Goal: Task Accomplishment & Management: Manage account settings

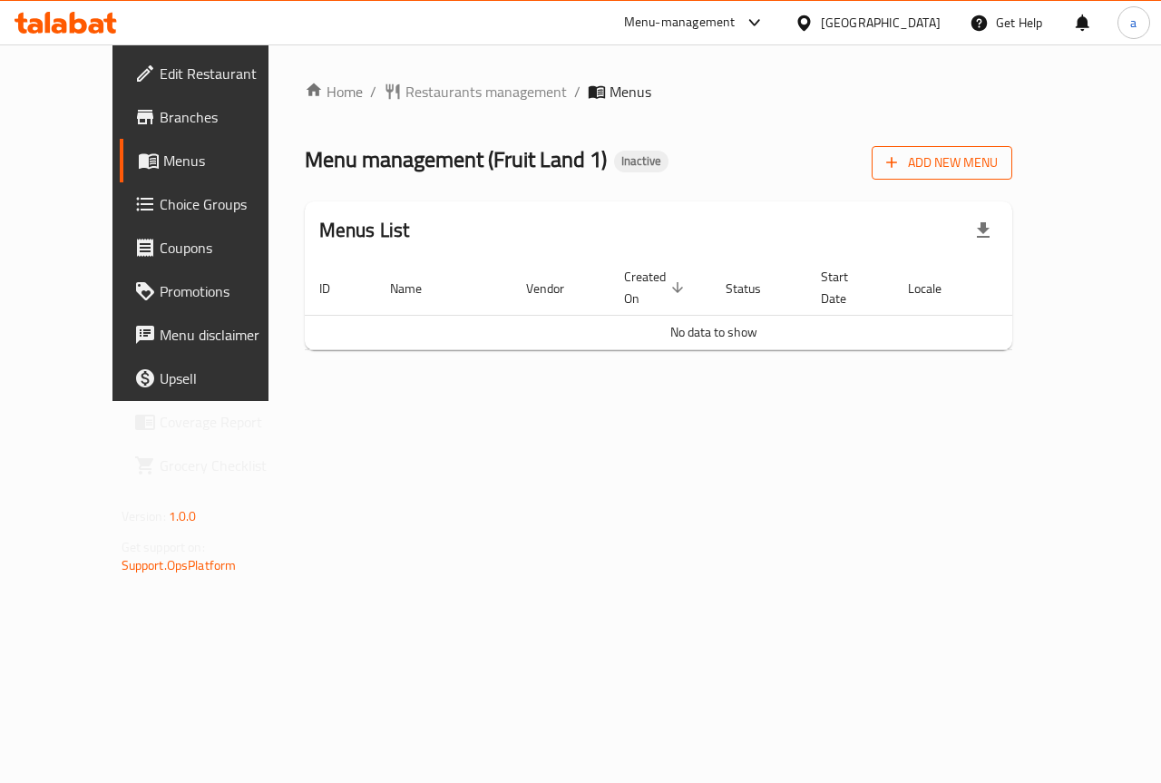
click at [998, 165] on span "Add New Menu" at bounding box center [942, 162] width 112 height 23
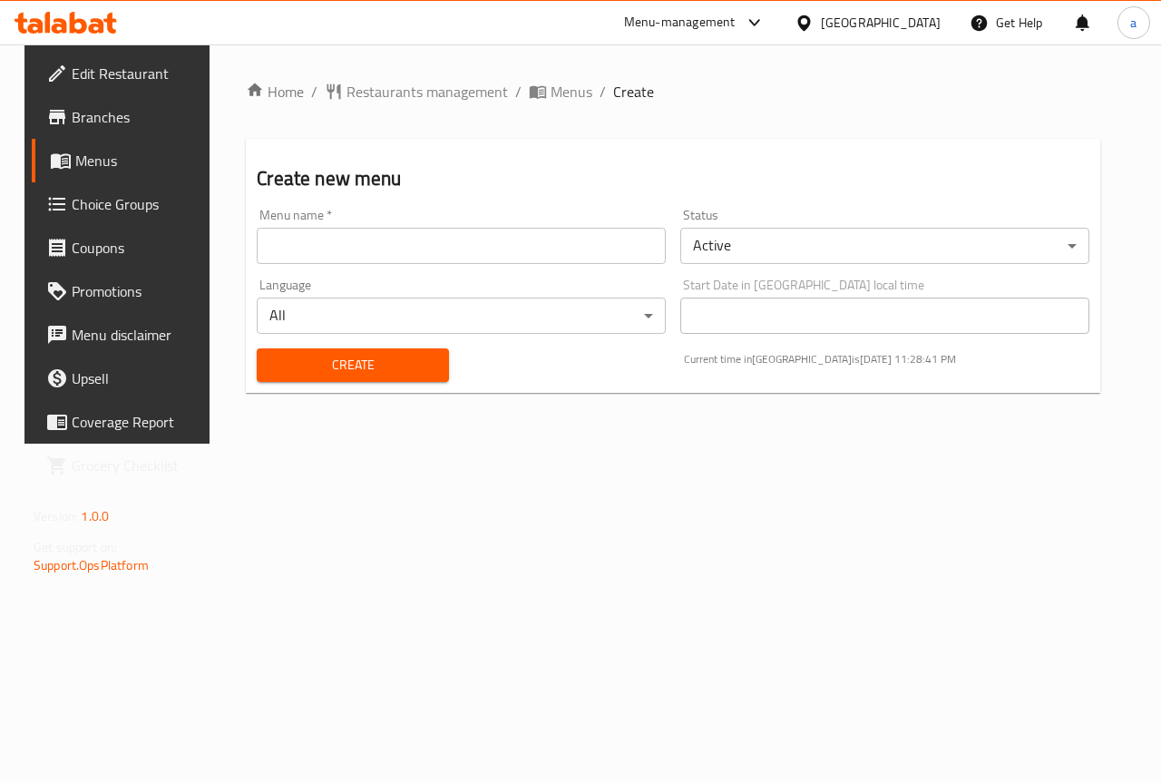
click at [512, 246] on input "text" at bounding box center [461, 246] width 409 height 36
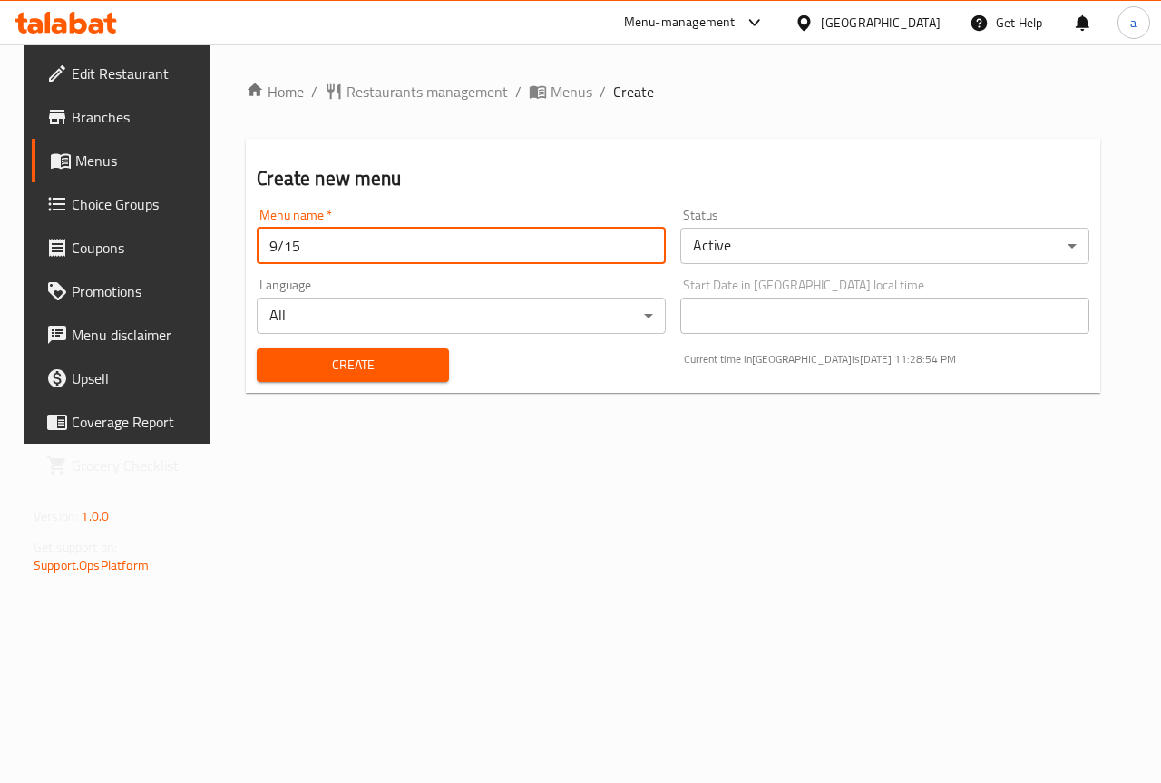
type input "9/15"
click at [396, 357] on span "Create" at bounding box center [352, 365] width 162 height 23
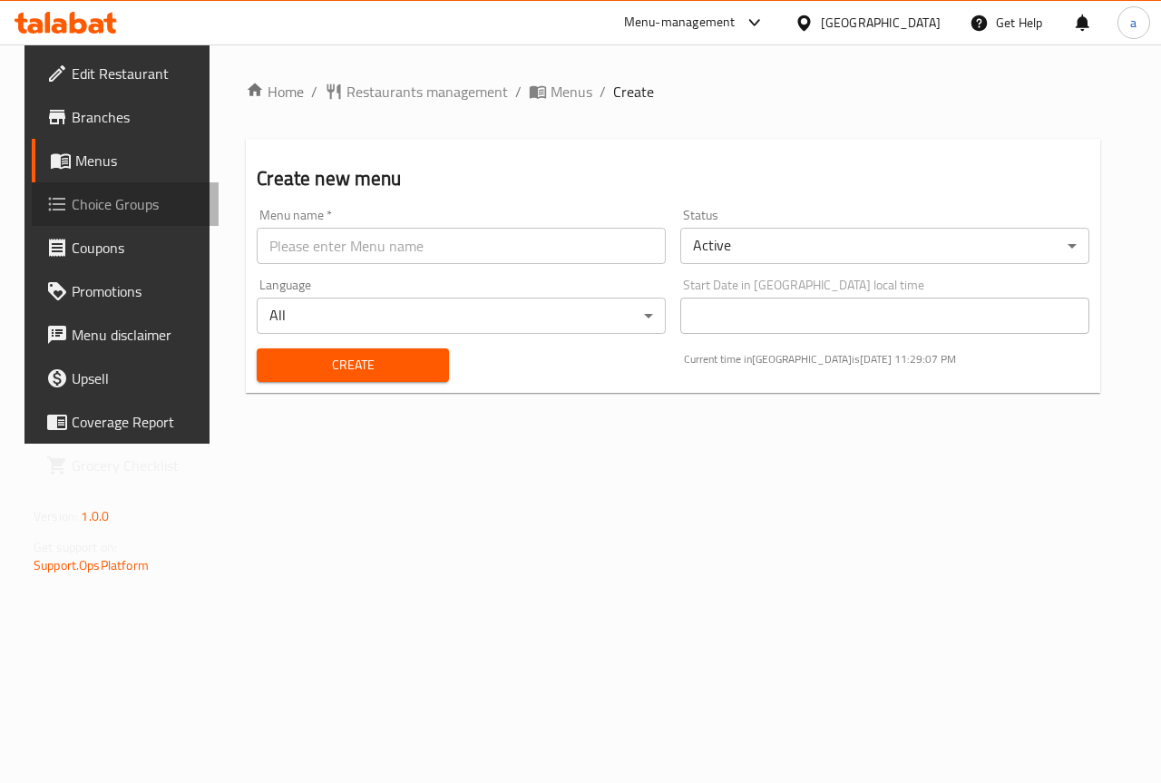
click at [131, 189] on link "Choice Groups" at bounding box center [125, 204] width 187 height 44
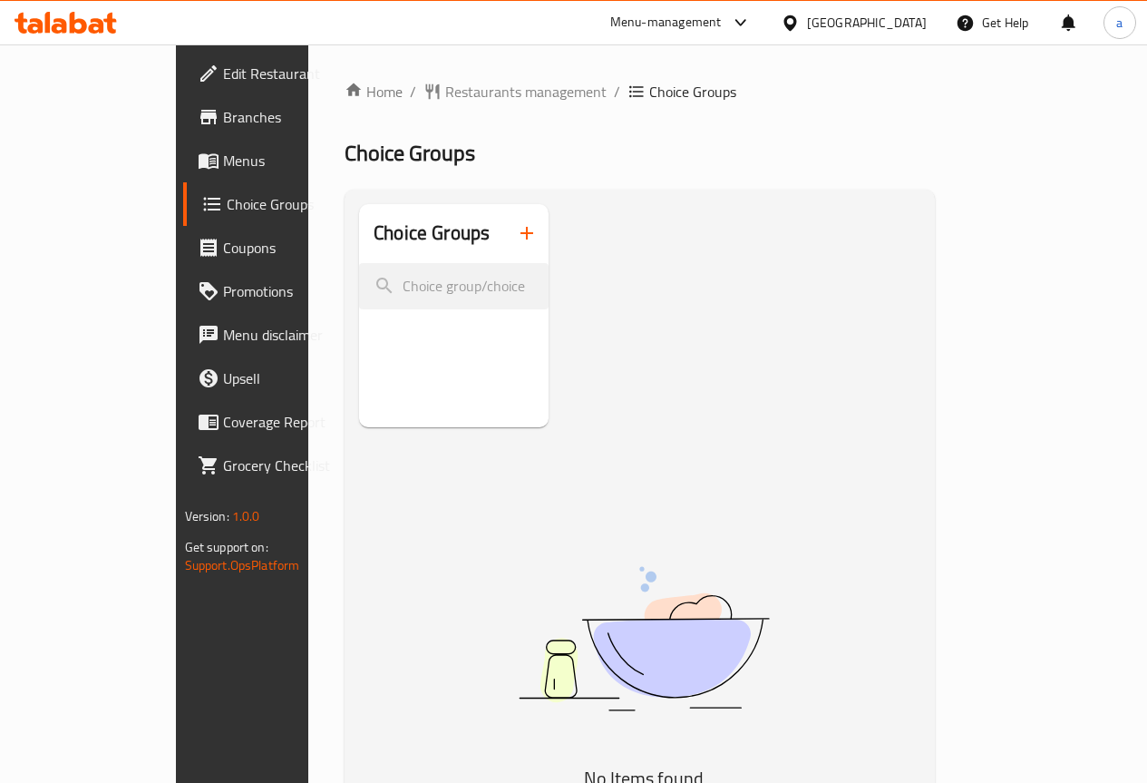
click at [223, 160] on span "Menus" at bounding box center [288, 161] width 130 height 22
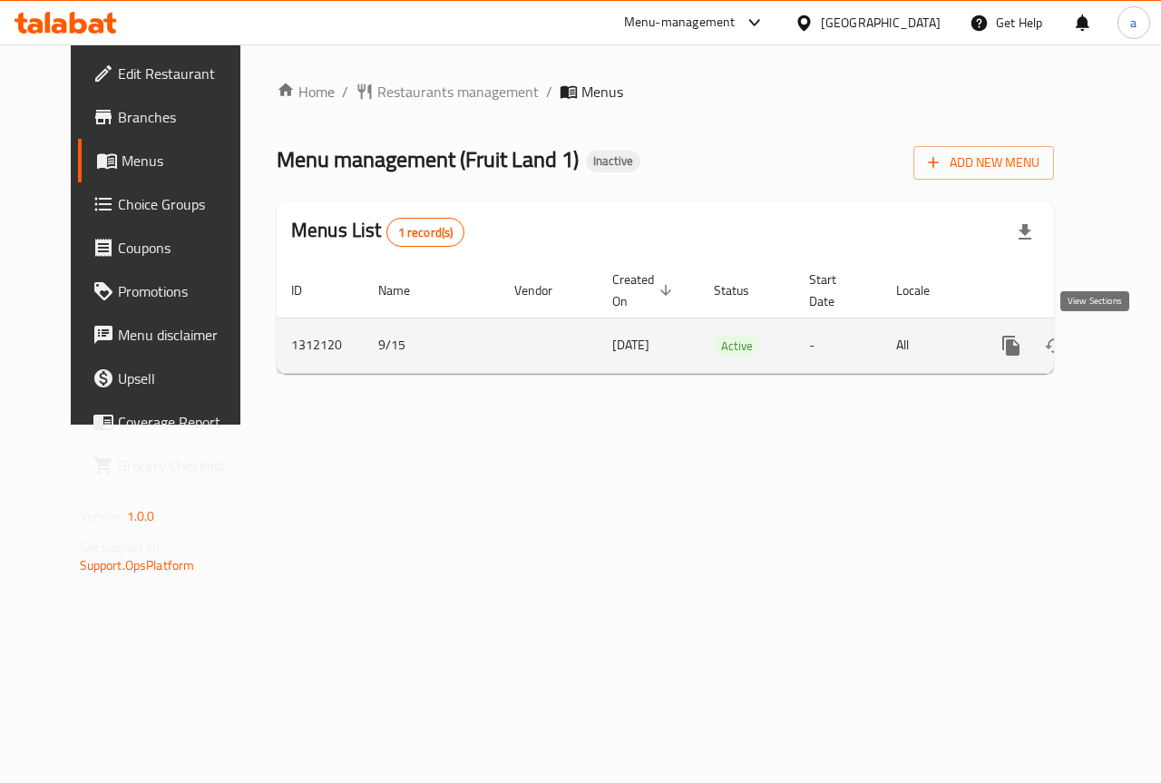
click at [1134, 346] on icon "enhanced table" at bounding box center [1142, 345] width 16 height 16
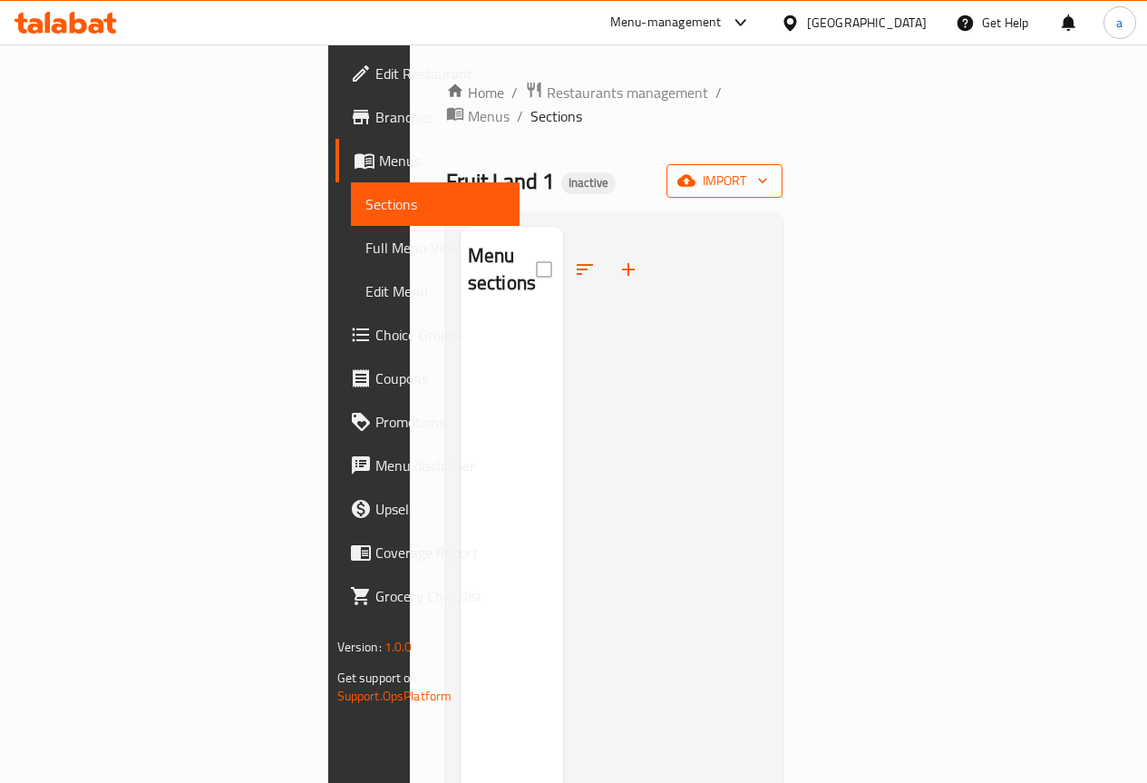
click at [768, 170] on span "import" at bounding box center [724, 181] width 87 height 23
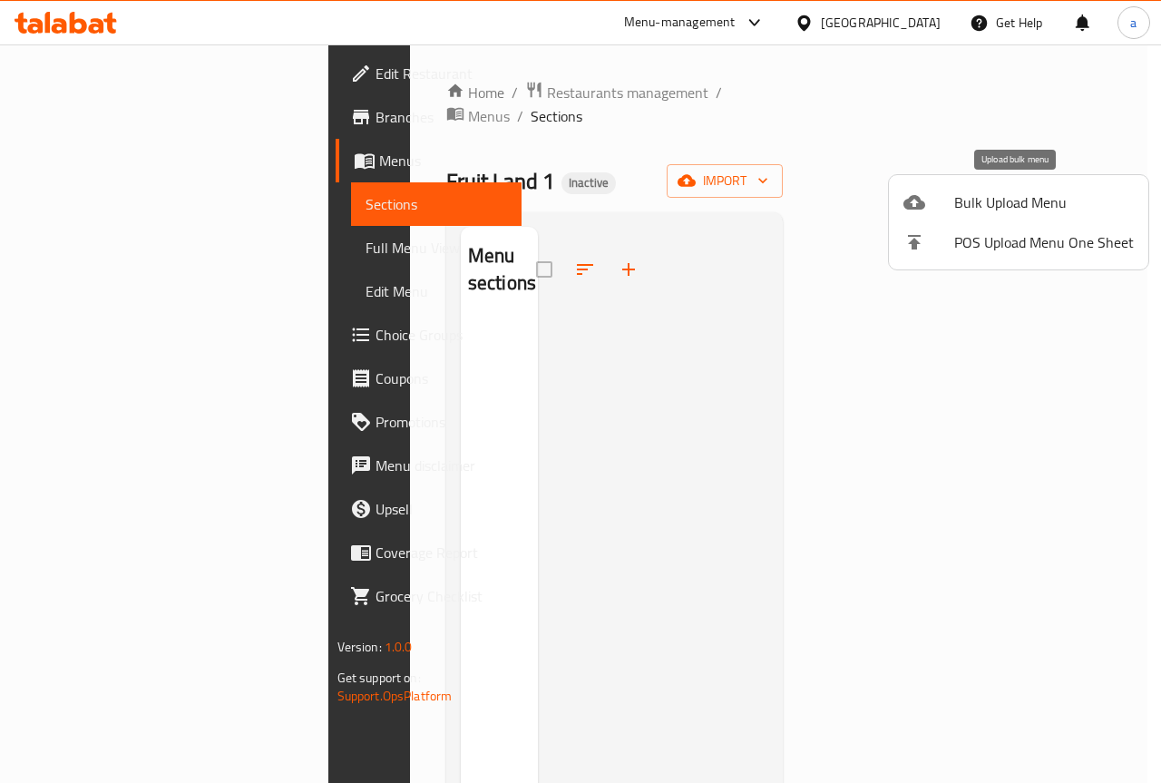
click at [1053, 207] on span "Bulk Upload Menu" at bounding box center [1044, 202] width 180 height 22
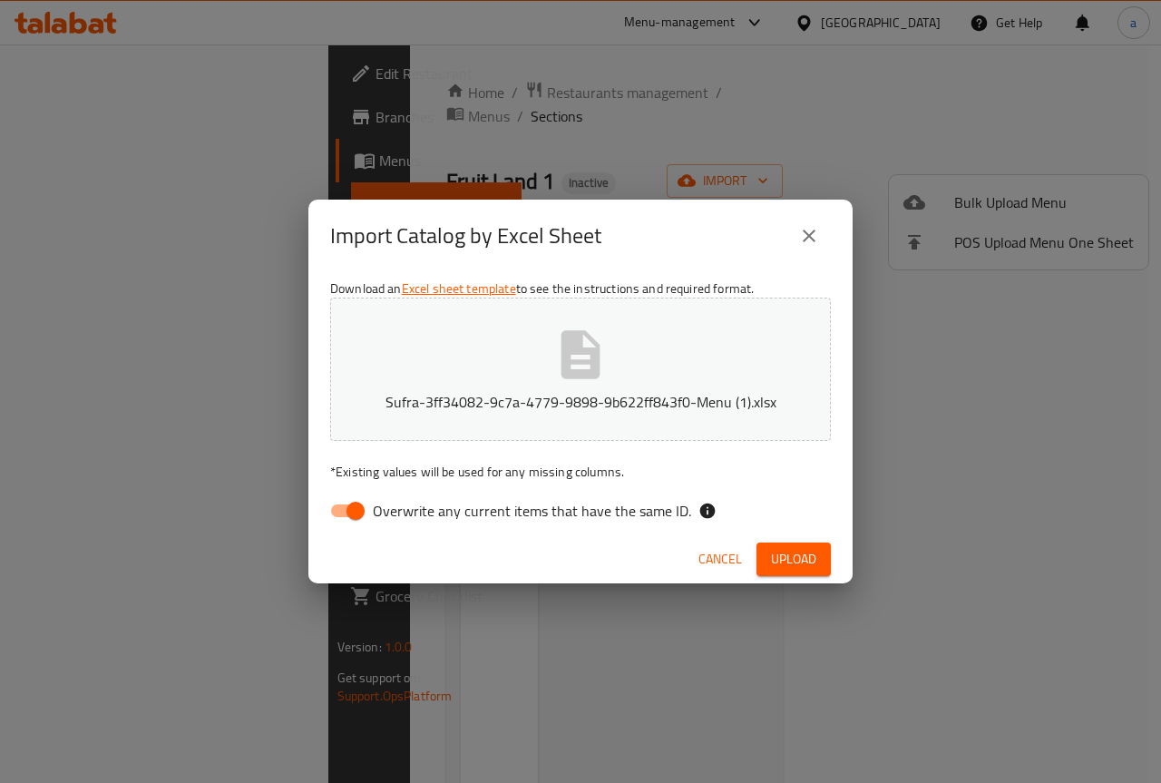
click at [815, 564] on span "Upload" at bounding box center [793, 559] width 45 height 23
click at [741, 561] on span "Cancel" at bounding box center [737, 559] width 44 height 23
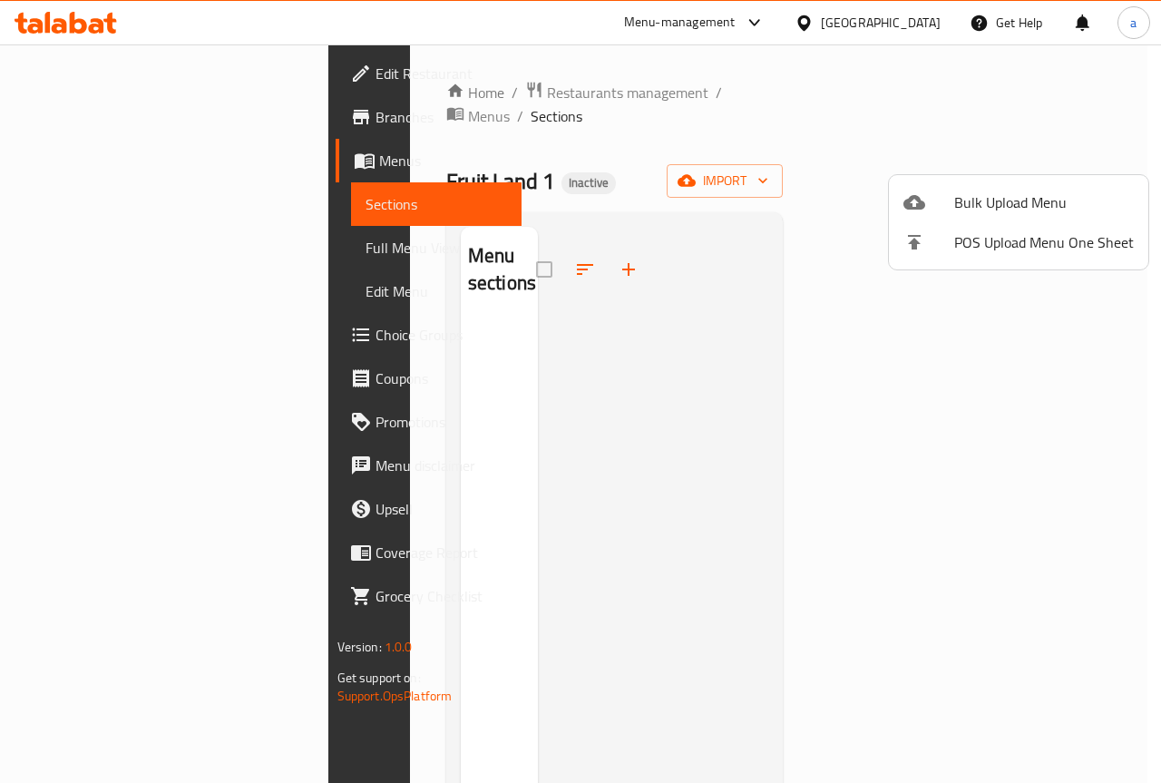
click at [734, 201] on div at bounding box center [580, 391] width 1161 height 783
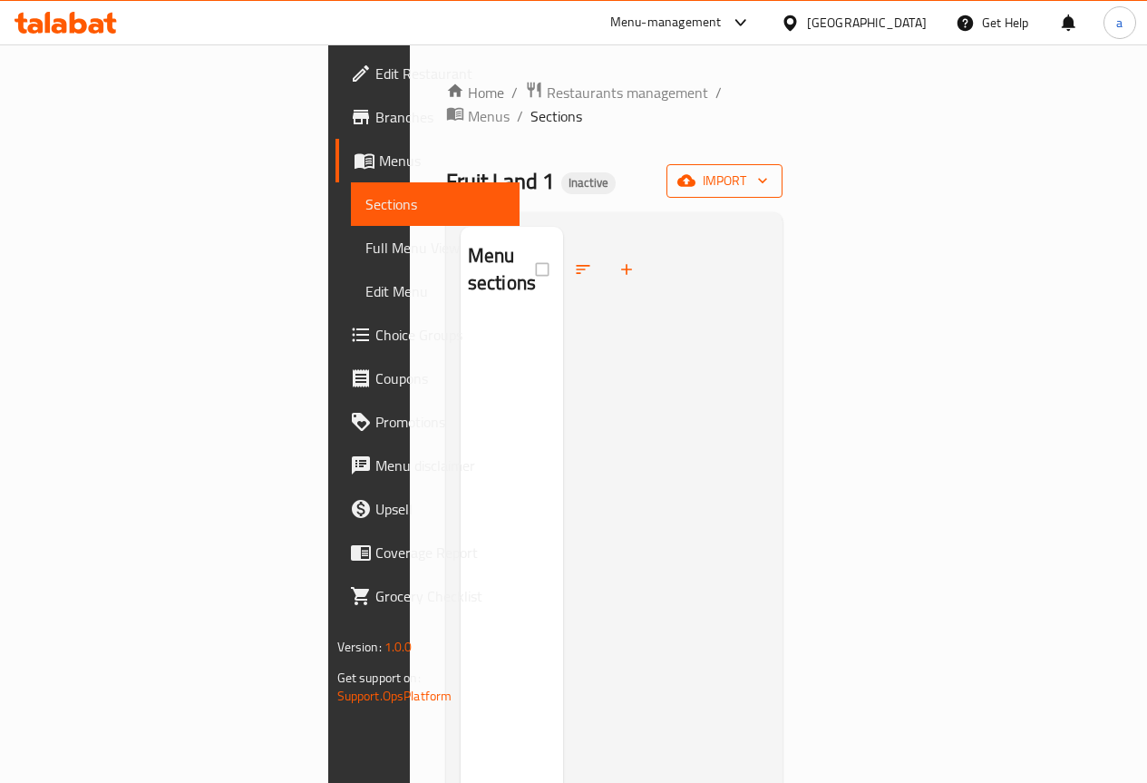
click at [768, 170] on span "import" at bounding box center [724, 181] width 87 height 23
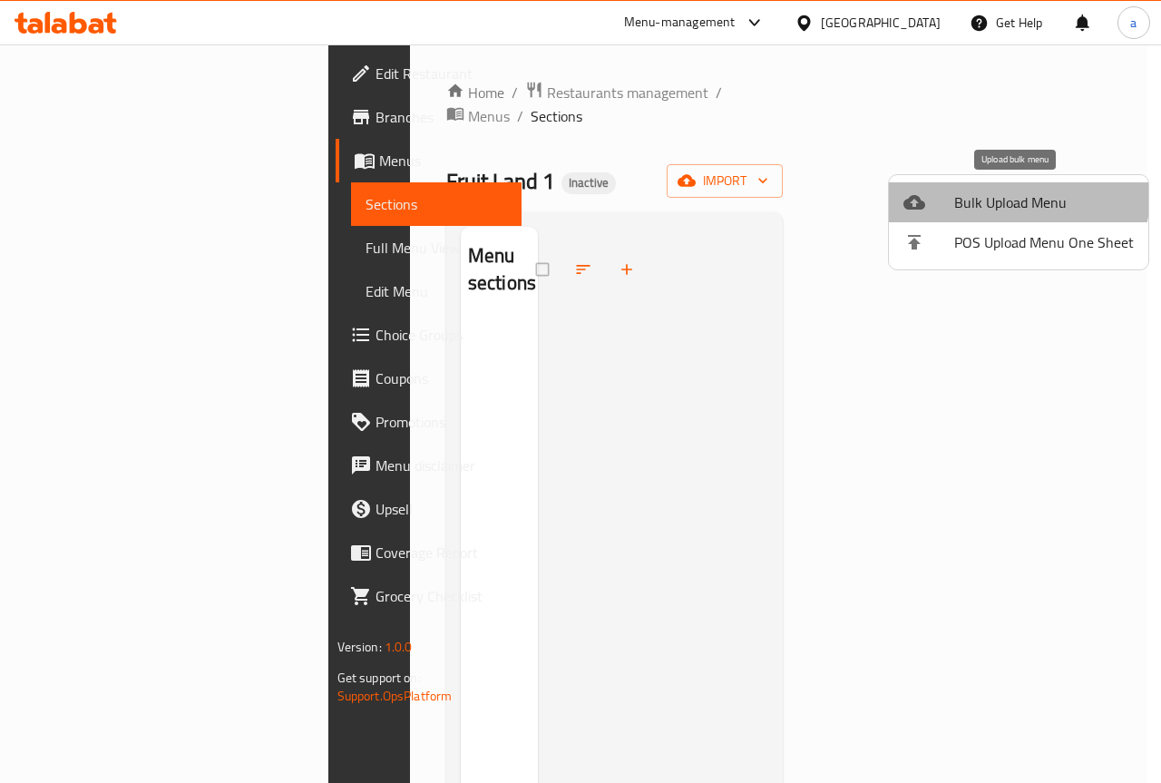
click at [1007, 193] on span "Bulk Upload Menu" at bounding box center [1044, 202] width 180 height 22
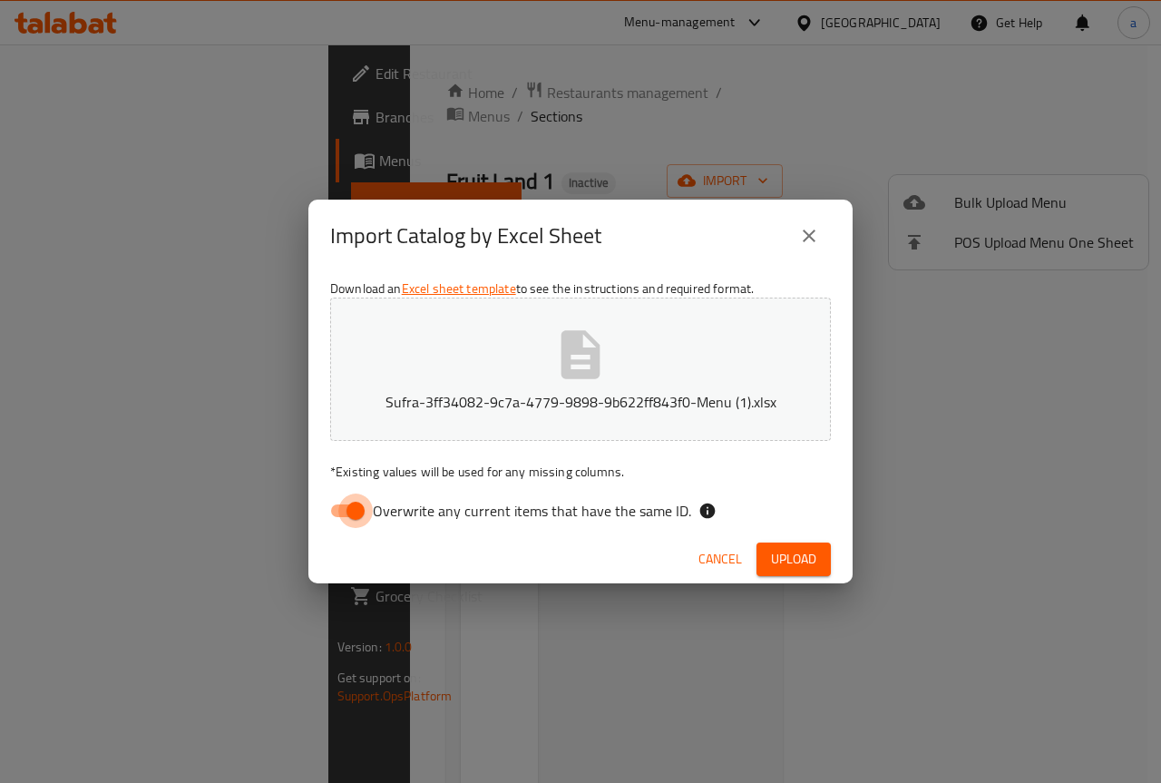
click at [353, 515] on input "Overwrite any current items that have the same ID." at bounding box center [355, 510] width 103 height 34
checkbox input "false"
click at [802, 556] on span "Upload" at bounding box center [793, 559] width 45 height 23
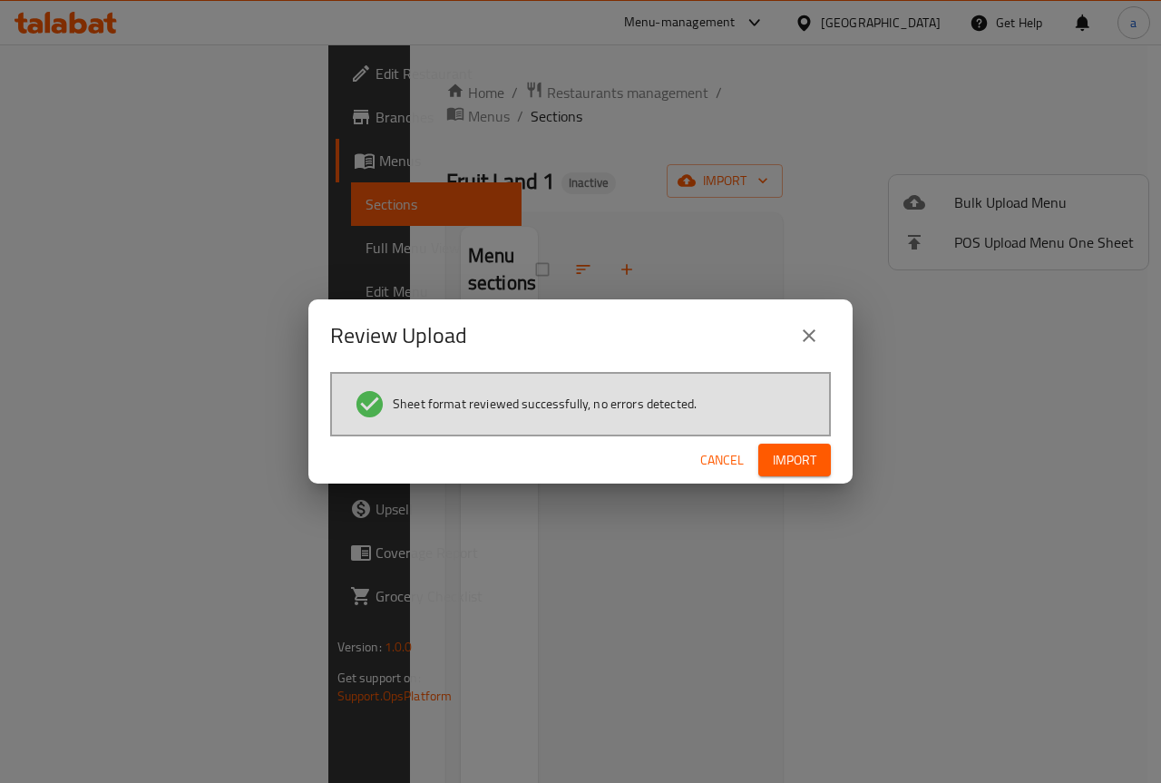
click at [809, 468] on span "Import" at bounding box center [795, 460] width 44 height 23
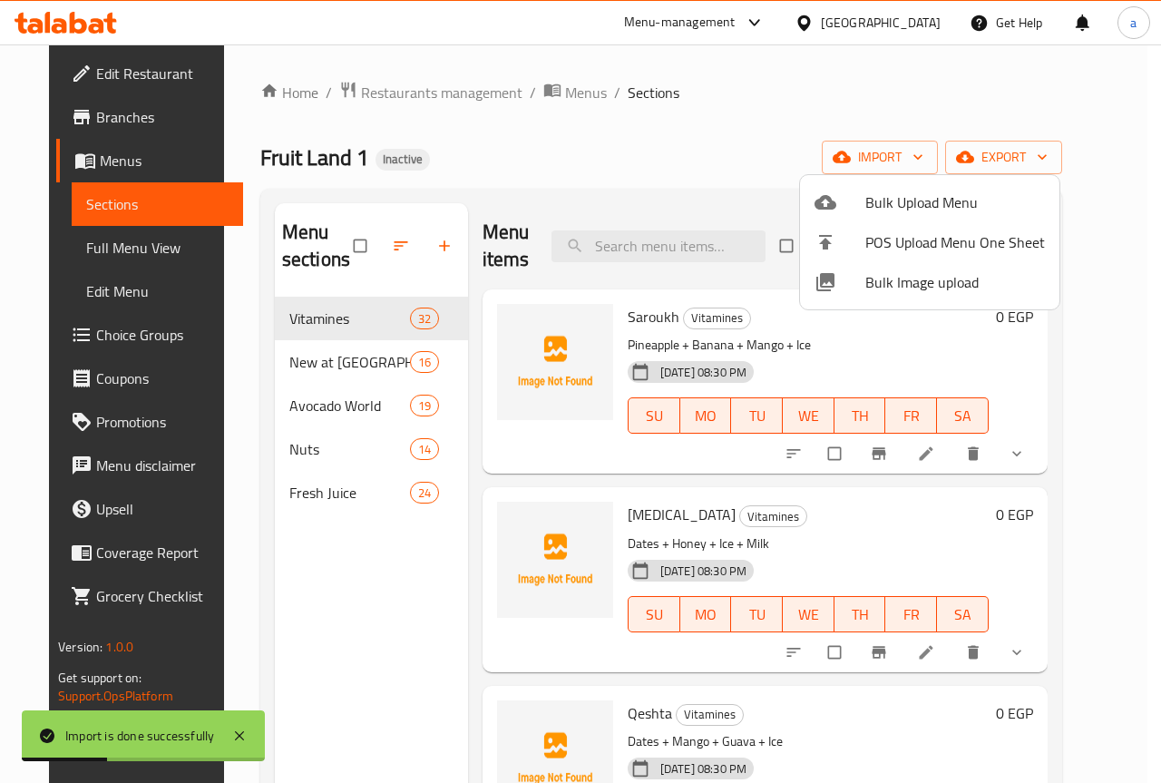
click at [774, 142] on div at bounding box center [580, 391] width 1161 height 783
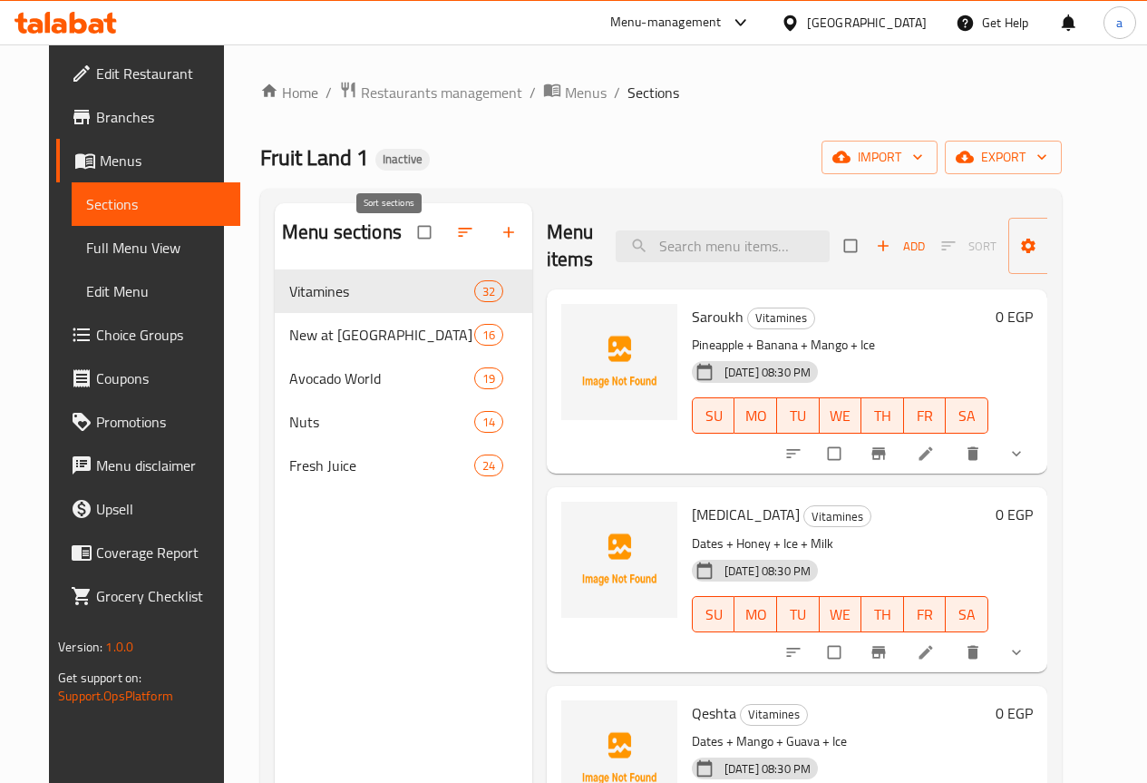
click at [445, 252] on button "button" at bounding box center [467, 232] width 44 height 40
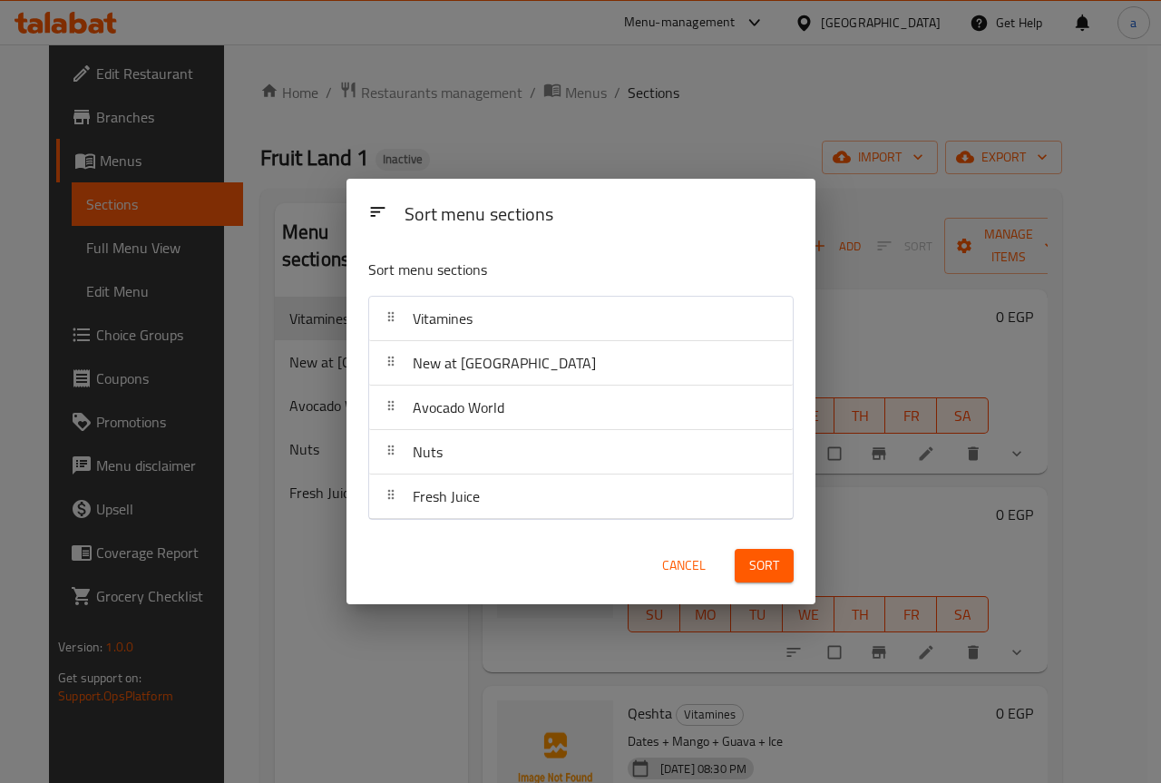
click at [301, 561] on div "Sort menu sections Sort menu sections Vitamines New at Fruit Land Avocado World…" at bounding box center [580, 391] width 1161 height 783
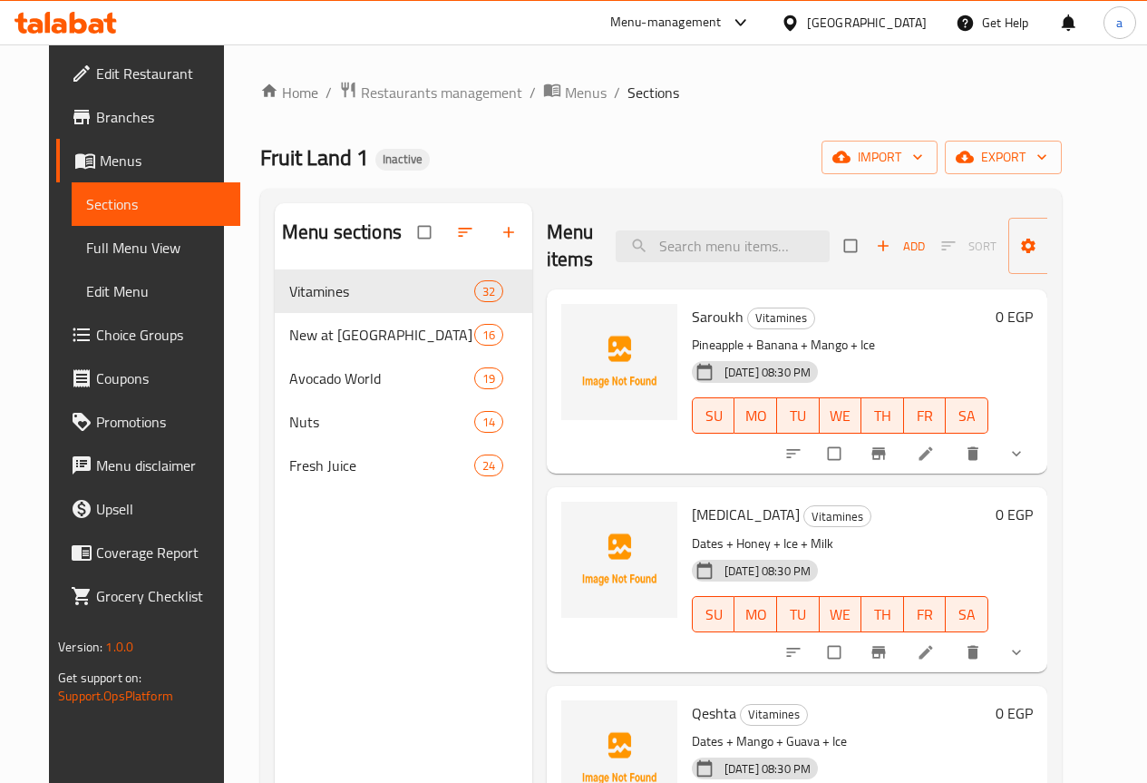
click at [134, 257] on span "Full Menu View" at bounding box center [156, 248] width 140 height 22
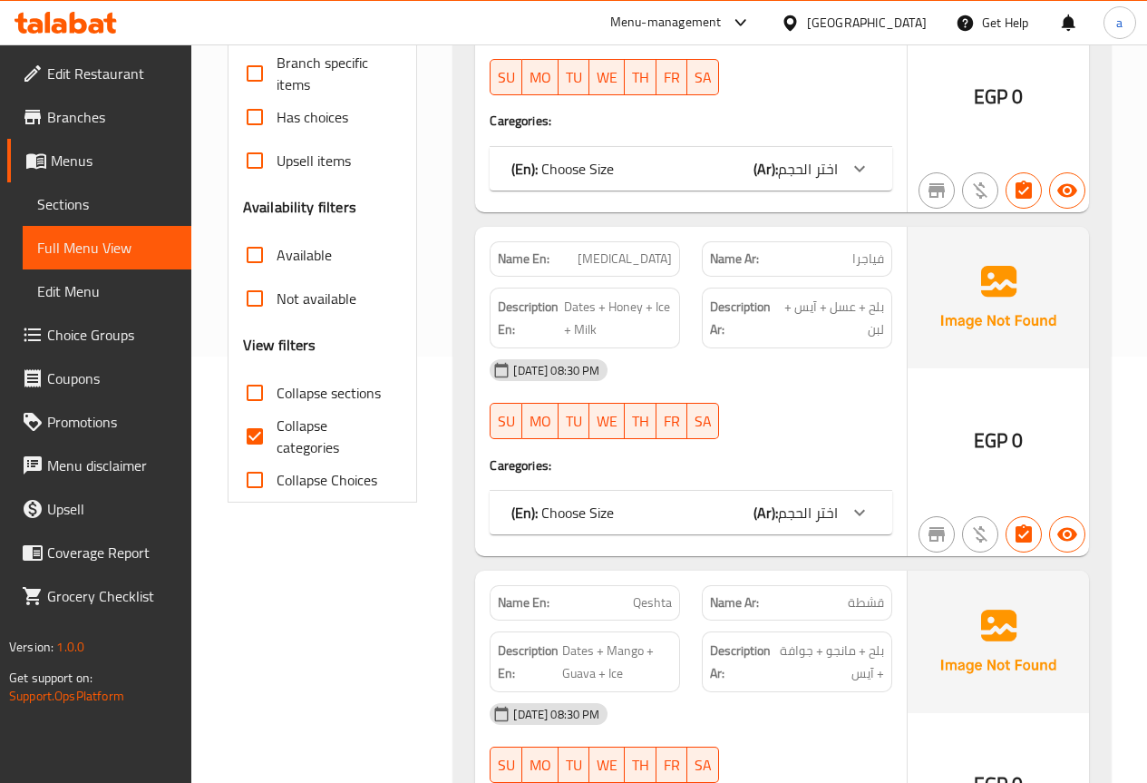
scroll to position [453, 0]
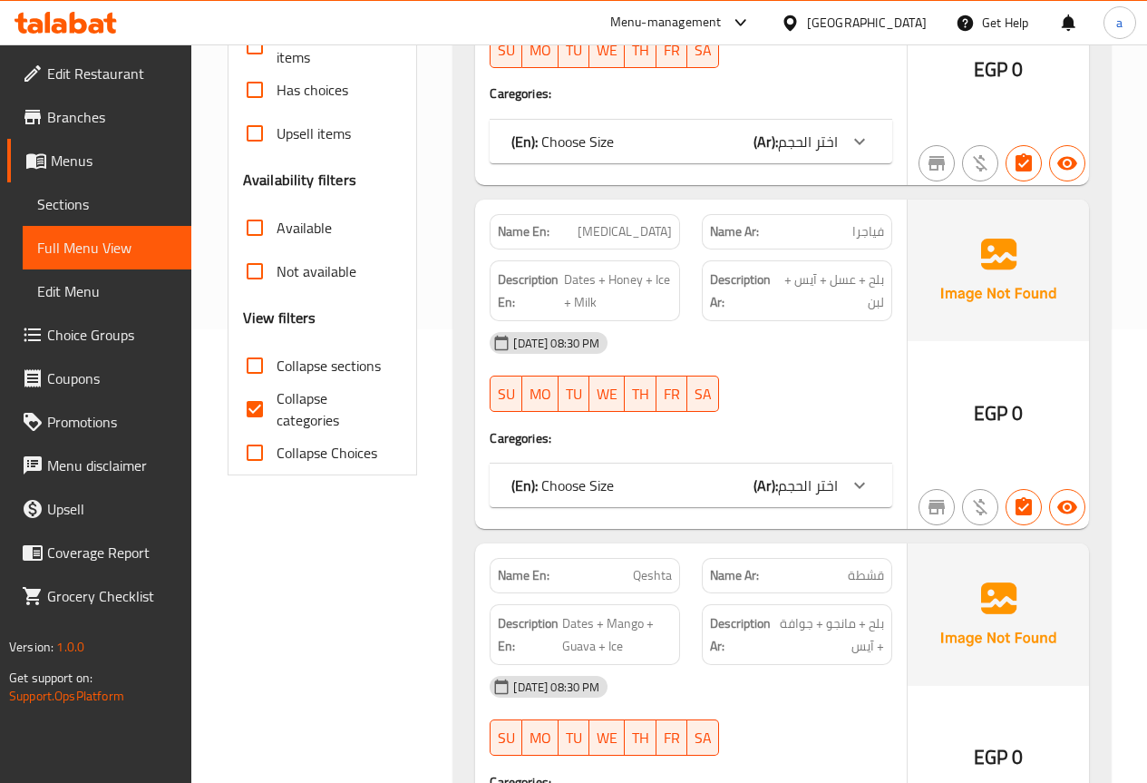
click at [252, 407] on input "Collapse categories" at bounding box center [255, 409] width 44 height 44
checkbox input "false"
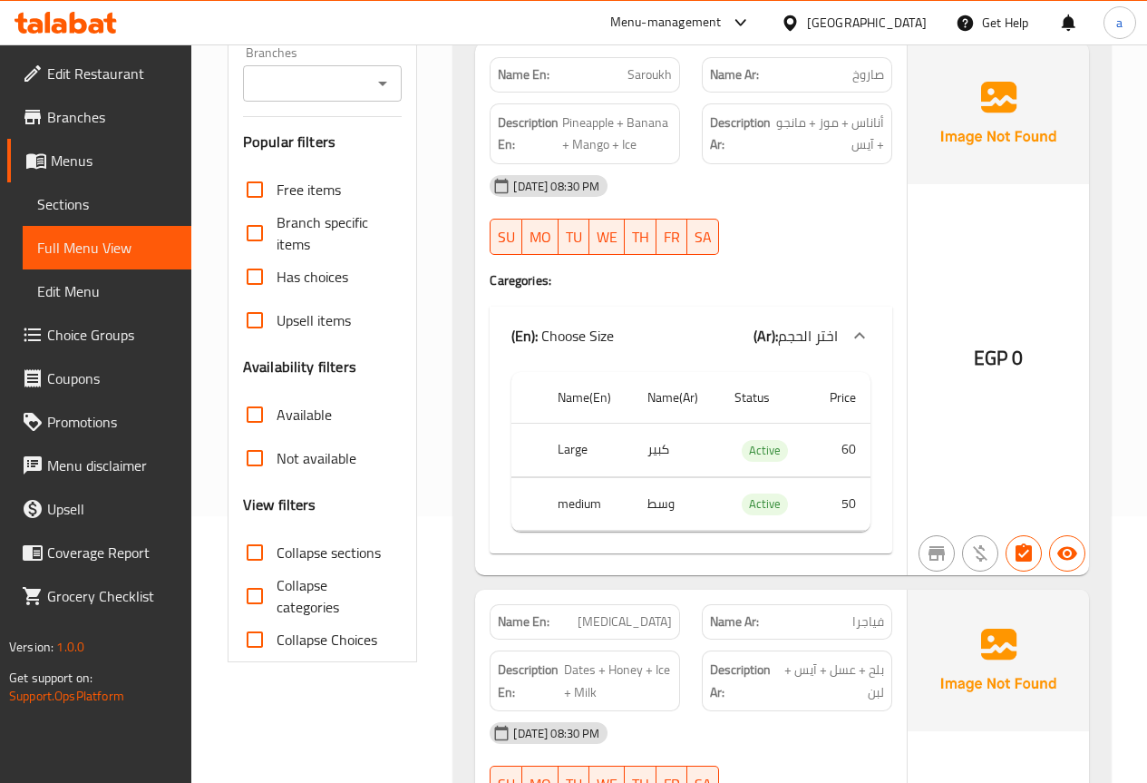
scroll to position [272, 0]
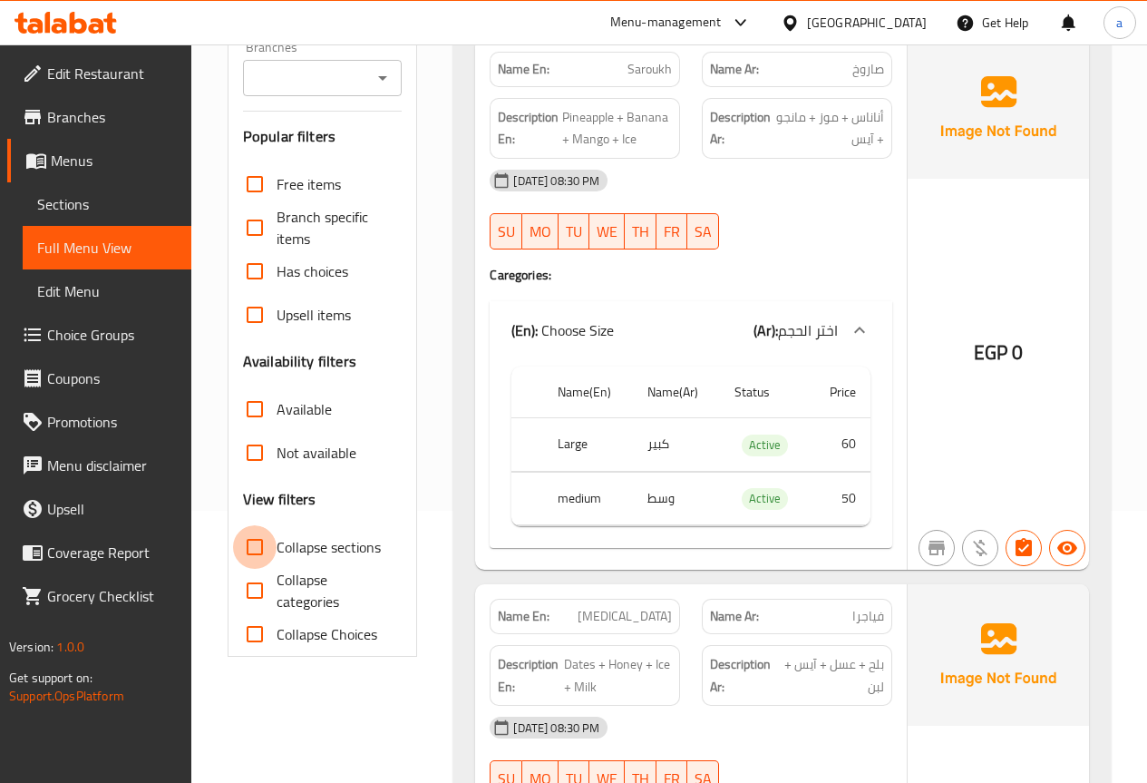
click at [252, 543] on input "Collapse sections" at bounding box center [255, 547] width 44 height 44
checkbox input "true"
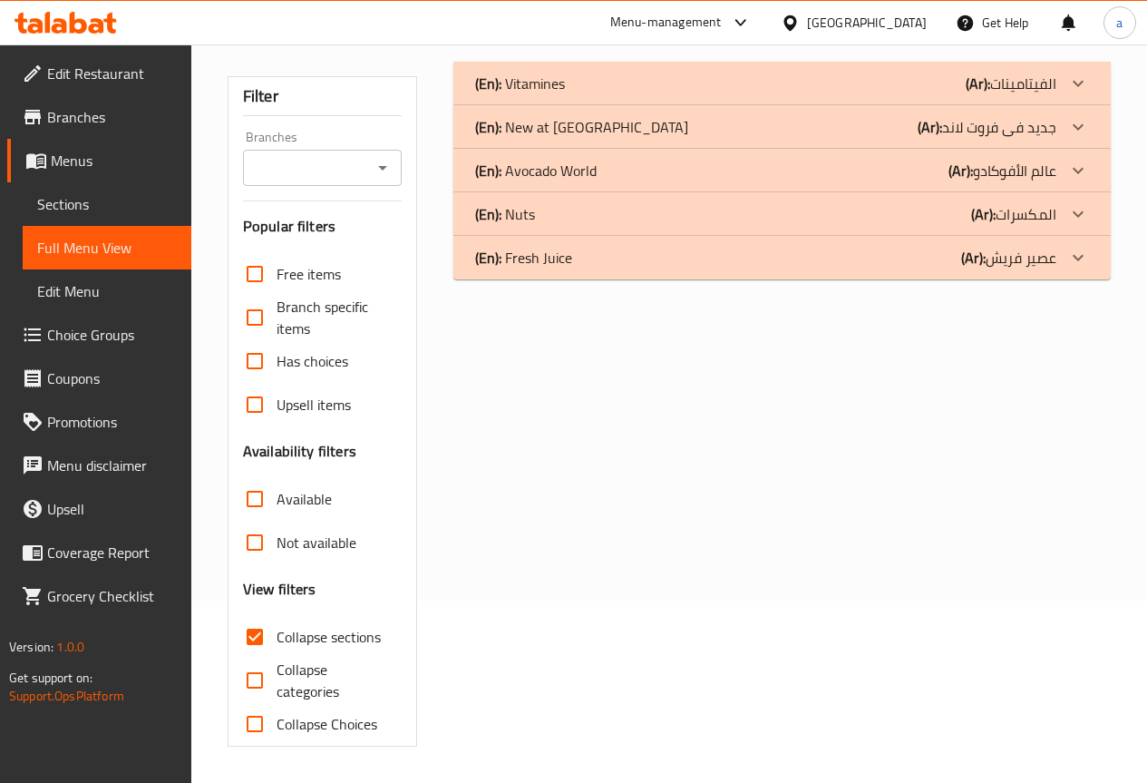
click at [252, 658] on input "Collapse categories" at bounding box center [255, 680] width 44 height 44
checkbox input "true"
click at [256, 640] on input "Collapse sections" at bounding box center [255, 637] width 44 height 44
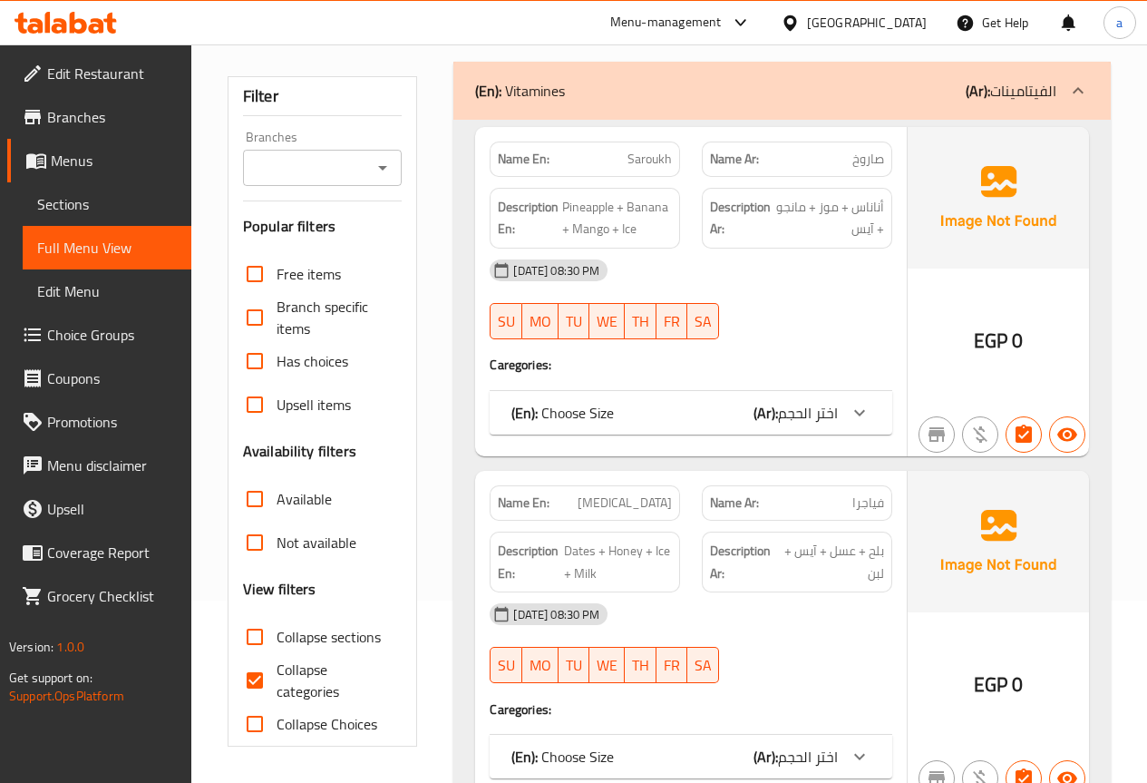
click at [256, 640] on input "Collapse sections" at bounding box center [255, 637] width 44 height 44
checkbox input "true"
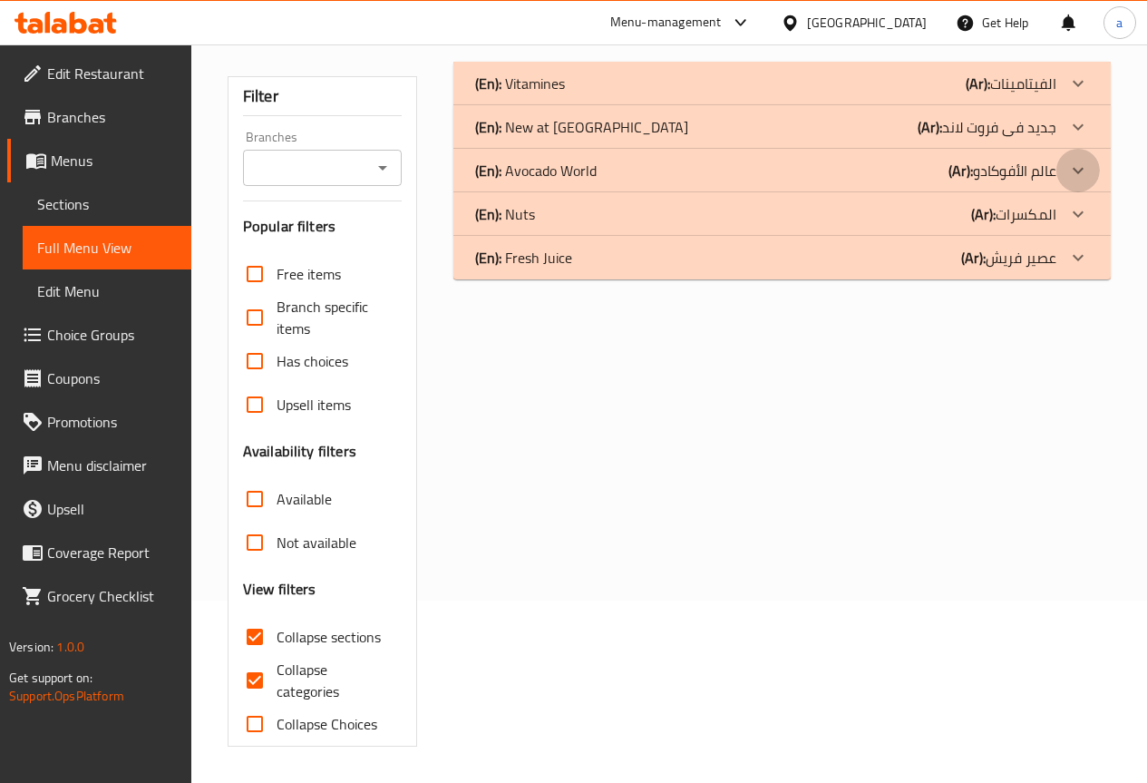
click at [1076, 161] on icon at bounding box center [1078, 171] width 22 height 22
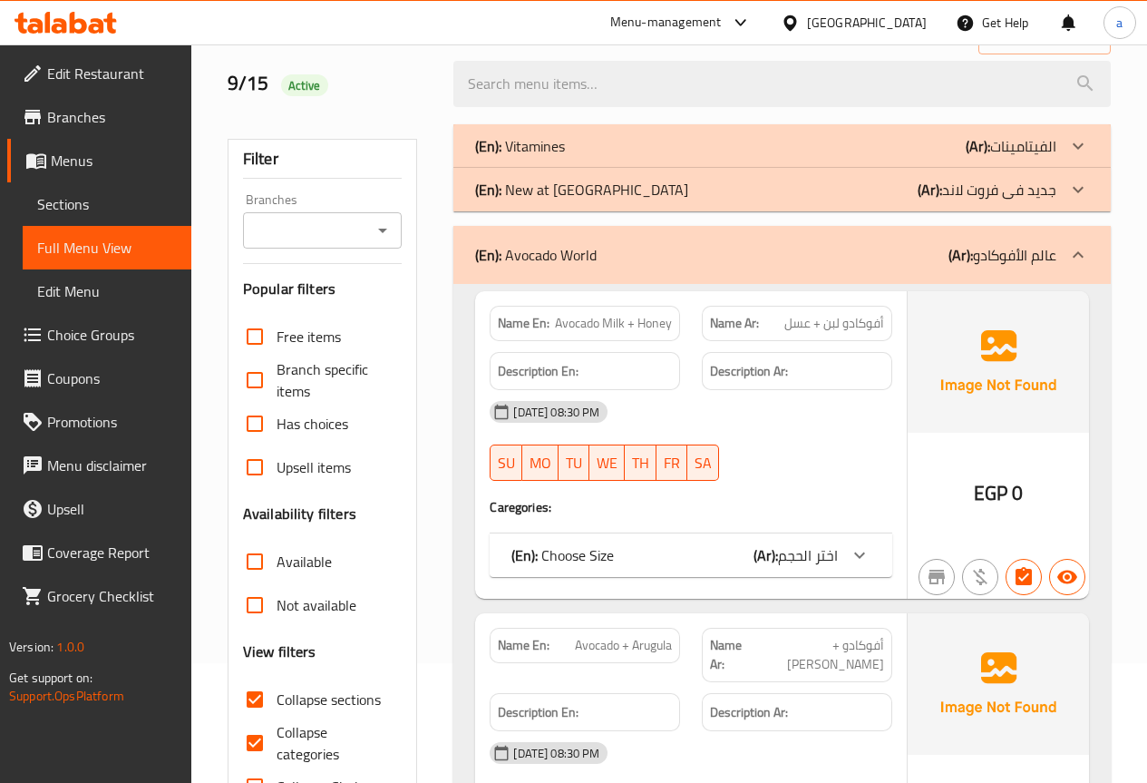
scroll to position [181, 0]
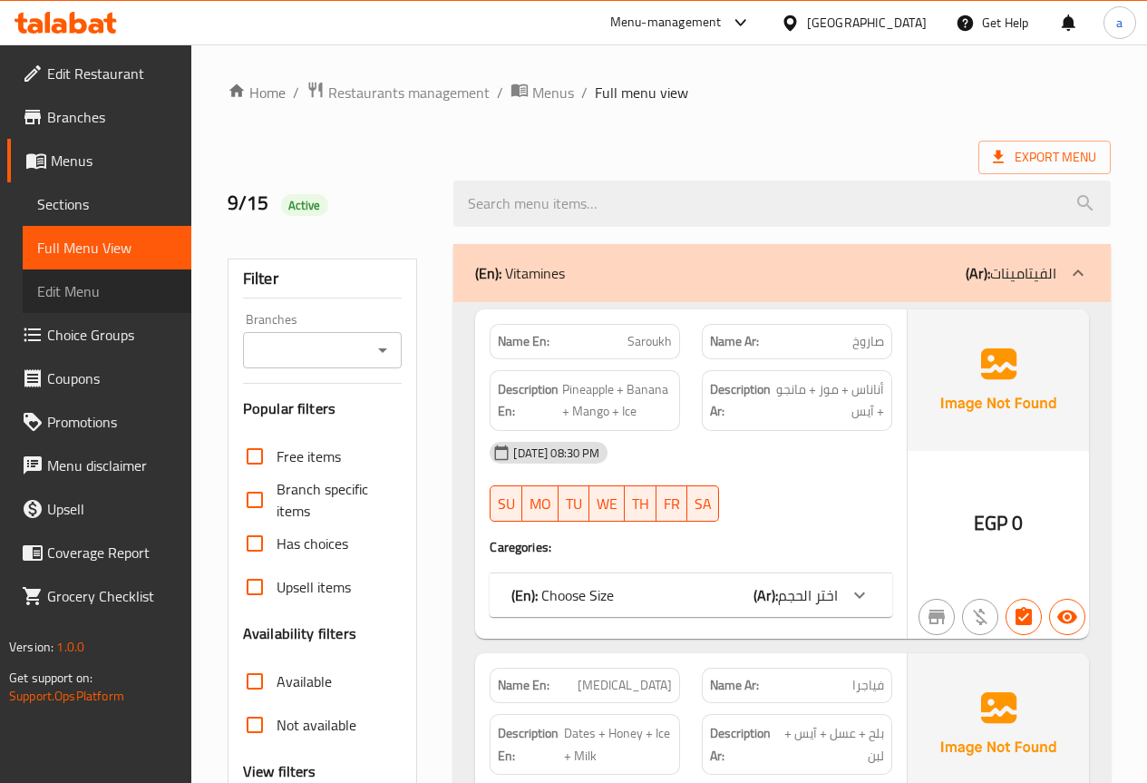
click at [105, 286] on span "Edit Menu" at bounding box center [107, 291] width 140 height 22
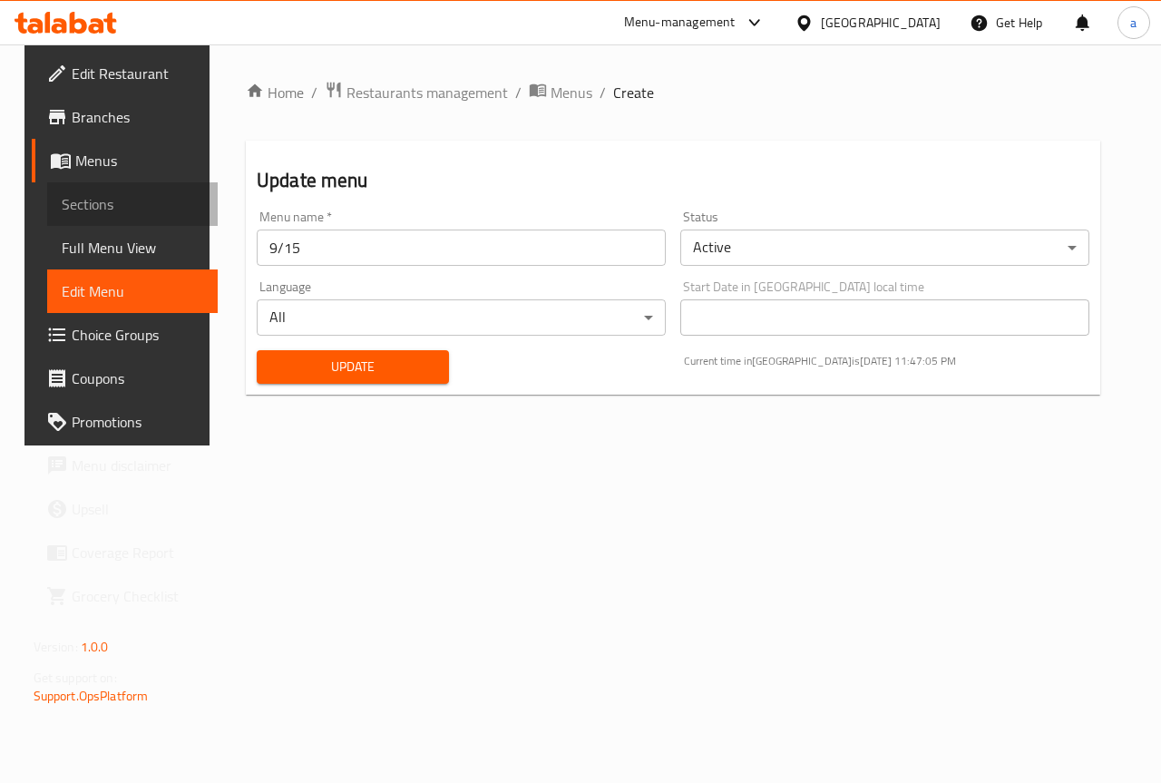
click at [128, 198] on span "Sections" at bounding box center [133, 204] width 142 height 22
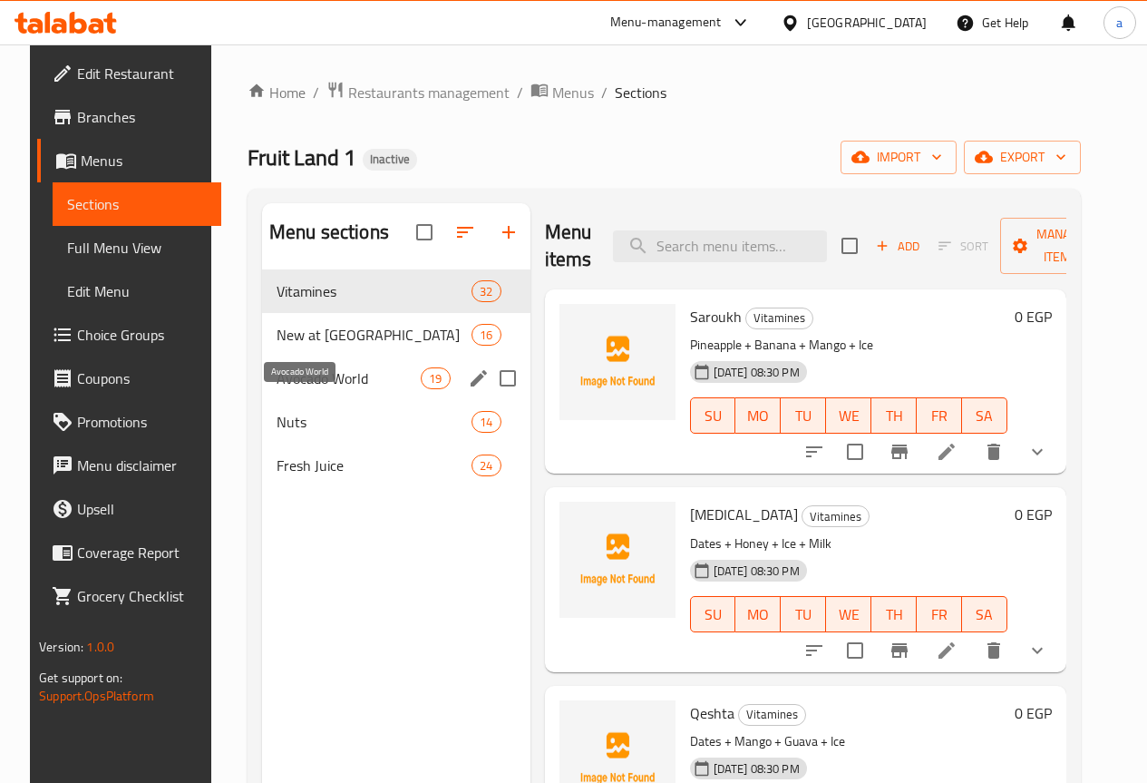
click at [307, 389] on span "Avocado World" at bounding box center [349, 378] width 144 height 22
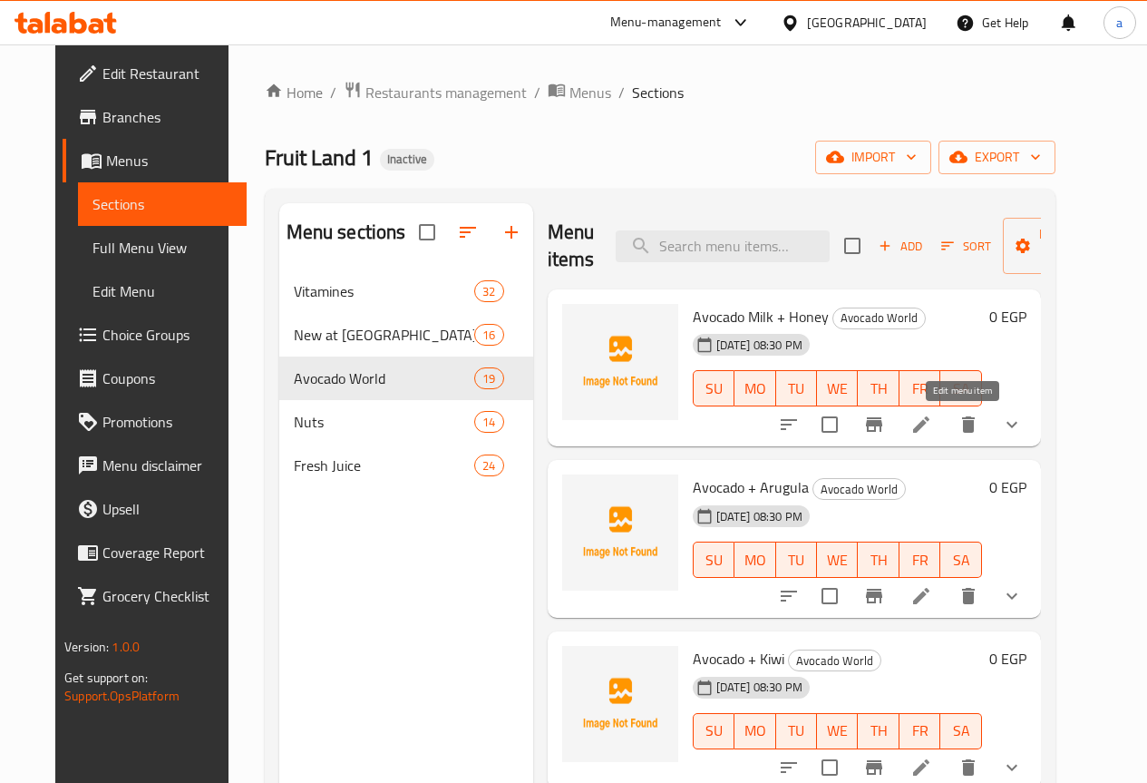
click at [932, 432] on icon at bounding box center [921, 425] width 22 height 22
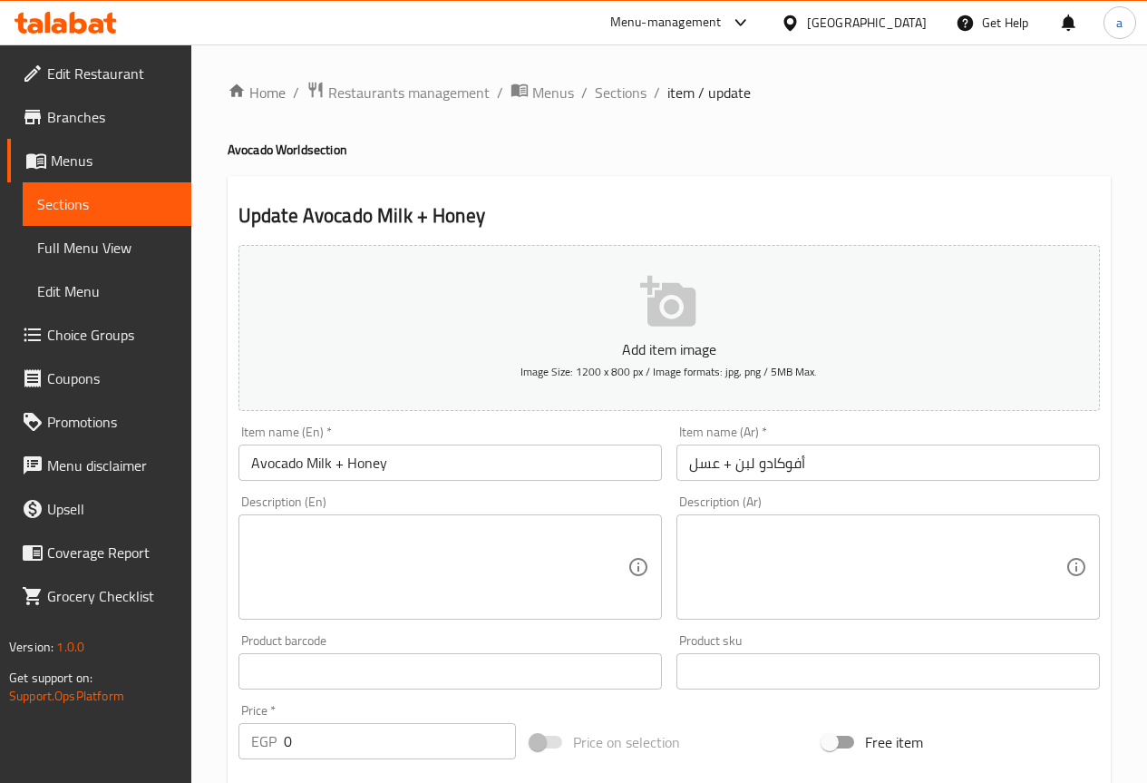
click at [794, 569] on textarea at bounding box center [877, 567] width 376 height 86
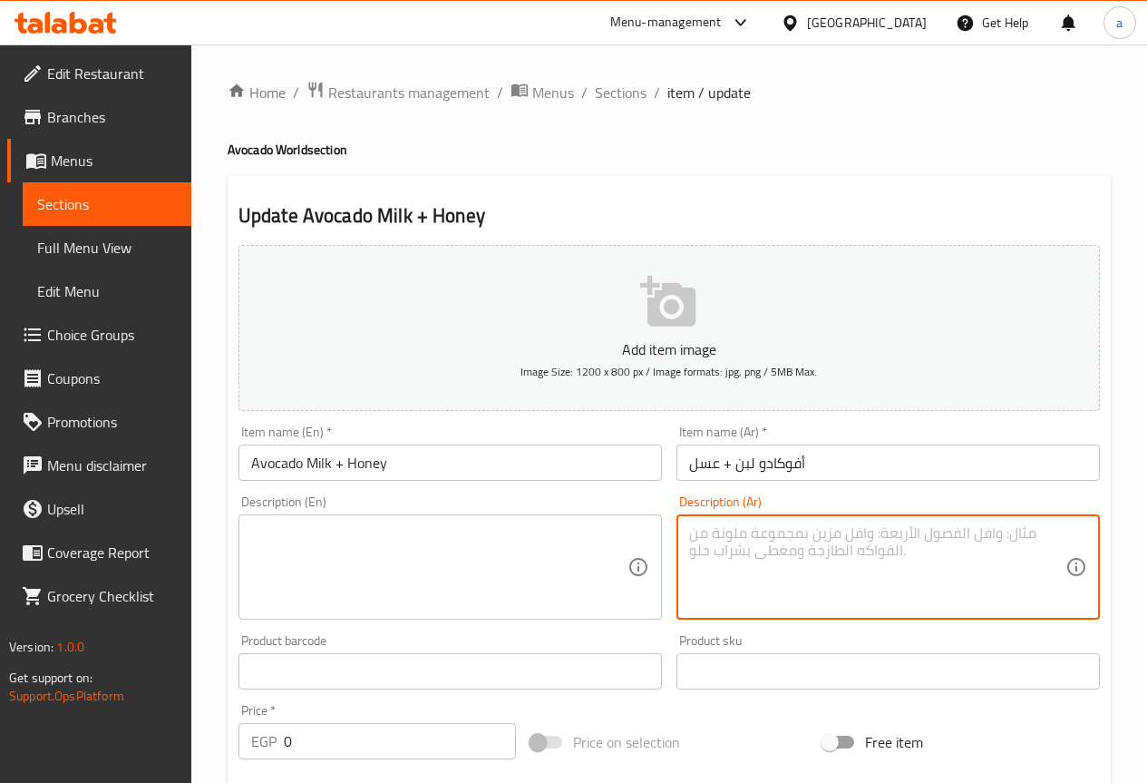
paste textarea "عصير أفوكادو بالحليب والعسل لمذاق مغذي"
type textarea "عصير أفوكادو بالحليب والعسل لمذاق مغذي"
click at [479, 563] on textarea at bounding box center [439, 567] width 376 height 86
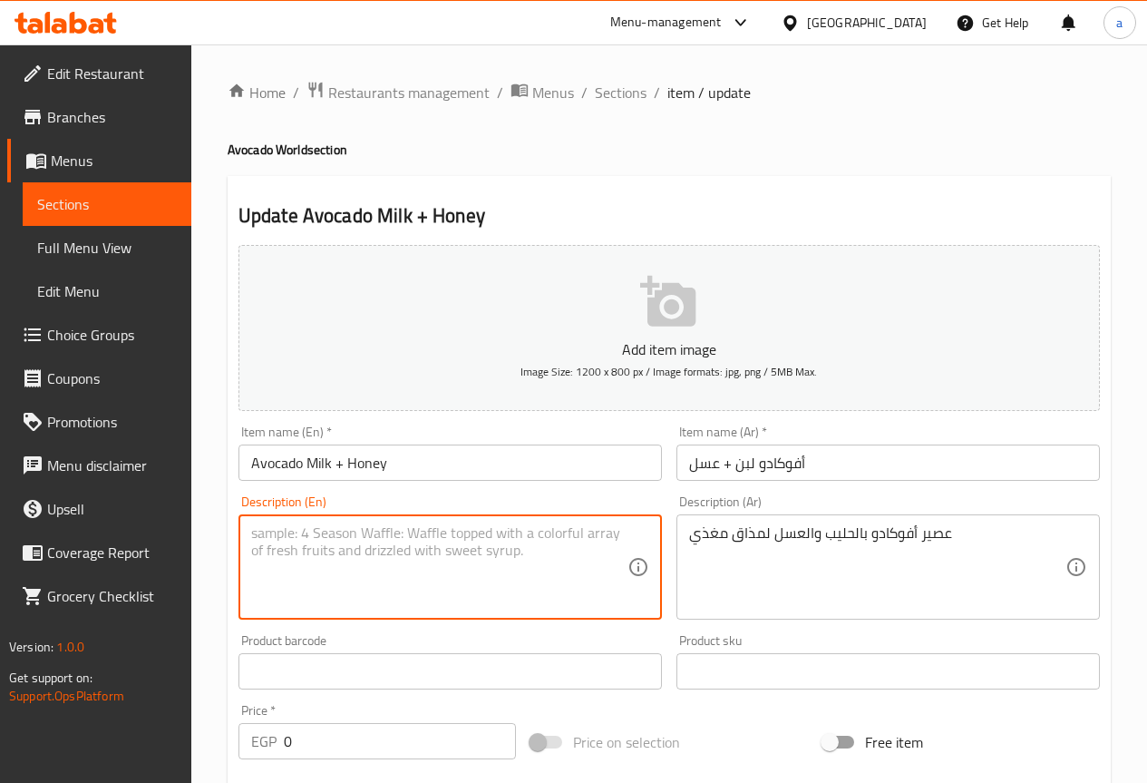
paste textarea "Avocado juice with milk and honey tastes nutritious"
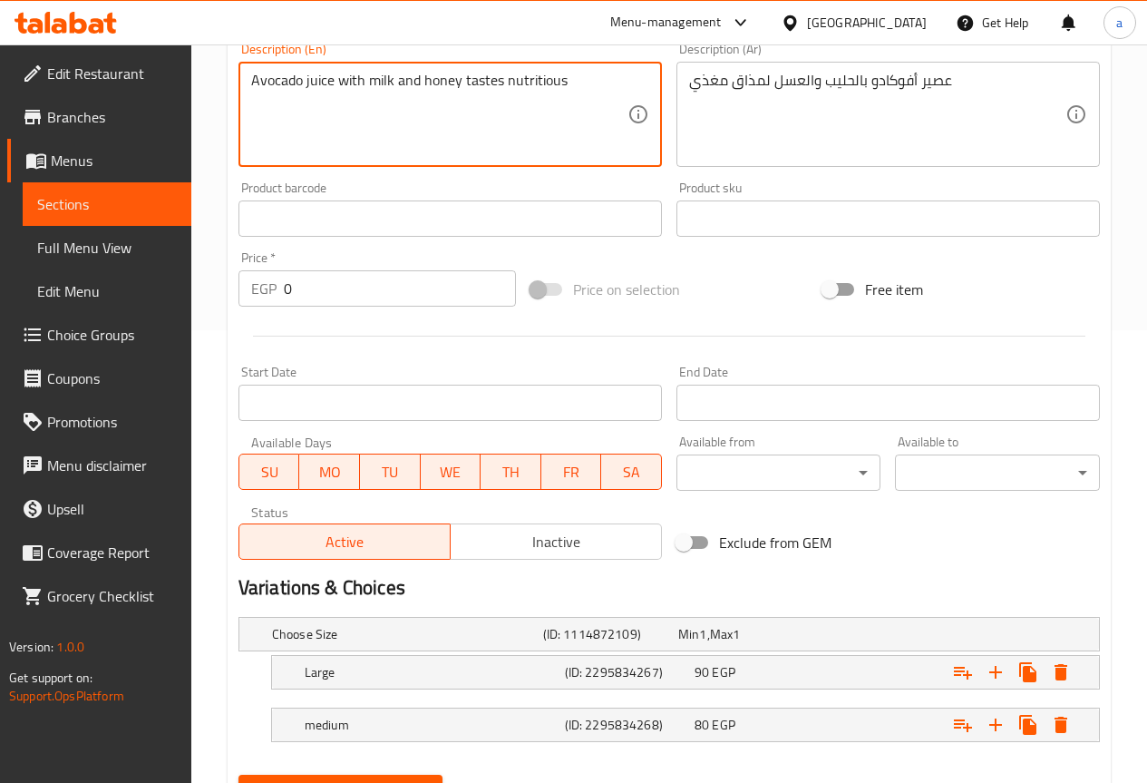
scroll to position [540, 0]
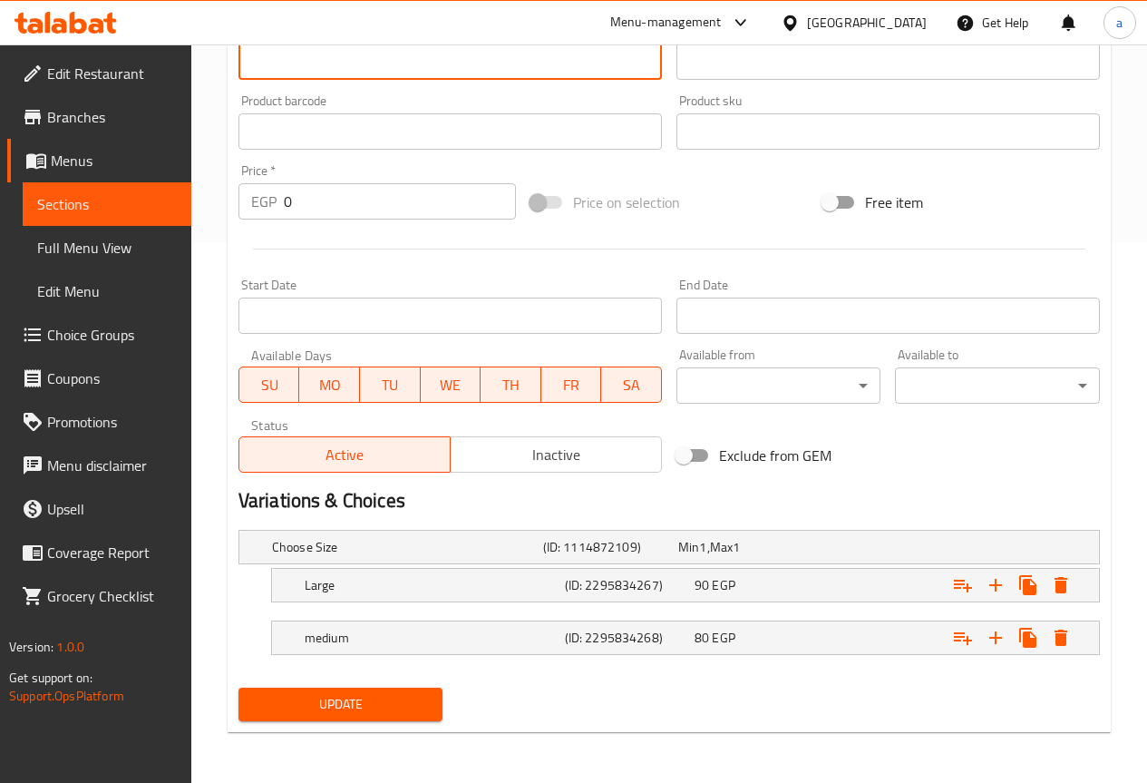
type textarea "Avocado juice with milk and honey tastes nutritious"
click at [384, 703] on span "Update" at bounding box center [341, 704] width 176 height 23
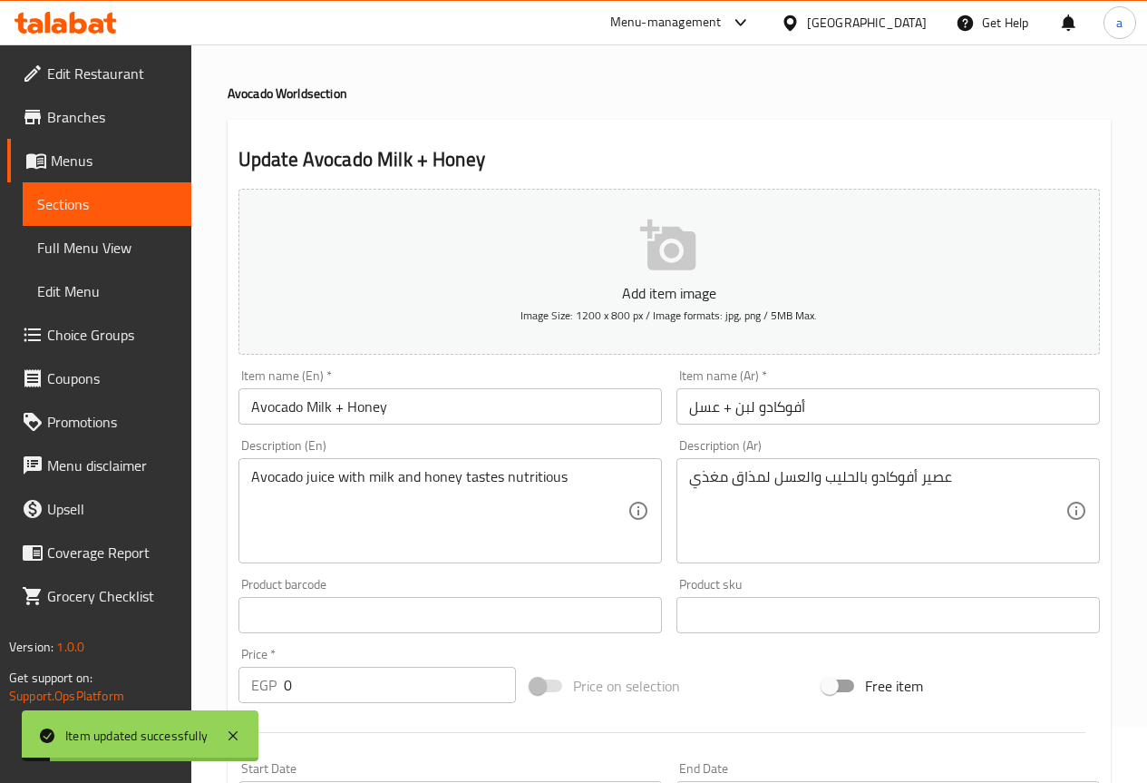
scroll to position [0, 0]
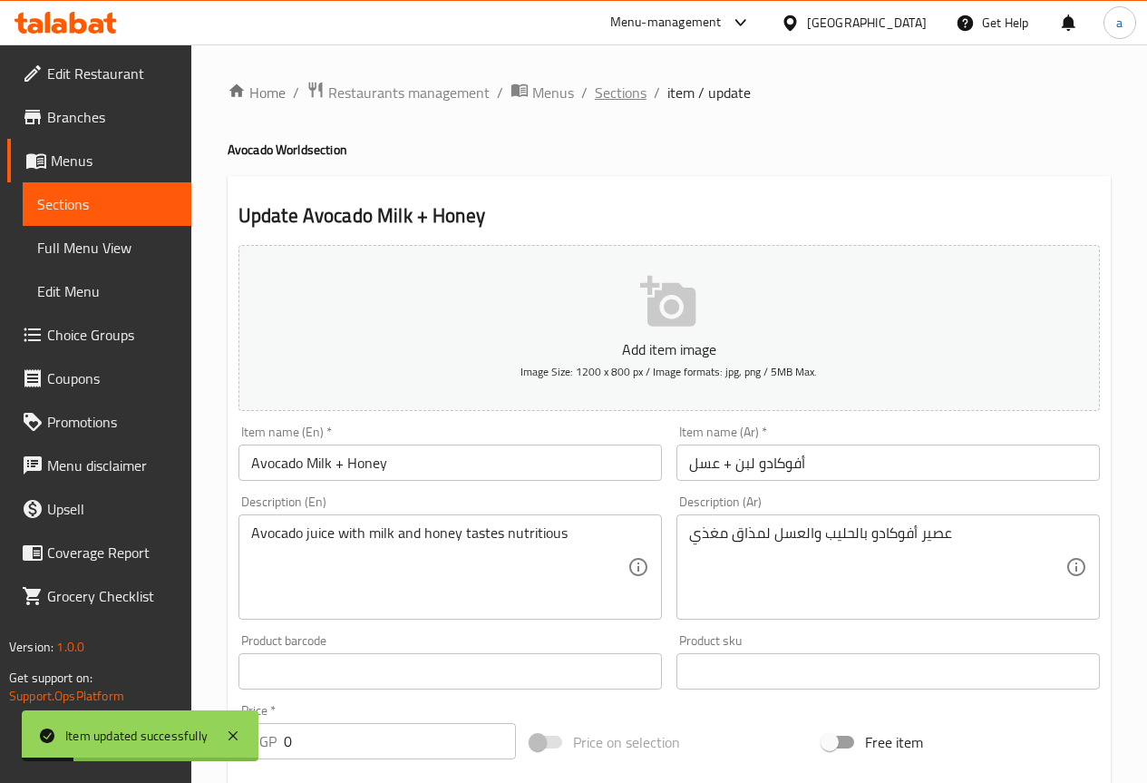
click at [628, 87] on span "Sections" at bounding box center [621, 93] width 52 height 22
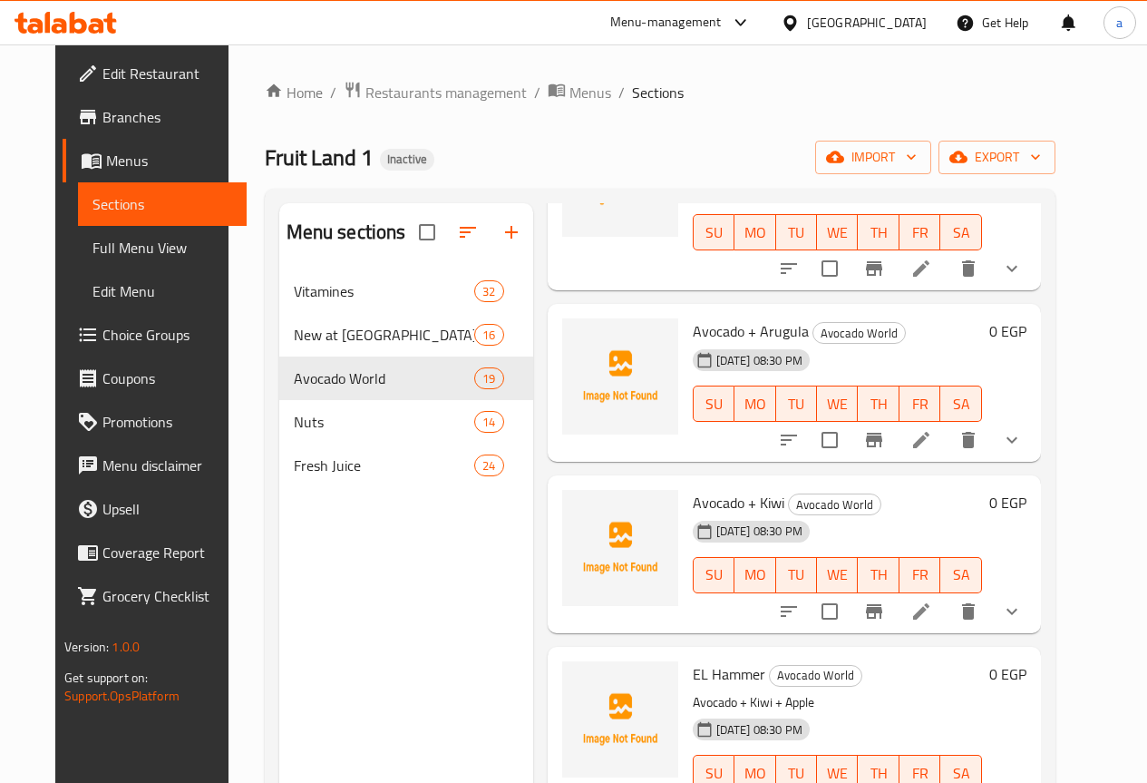
scroll to position [181, 0]
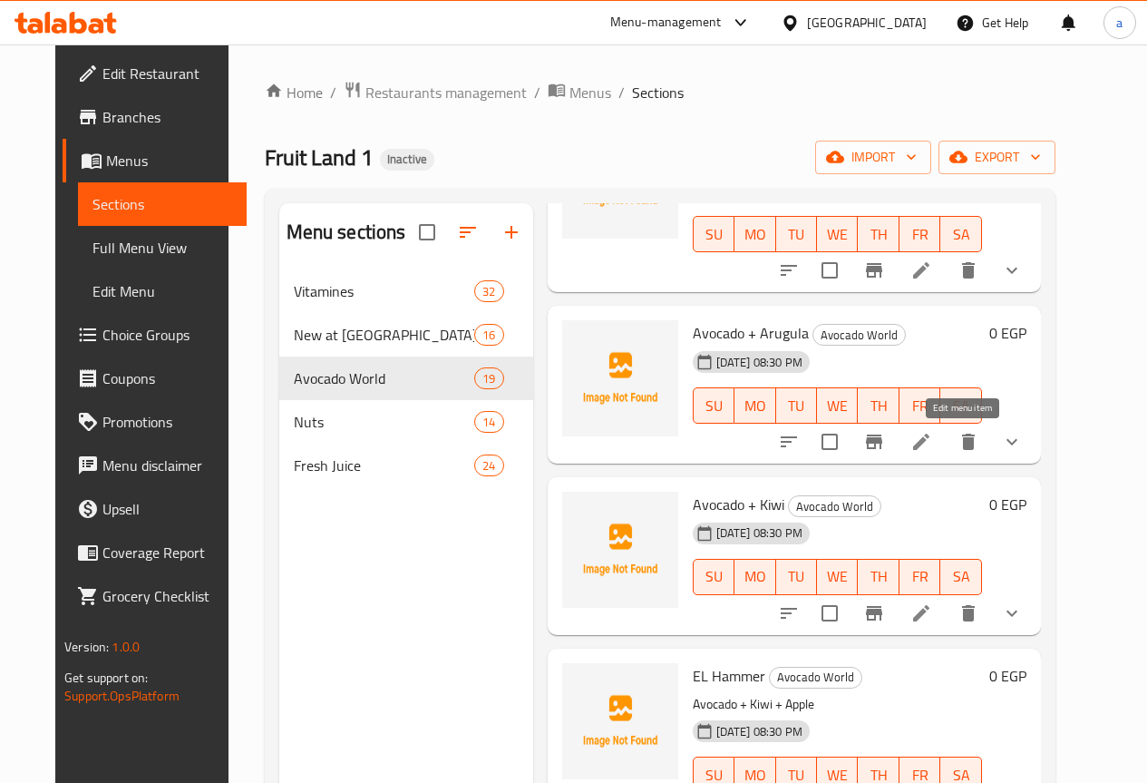
click at [930, 441] on icon at bounding box center [921, 441] width 16 height 16
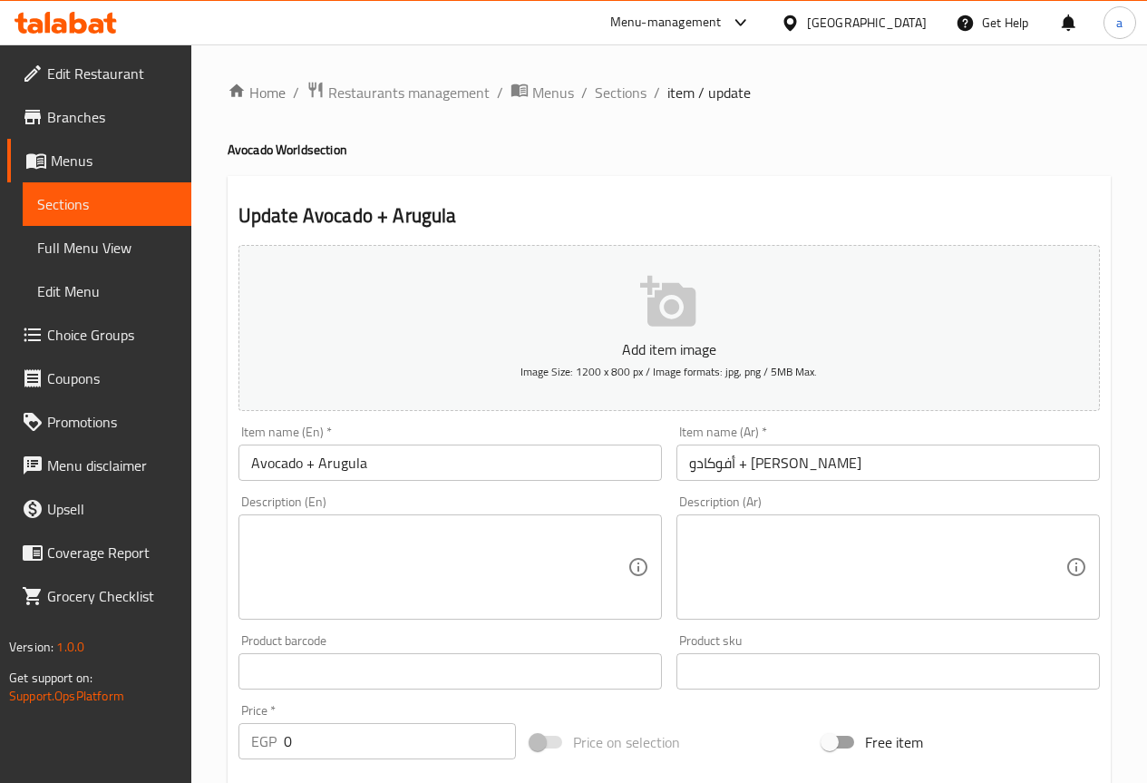
click at [492, 553] on textarea at bounding box center [439, 567] width 376 height 86
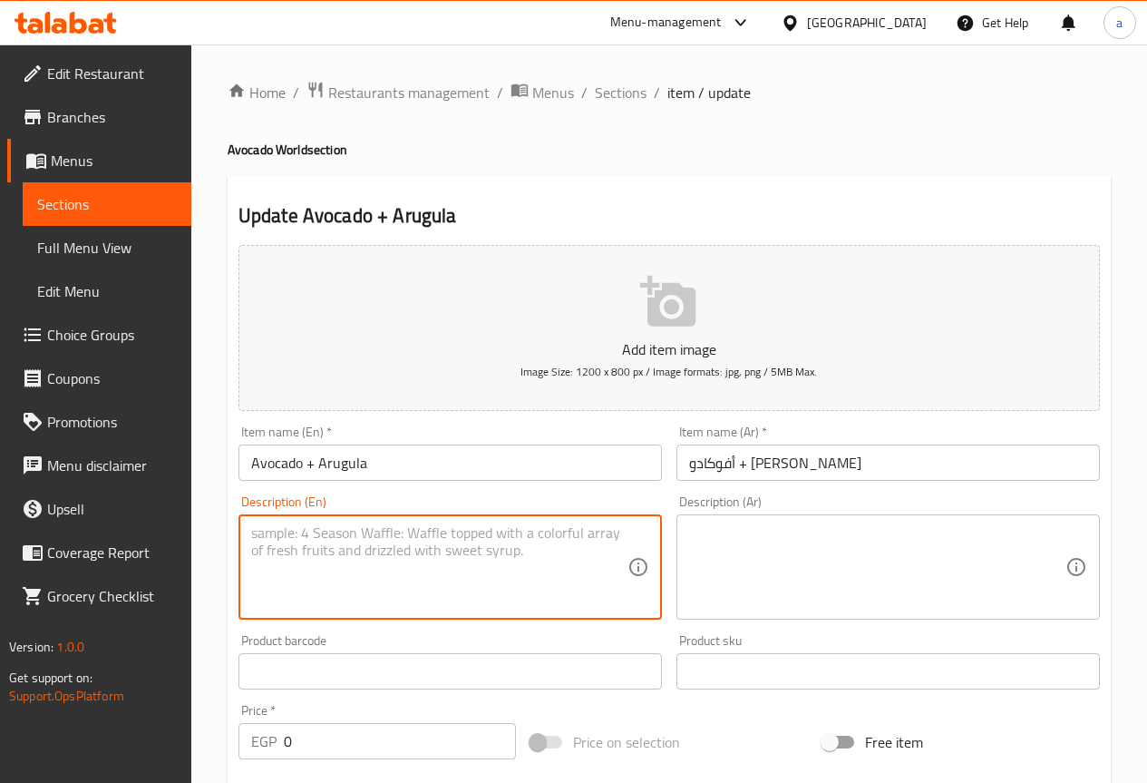
paste textarea "A blend of avocado and arugula for a healthy, distinctive taste."
type textarea "A blend of avocado and arugula for a healthy, distinctive taste."
click at [803, 550] on textarea at bounding box center [877, 567] width 376 height 86
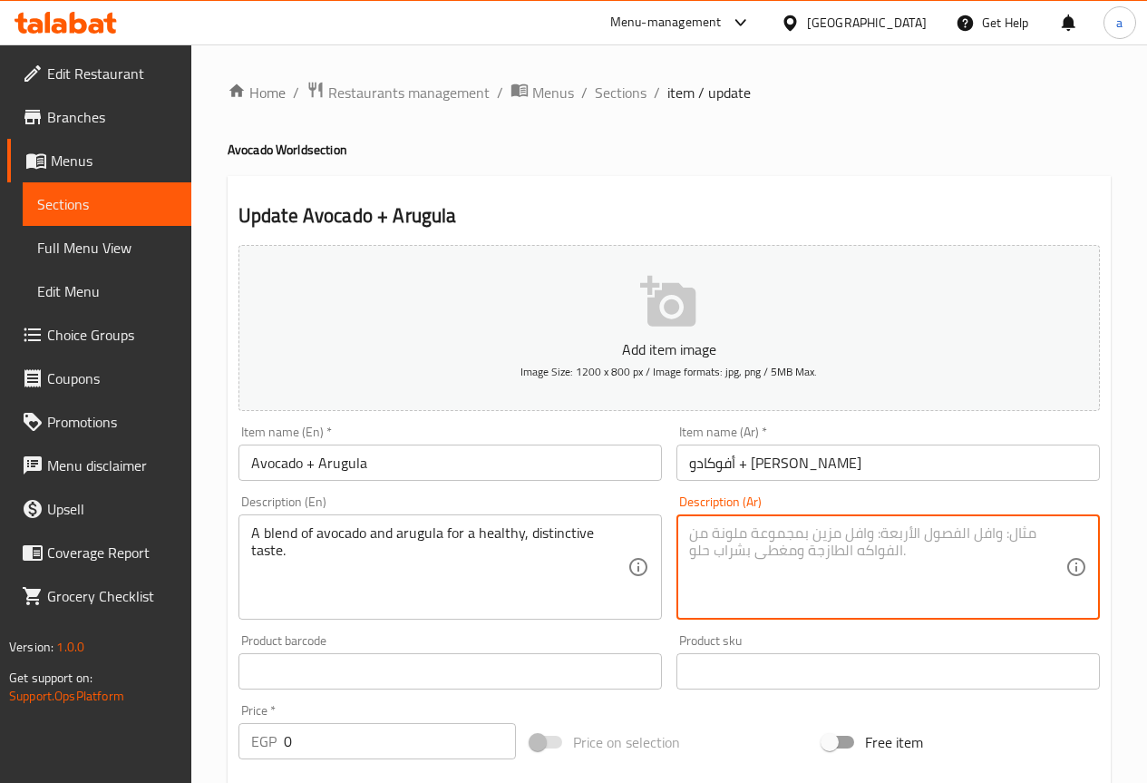
paste textarea "مزيج من الأفوكادو والجرجير لمذاق صحي مميز"
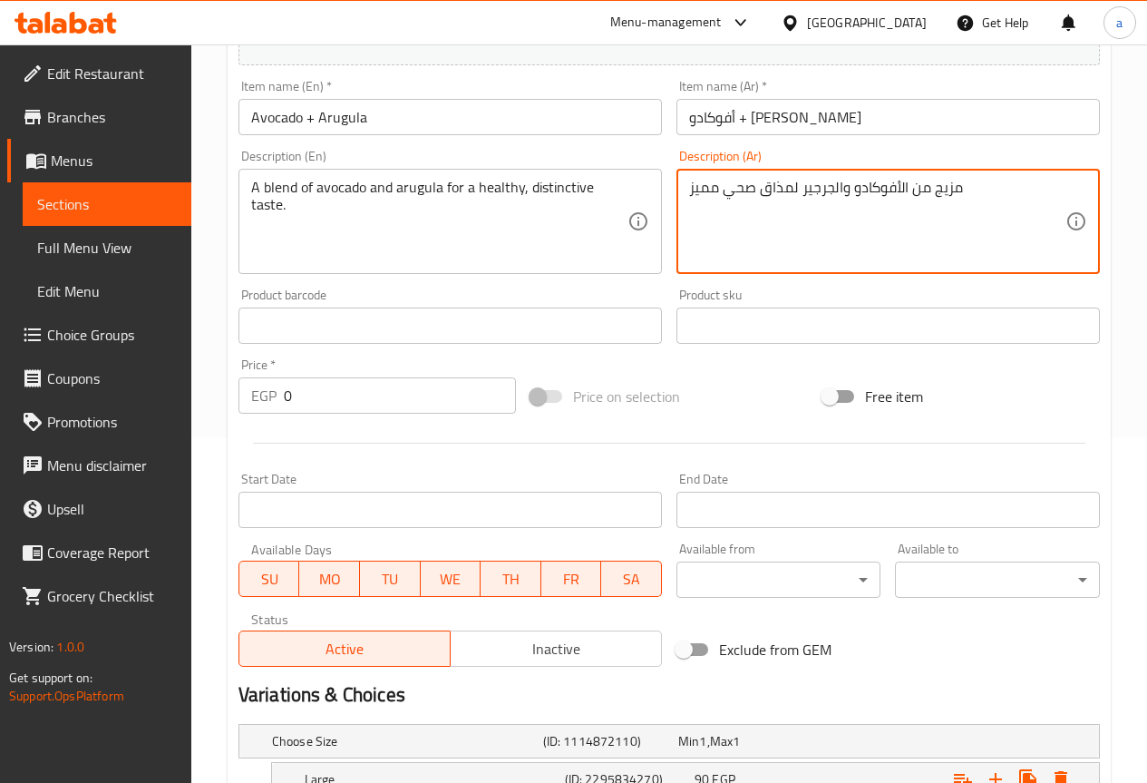
scroll to position [540, 0]
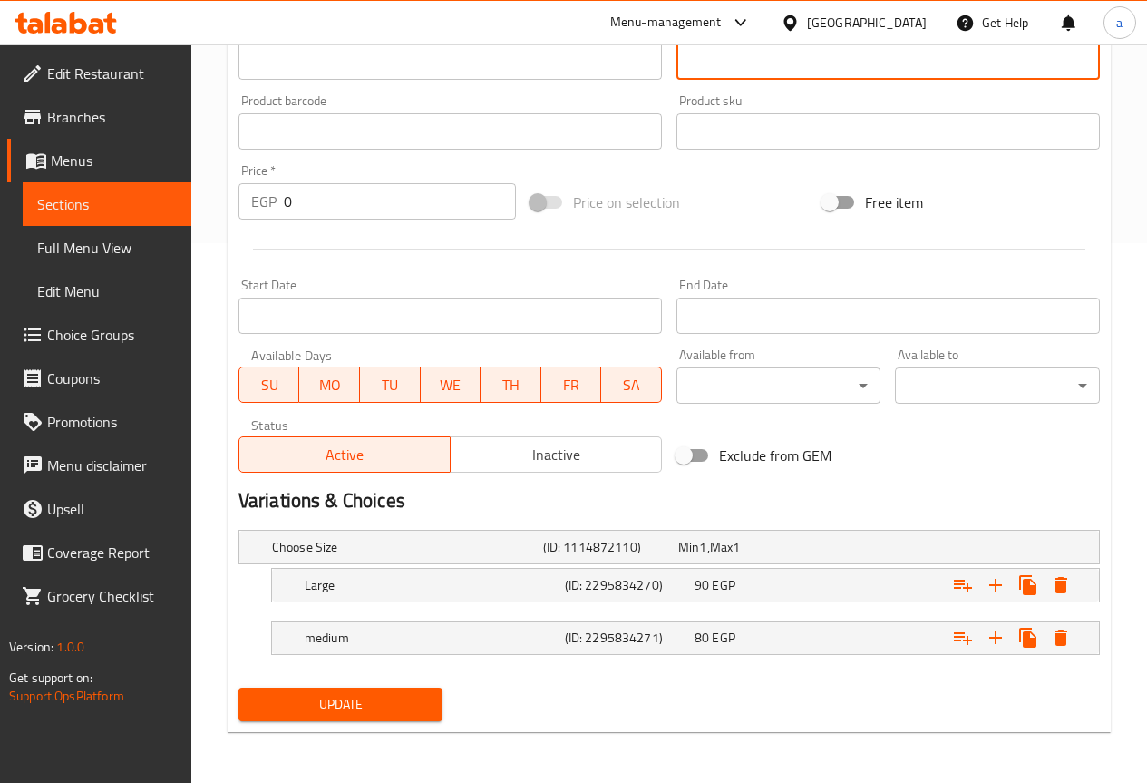
type textarea "مزيج من الأفوكادو والجرجير لمذاق صحي مميز"
click at [406, 702] on span "Update" at bounding box center [341, 704] width 176 height 23
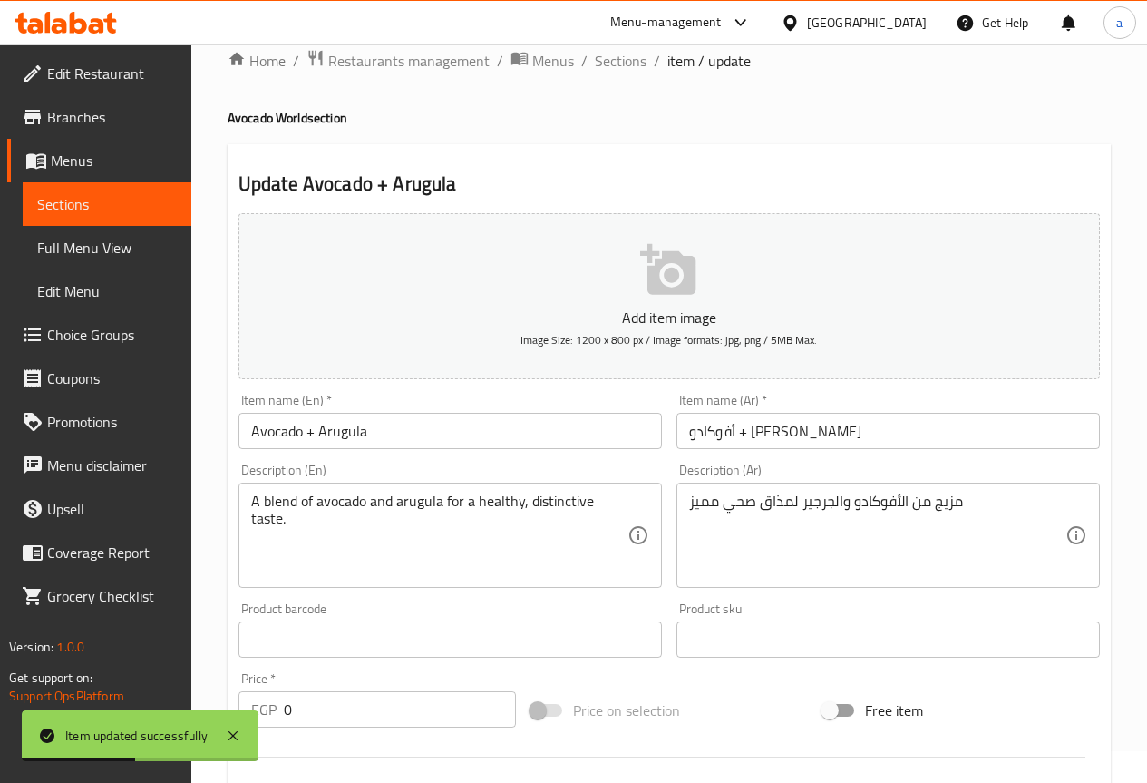
scroll to position [0, 0]
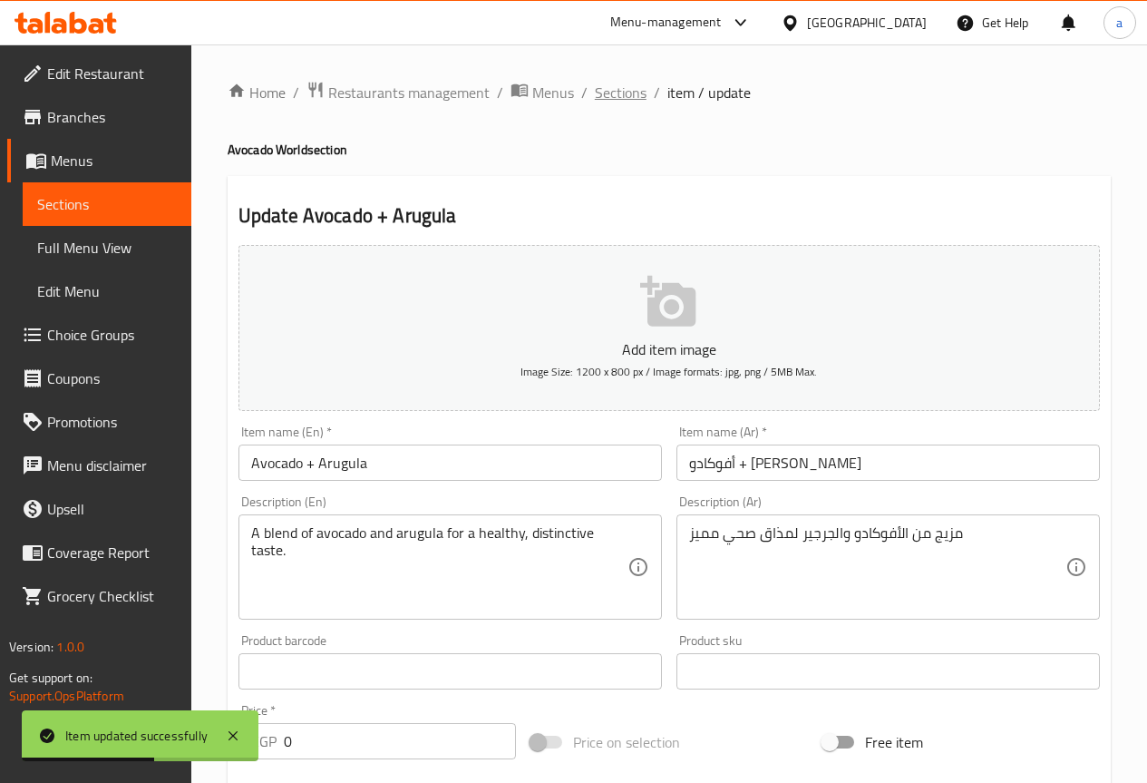
click at [620, 95] on span "Sections" at bounding box center [621, 93] width 52 height 22
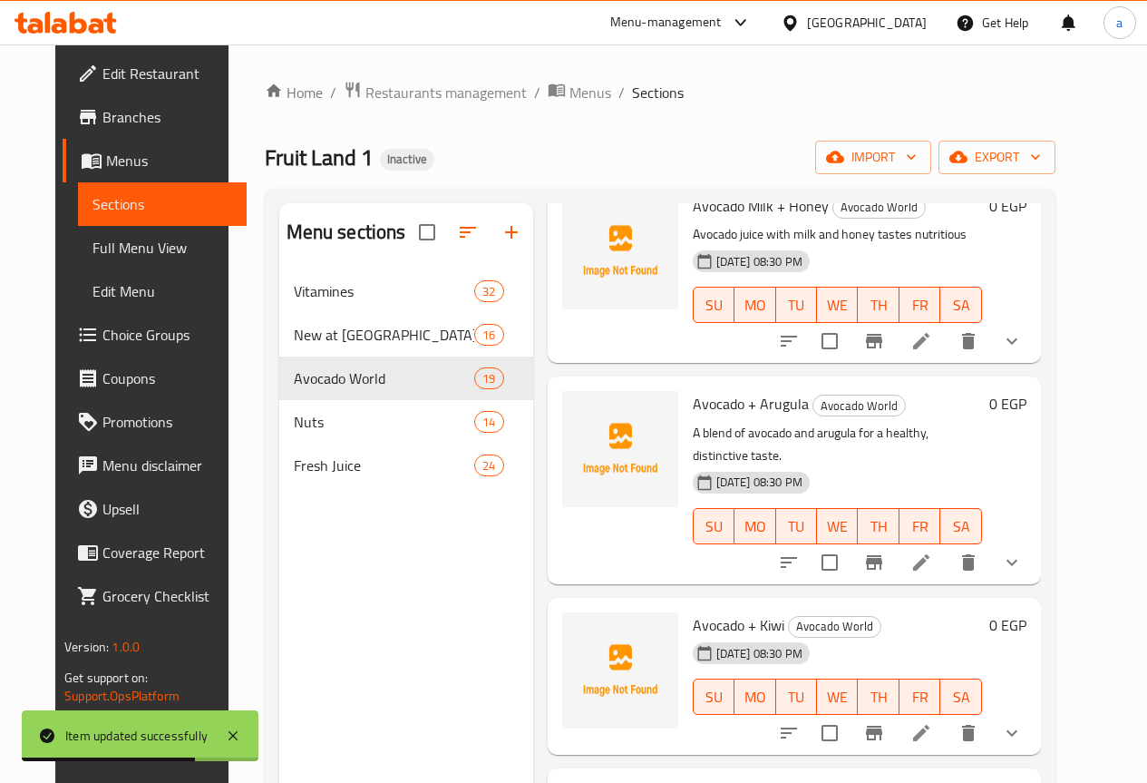
scroll to position [363, 0]
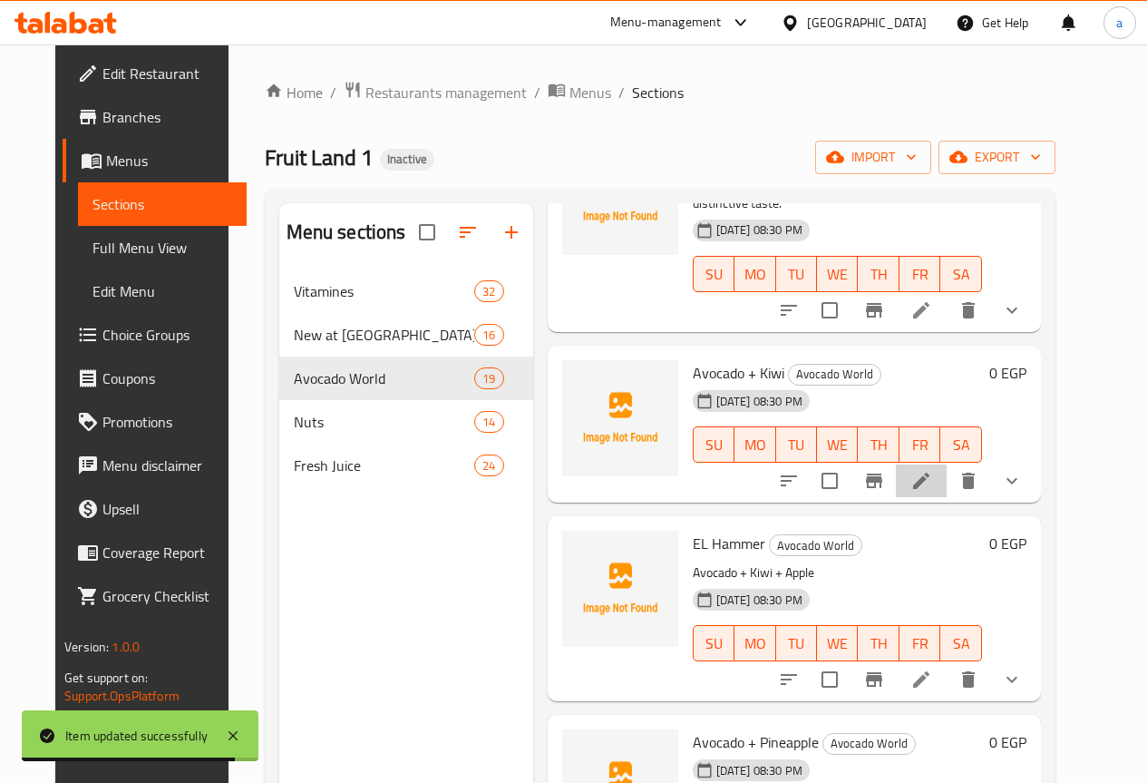
click at [932, 470] on icon at bounding box center [921, 481] width 22 height 22
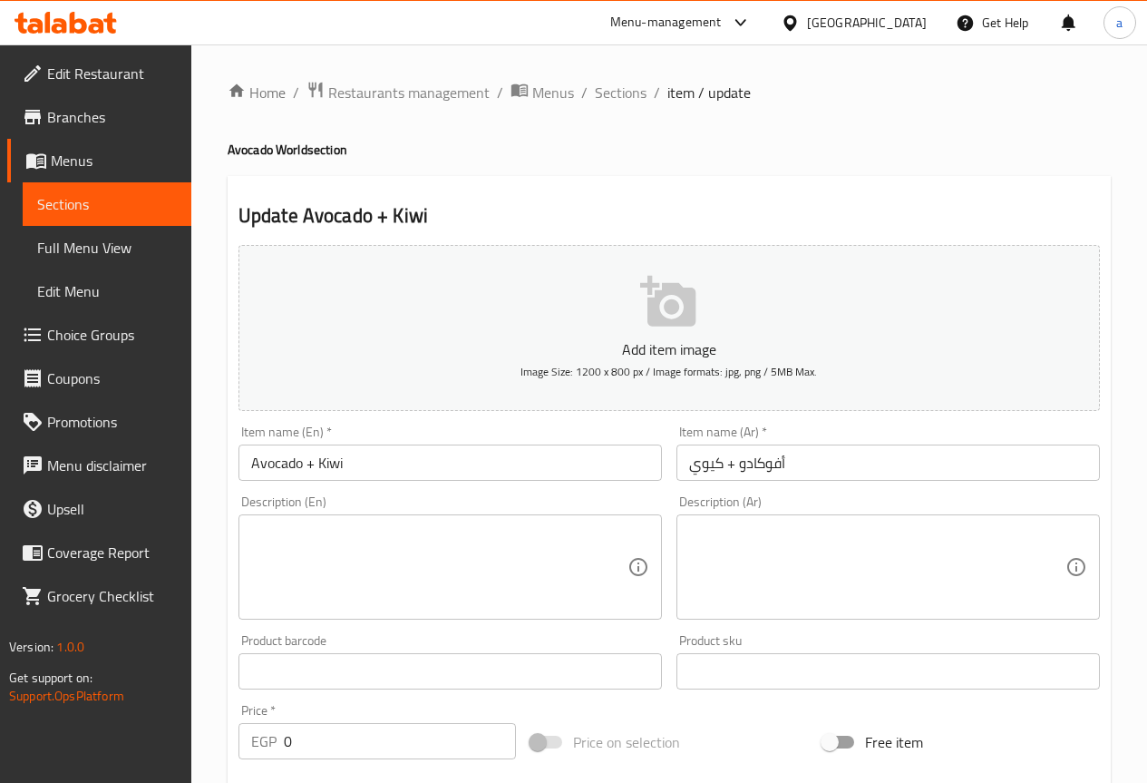
click at [591, 540] on textarea at bounding box center [439, 567] width 376 height 86
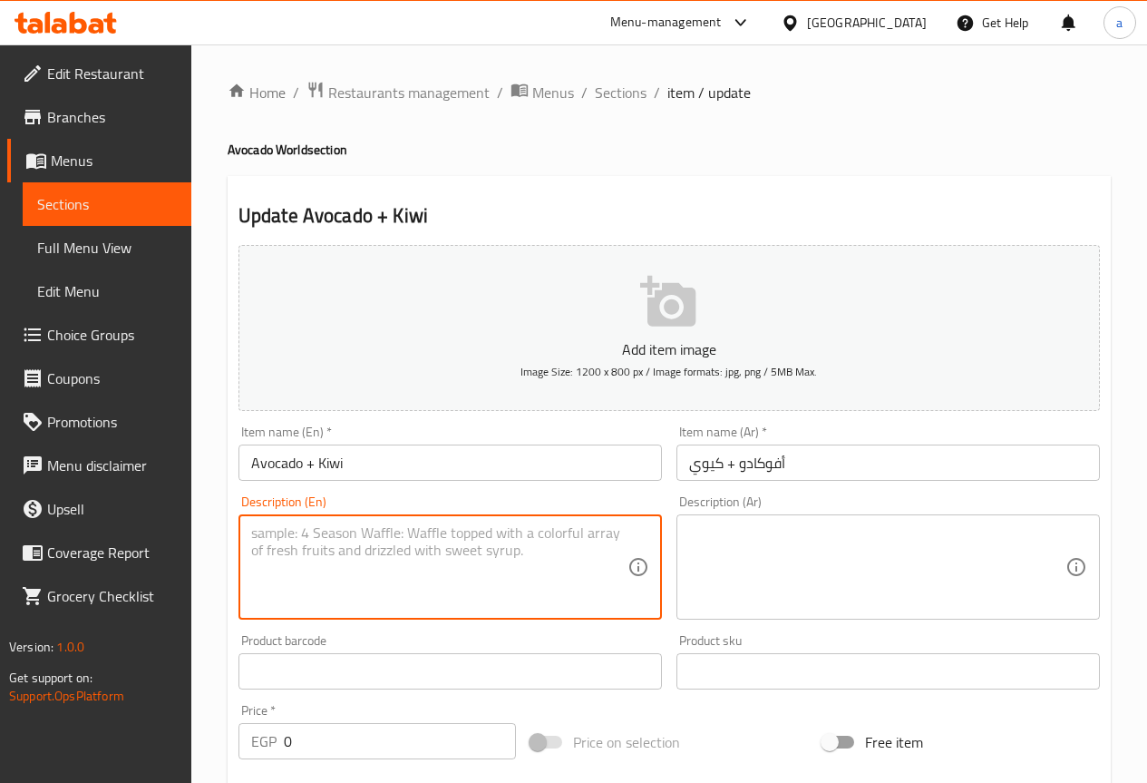
click at [731, 544] on textarea at bounding box center [877, 567] width 376 height 86
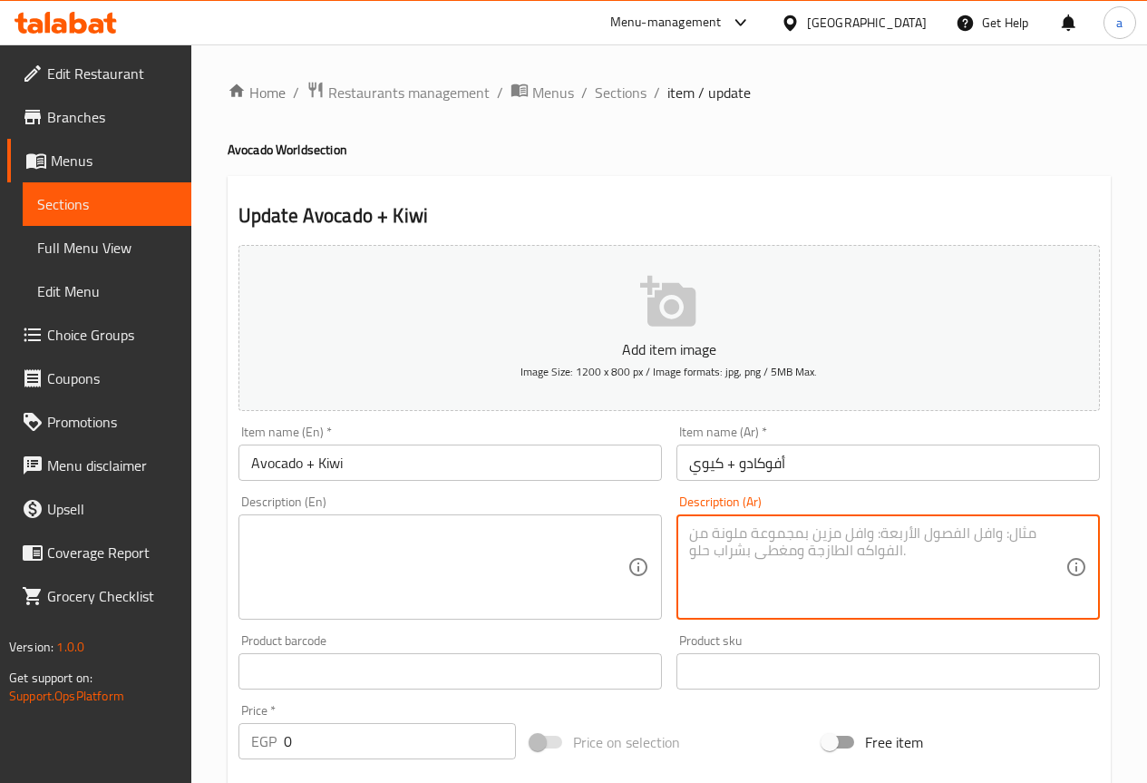
paste textarea "أفوكادو مع كيوي منعش"
type textarea "أفوكادو مع كيوي منعش"
click at [527, 558] on textarea at bounding box center [439, 567] width 376 height 86
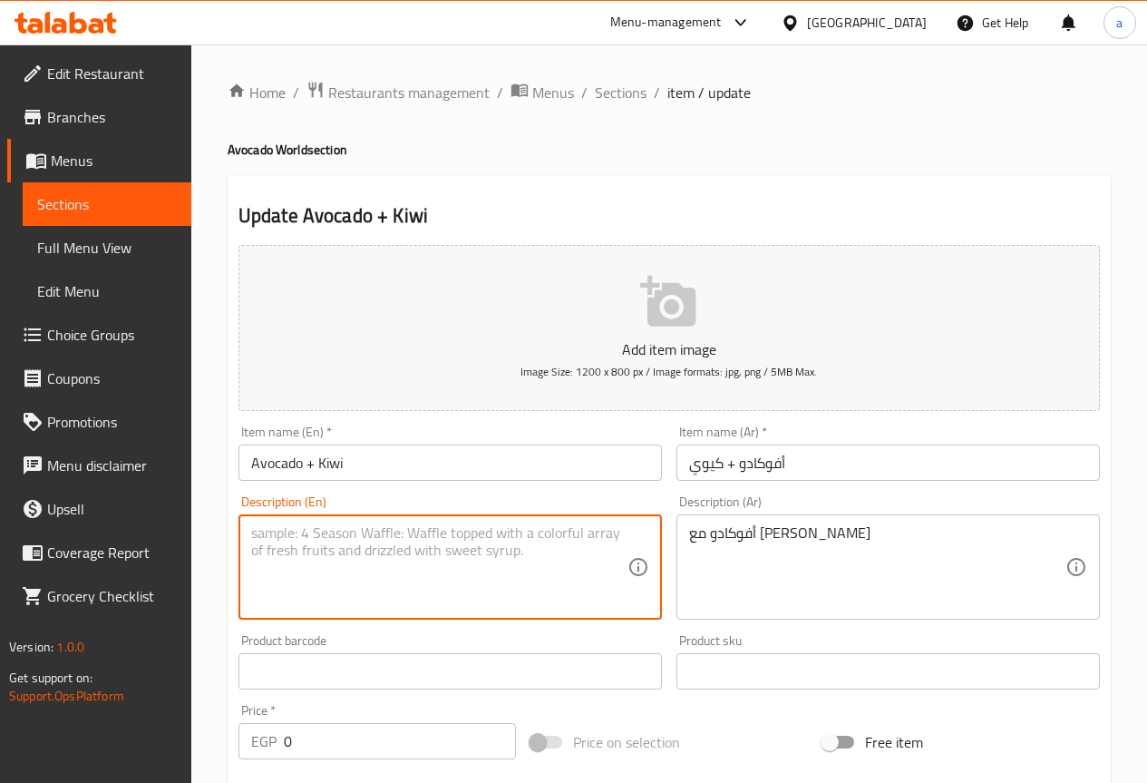
paste textarea "Avocado with refreshing kiwi"
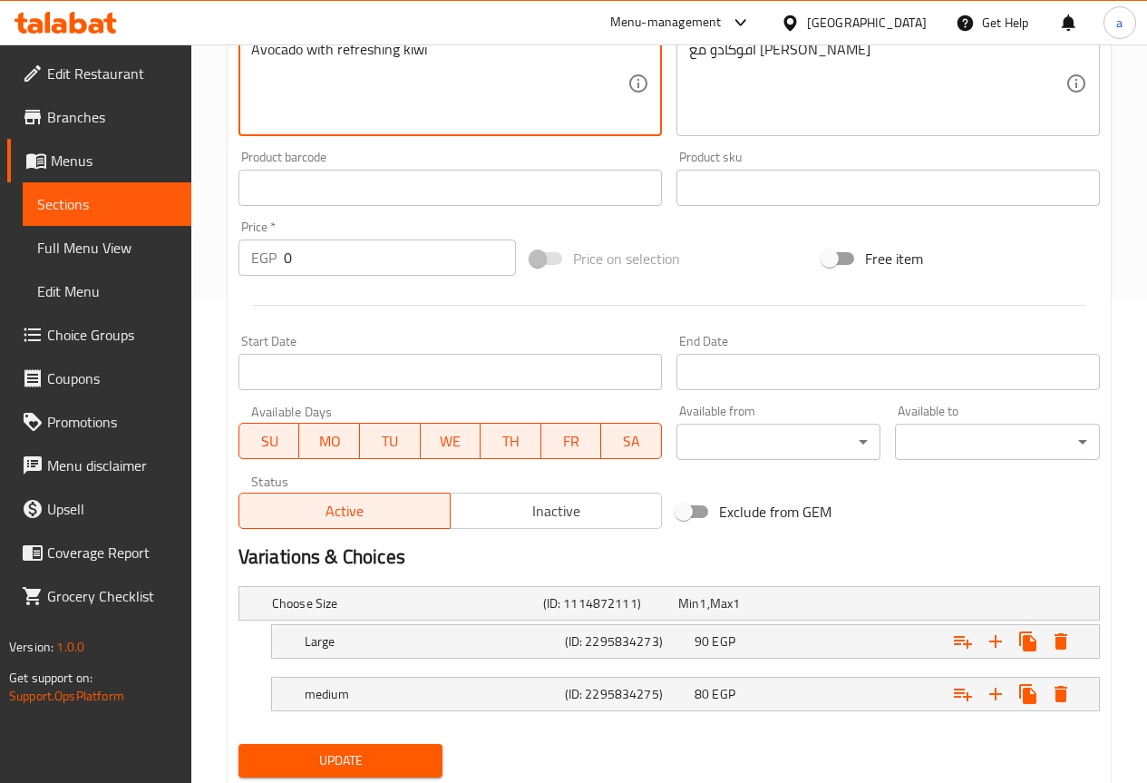
scroll to position [540, 0]
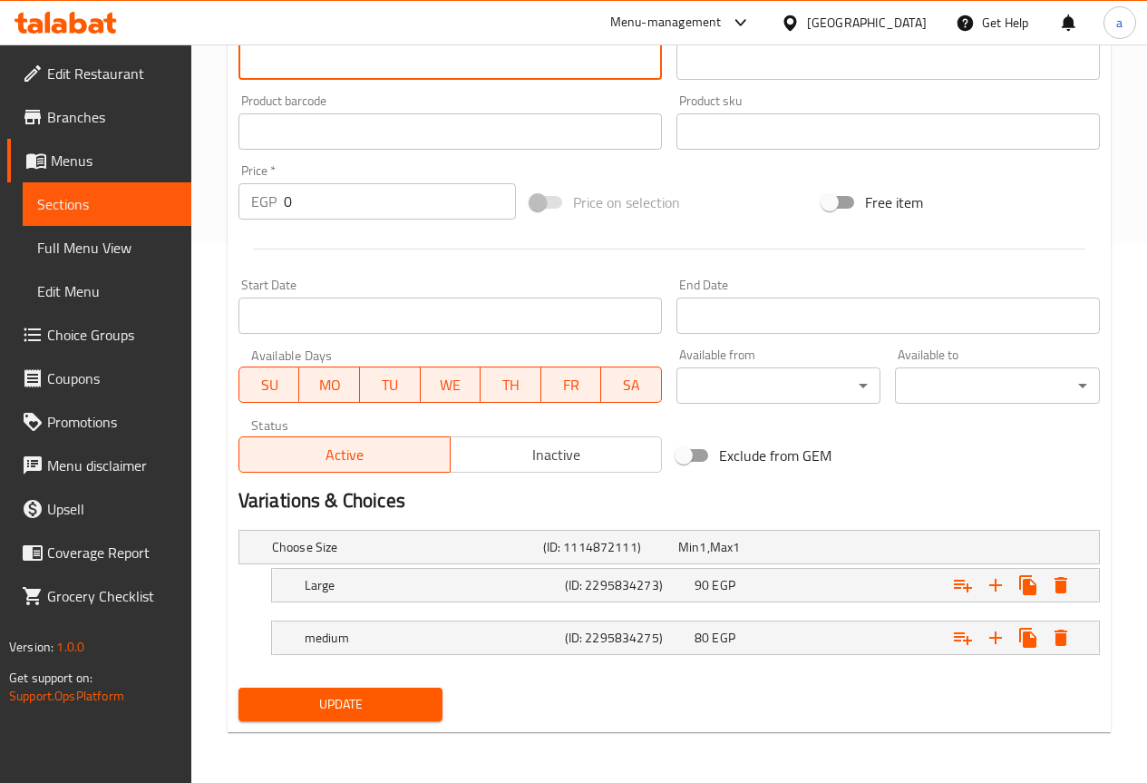
type textarea "Avocado with refreshing kiwi"
click at [419, 713] on span "Update" at bounding box center [341, 704] width 176 height 23
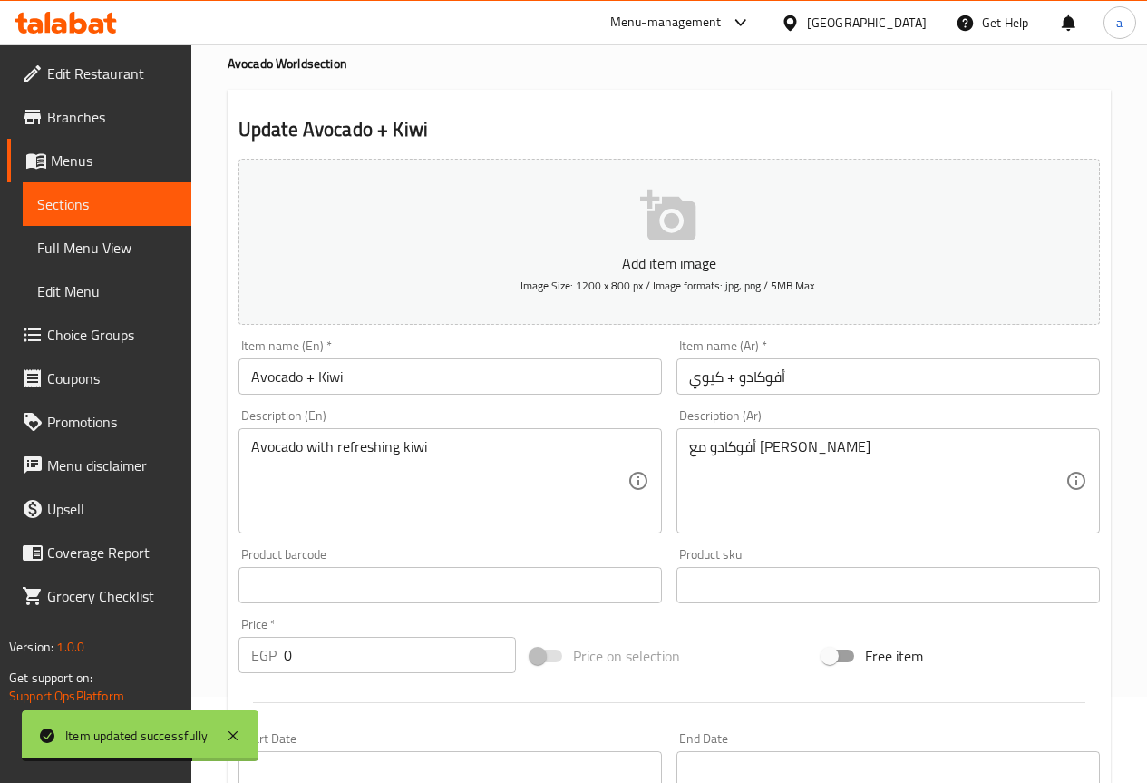
scroll to position [0, 0]
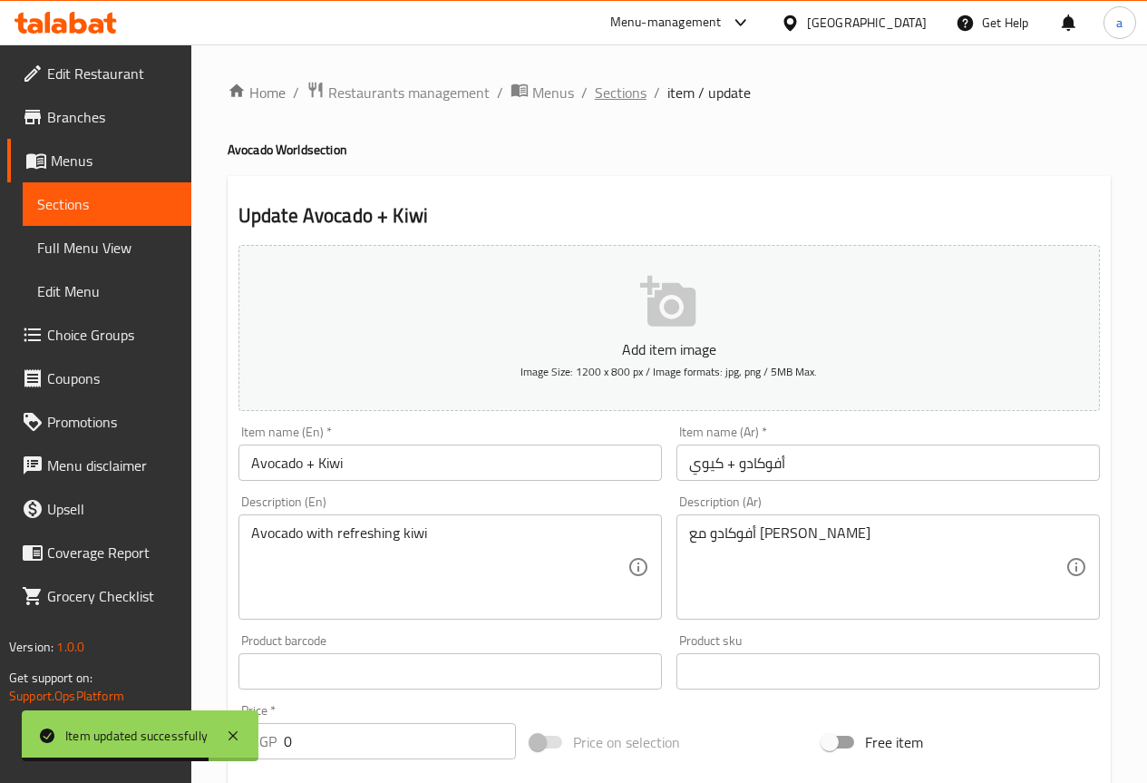
click at [632, 82] on span "Sections" at bounding box center [621, 93] width 52 height 22
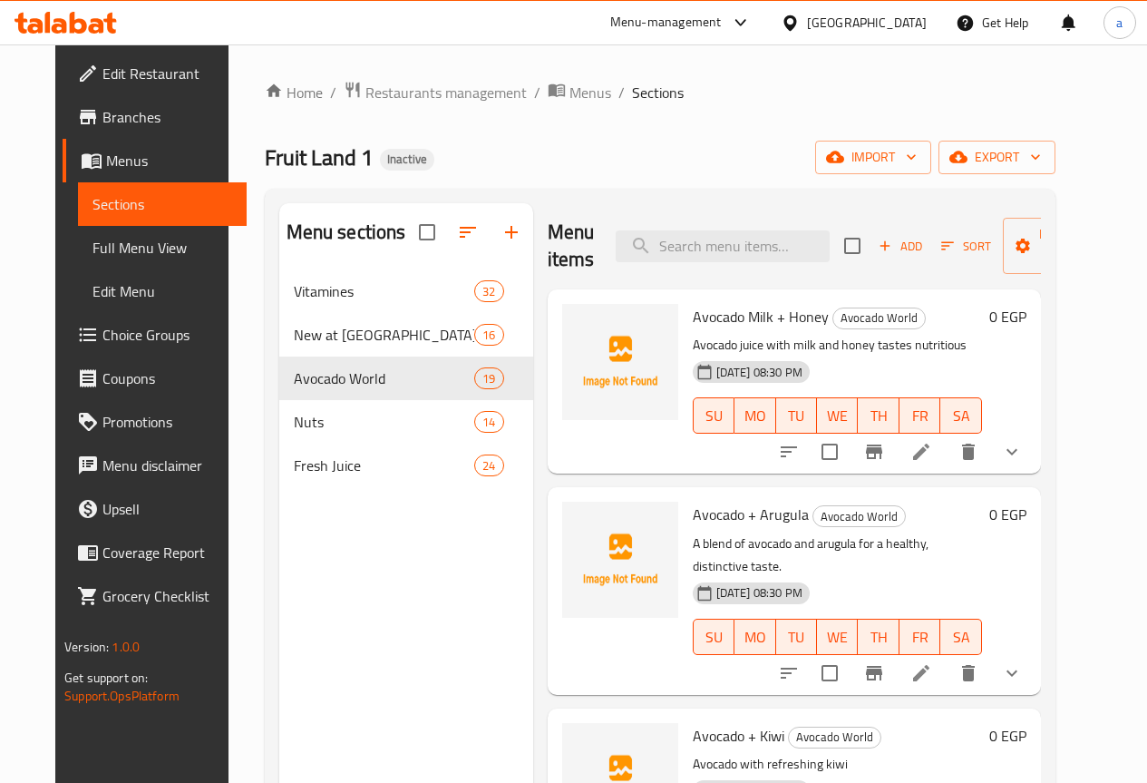
click at [932, 454] on icon at bounding box center [921, 452] width 22 height 22
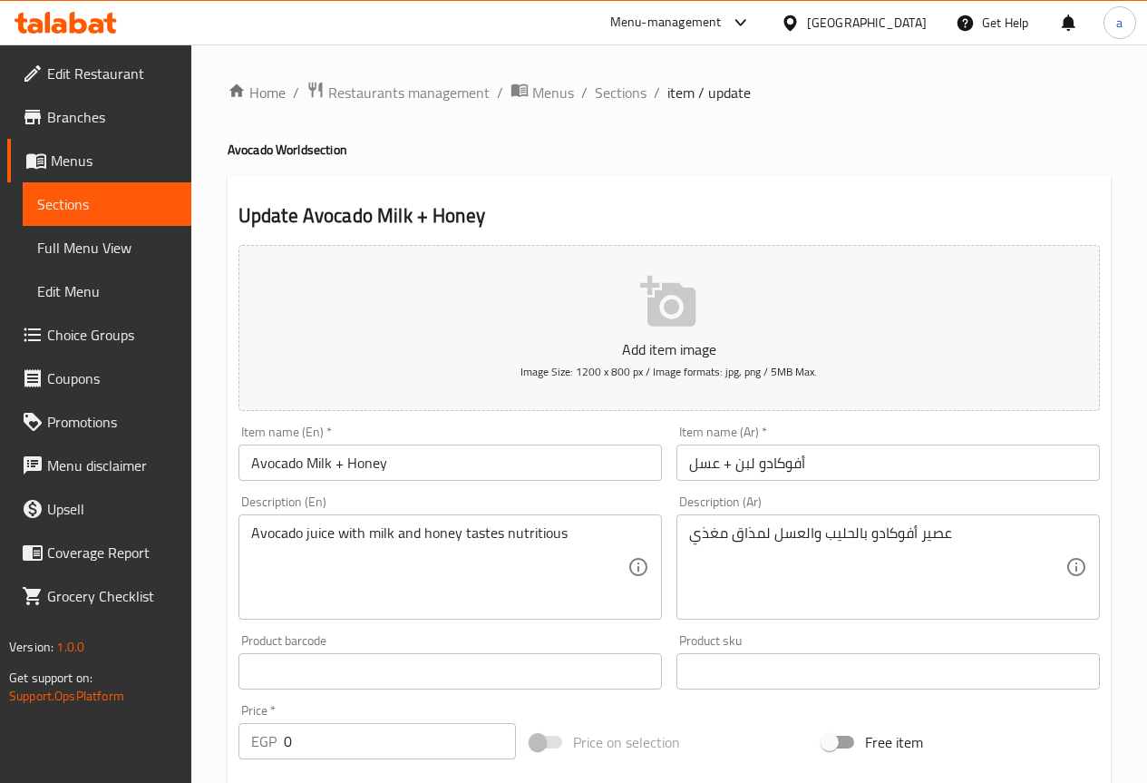
drag, startPoint x: 687, startPoint y: 540, endPoint x: 992, endPoint y: 501, distance: 307.1
click at [992, 501] on div "Description (Ar) عصير أفوكادو بالحليب والعسل لمذاق مغذي Description (Ar)" at bounding box center [887, 557] width 423 height 124
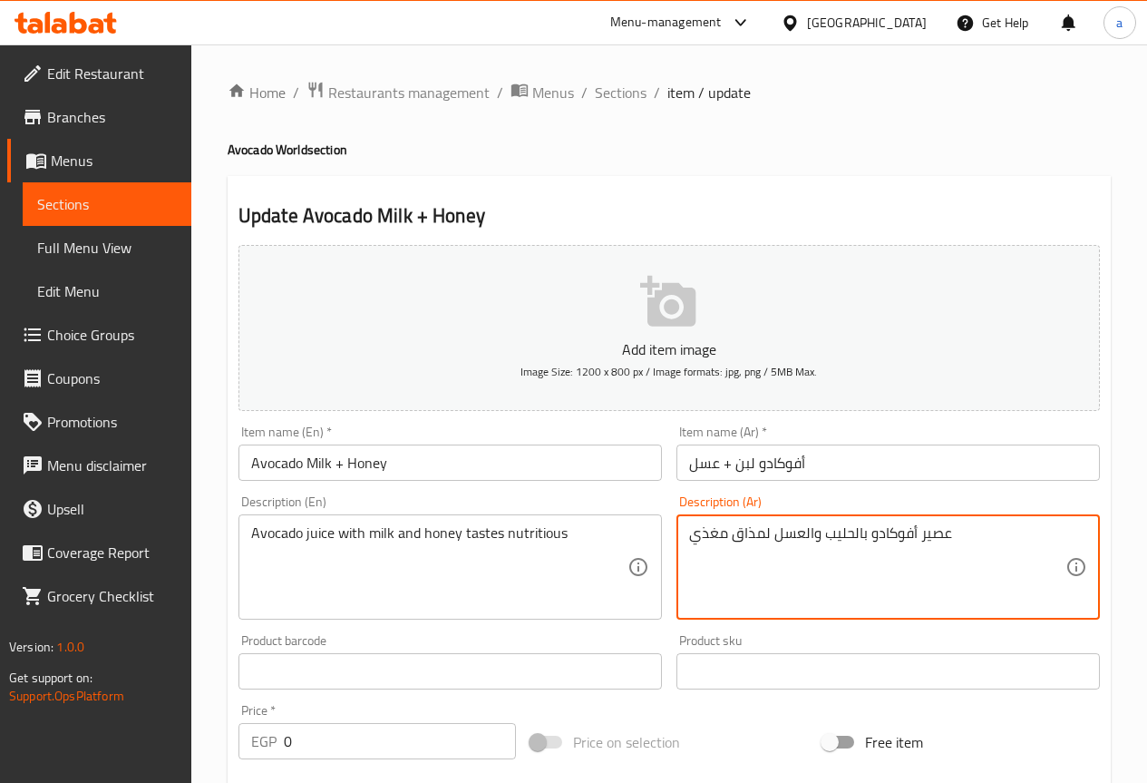
drag, startPoint x: 985, startPoint y: 538, endPoint x: 629, endPoint y: 564, distance: 356.4
click at [630, 564] on div "Add item image Image Size: 1200 x 800 px / Image formats: jpg, png / 5MB Max. I…" at bounding box center [669, 629] width 876 height 782
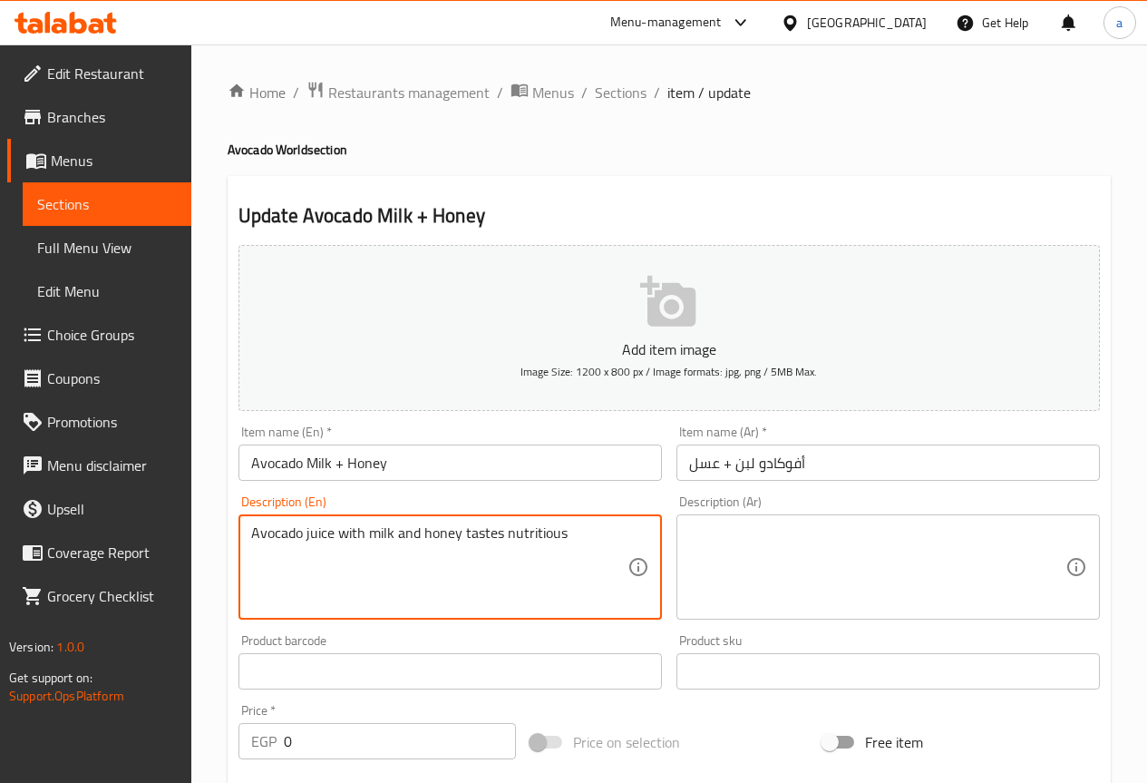
drag, startPoint x: 577, startPoint y: 536, endPoint x: 228, endPoint y: 525, distance: 349.3
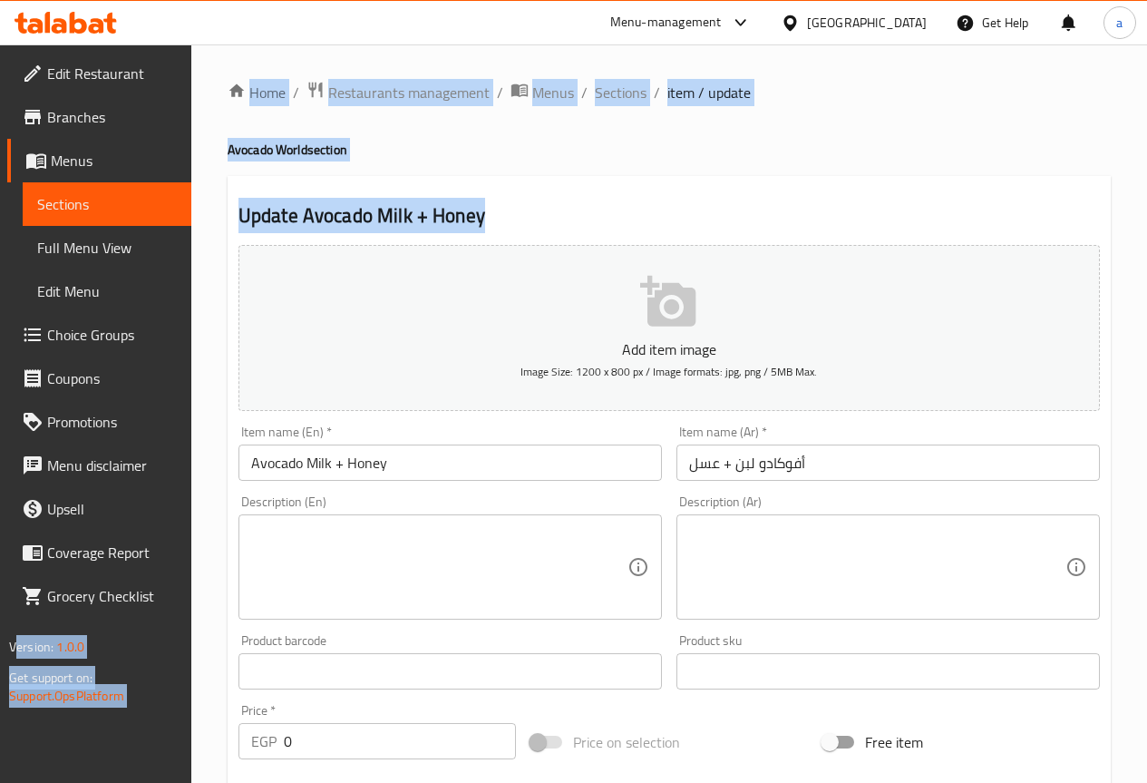
drag, startPoint x: 493, startPoint y: 218, endPoint x: 184, endPoint y: 200, distance: 309.8
click at [184, 200] on div "Edit Restaurant Branches Menus Sections Full Menu View Edit Menu Choice Groups …" at bounding box center [573, 683] width 1147 height 1278
click at [575, 188] on div "Update Avocado Milk + Honey Add item image Image Size: 1200 x 800 px / Image fo…" at bounding box center [669, 723] width 883 height 1095
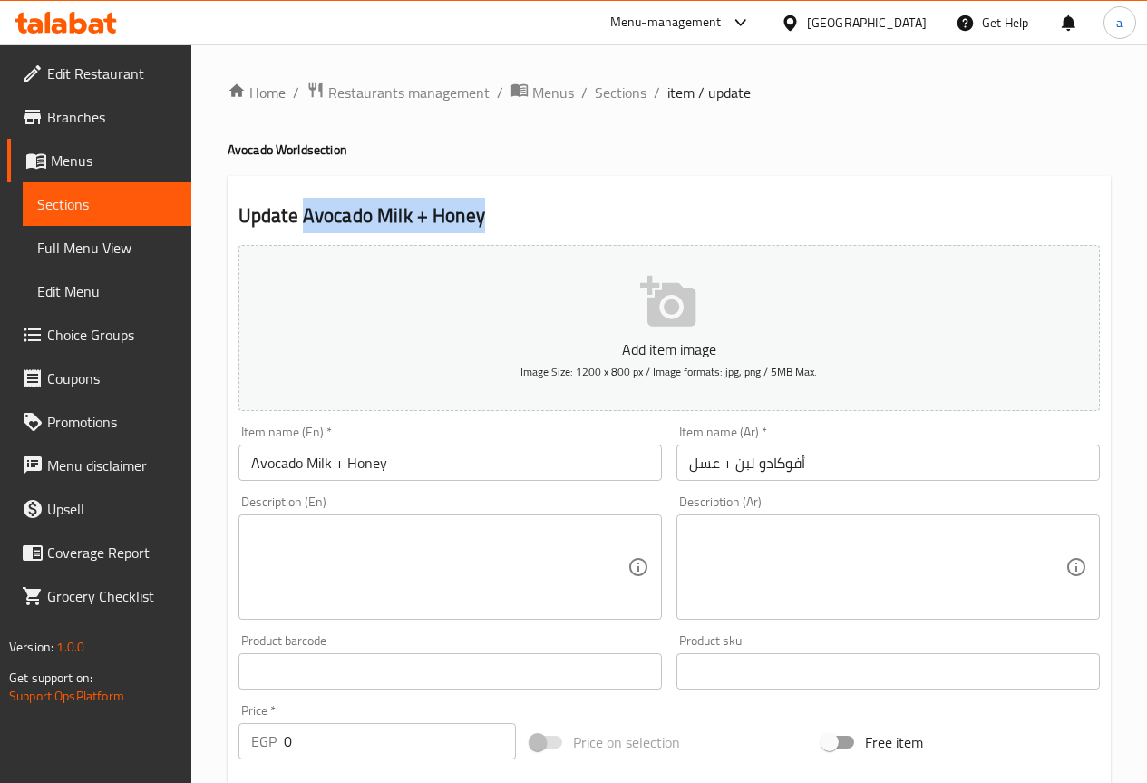
drag, startPoint x: 478, startPoint y: 212, endPoint x: 305, endPoint y: 217, distance: 173.3
click at [305, 217] on h2 "Update Avocado Milk + Honey" at bounding box center [668, 215] width 861 height 27
copy h2 "Avocado Milk + Honey"
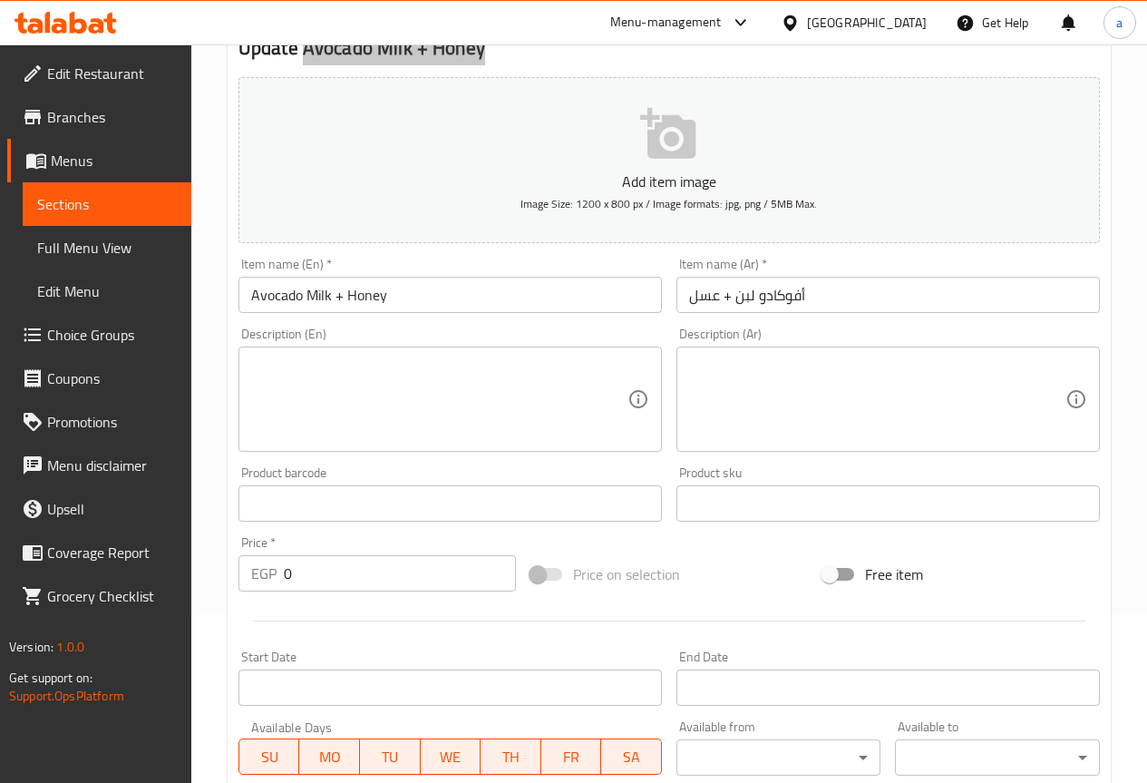
scroll to position [540, 0]
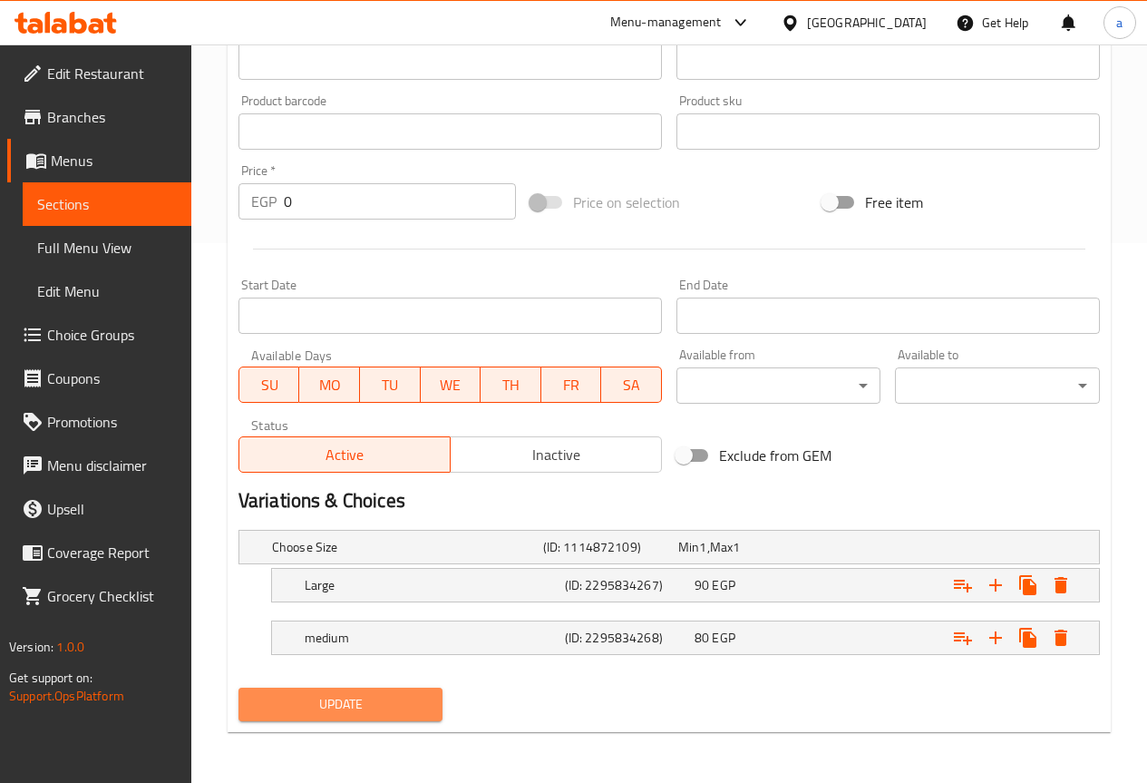
click at [357, 696] on span "Update" at bounding box center [341, 704] width 176 height 23
click at [367, 706] on span "Update" at bounding box center [341, 704] width 176 height 23
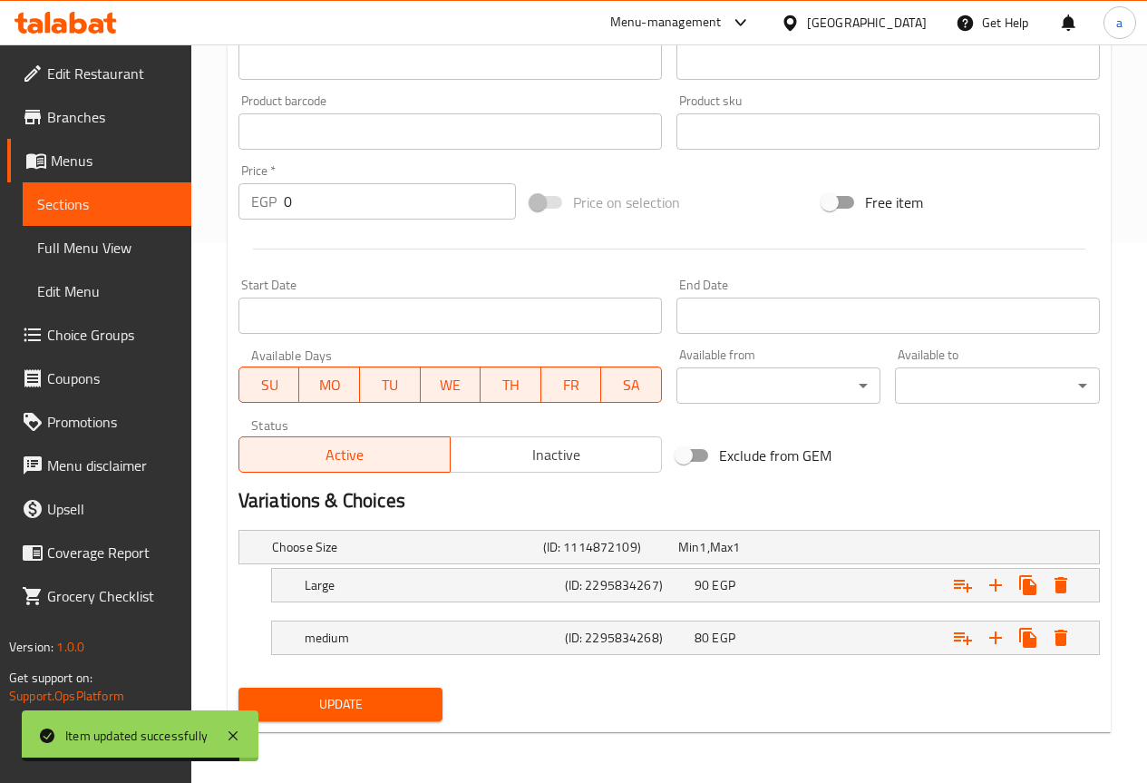
scroll to position [0, 0]
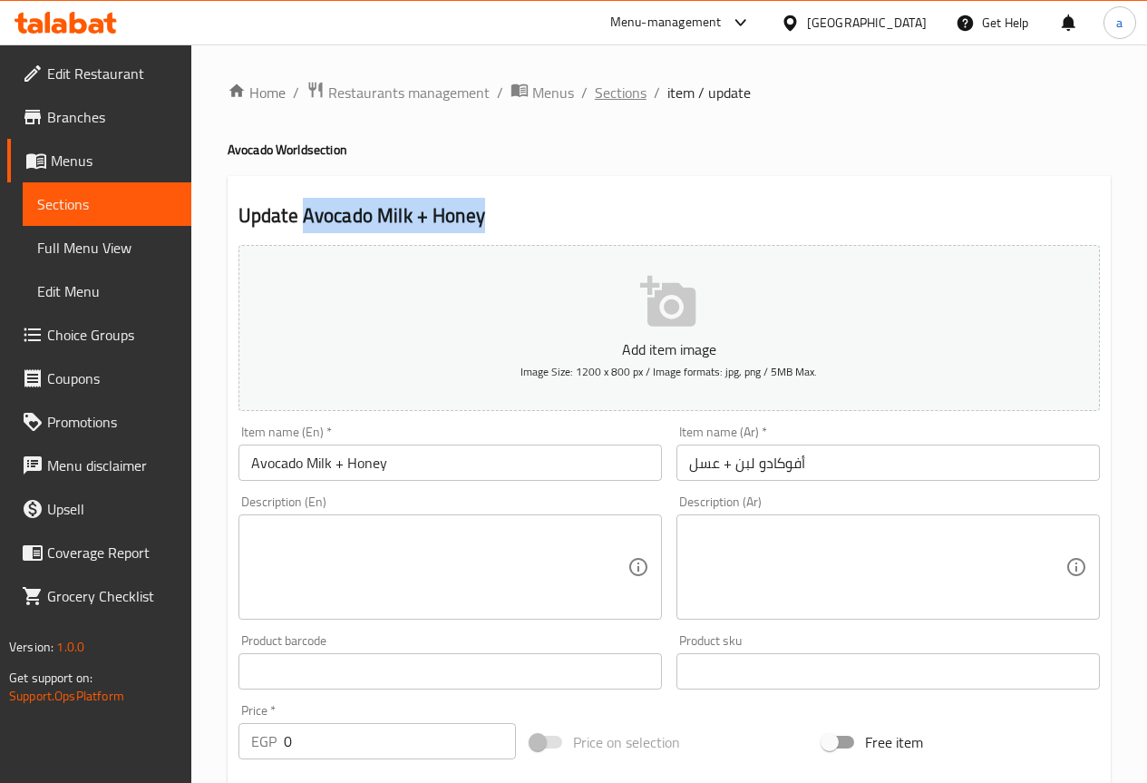
click at [632, 85] on span "Sections" at bounding box center [621, 93] width 52 height 22
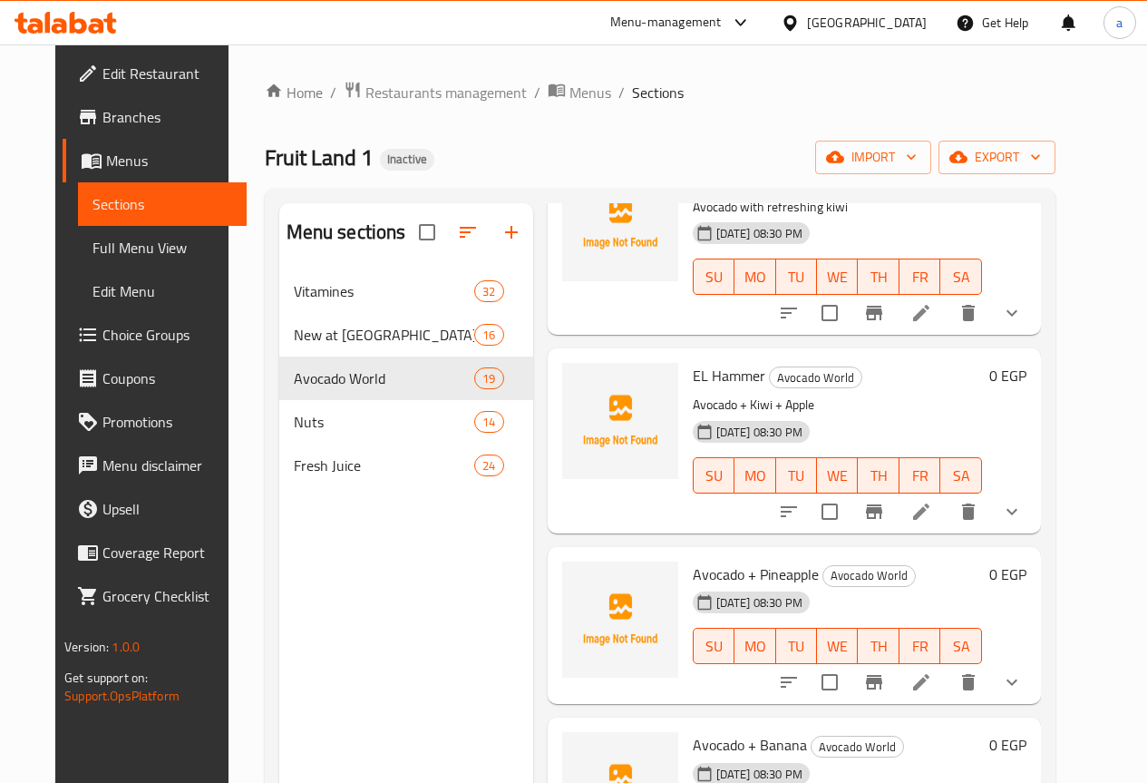
scroll to position [635, 0]
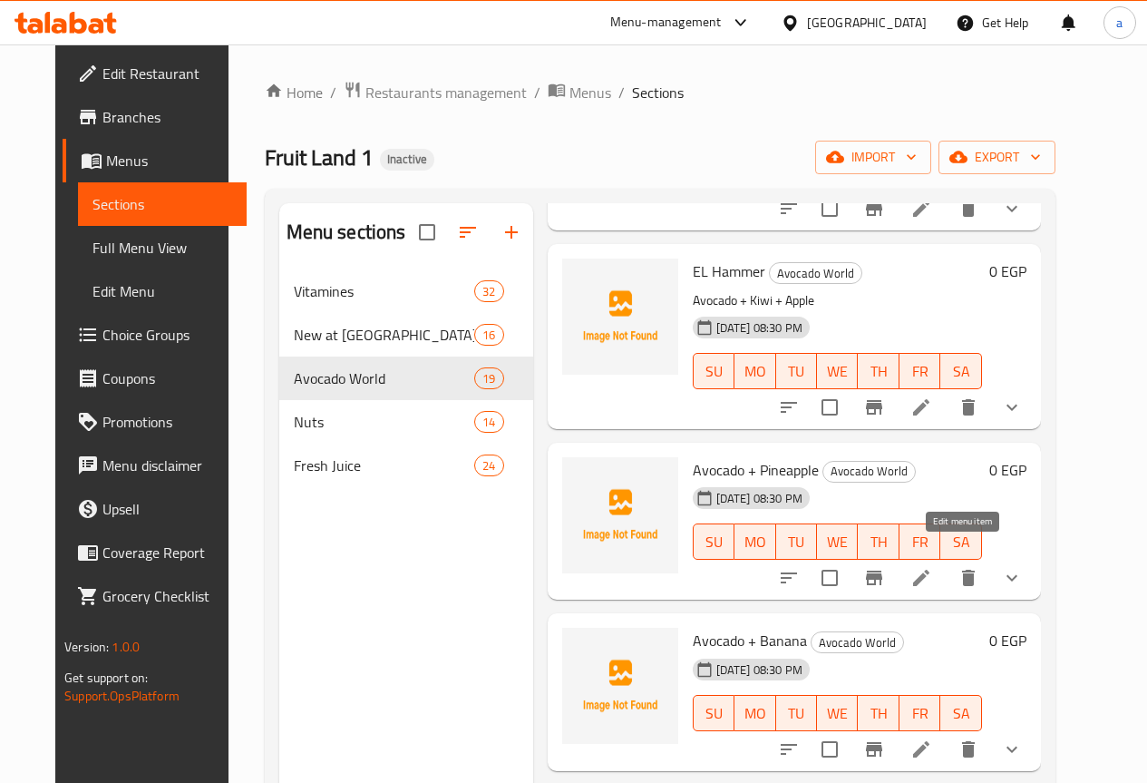
click at [930, 569] on icon at bounding box center [921, 577] width 16 height 16
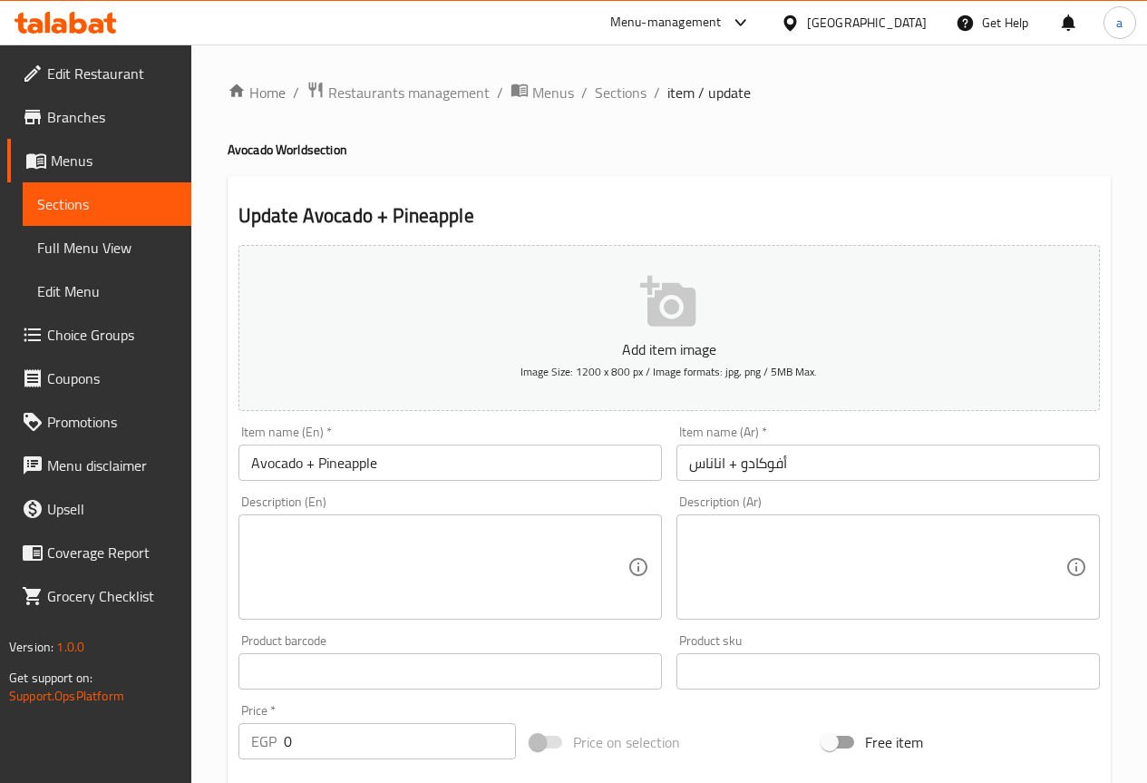
click at [798, 542] on textarea at bounding box center [877, 567] width 376 height 86
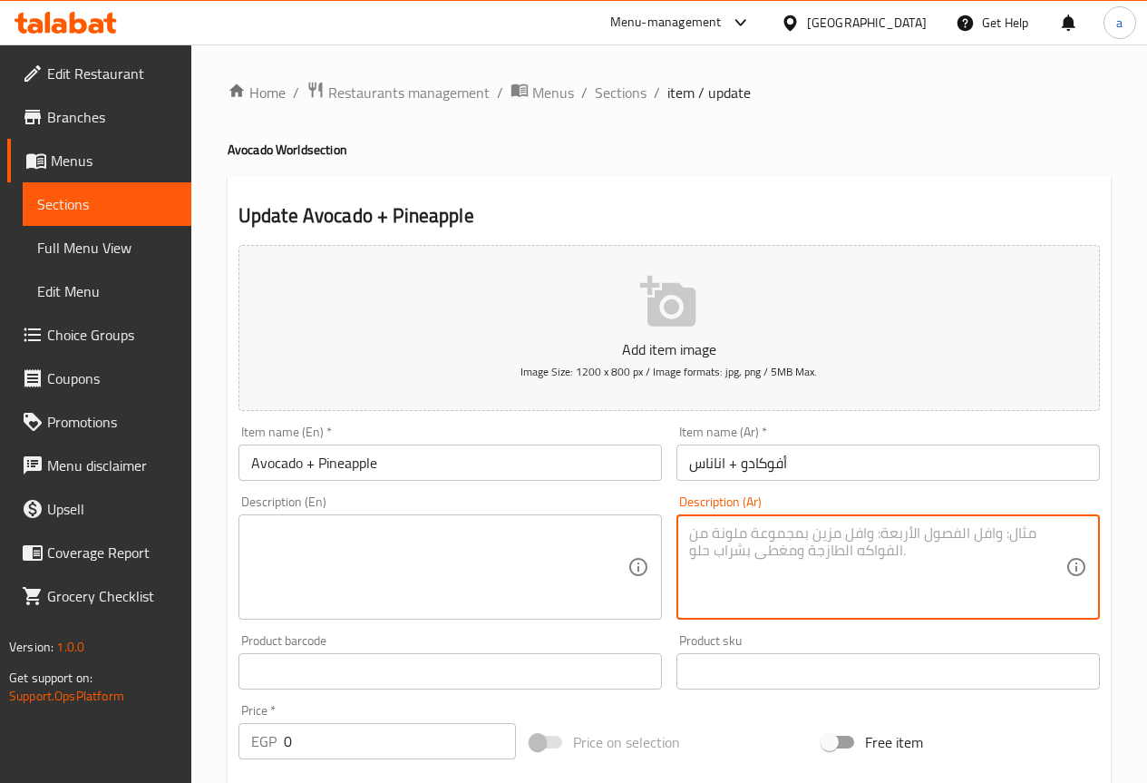
paste textarea "أفوكادو ممزوج بالأناناس لمذاق استوائي"
type textarea "أفوكادو ممزوج بالأناناس لمذاق استوائي"
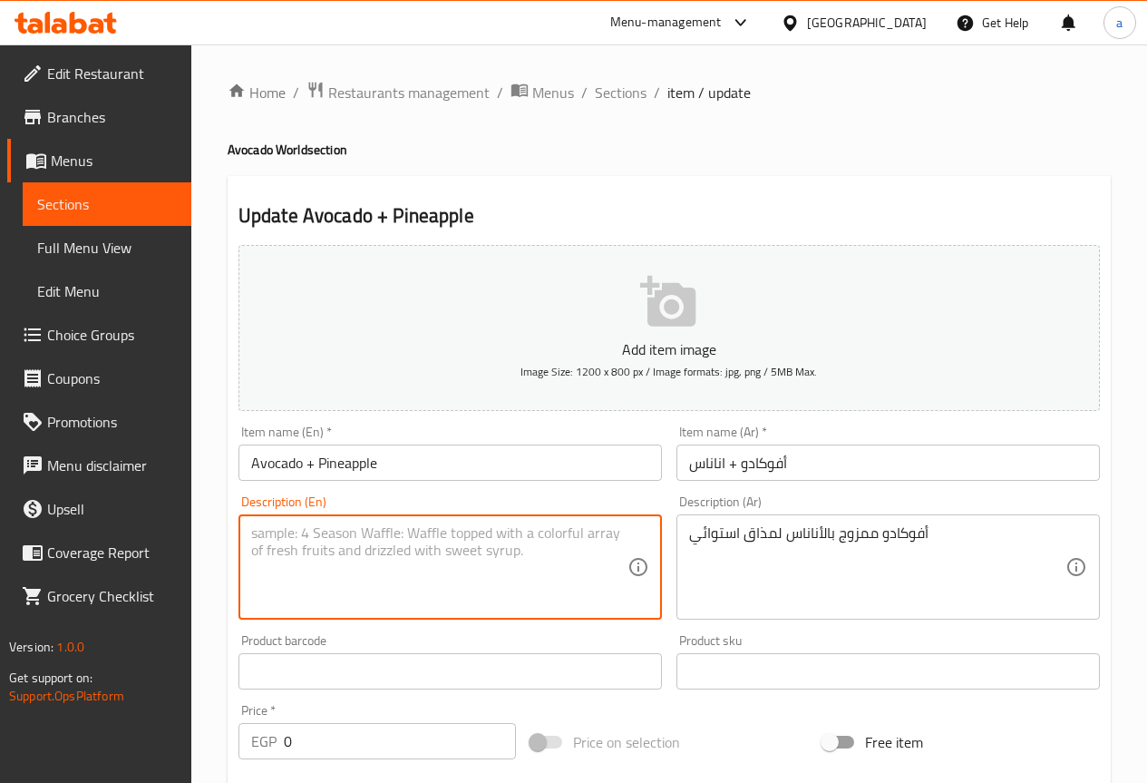
click at [541, 575] on textarea at bounding box center [439, 567] width 376 height 86
paste textarea "Avocado mixed with pineapple for a tropical taste"
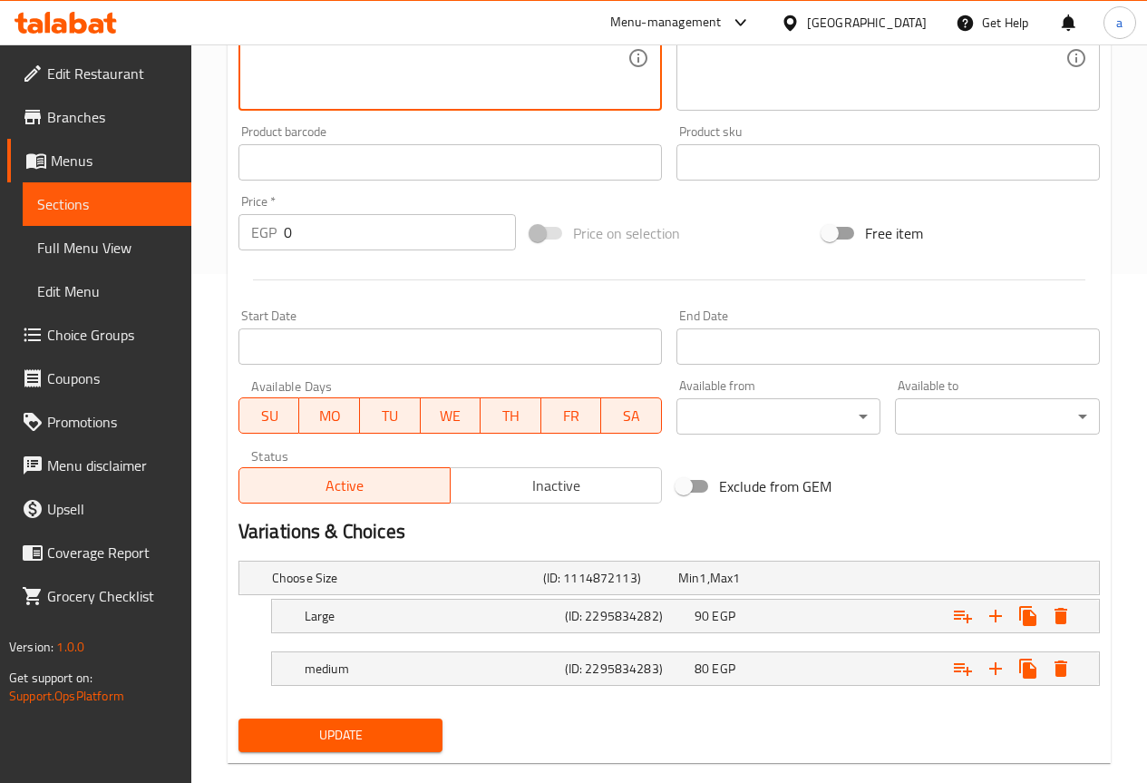
scroll to position [540, 0]
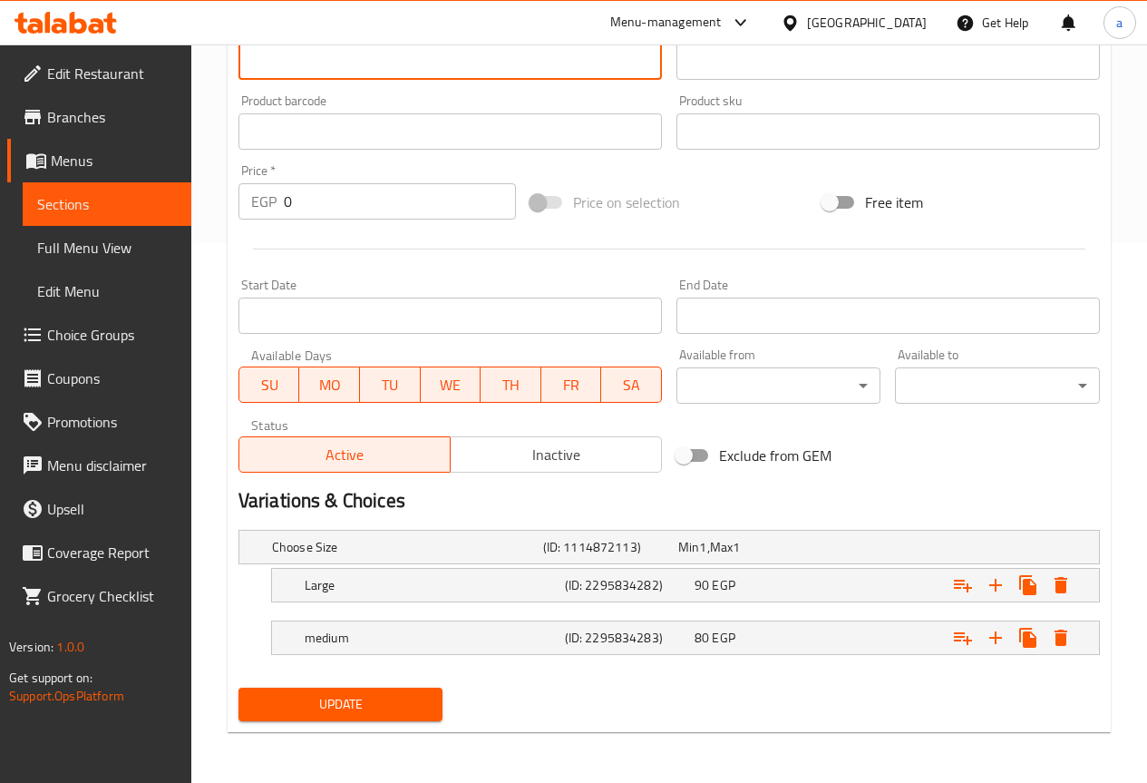
type textarea "Avocado mixed with pineapple for a tropical taste"
click at [343, 704] on span "Update" at bounding box center [341, 704] width 176 height 23
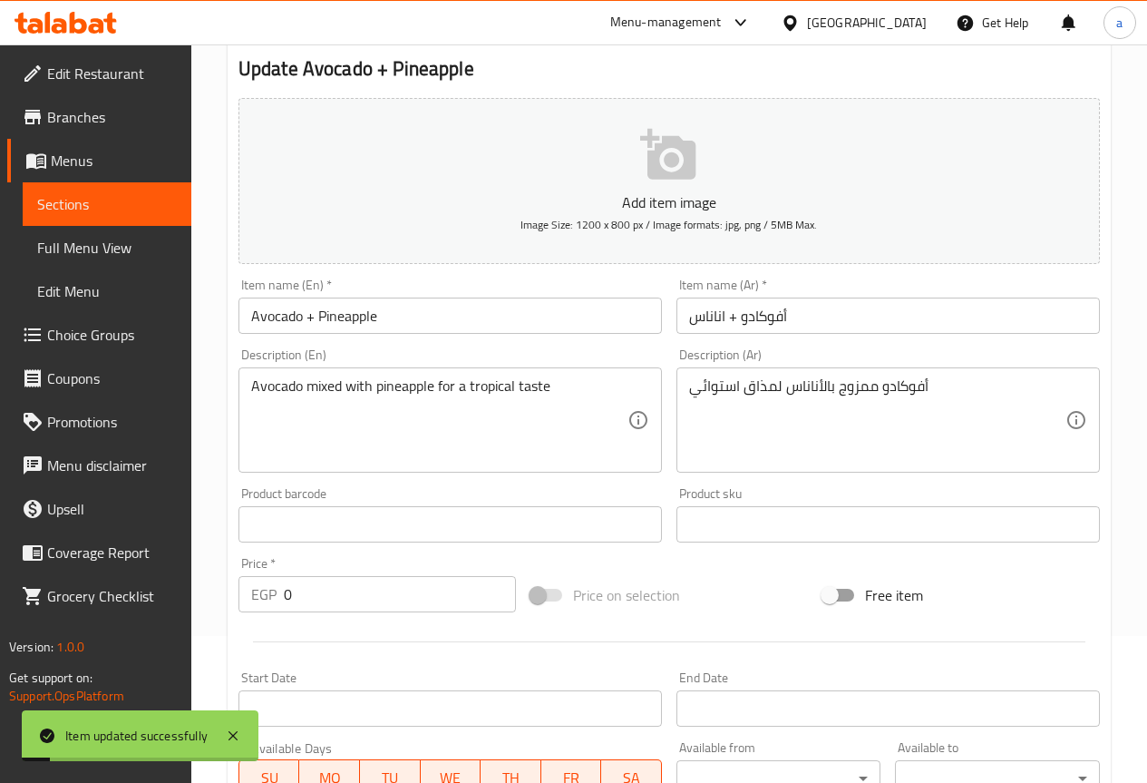
scroll to position [0, 0]
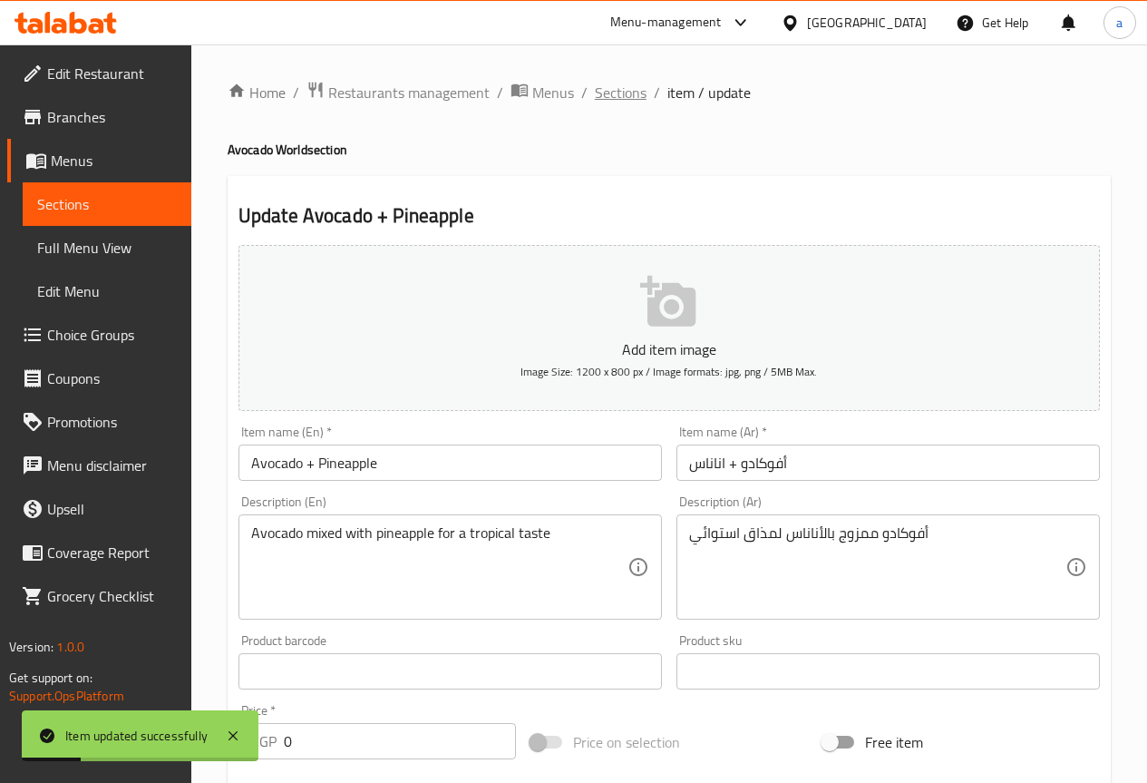
click at [635, 101] on span "Sections" at bounding box center [621, 93] width 52 height 22
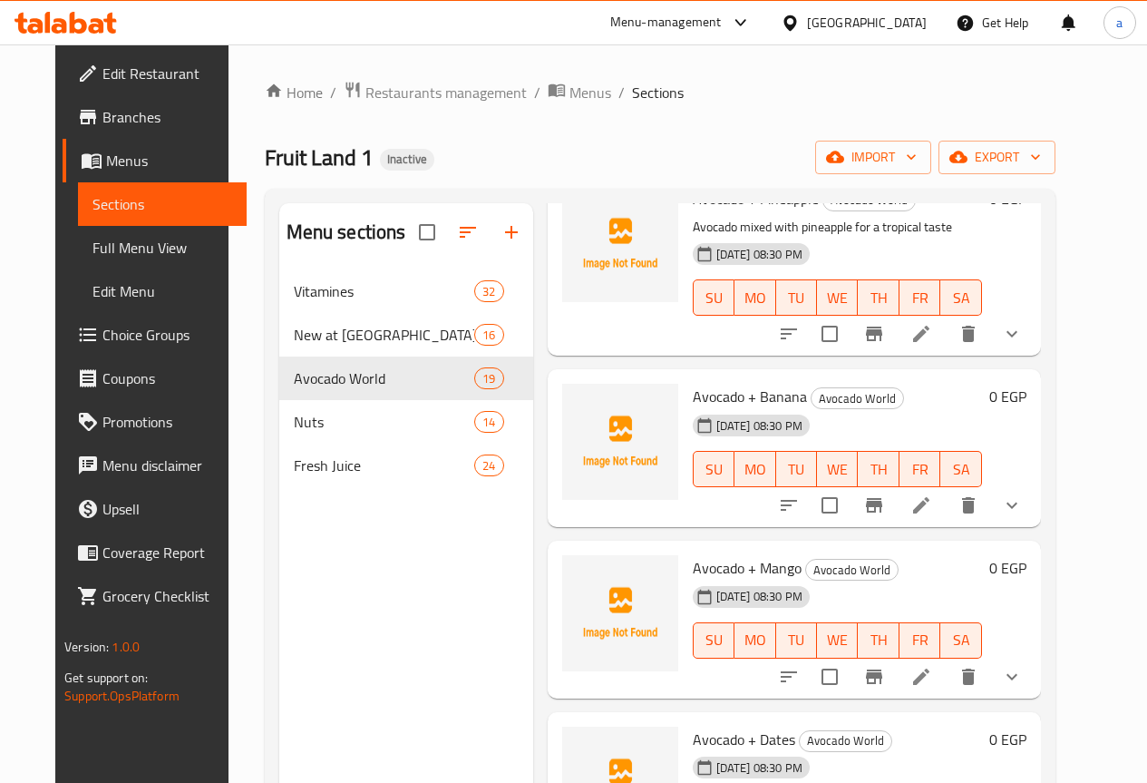
scroll to position [907, 0]
click at [932, 493] on icon at bounding box center [921, 504] width 22 height 22
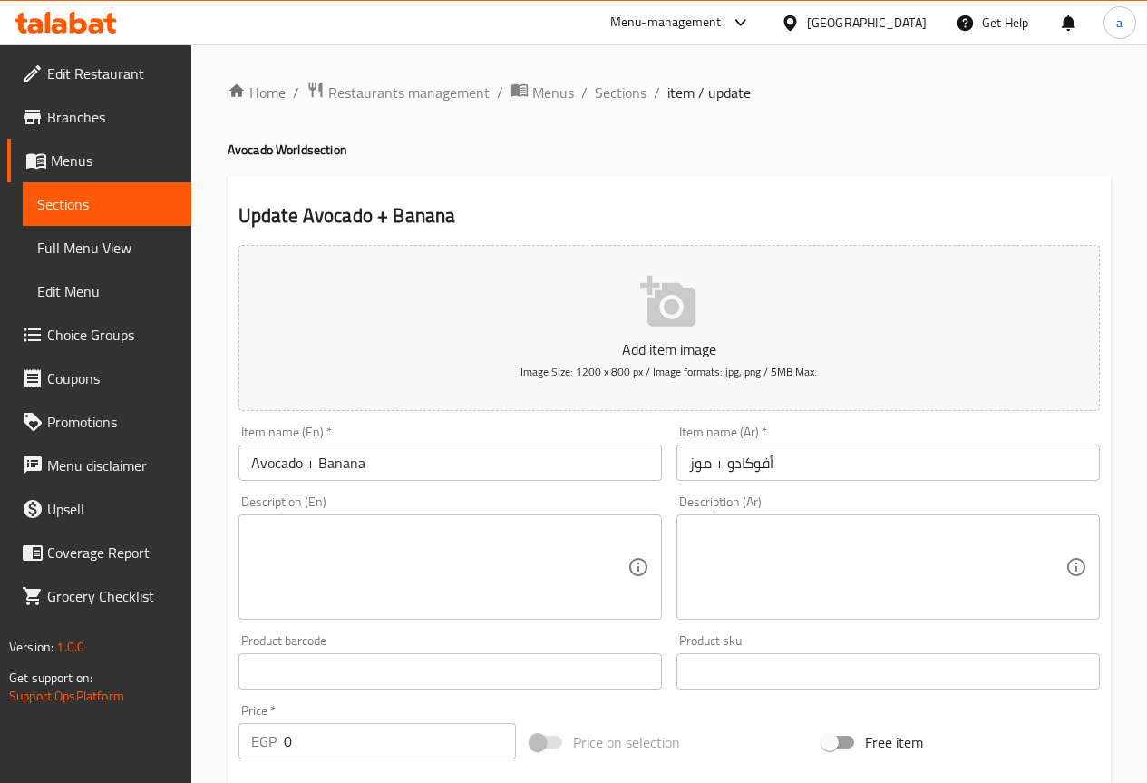
click at [746, 551] on textarea at bounding box center [877, 567] width 376 height 86
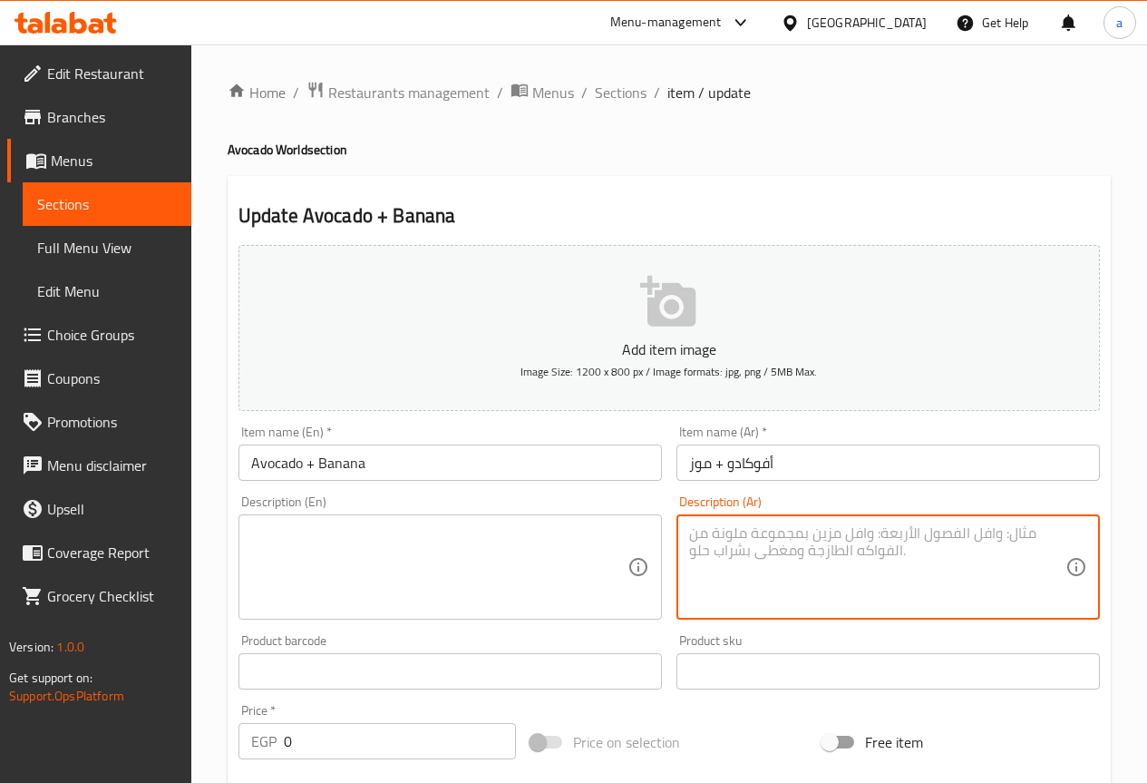
paste textarea "مزيج كريمي من الأفوكادو والموز"
type textarea "مزيج كريمي من الأفوكادو والموز"
click at [459, 578] on textarea at bounding box center [439, 567] width 376 height 86
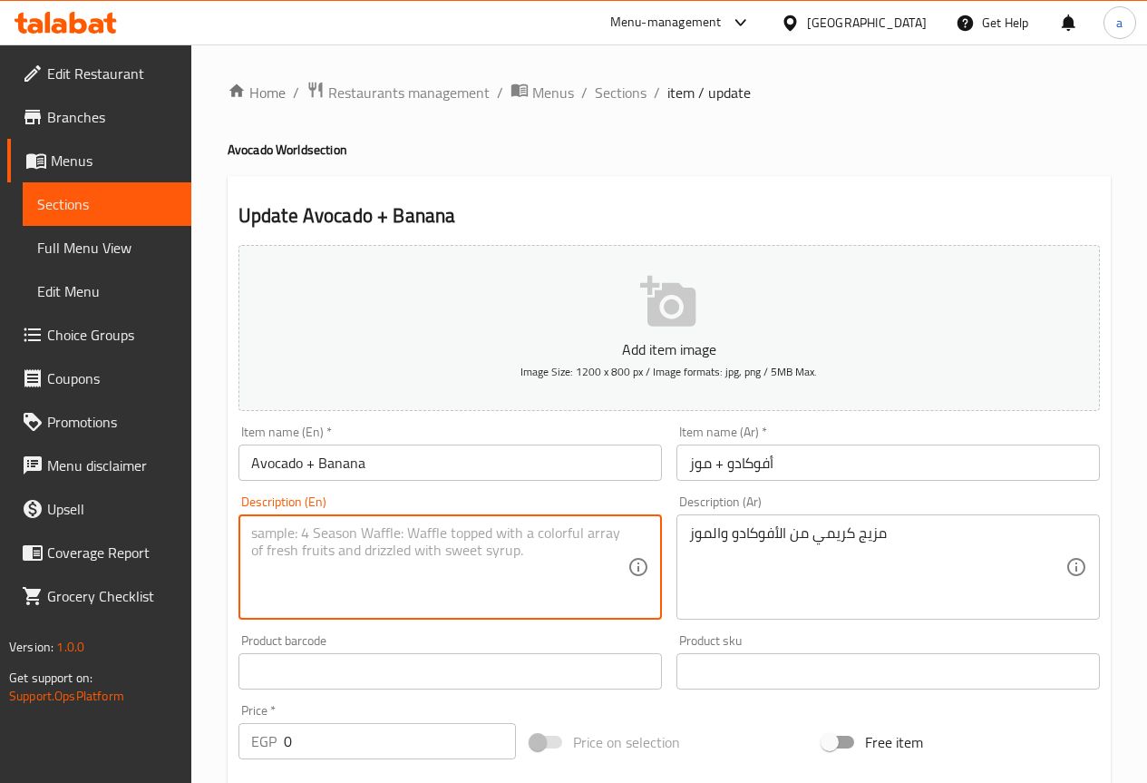
paste textarea "Creamy blend of avocado and banana"
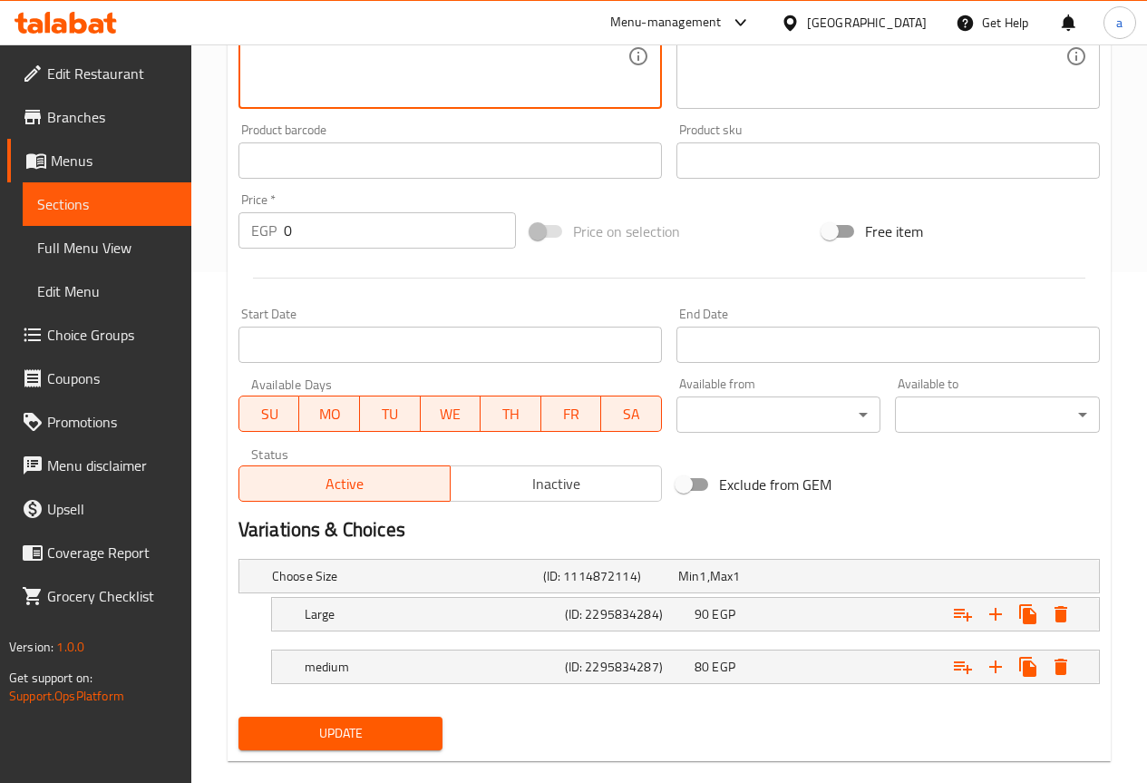
scroll to position [540, 0]
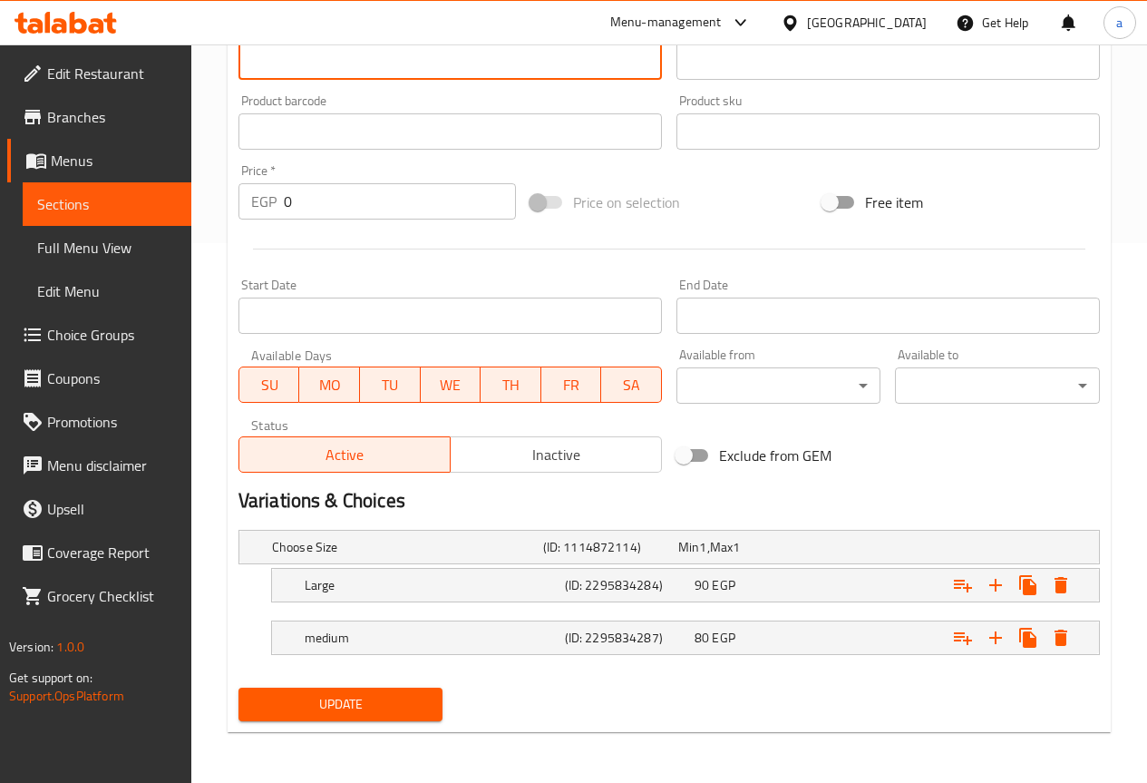
type textarea "Creamy blend of avocado and banana"
click at [392, 701] on span "Update" at bounding box center [341, 704] width 176 height 23
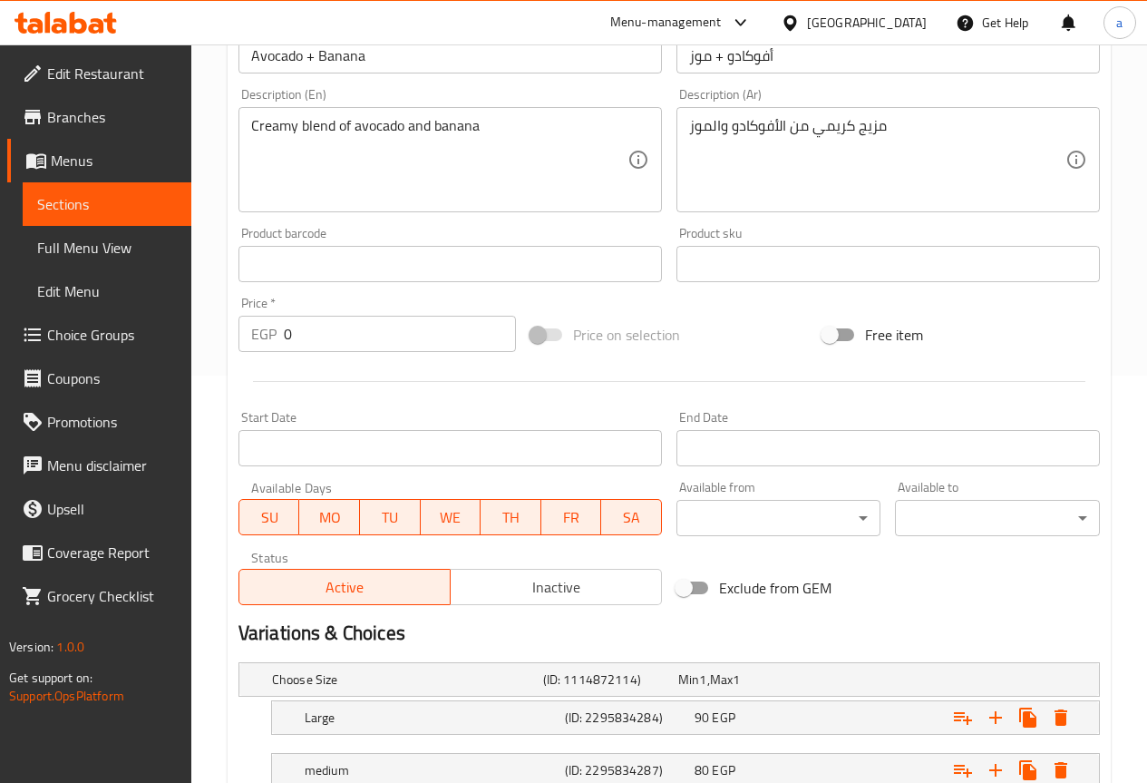
scroll to position [453, 0]
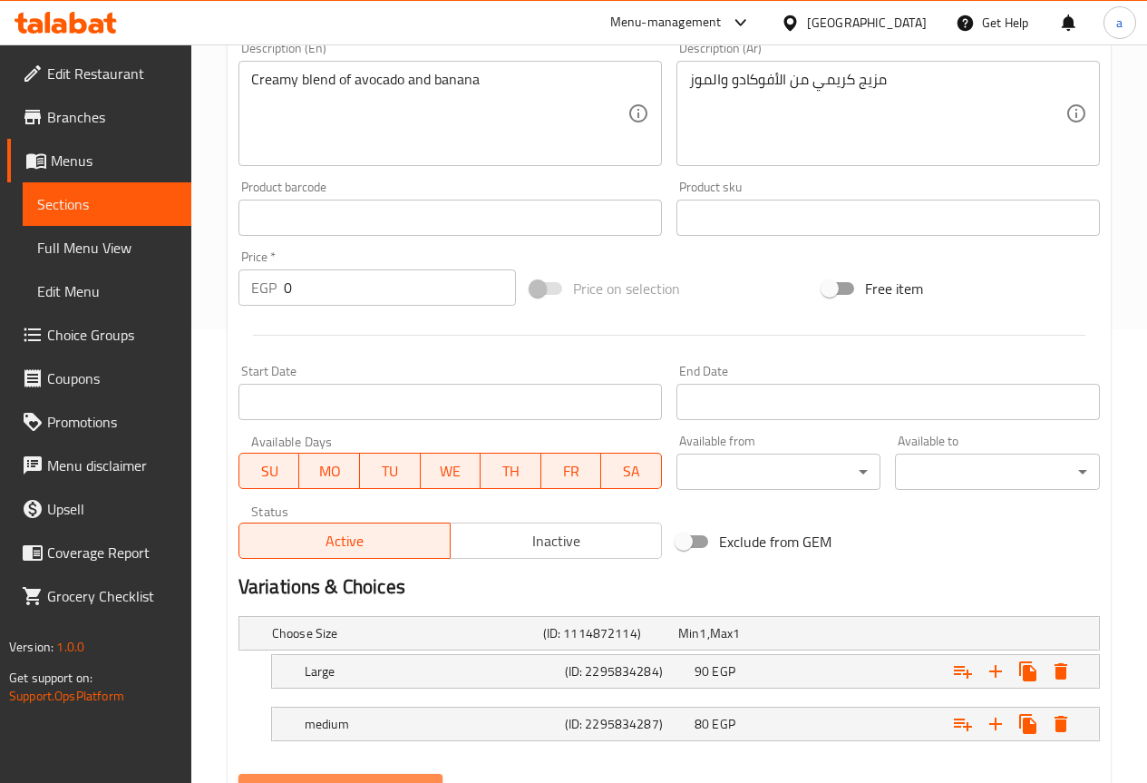
click at [359, 776] on button "Update" at bounding box center [340, 791] width 205 height 34
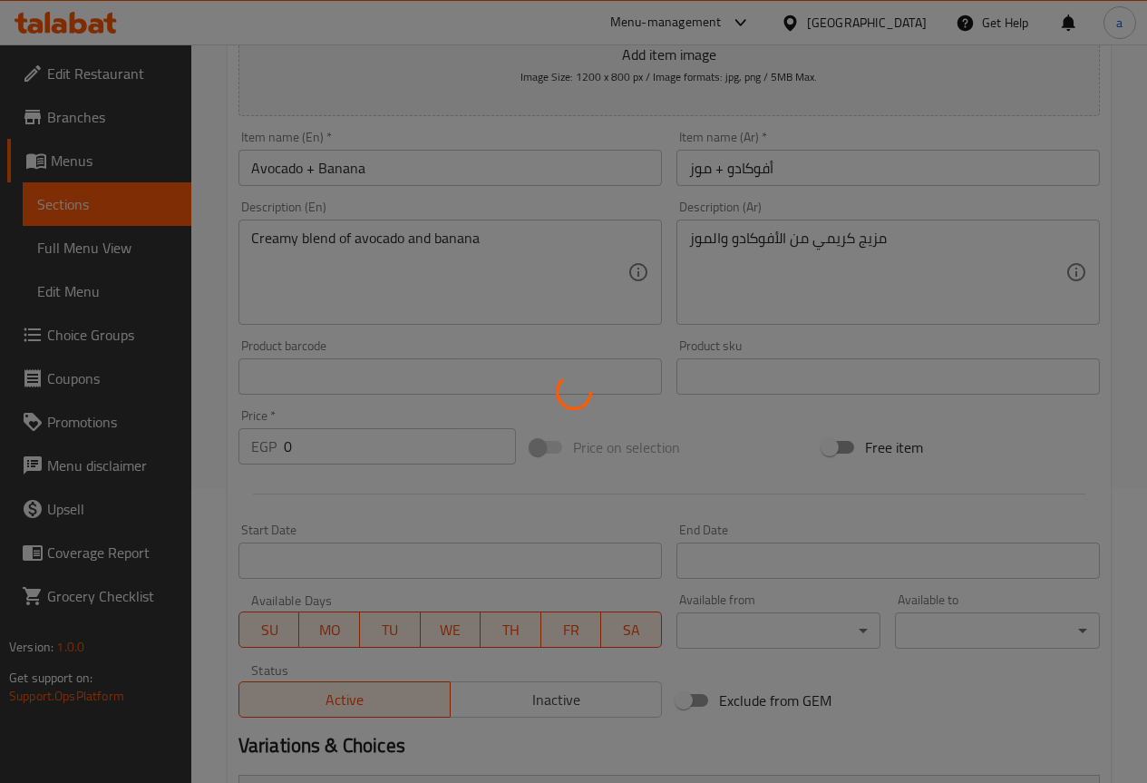
scroll to position [0, 0]
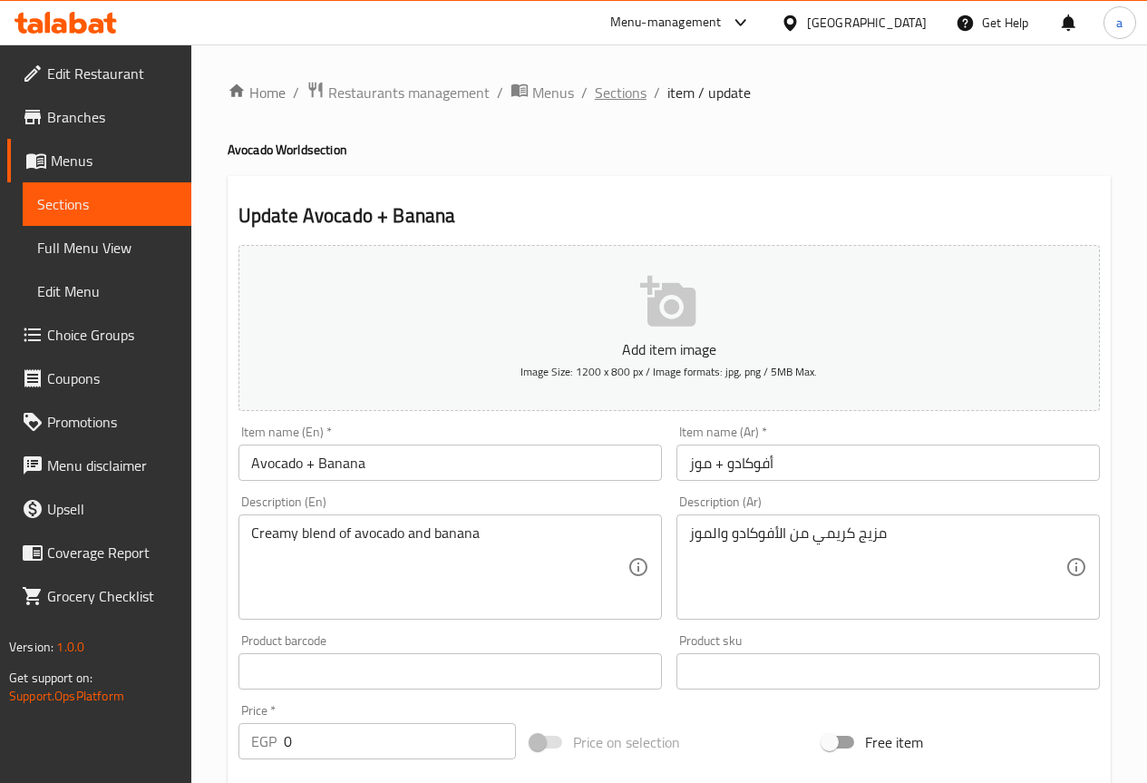
click at [620, 87] on span "Sections" at bounding box center [621, 93] width 52 height 22
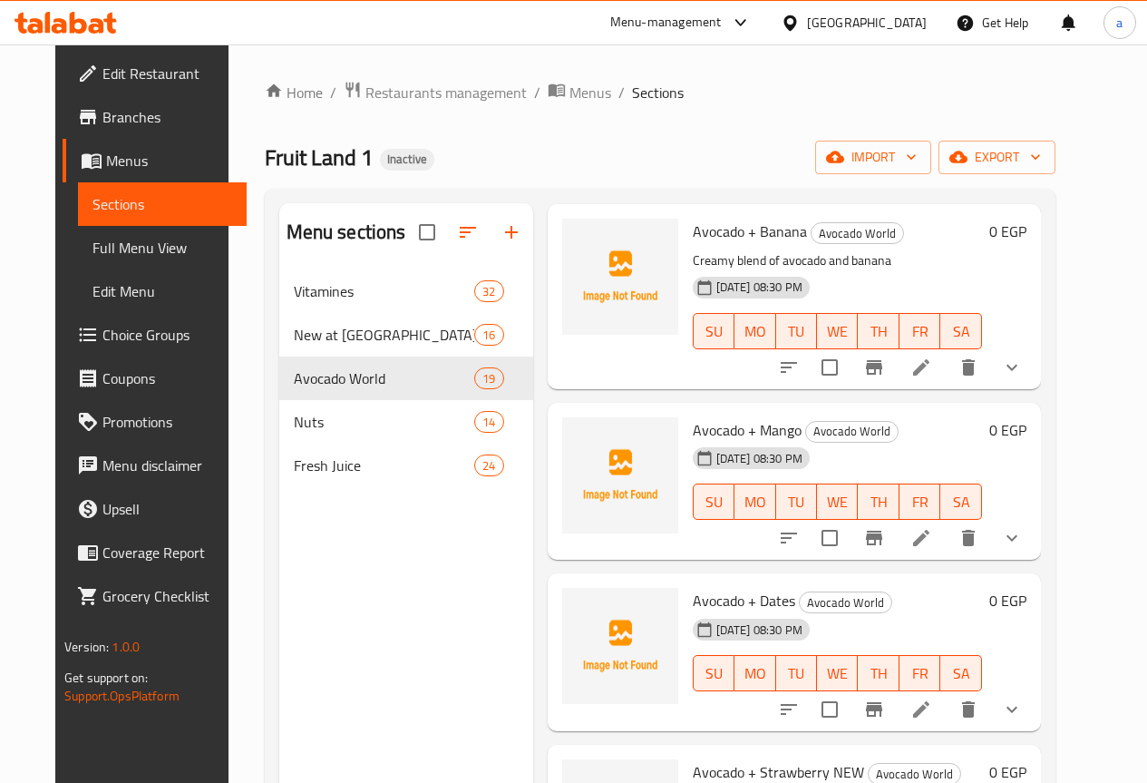
scroll to position [1088, 0]
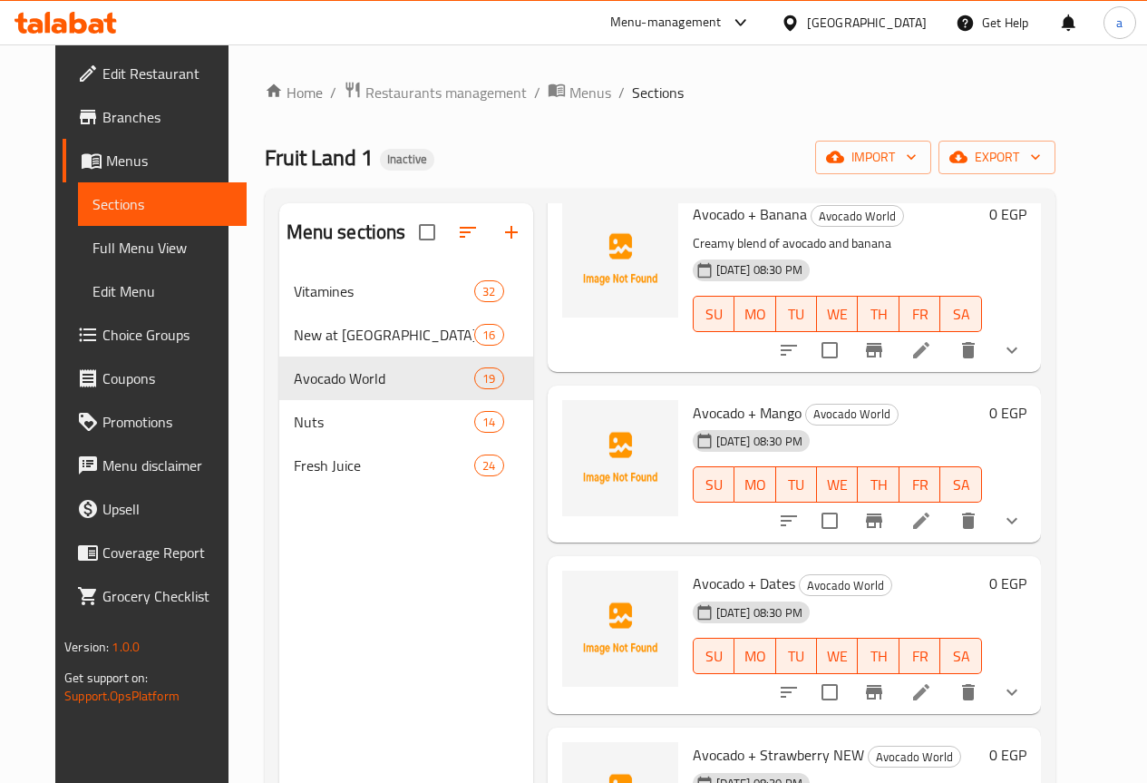
click at [947, 504] on li at bounding box center [921, 520] width 51 height 33
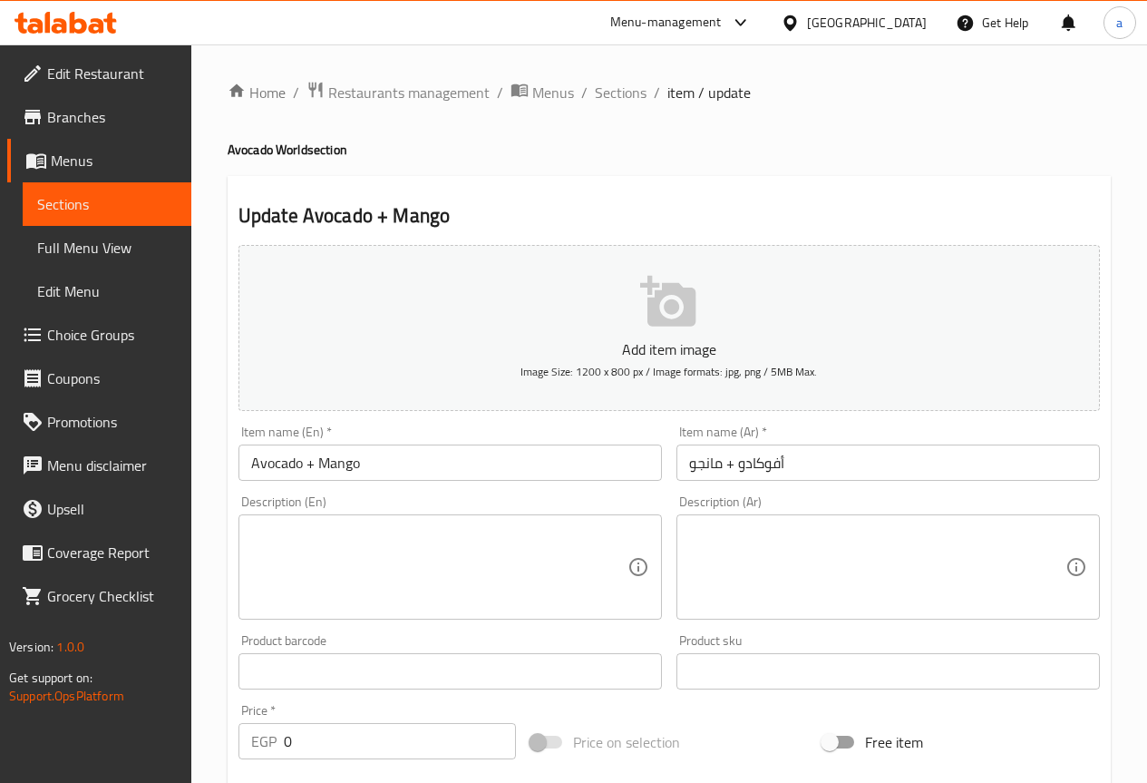
click at [830, 546] on textarea at bounding box center [877, 567] width 376 height 86
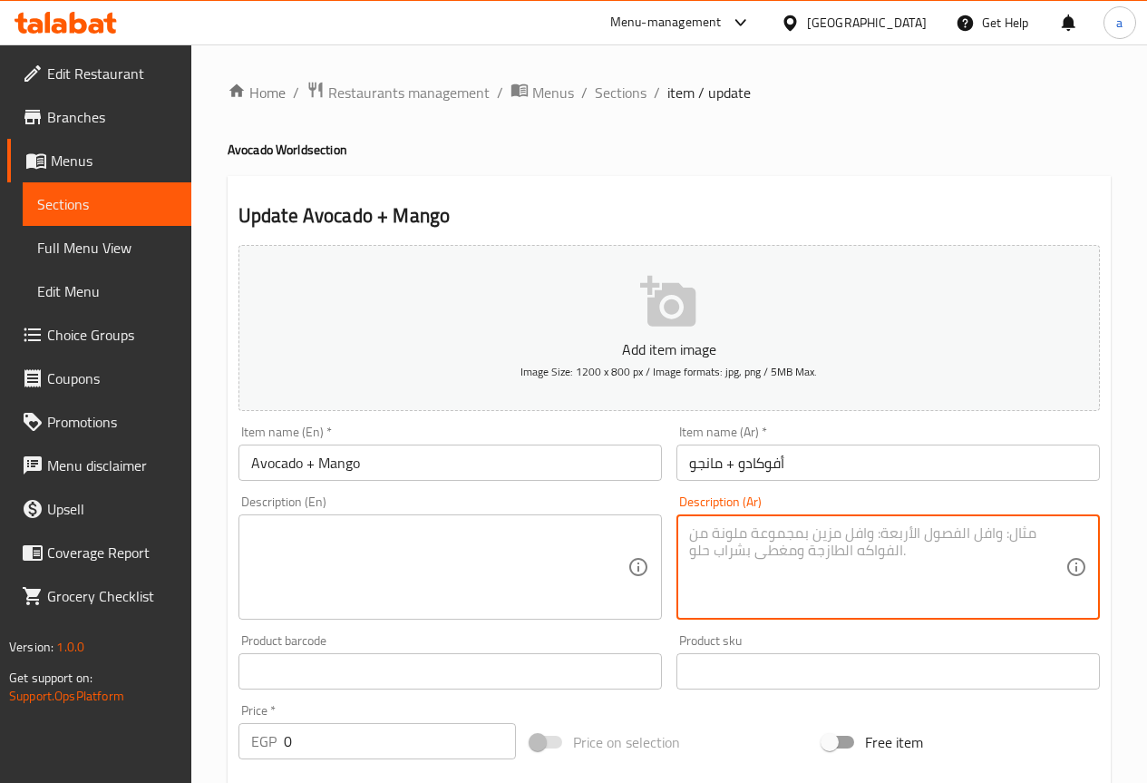
paste textarea "أفوكادو مع مانجو طازج"
type textarea "أفوكادو مع مانجو طازج"
click at [429, 564] on textarea at bounding box center [439, 567] width 376 height 86
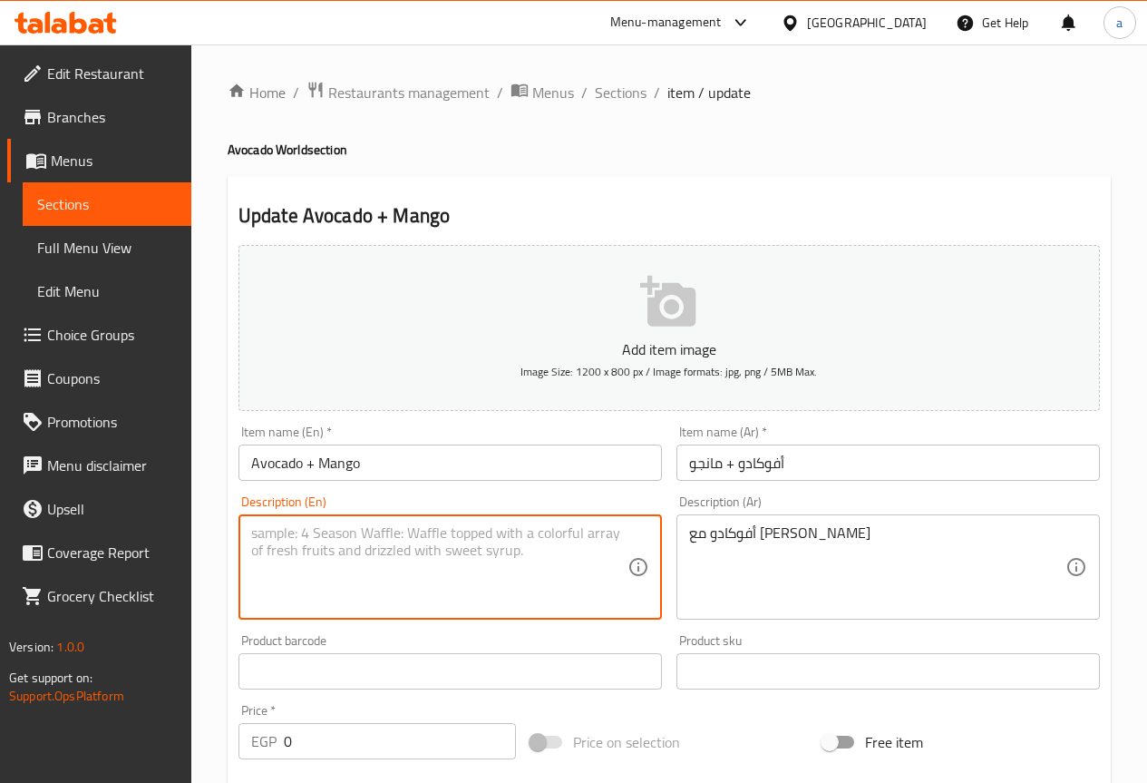
paste textarea "Avocado with fresh mango"
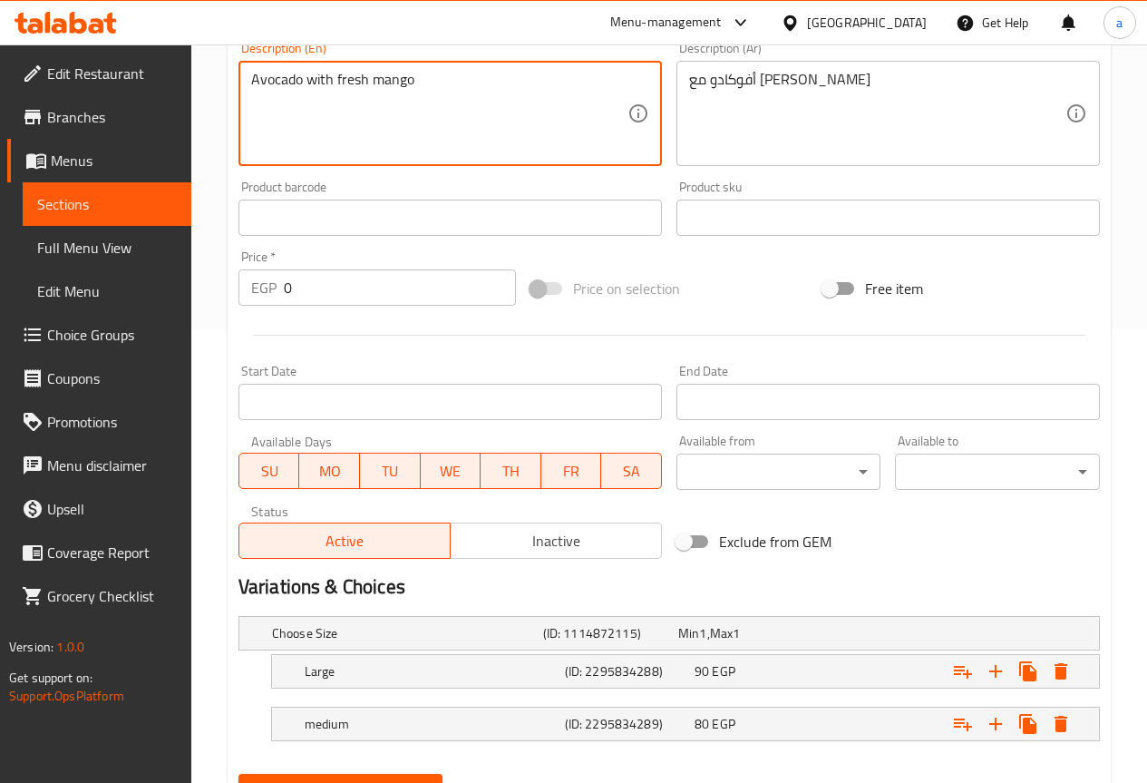
scroll to position [540, 0]
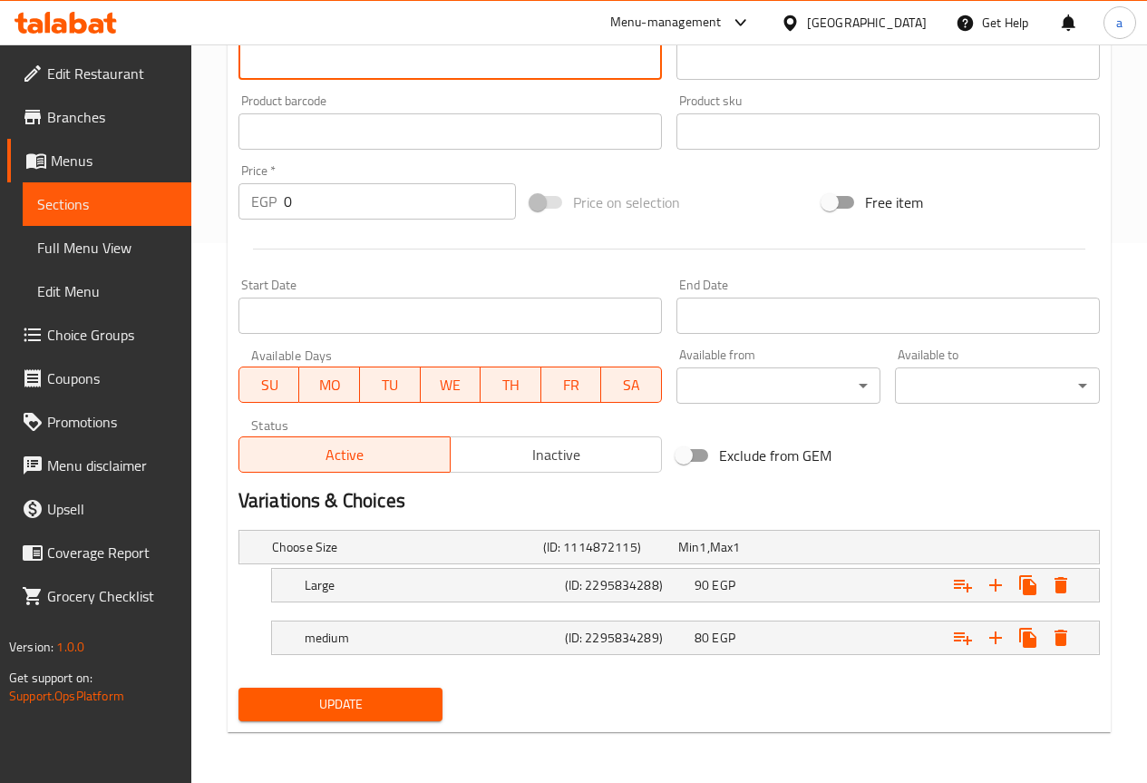
type textarea "Avocado with fresh mango"
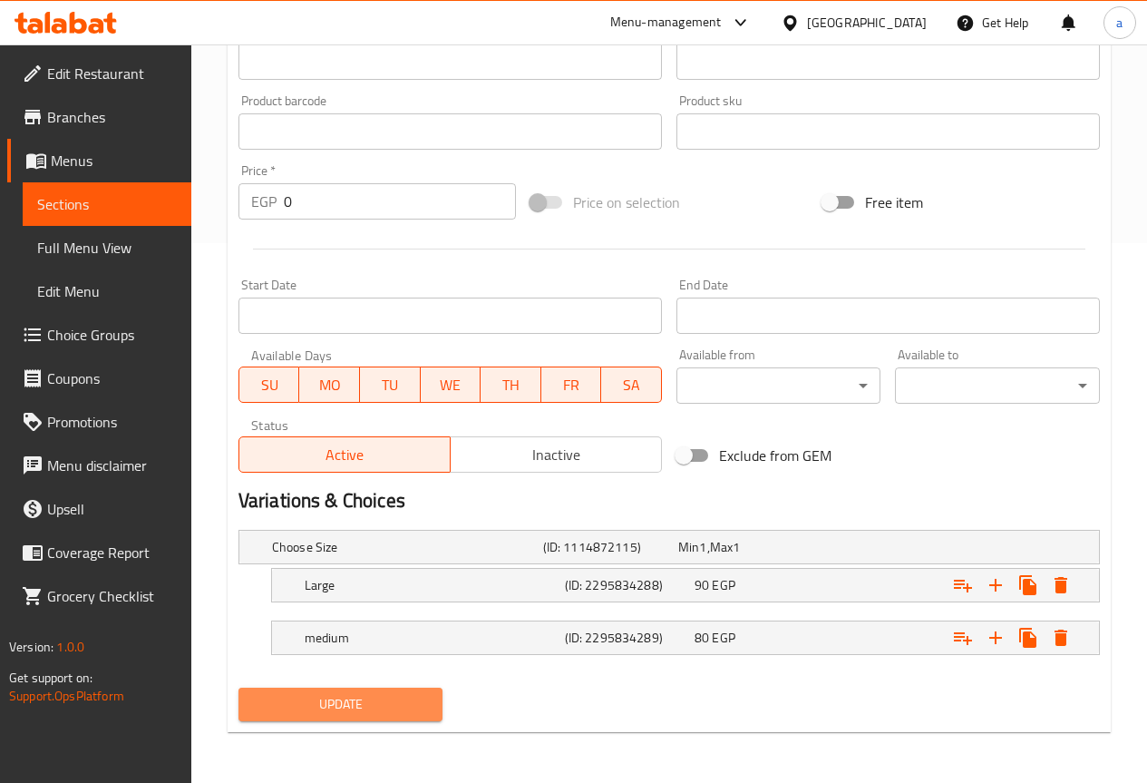
click at [404, 699] on span "Update" at bounding box center [341, 704] width 176 height 23
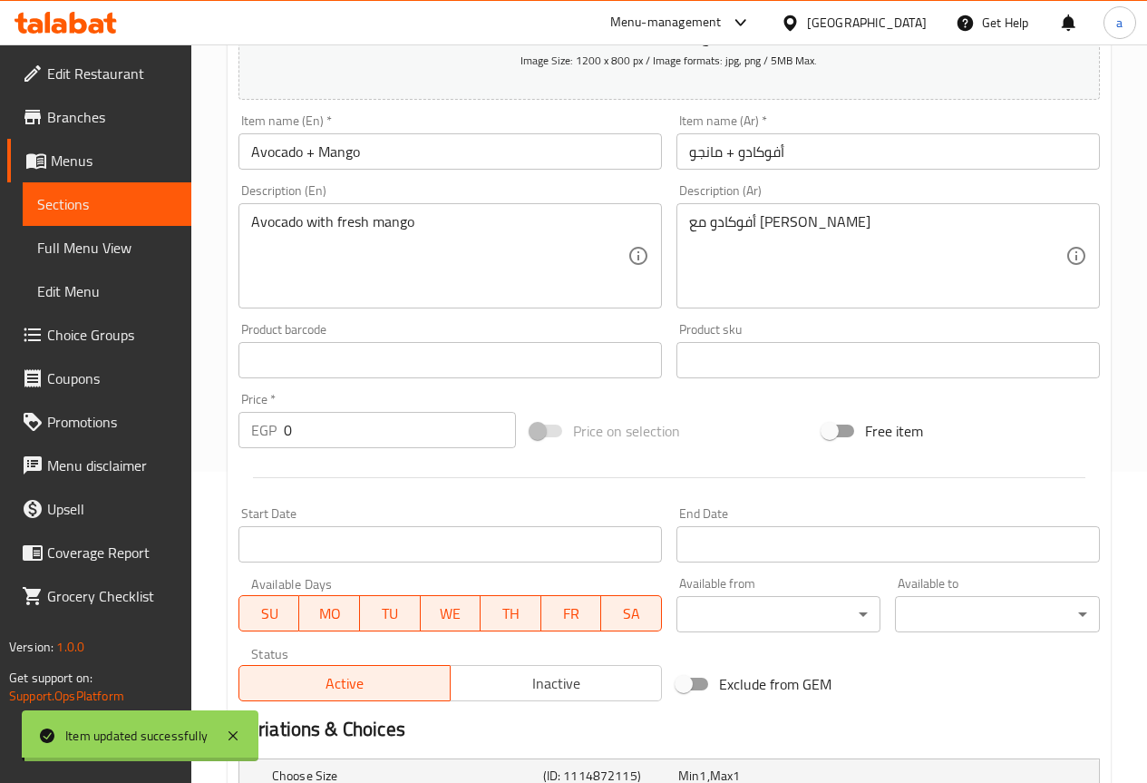
scroll to position [0, 0]
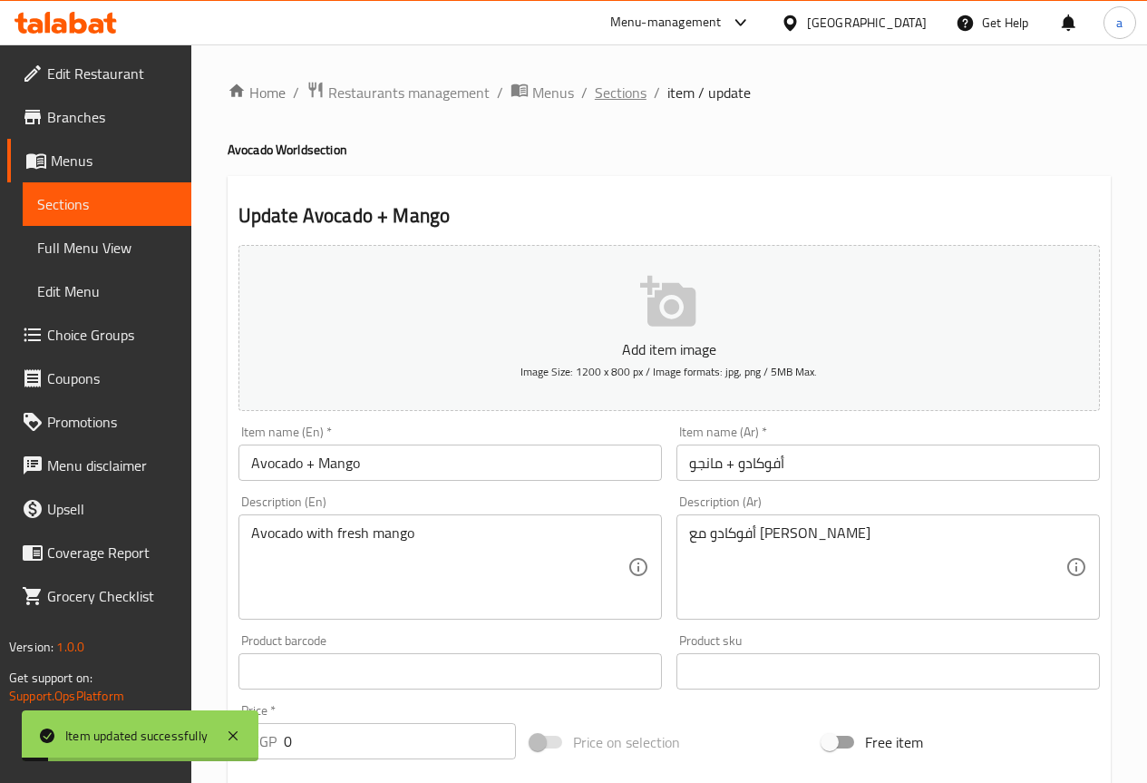
click at [632, 100] on span "Sections" at bounding box center [621, 93] width 52 height 22
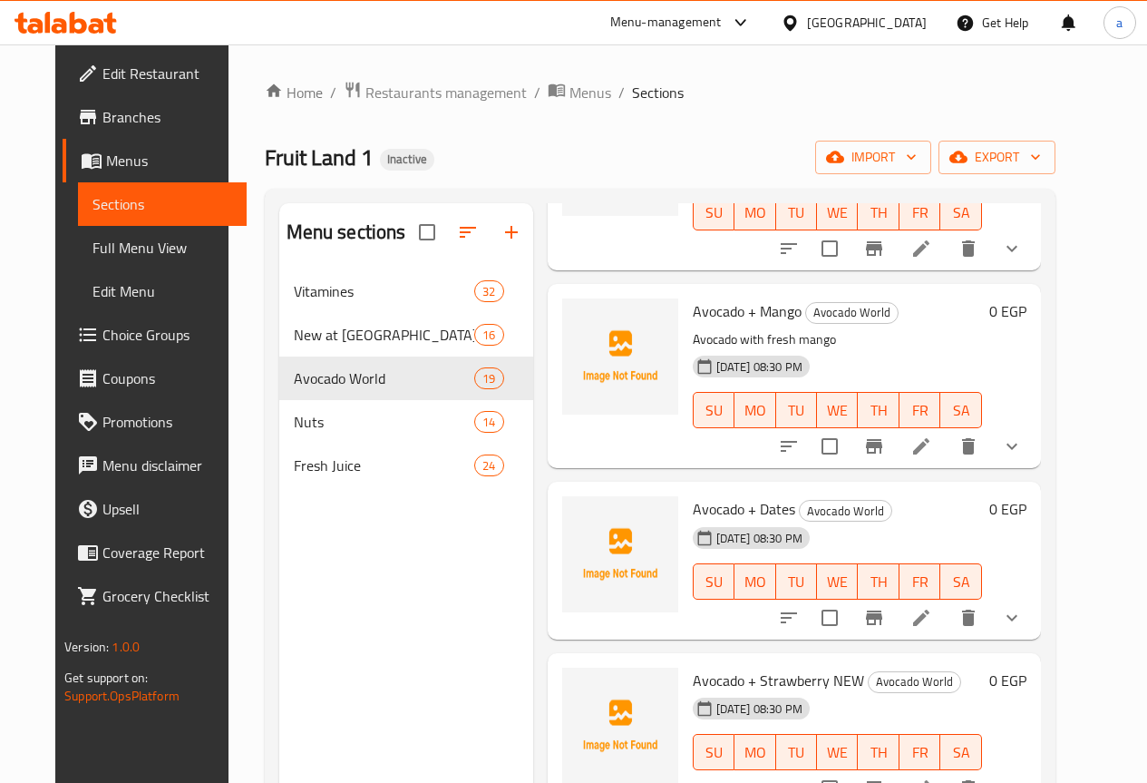
scroll to position [1179, 0]
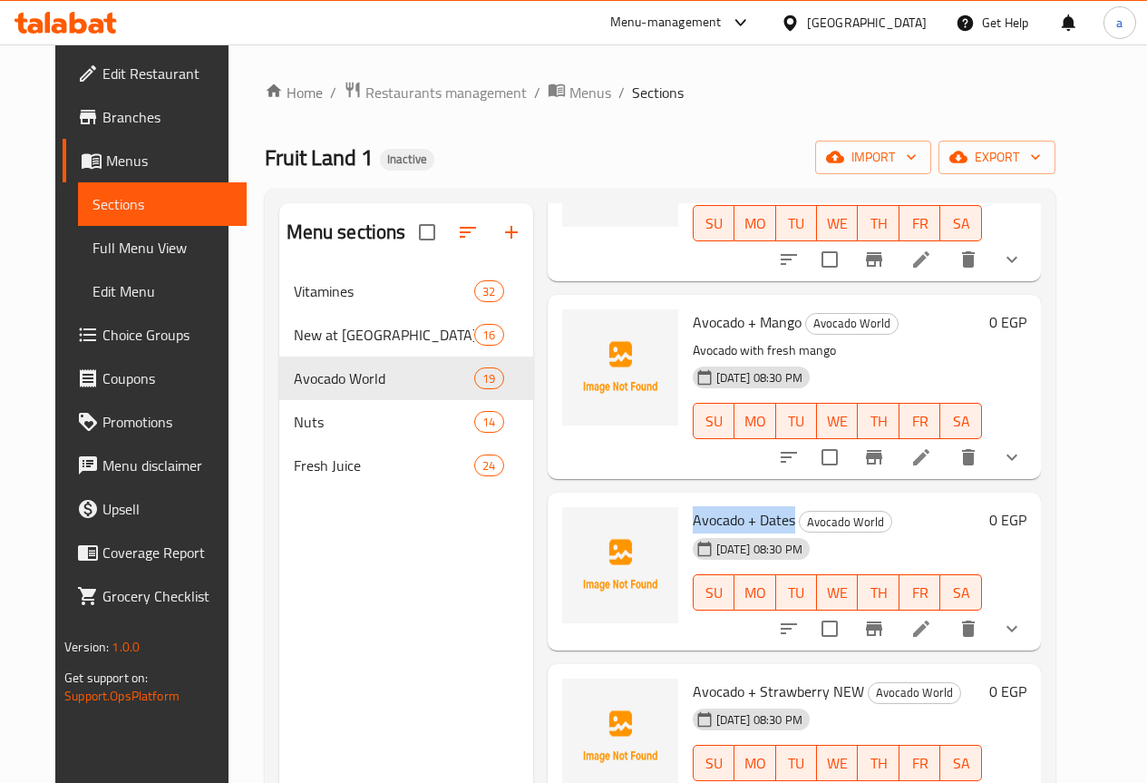
drag, startPoint x: 614, startPoint y: 499, endPoint x: 715, endPoint y: 501, distance: 101.6
click at [715, 501] on div "Avocado + Dates Avocado World 15-09-2025 08:30 PM SU MO TU WE TH FR SA" at bounding box center [838, 571] width 304 height 143
copy span "Avocado + Dates"
click at [990, 452] on button "delete" at bounding box center [969, 457] width 44 height 44
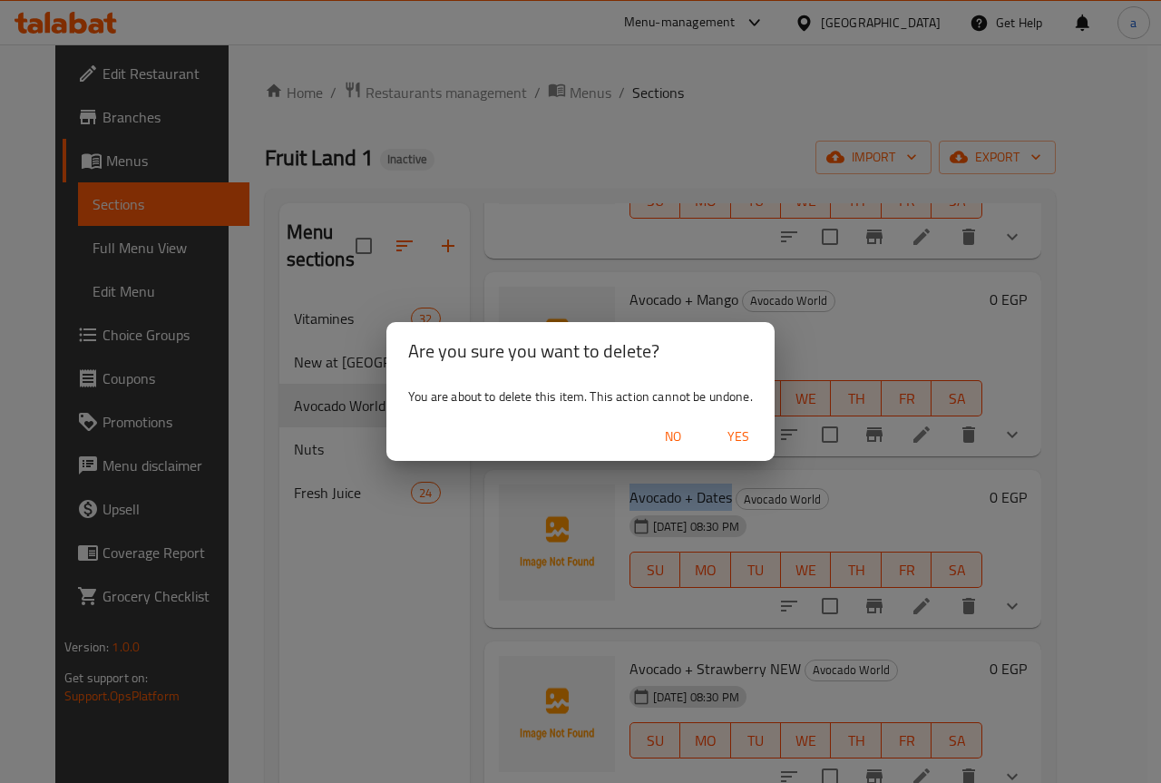
click at [670, 442] on span "No" at bounding box center [673, 436] width 44 height 23
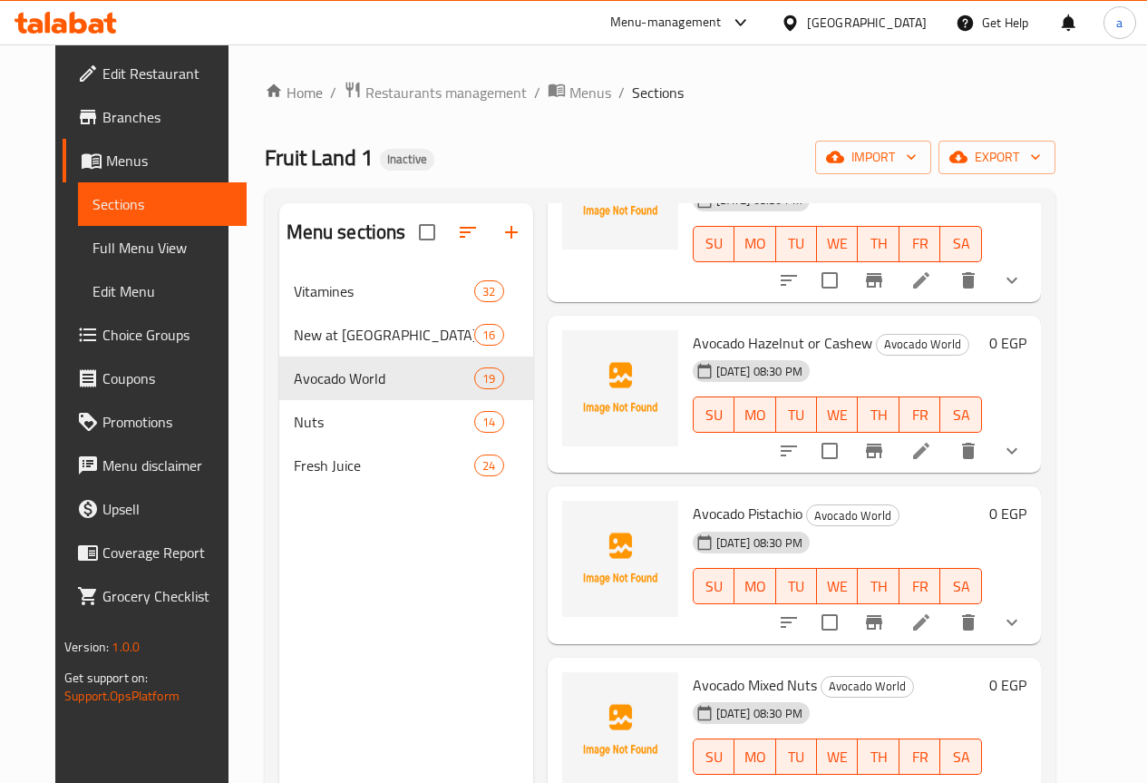
scroll to position [2176, 0]
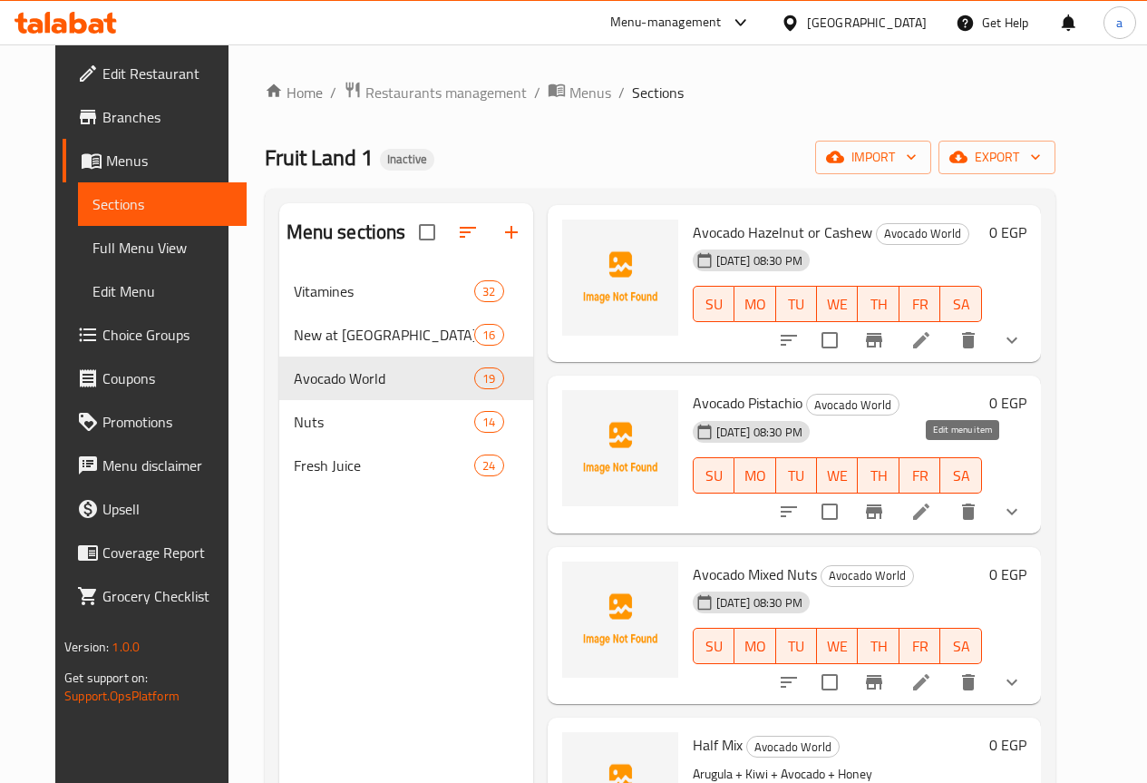
click at [932, 501] on icon at bounding box center [921, 512] width 22 height 22
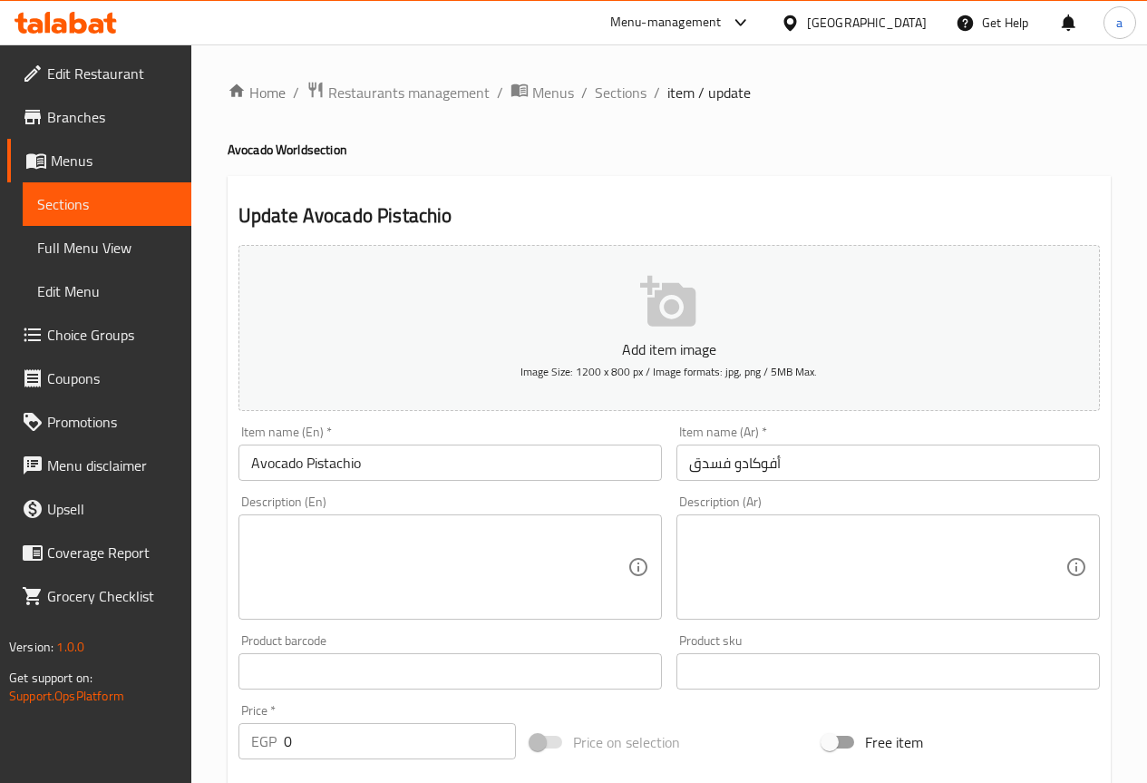
click at [799, 569] on textarea at bounding box center [877, 567] width 376 height 86
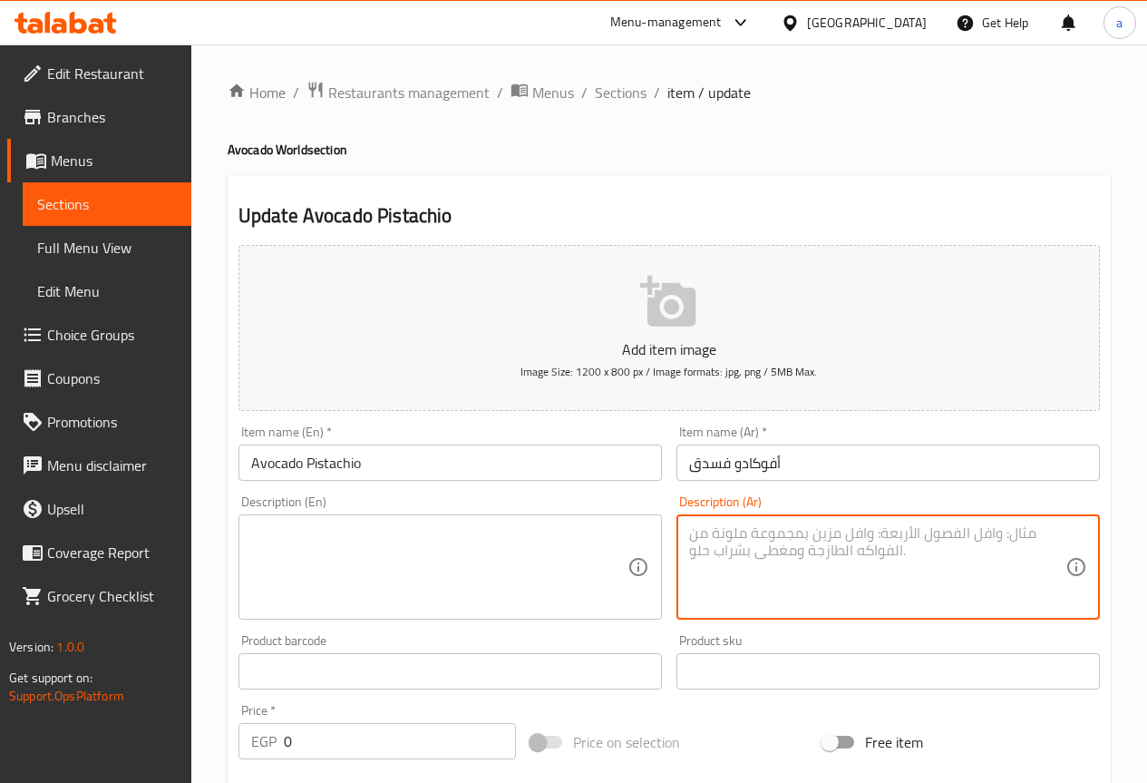
paste textarea "أفوكادو ممزوج بالفستق لمذاق كريمي مميز"
type textarea "أفوكادو ممزوج بالفستق لمذاق كريمي مميز"
click at [515, 592] on textarea at bounding box center [439, 567] width 376 height 86
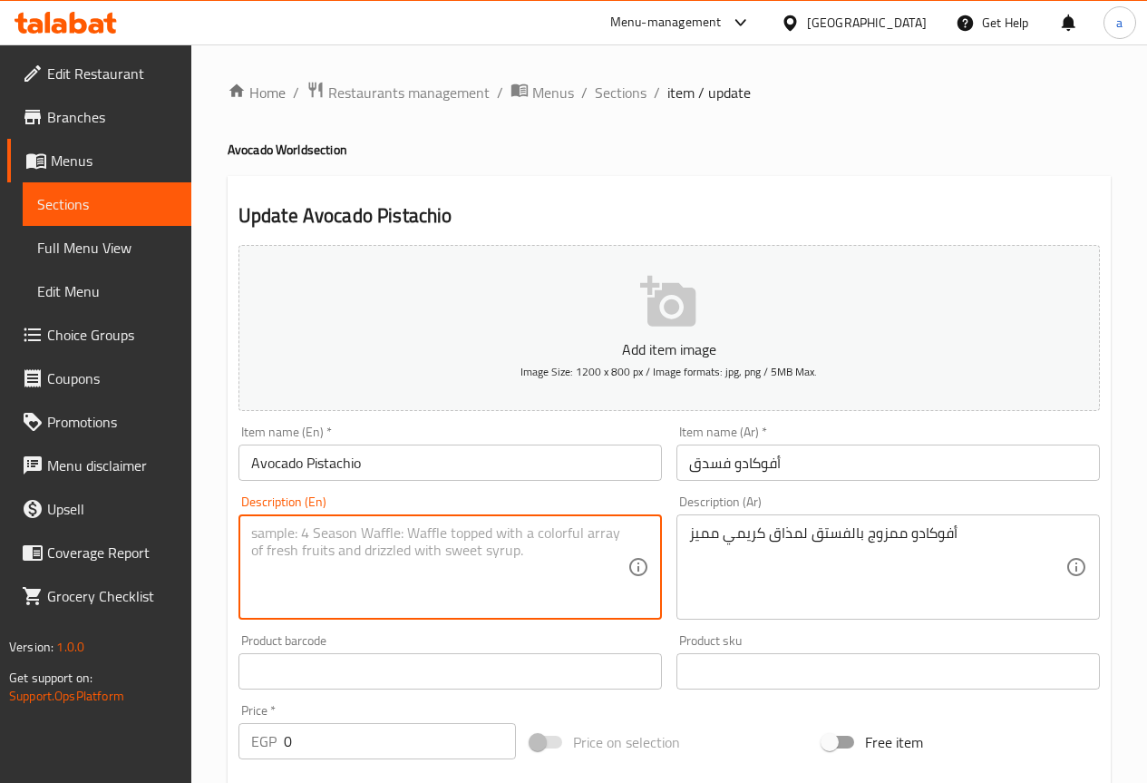
paste textarea "Avocado blended with pistachios for a creamy, distinctive taste."
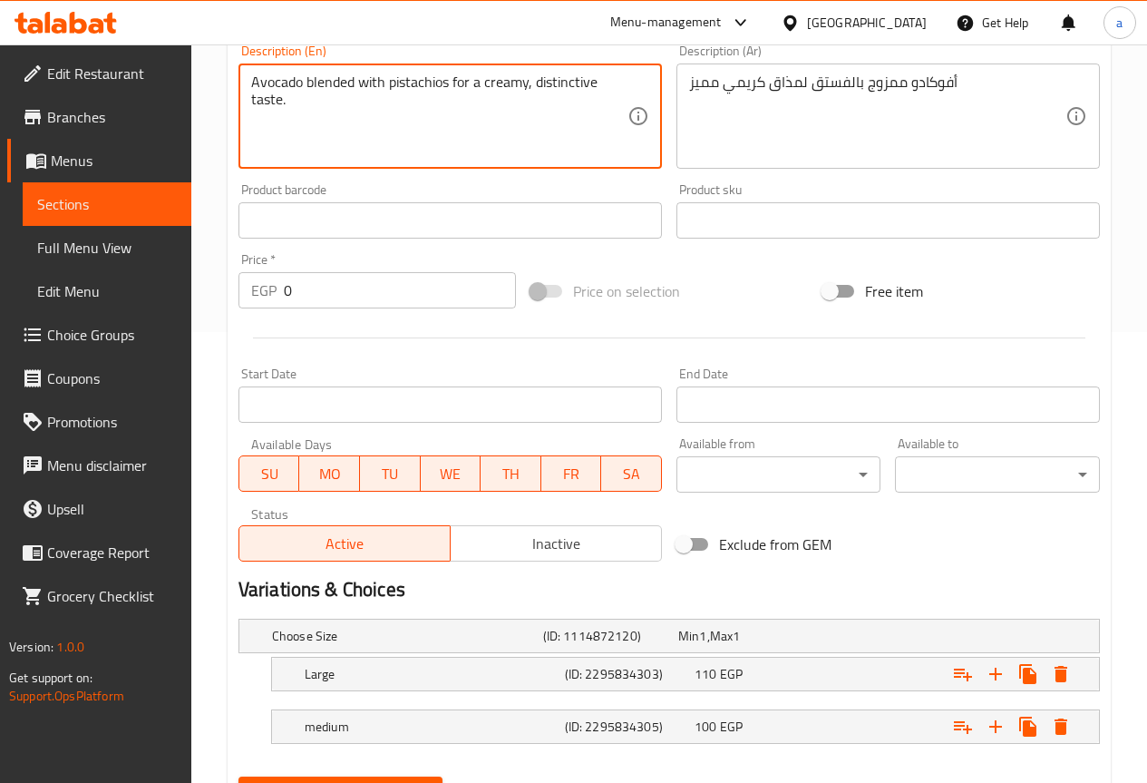
scroll to position [540, 0]
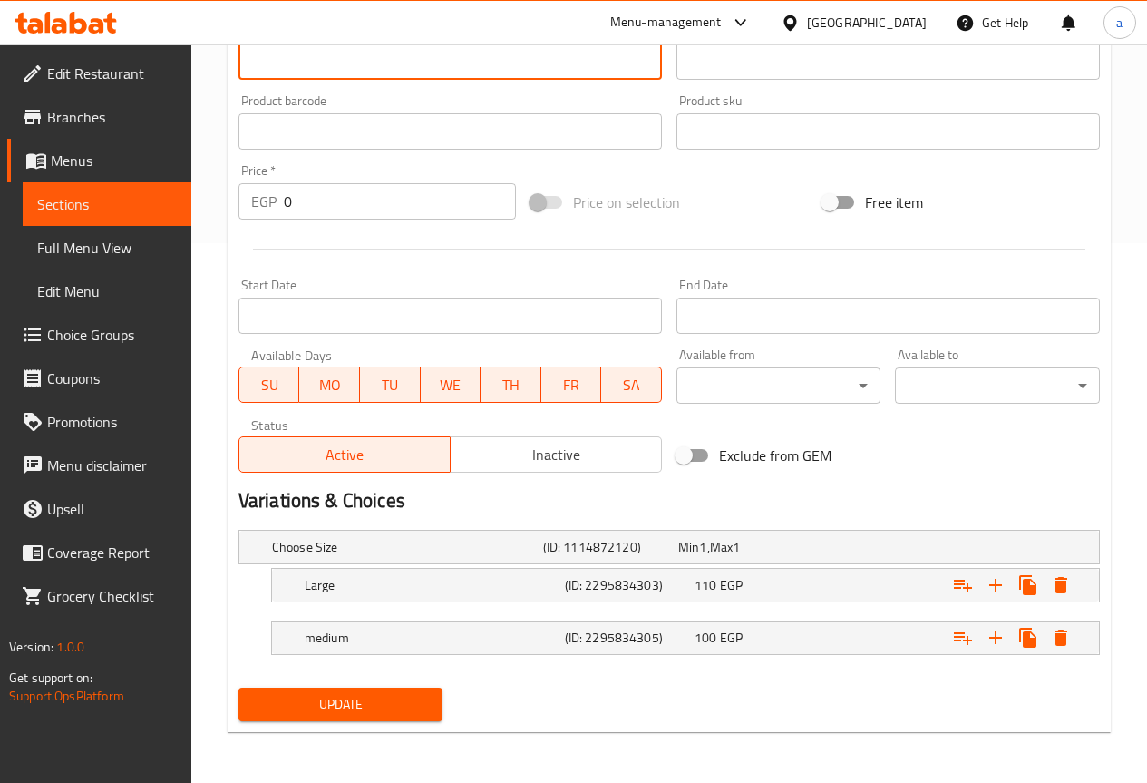
type textarea "Avocado blended with pistachios for a creamy, distinctive taste."
click at [409, 695] on span "Update" at bounding box center [341, 704] width 176 height 23
click at [358, 707] on span "Update" at bounding box center [341, 704] width 176 height 23
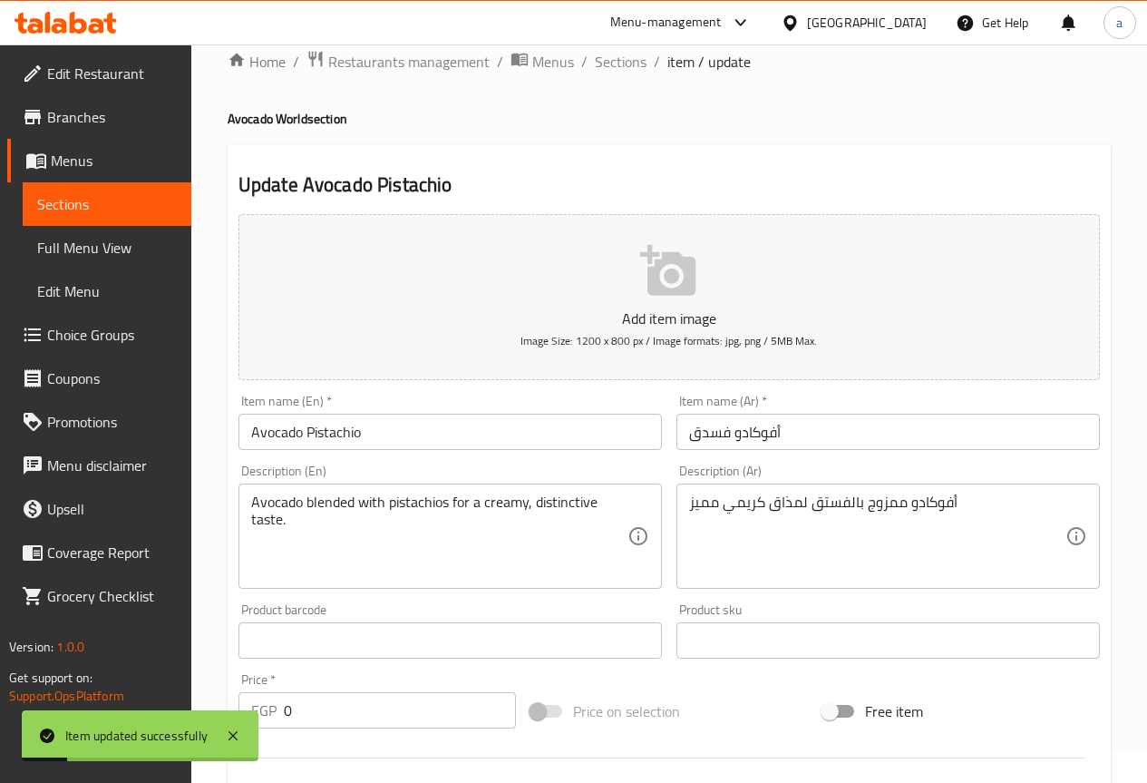
scroll to position [0, 0]
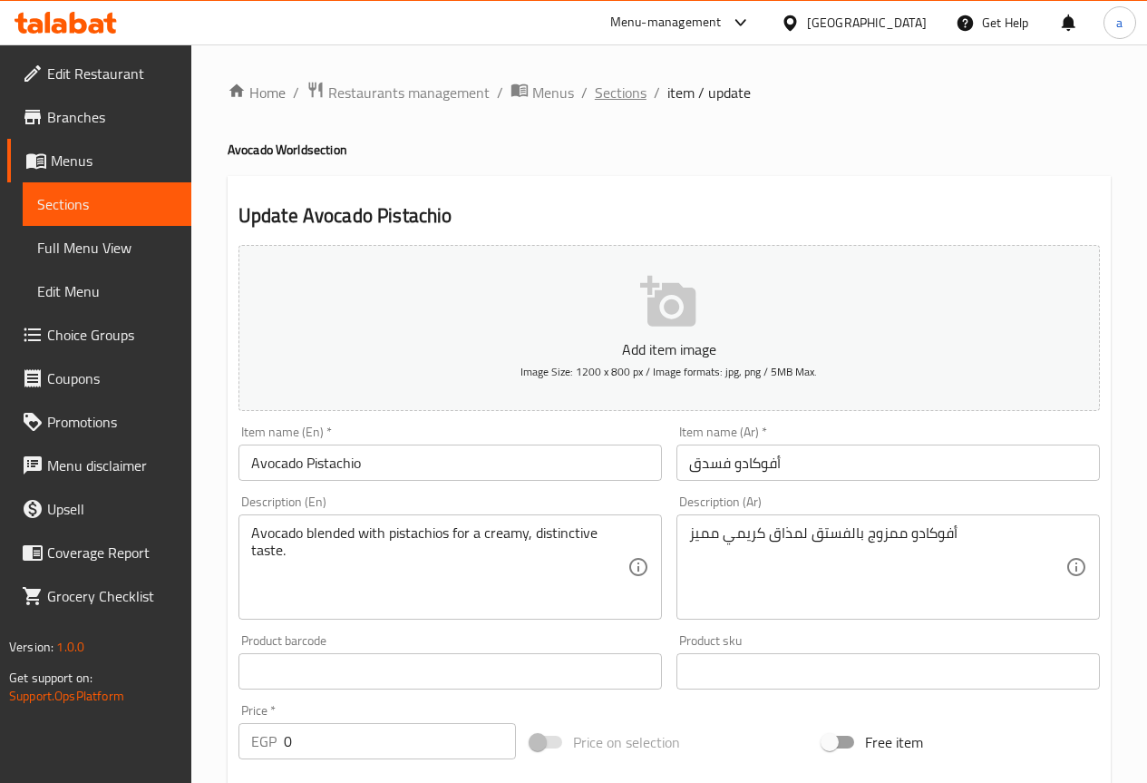
click at [628, 90] on span "Sections" at bounding box center [621, 93] width 52 height 22
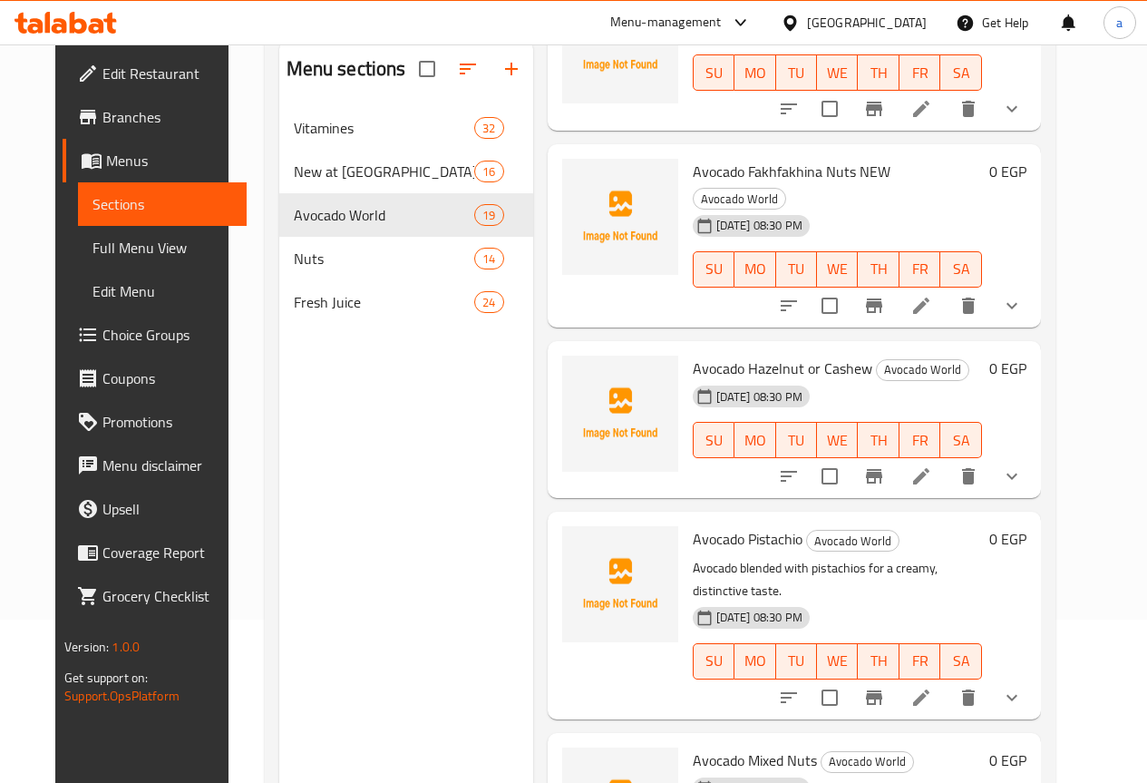
scroll to position [1776, 0]
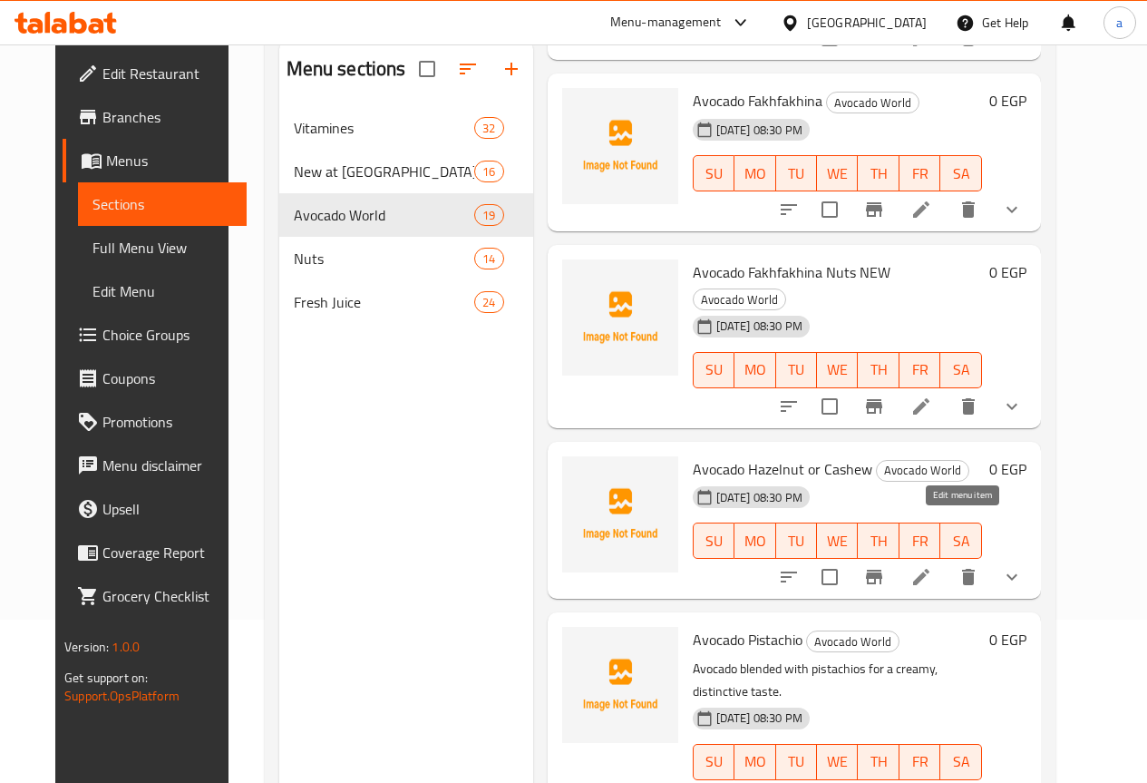
click at [930, 569] on icon at bounding box center [921, 577] width 16 height 16
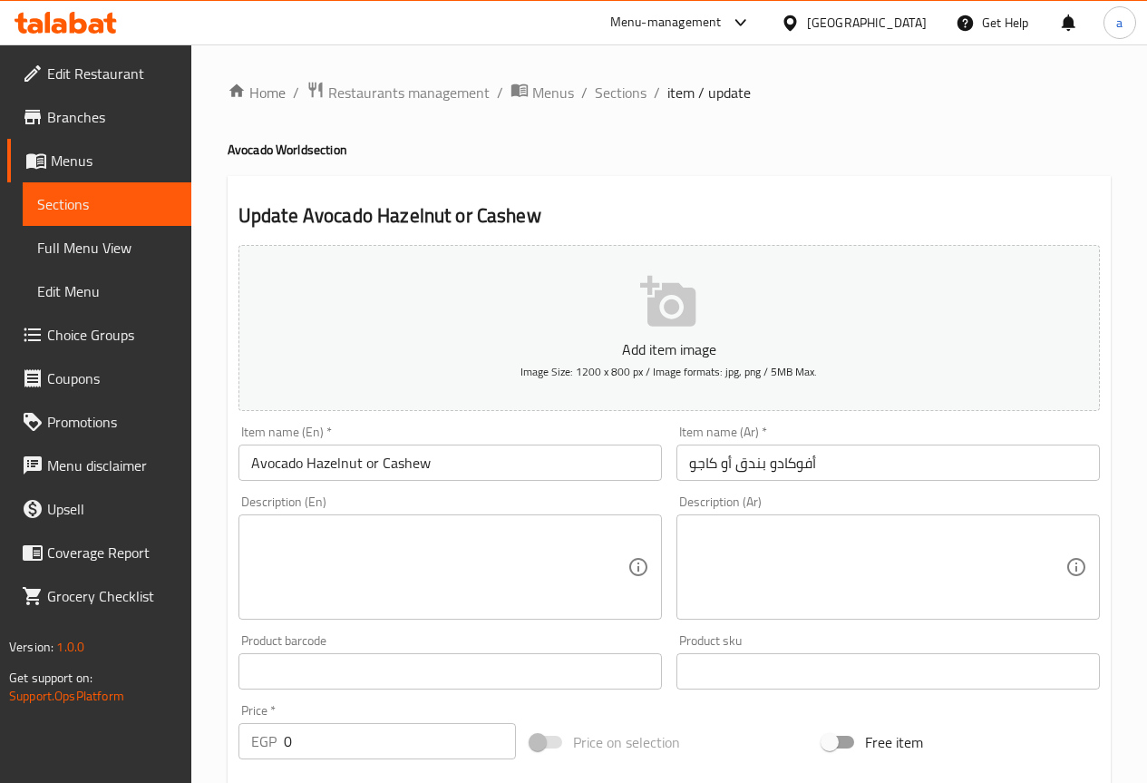
click at [797, 546] on textarea at bounding box center [877, 567] width 376 height 86
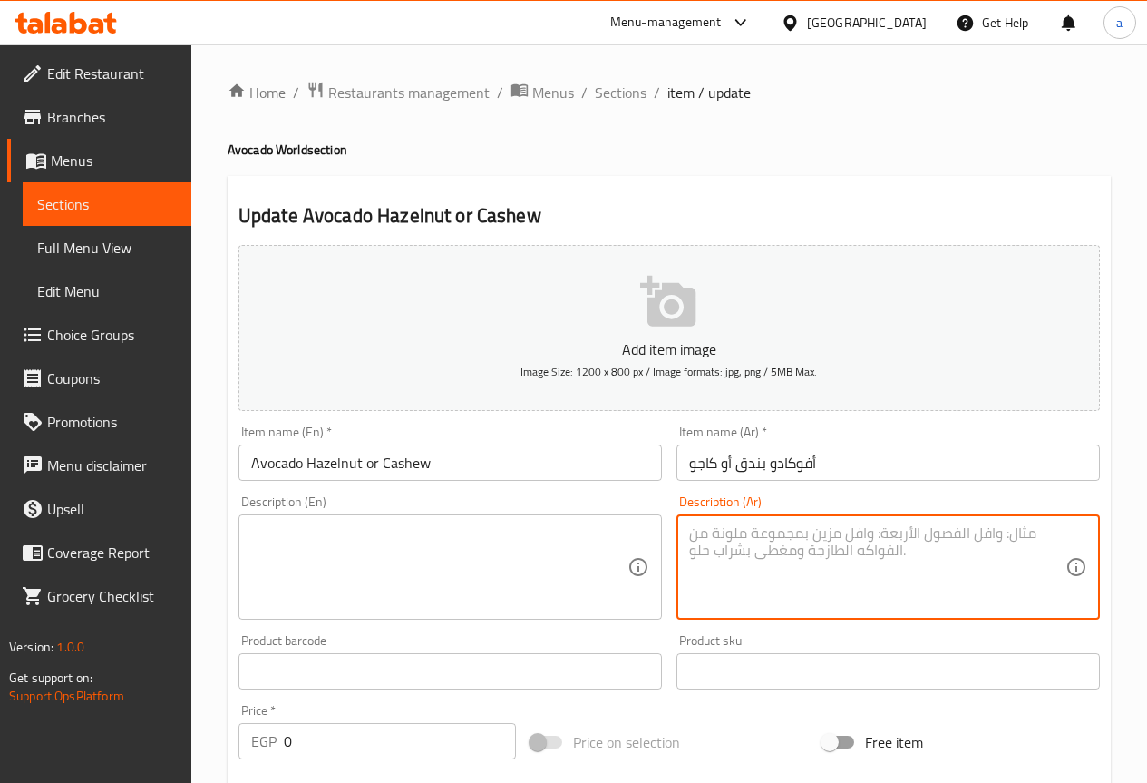
paste textarea "عصير أفوكادو ممزوج بالبندق أو الكاجو لمذاق فاخر"
type textarea "عصير أفوكادو ممزوج بالبندق أو الكاجو لمذاق فاخر"
click at [485, 538] on textarea at bounding box center [439, 567] width 376 height 86
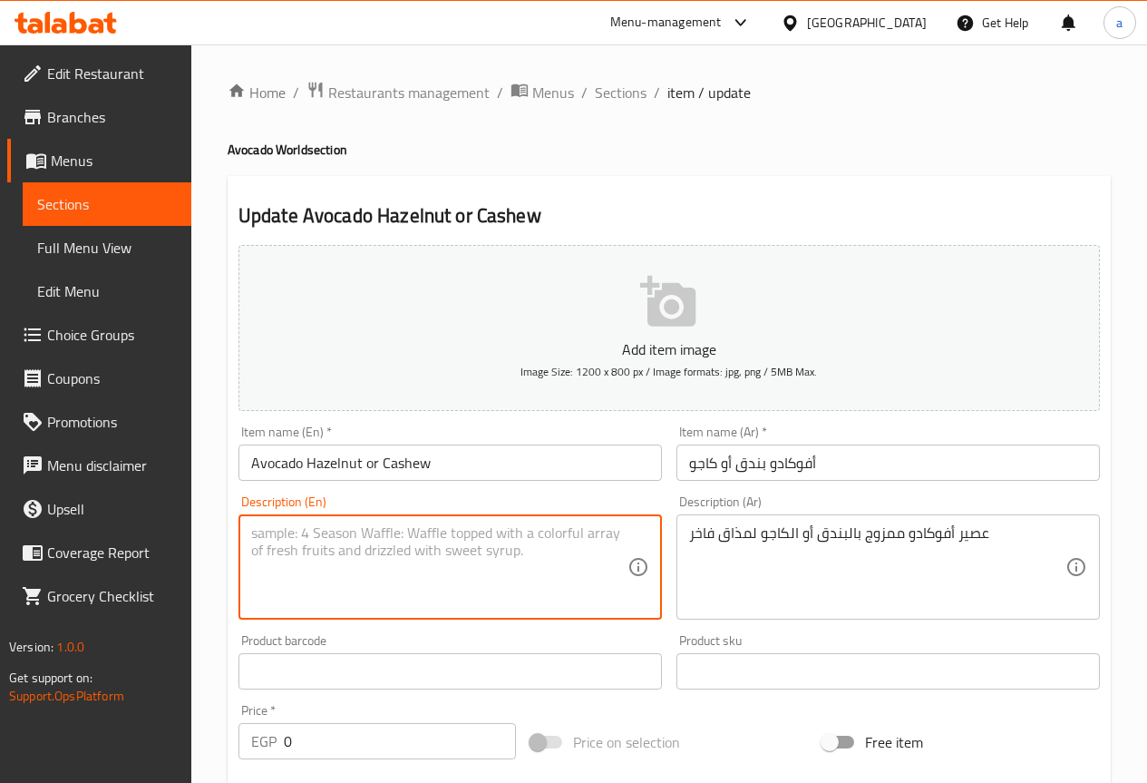
click at [448, 540] on textarea at bounding box center [439, 567] width 376 height 86
paste textarea "Avocado juice blended with hazelnuts or cashews for a luxurious taste"
drag, startPoint x: 305, startPoint y: 550, endPoint x: 248, endPoint y: 553, distance: 57.2
click at [248, 553] on div "Avocado juice blended with hazelnuts or cashews for a luxurious taste Descripti…" at bounding box center [449, 566] width 423 height 105
paste textarea "Premium"
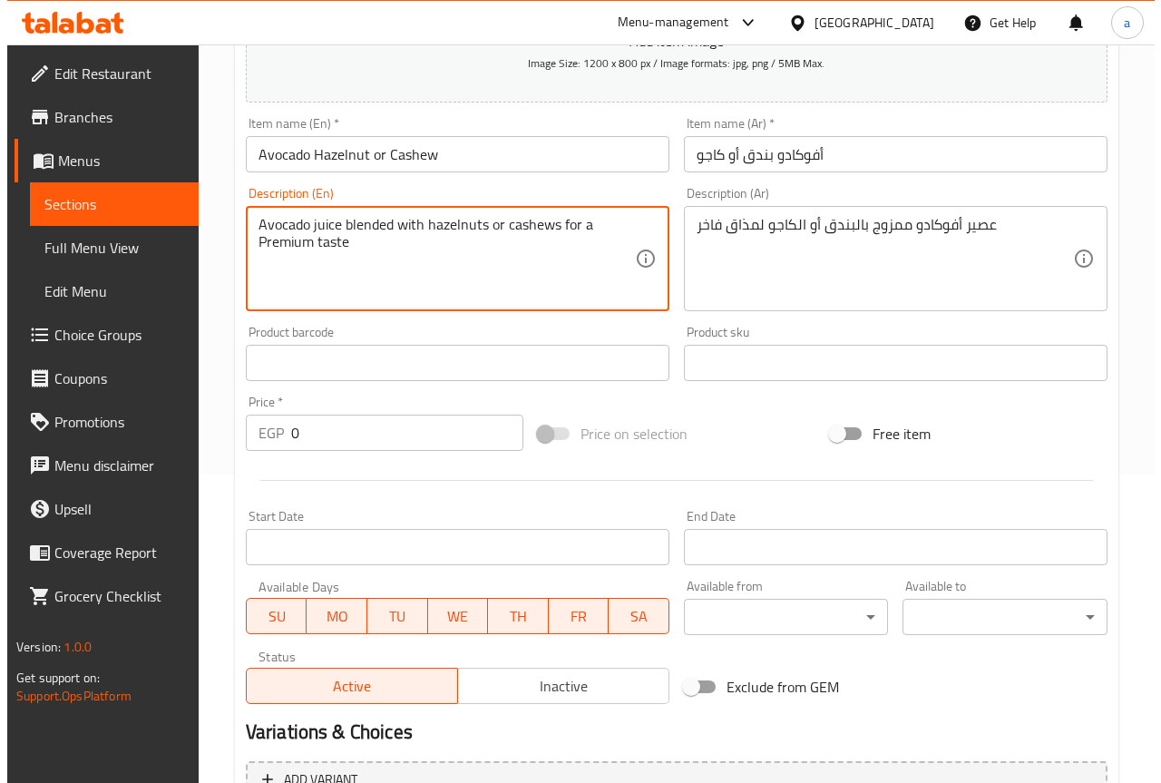
scroll to position [603, 0]
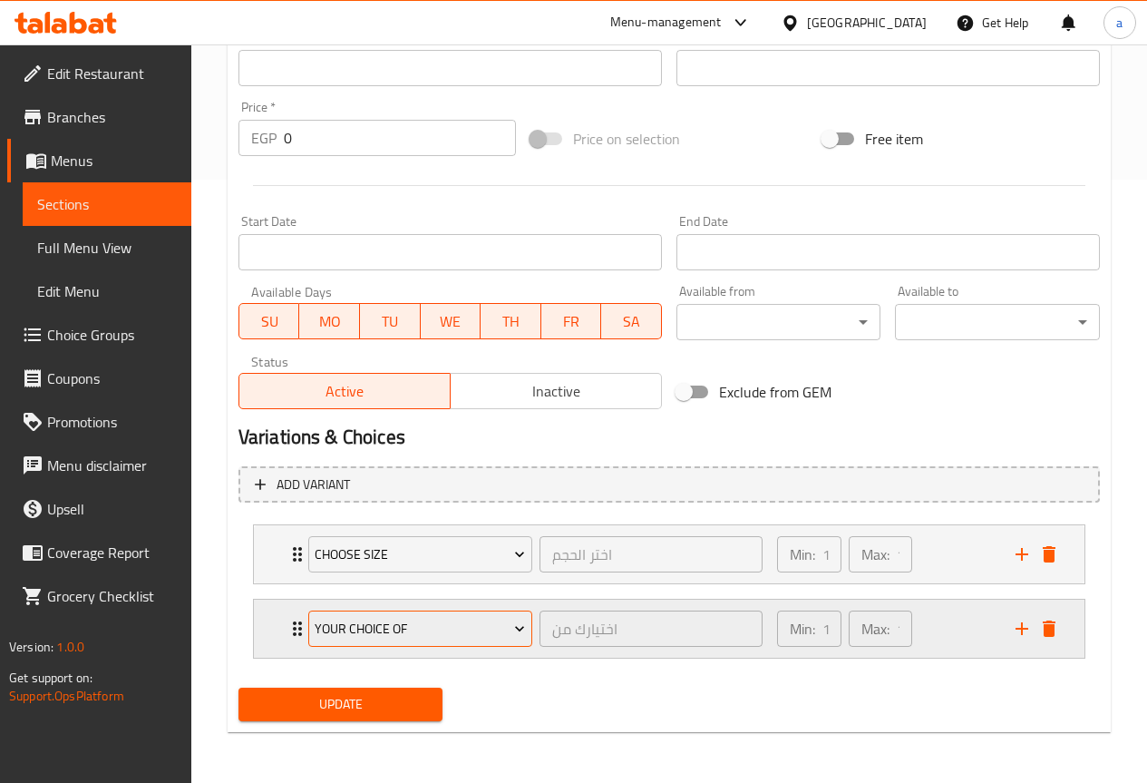
click at [520, 631] on icon "Expand" at bounding box center [519, 629] width 9 height 5
type textarea "Avocado juice blended with hazelnuts or cashews for a Premium taste"
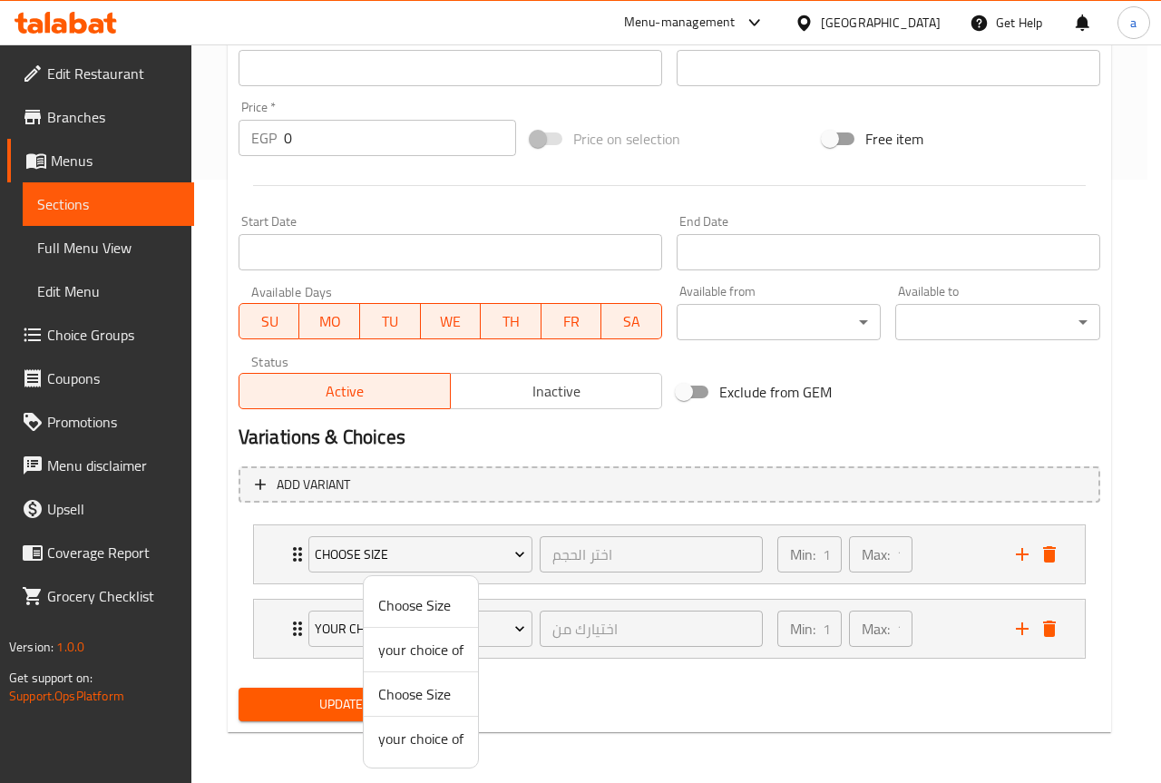
click at [628, 704] on div at bounding box center [580, 391] width 1161 height 783
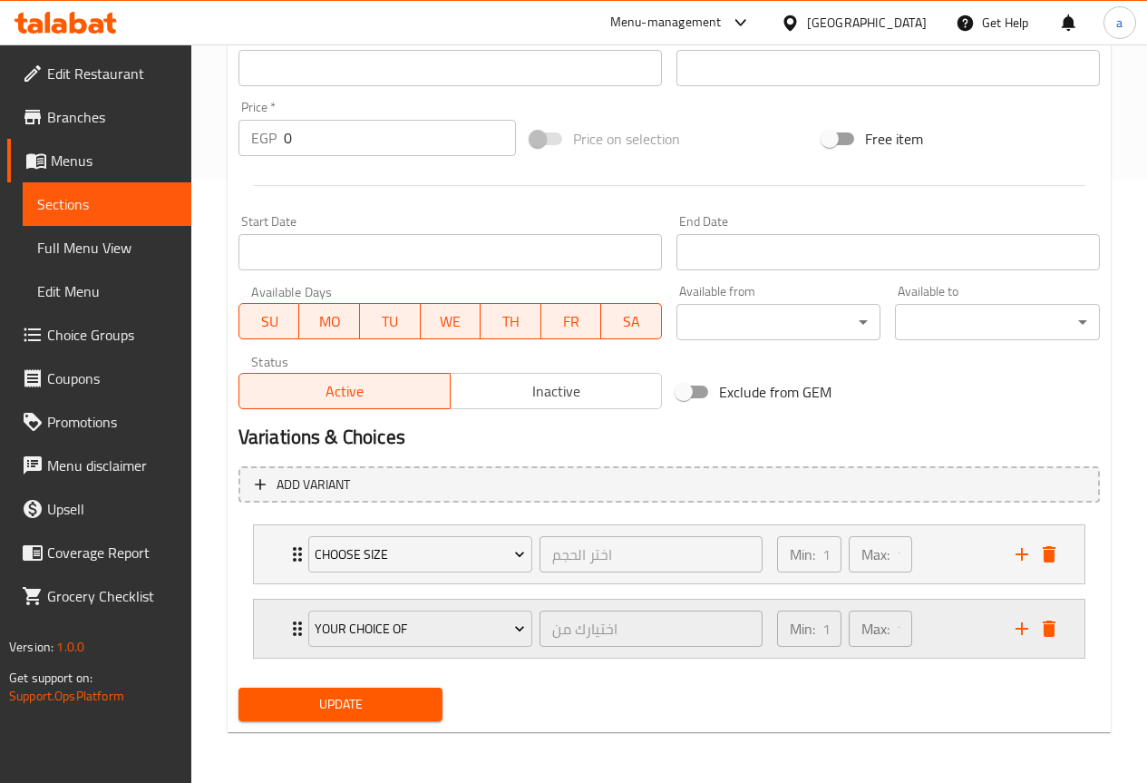
click at [291, 624] on icon "Expand" at bounding box center [298, 629] width 22 height 22
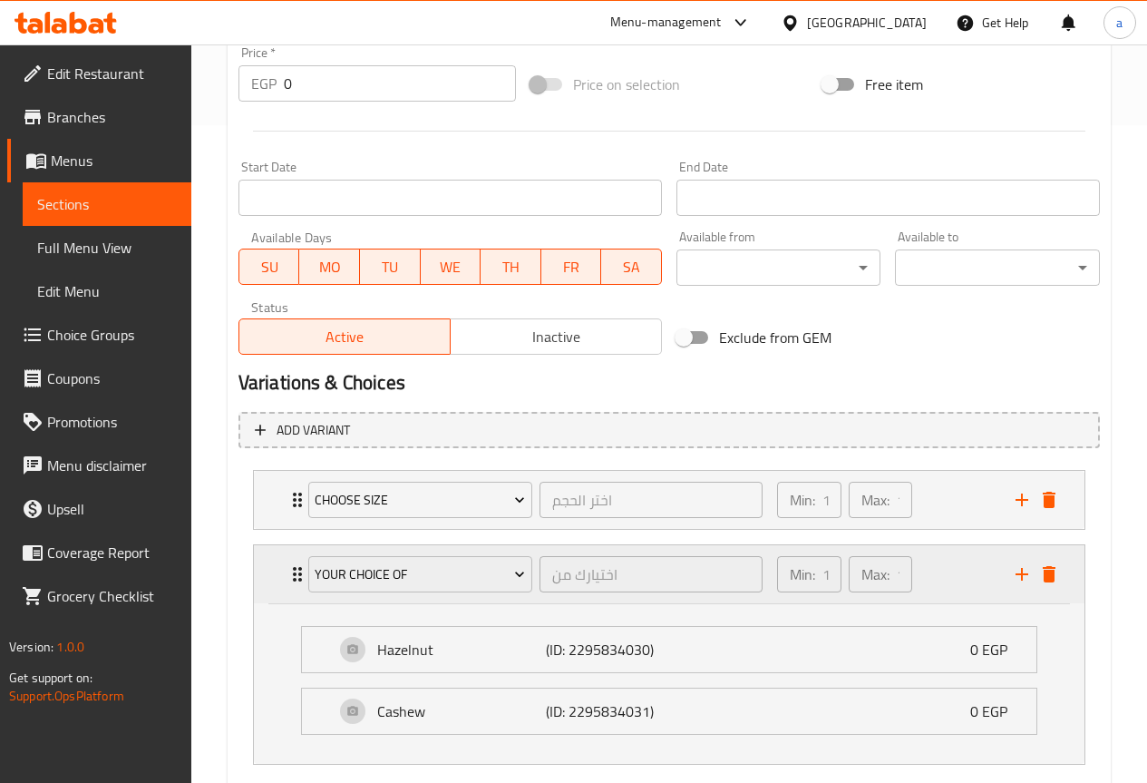
scroll to position [764, 0]
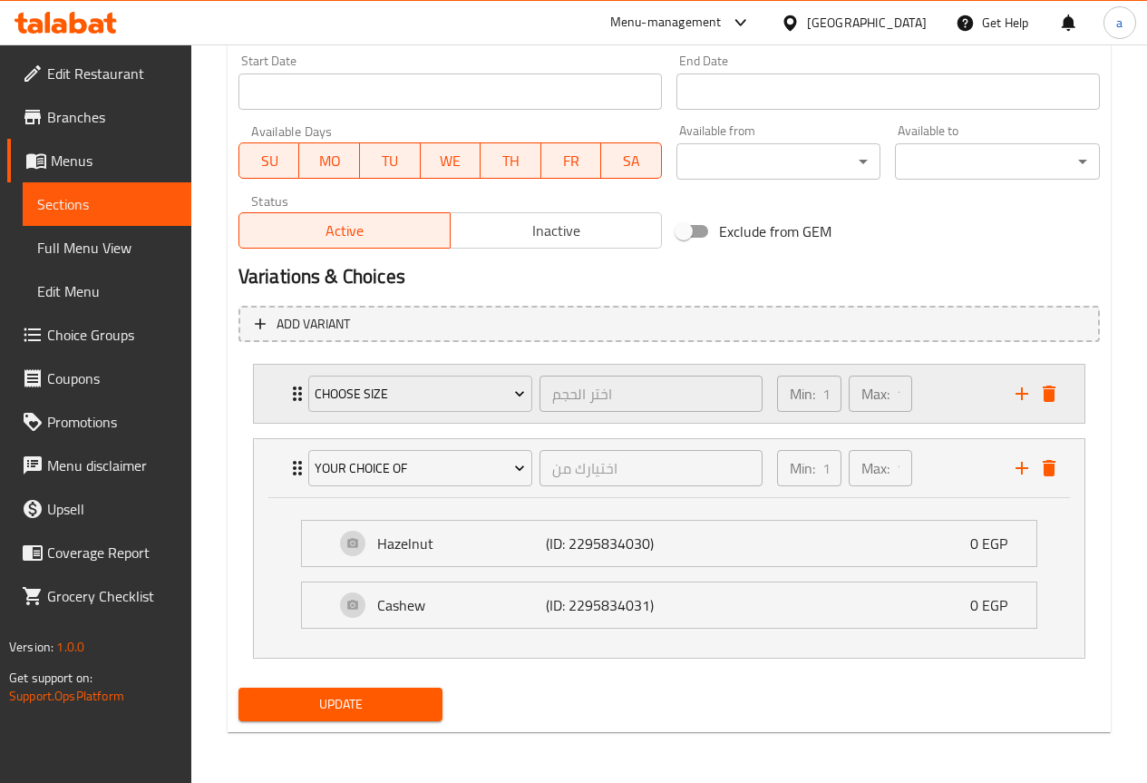
click at [295, 401] on icon "Expand" at bounding box center [297, 393] width 9 height 15
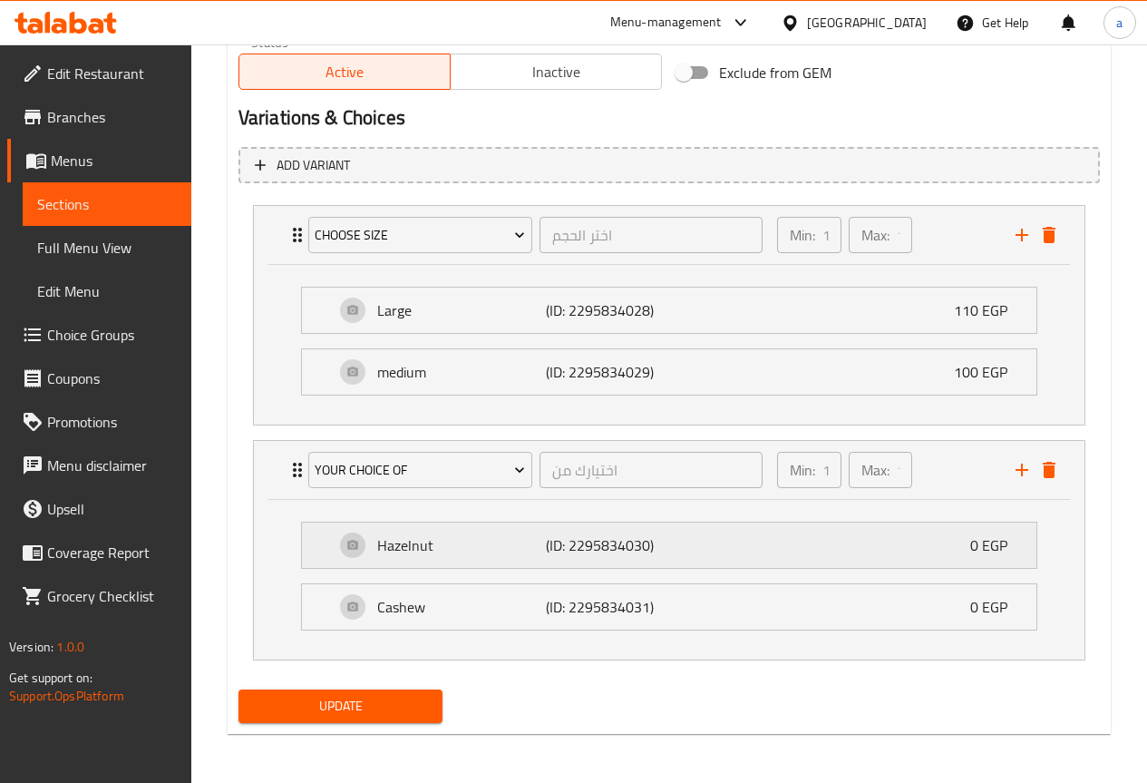
scroll to position [924, 0]
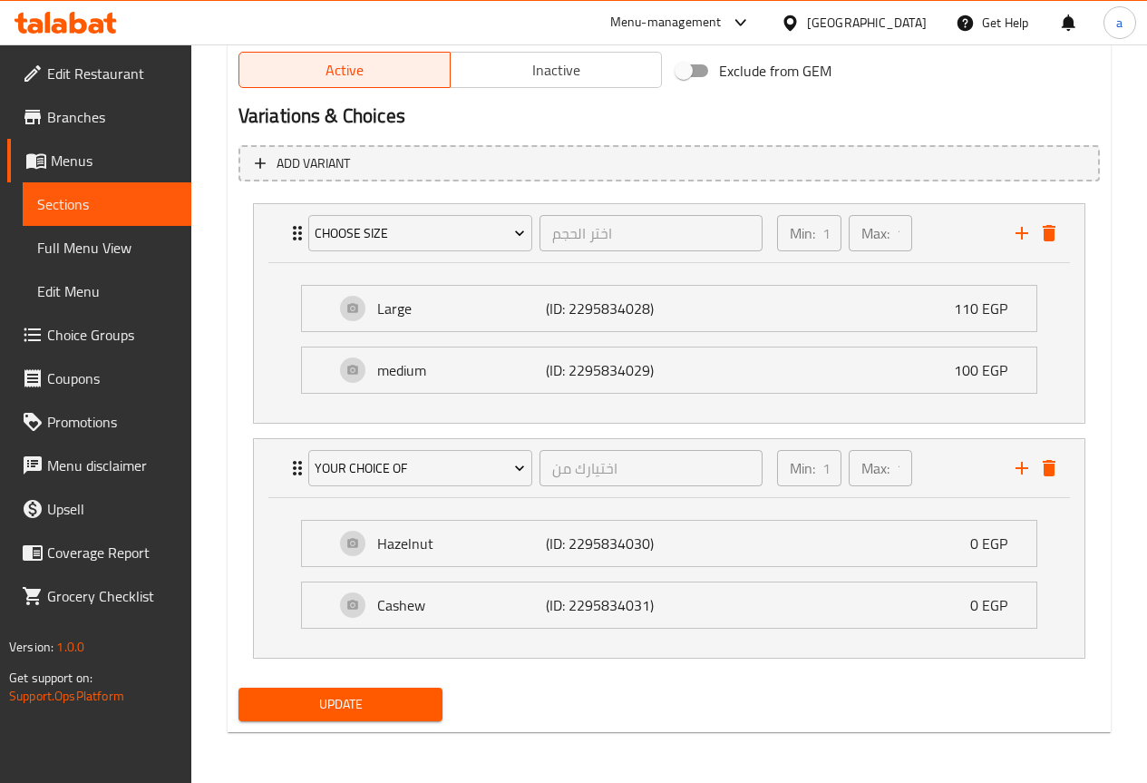
click at [396, 693] on span "Update" at bounding box center [341, 704] width 176 height 23
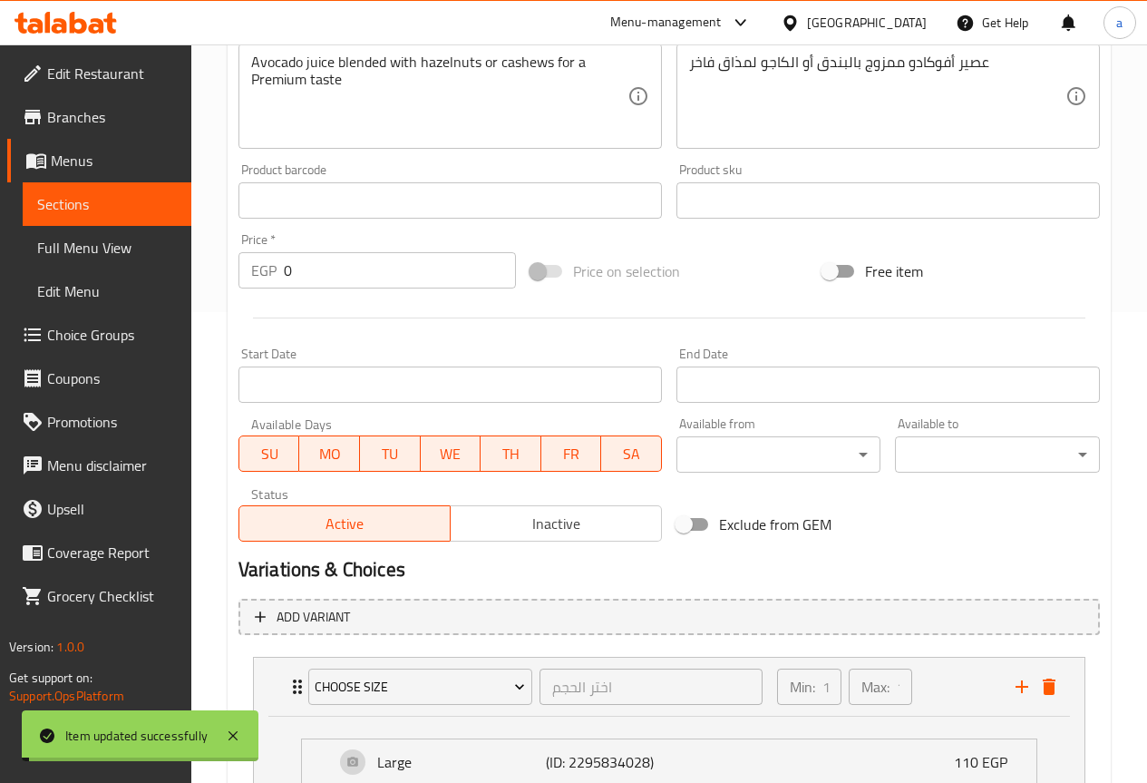
scroll to position [0, 0]
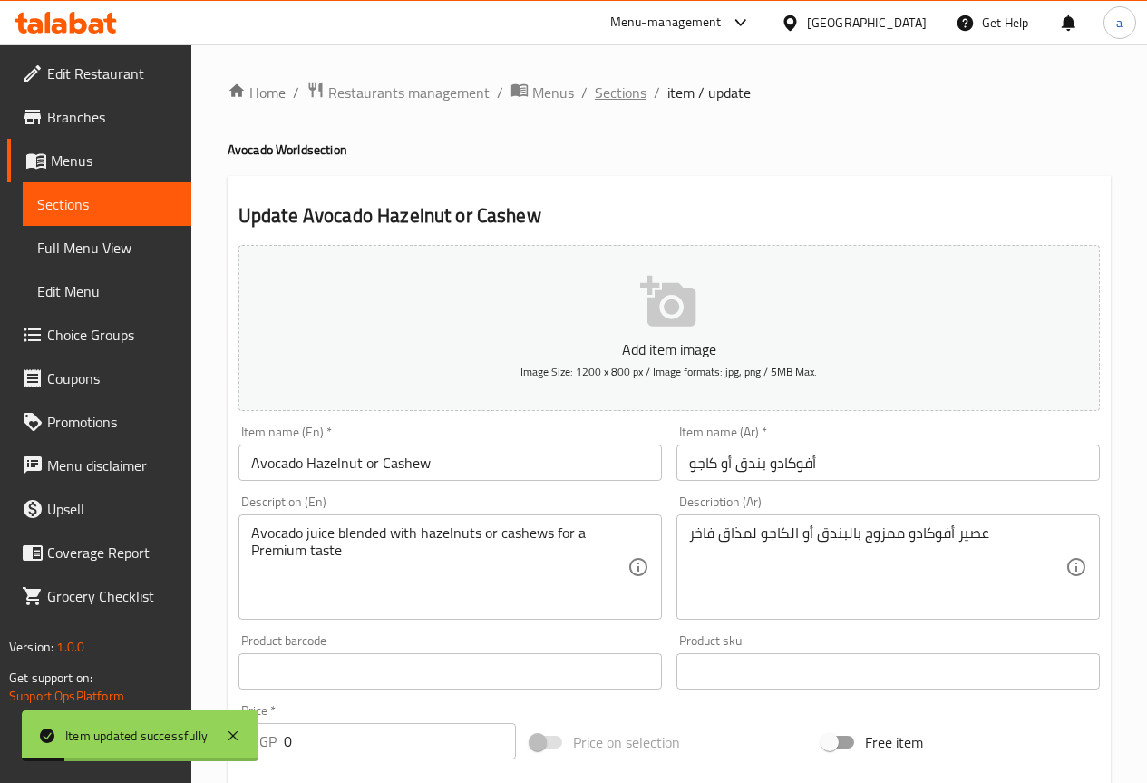
click at [626, 88] on span "Sections" at bounding box center [621, 93] width 52 height 22
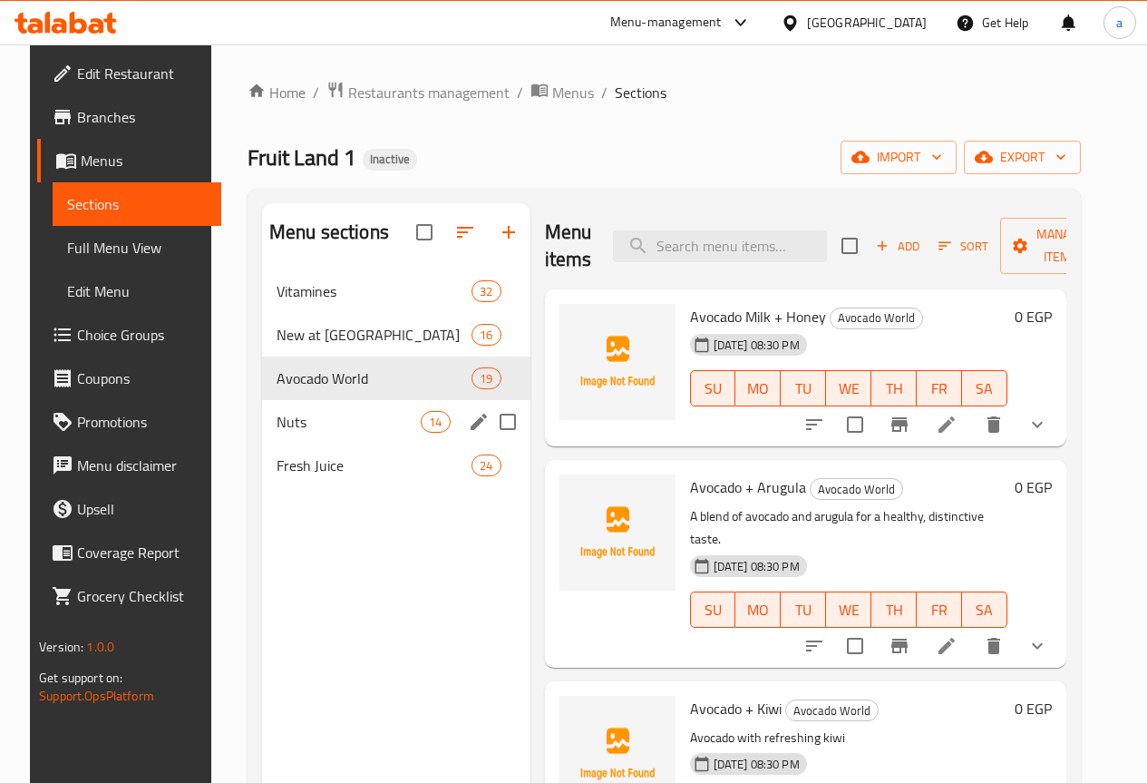
click at [489, 441] on input "Menu sections" at bounding box center [508, 422] width 38 height 38
checkbox input "true"
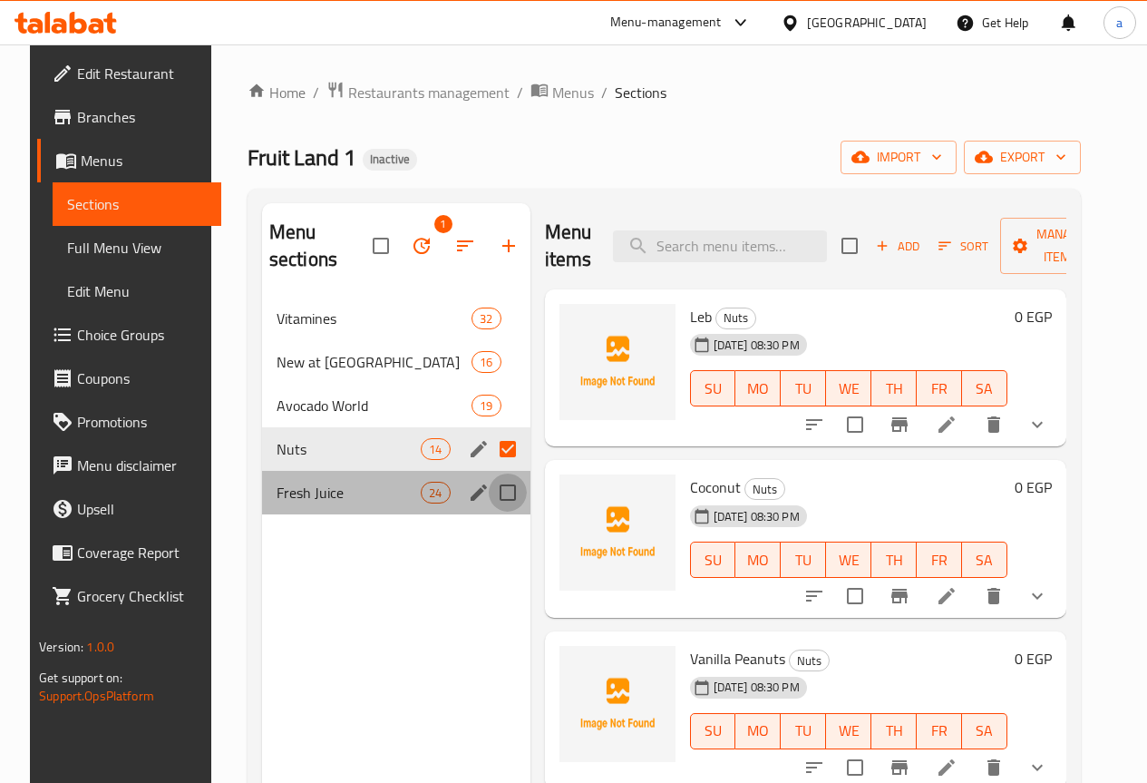
click at [489, 493] on input "Menu sections" at bounding box center [508, 492] width 38 height 38
checkbox input "true"
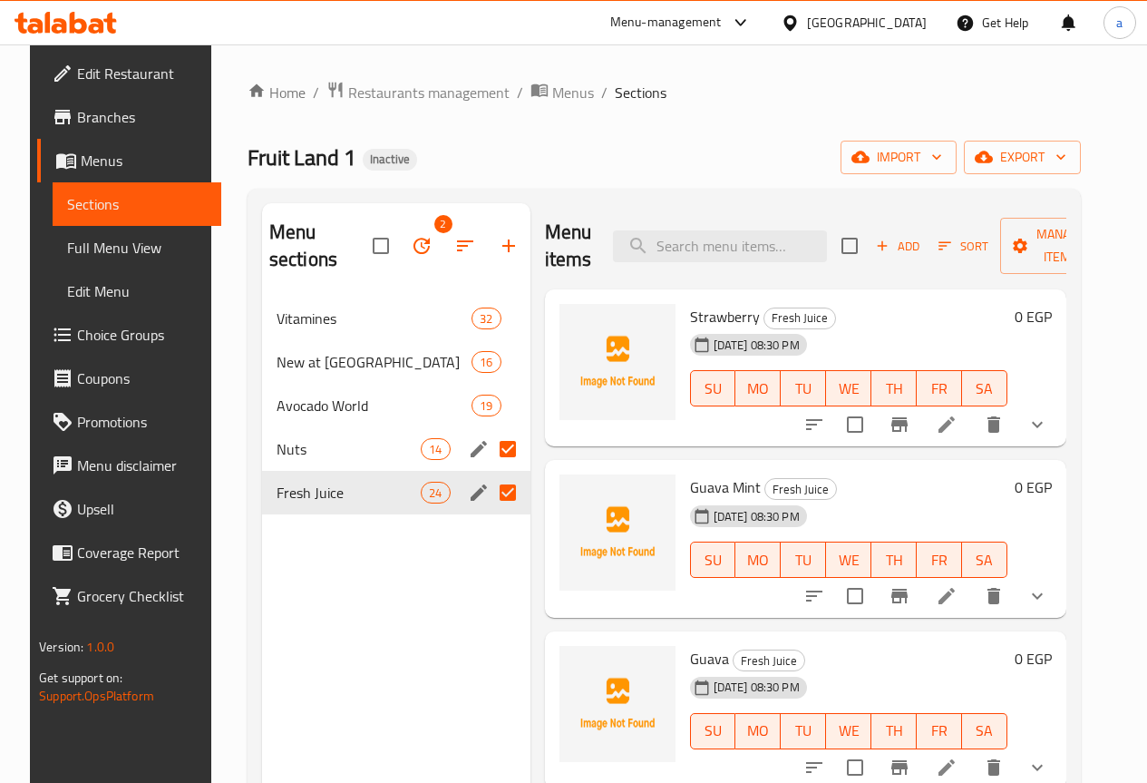
click at [489, 446] on input "Menu sections" at bounding box center [508, 449] width 38 height 38
checkbox input "false"
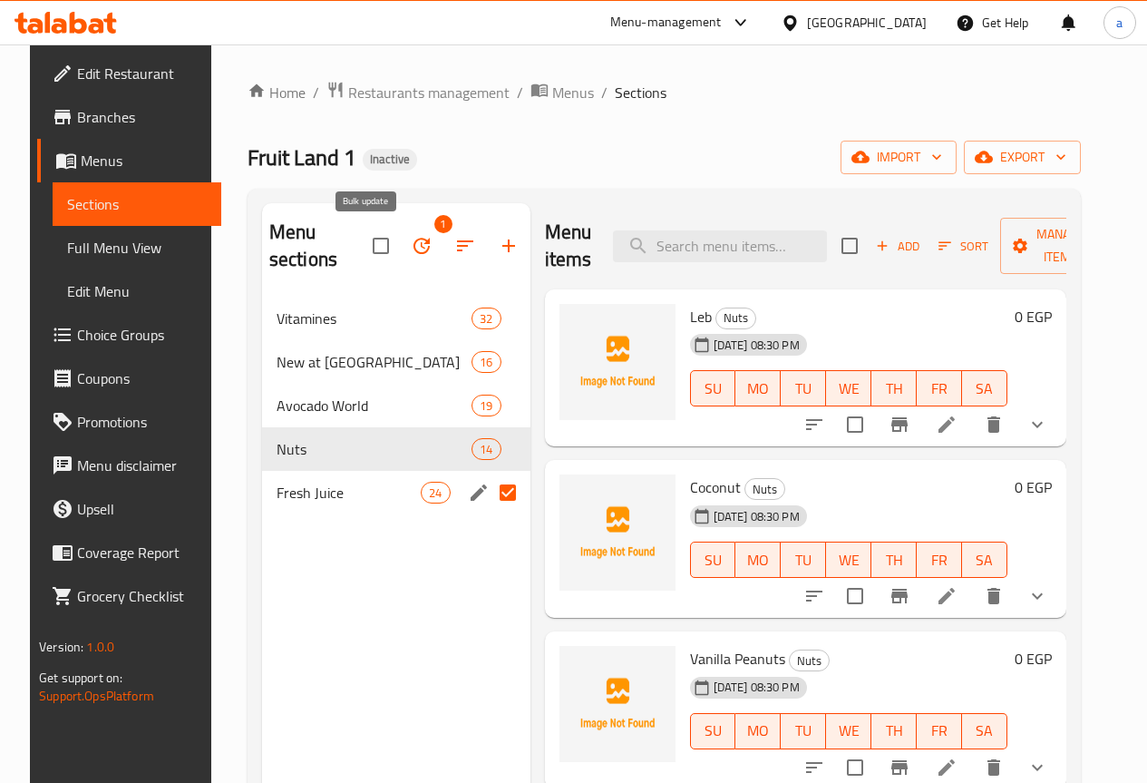
click at [414, 247] on icon "button" at bounding box center [422, 246] width 16 height 16
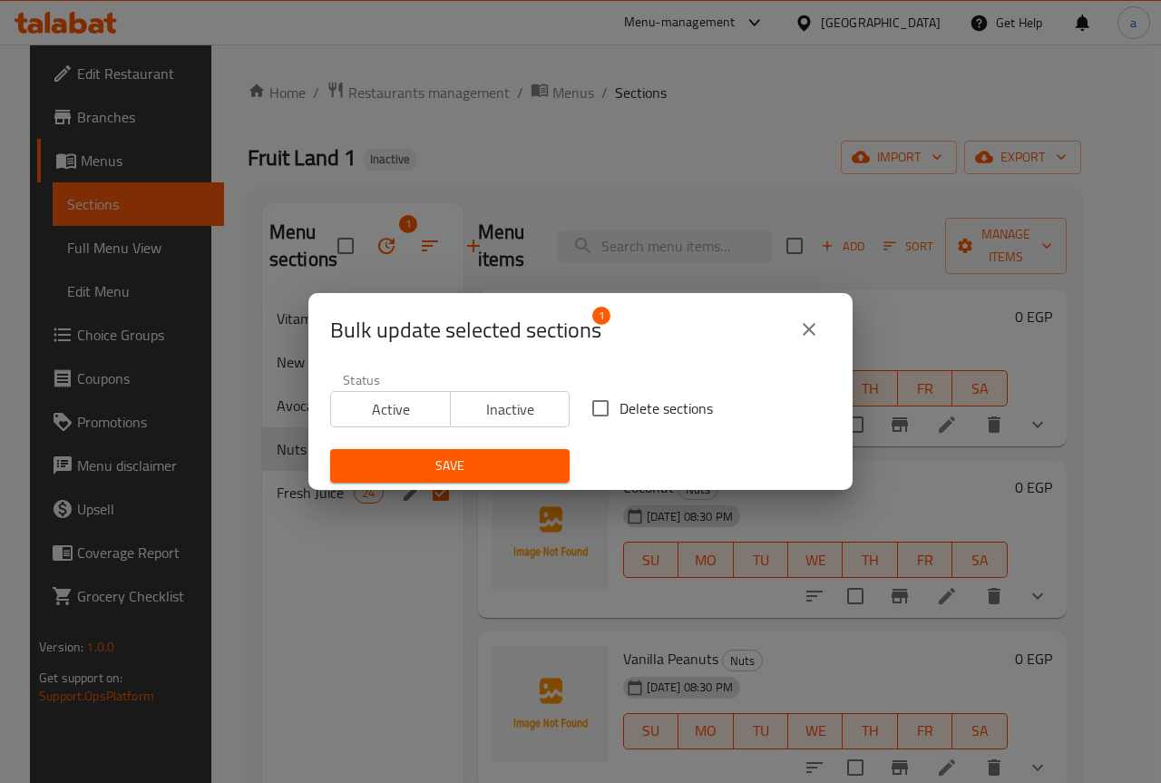
click at [599, 406] on input "Delete sections" at bounding box center [600, 408] width 38 height 38
checkbox input "true"
click at [501, 470] on span "Save" at bounding box center [450, 465] width 210 height 23
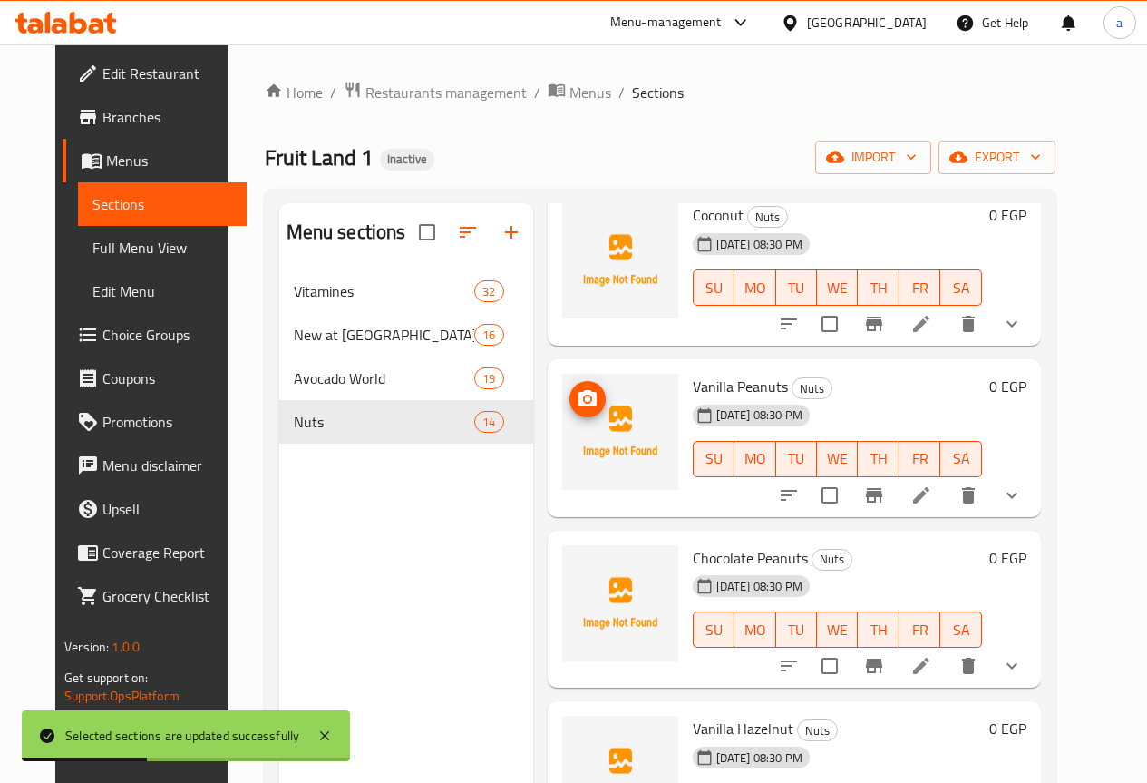
scroll to position [363, 0]
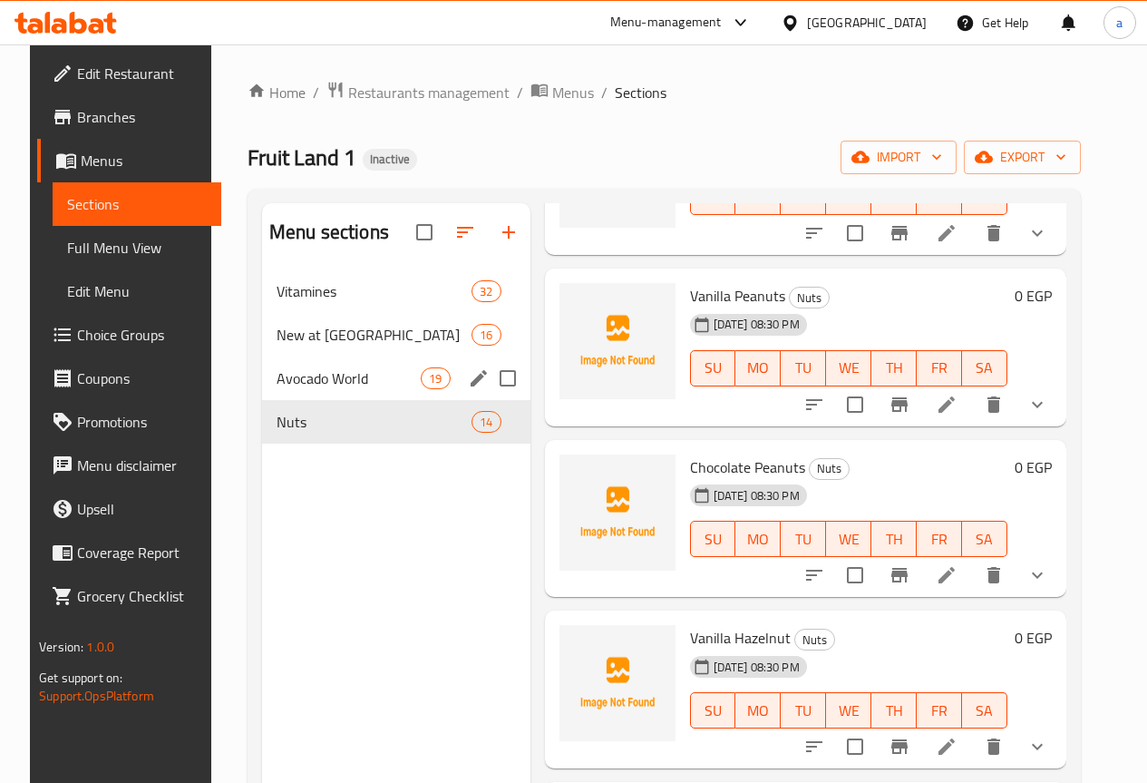
click at [320, 389] on span "Avocado World" at bounding box center [349, 378] width 144 height 22
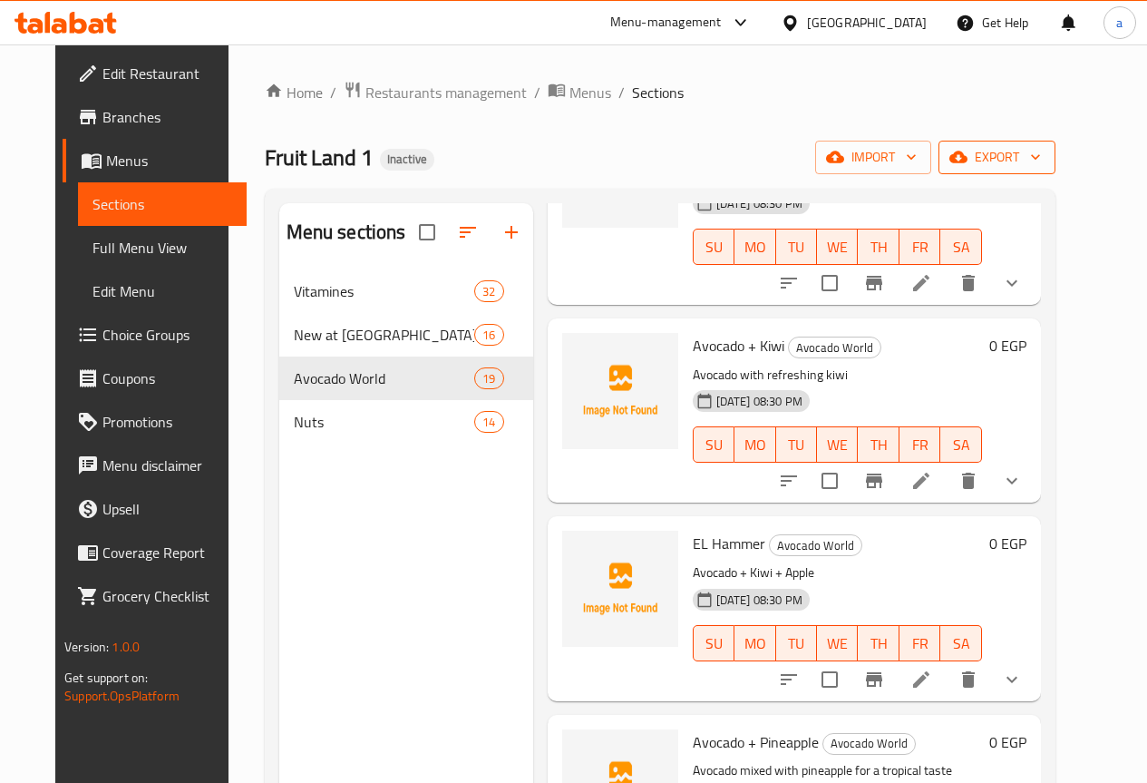
click at [1045, 148] on icon "button" at bounding box center [1036, 157] width 18 height 18
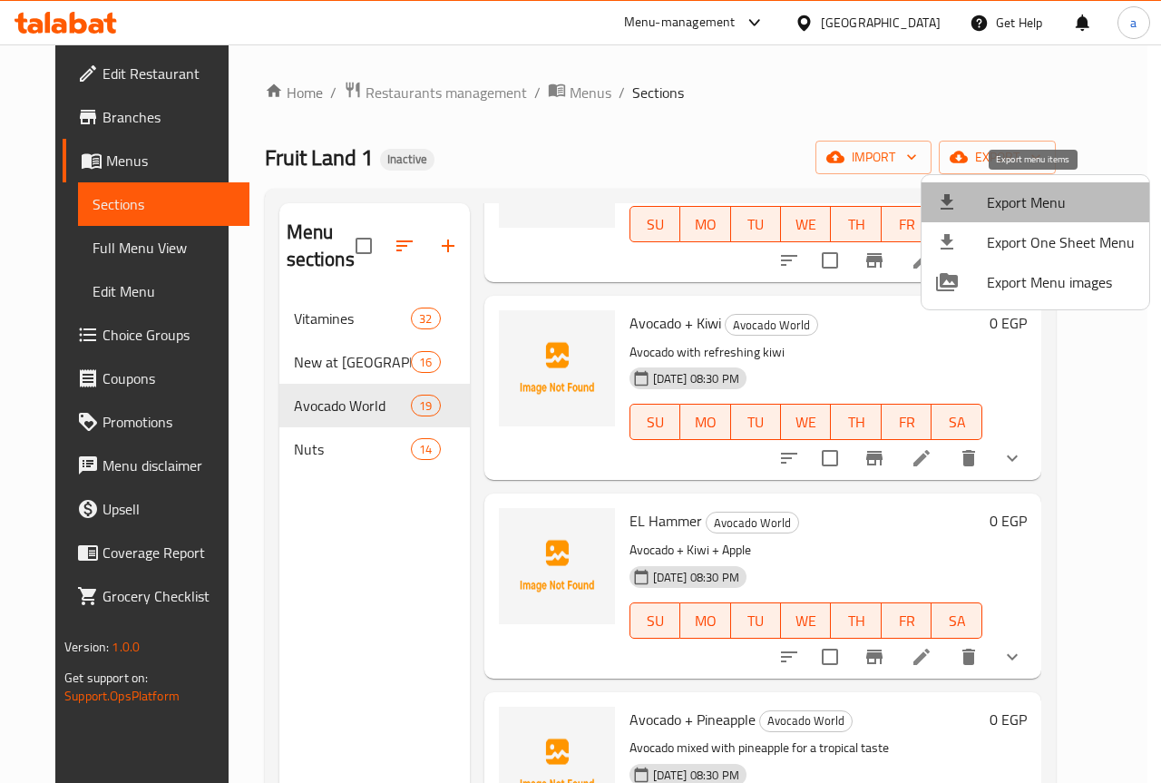
click at [1089, 191] on span "Export Menu" at bounding box center [1061, 202] width 148 height 22
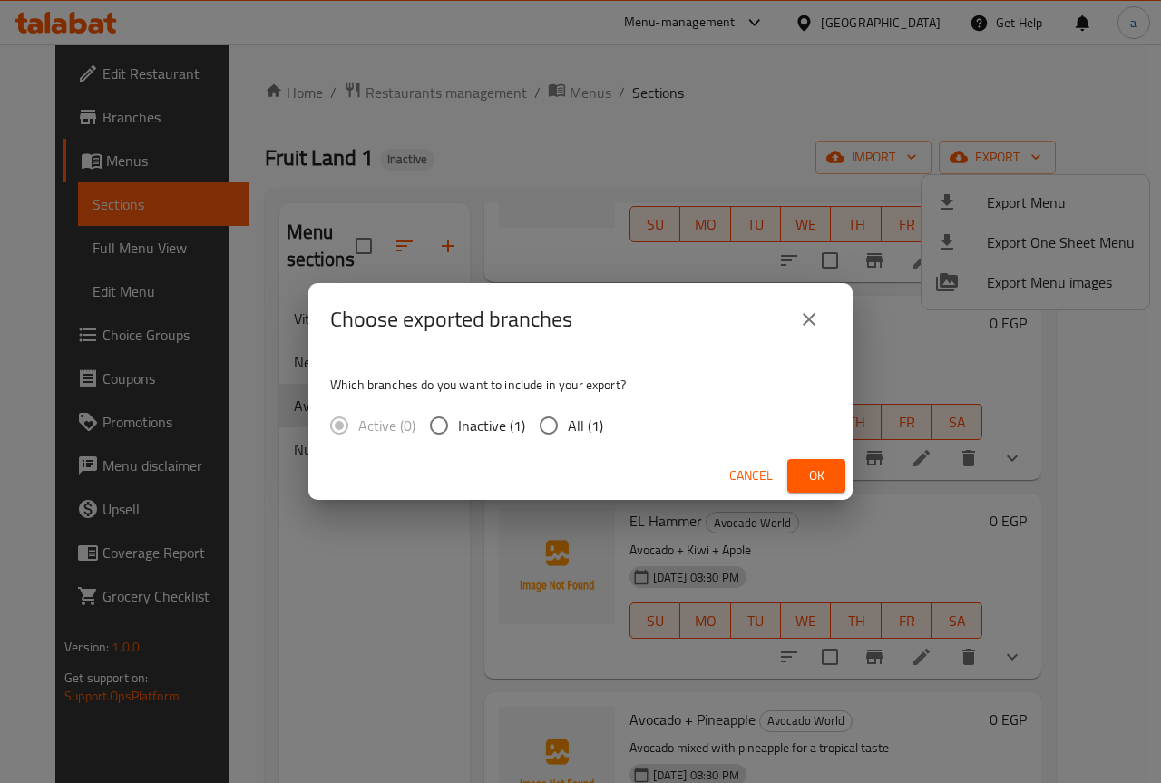
click at [542, 419] on input "All (1)" at bounding box center [549, 425] width 38 height 38
radio input "true"
click at [824, 469] on span "Ok" at bounding box center [816, 475] width 29 height 23
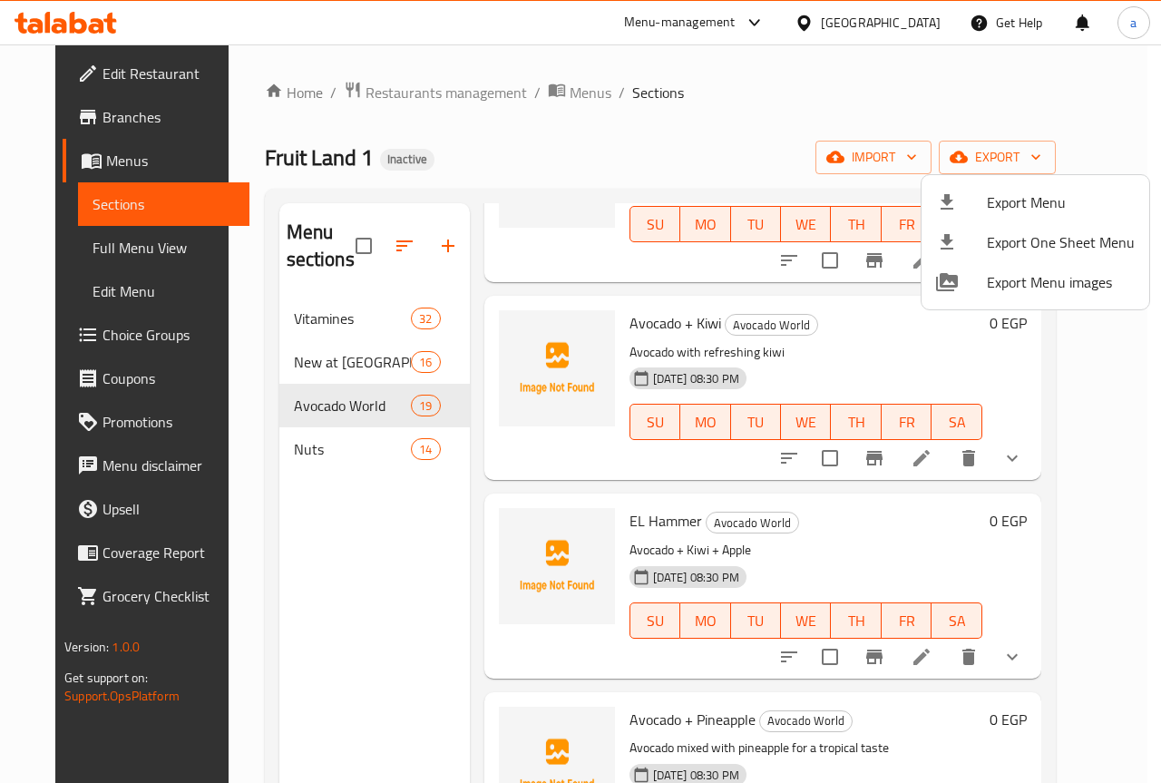
click at [128, 248] on div at bounding box center [580, 391] width 1161 height 783
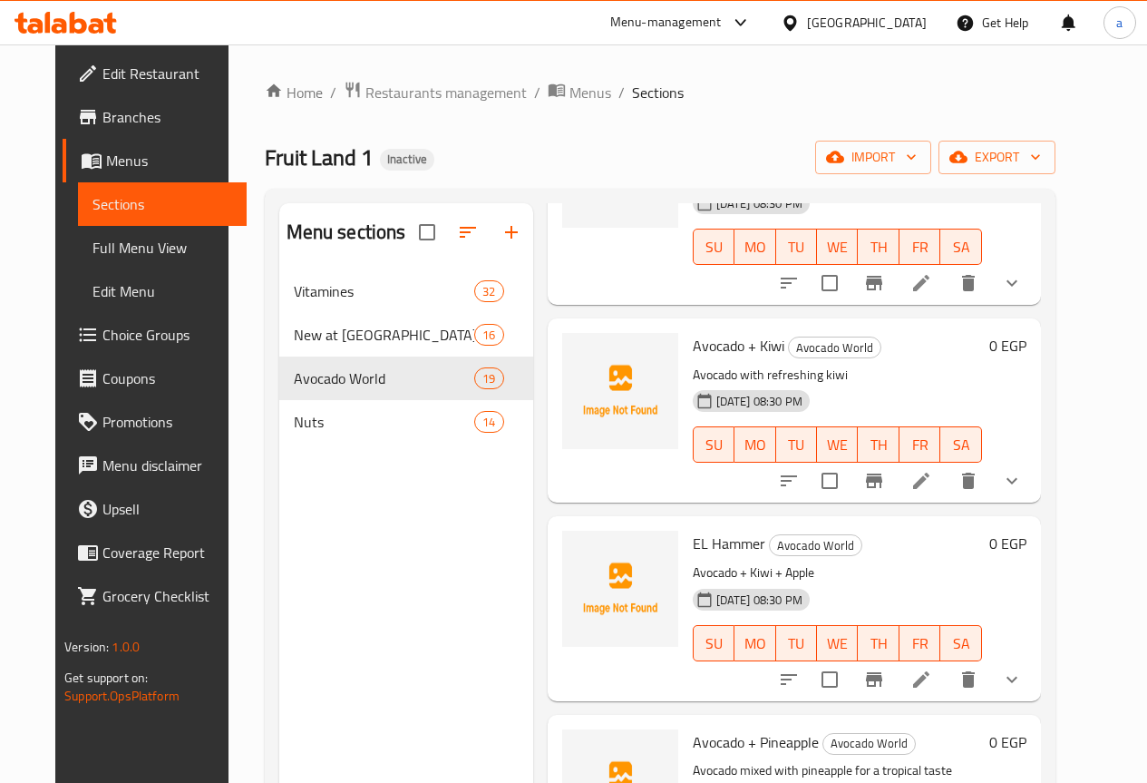
click at [124, 237] on span "Full Menu View" at bounding box center [162, 248] width 140 height 22
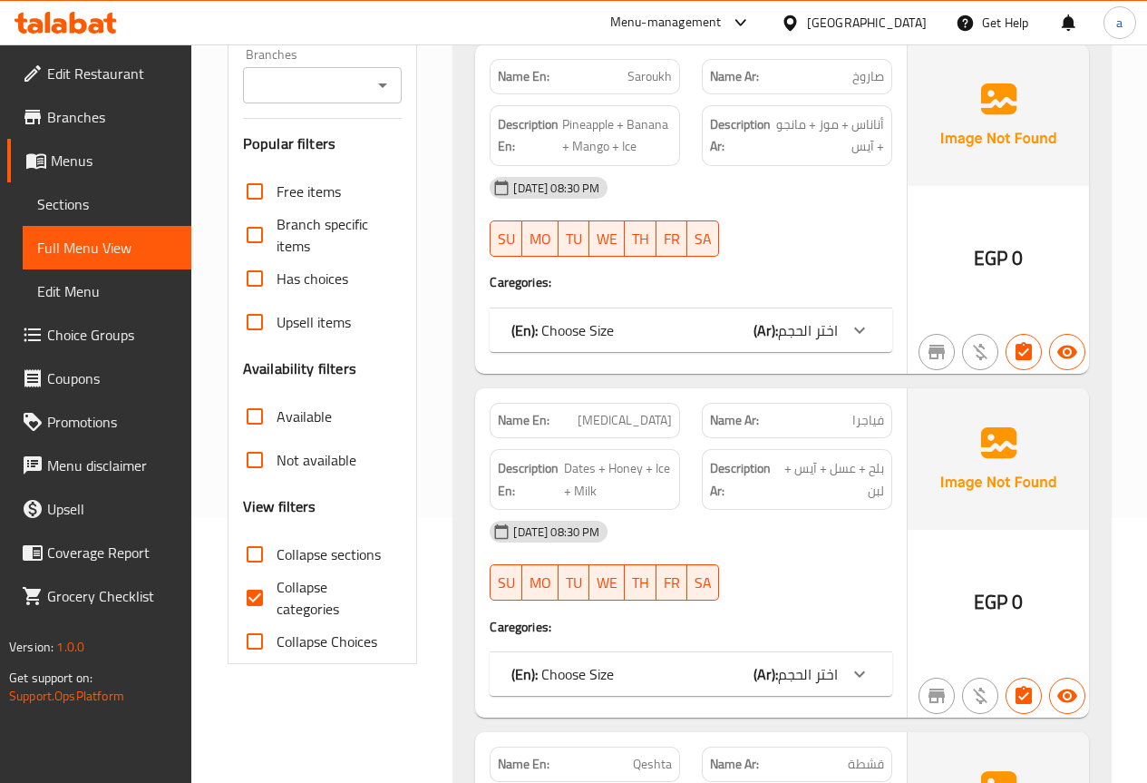
scroll to position [544, 0]
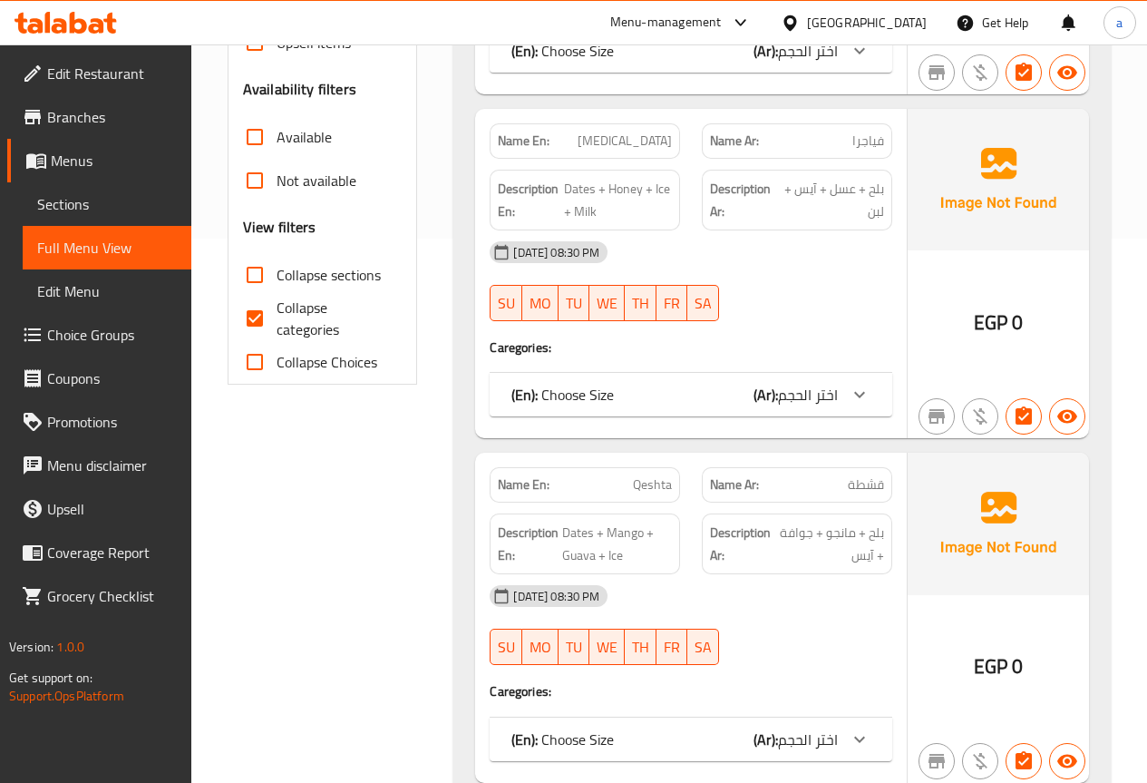
click at [250, 325] on input "Collapse categories" at bounding box center [255, 319] width 44 height 44
checkbox input "false"
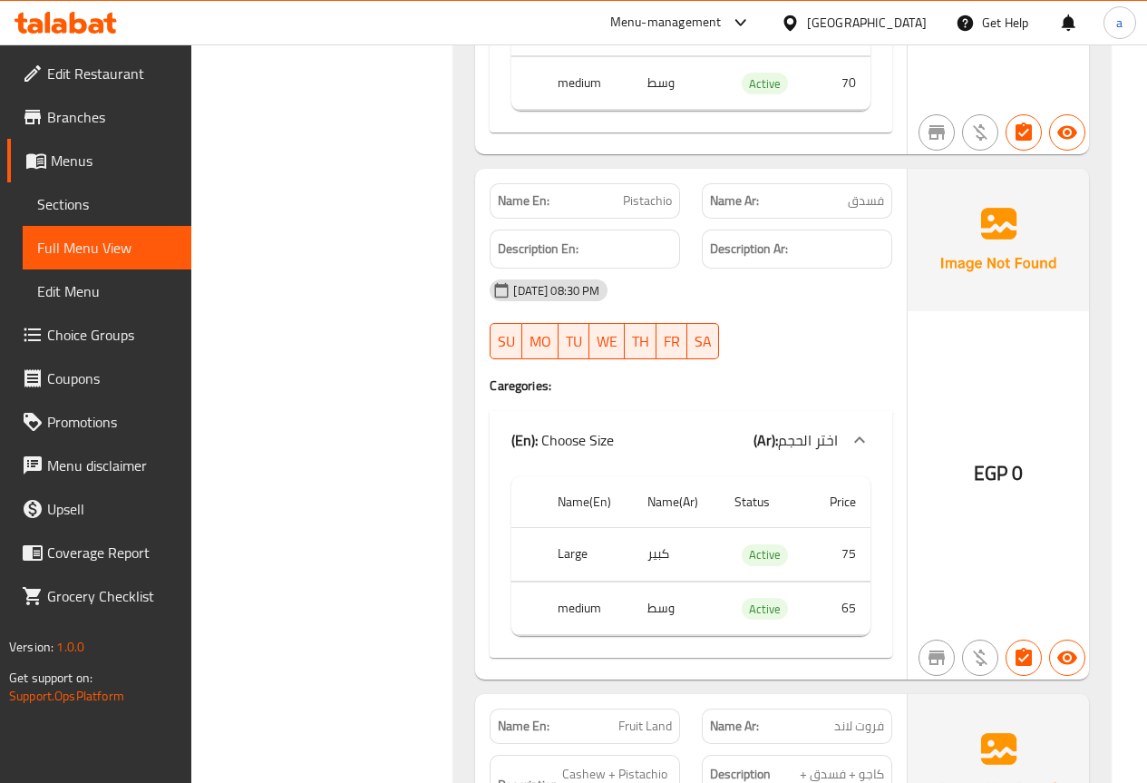
scroll to position [41097, 0]
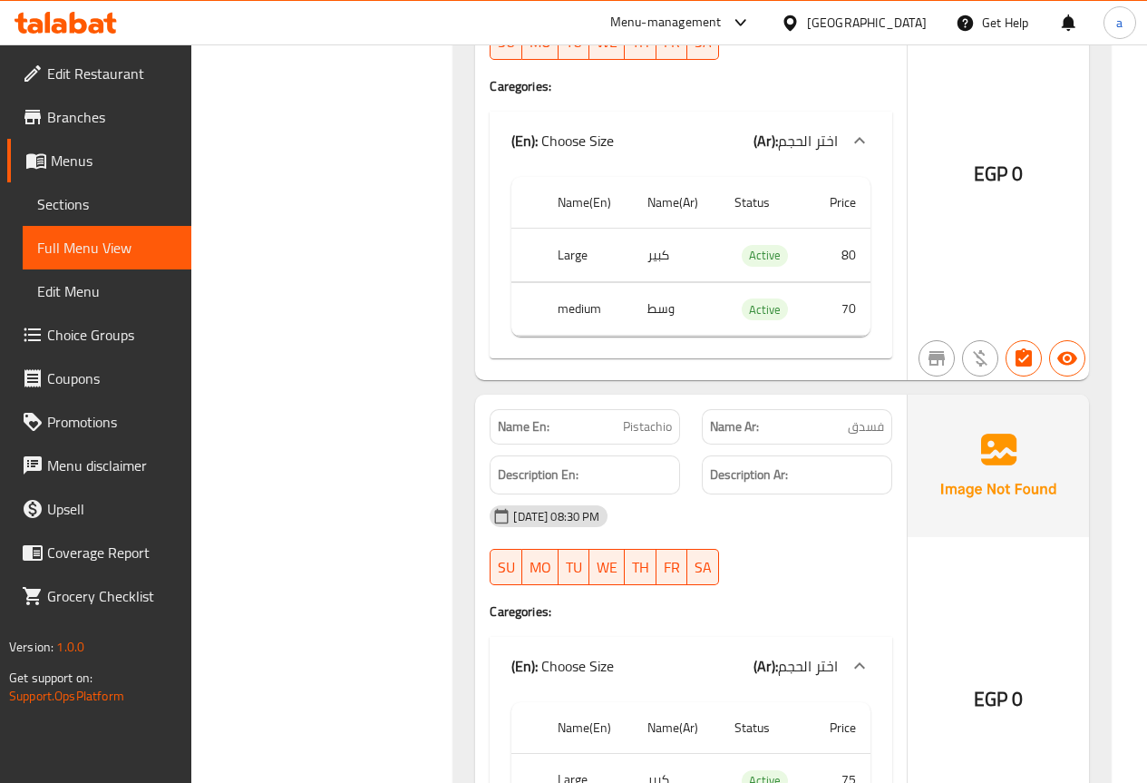
click at [115, 125] on span "Branches" at bounding box center [112, 117] width 130 height 22
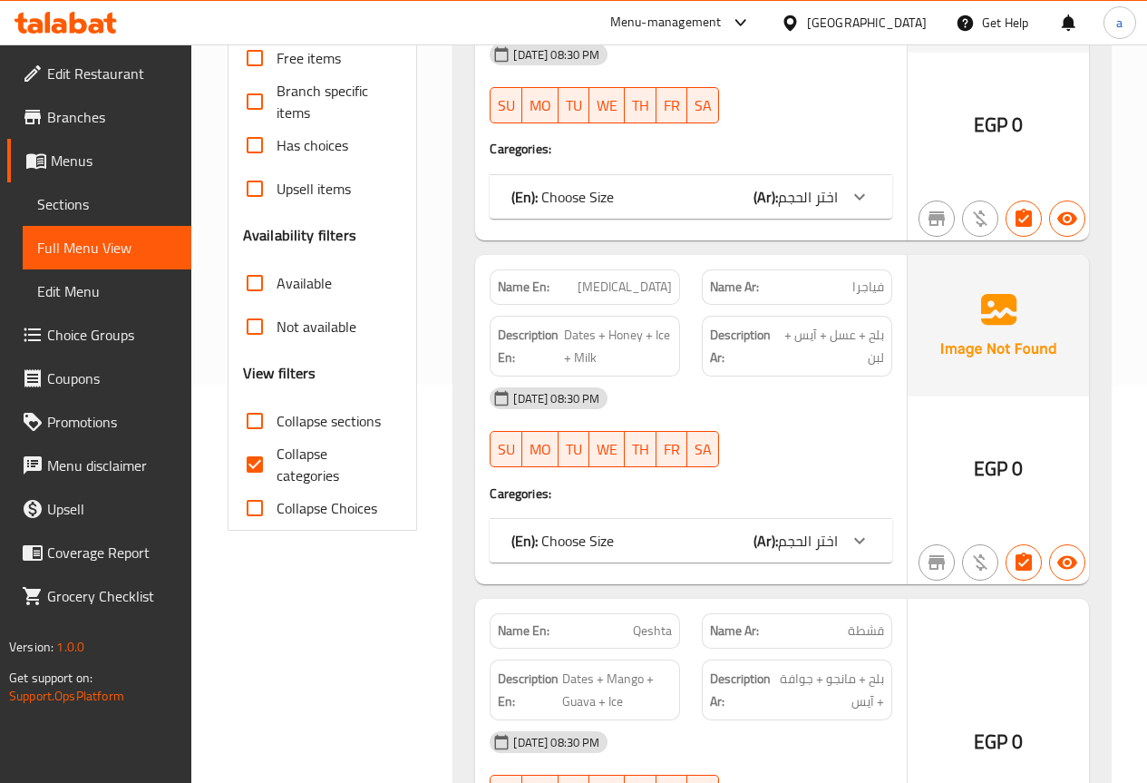
scroll to position [453, 0]
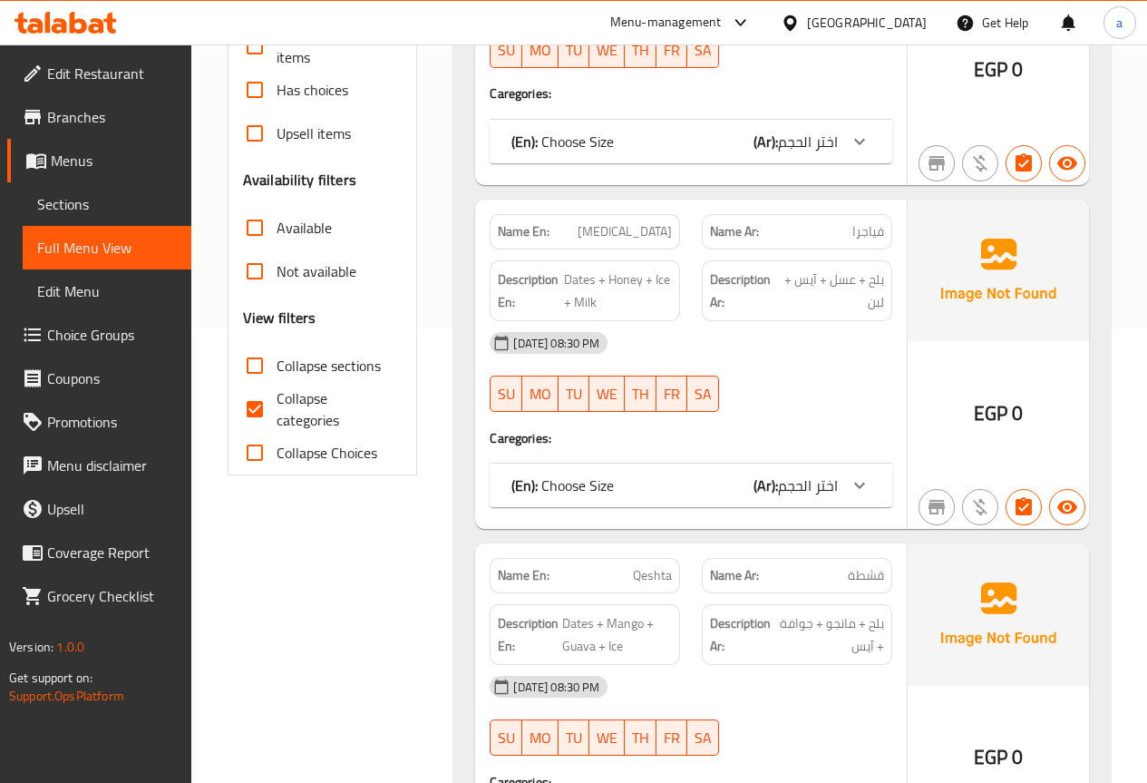
click at [255, 455] on input "Collapse Choices" at bounding box center [255, 453] width 44 height 44
checkbox input "true"
click at [247, 359] on input "Collapse sections" at bounding box center [255, 366] width 44 height 44
checkbox input "true"
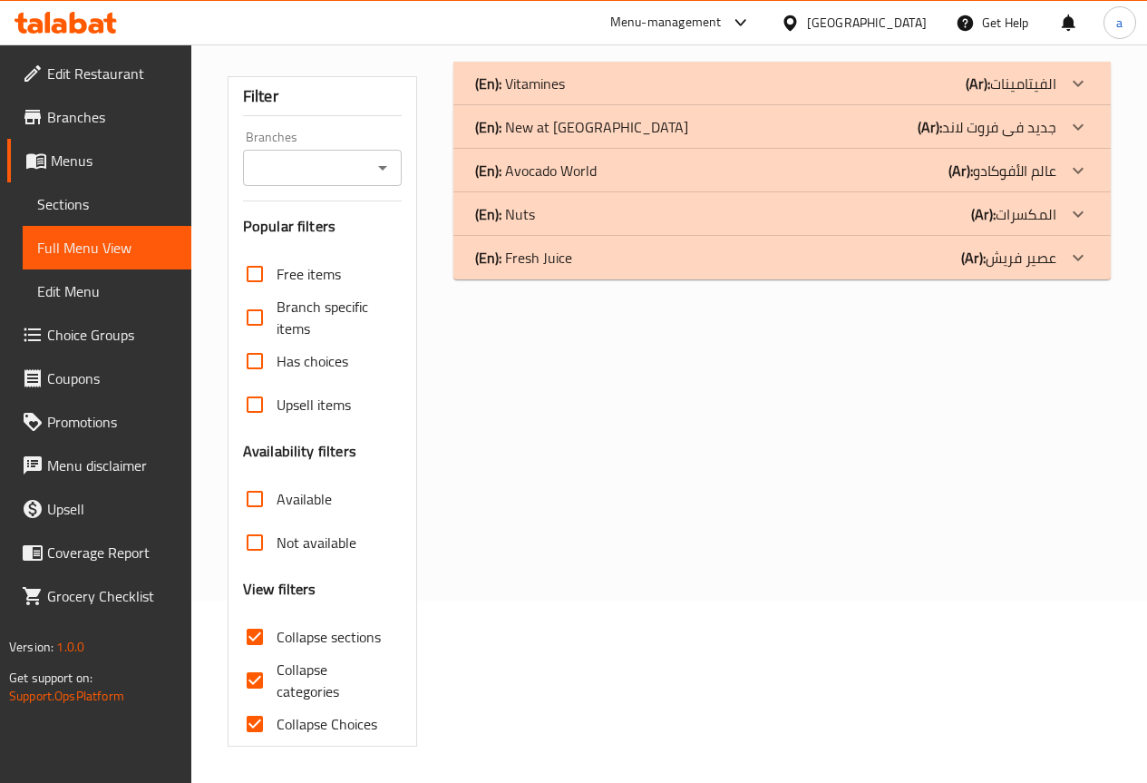
scroll to position [0, 0]
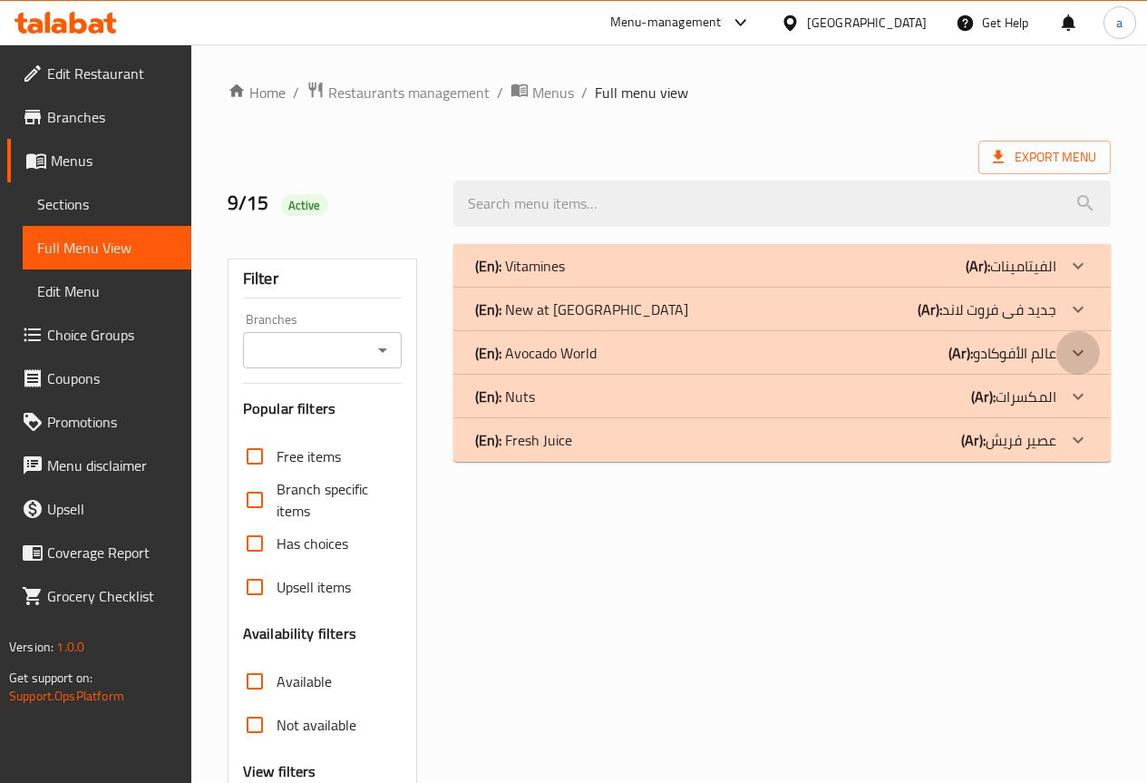
click at [1071, 352] on icon at bounding box center [1078, 353] width 22 height 22
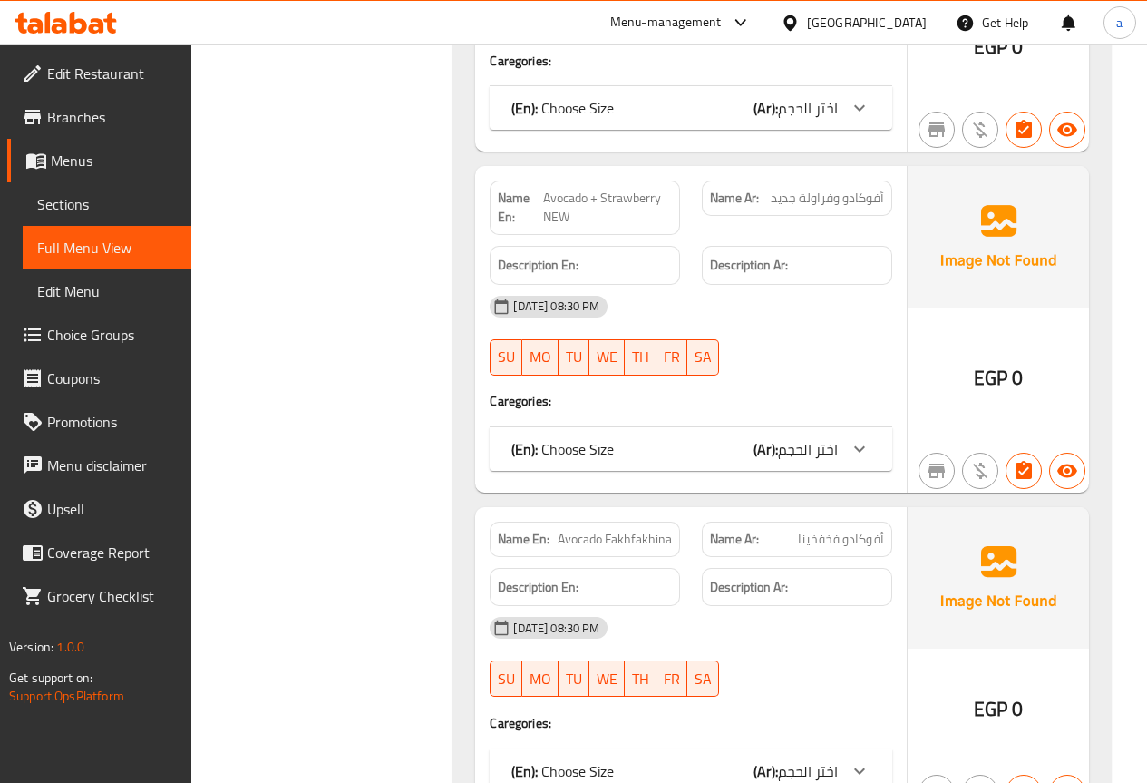
scroll to position [2720, 0]
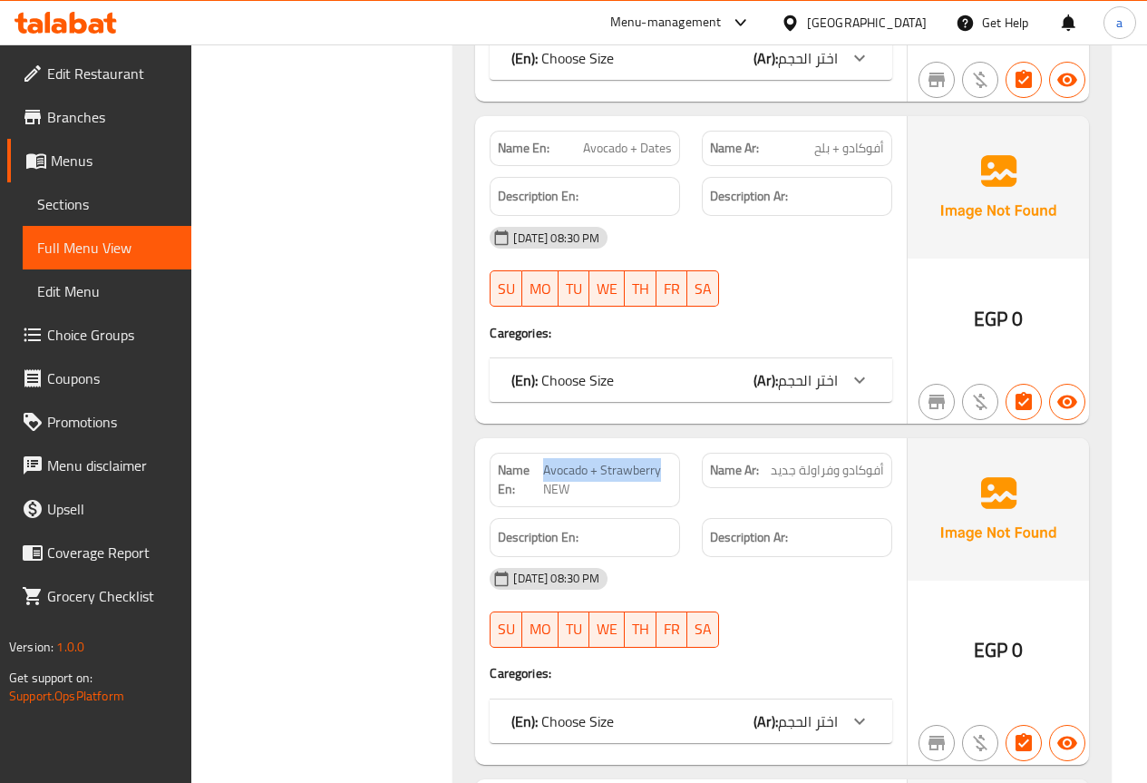
drag, startPoint x: 542, startPoint y: 448, endPoint x: 662, endPoint y: 449, distance: 119.7
click at [662, 461] on span "Avocado + Strawberry NEW" at bounding box center [607, 480] width 129 height 38
copy span "Avocado + Strawberry"
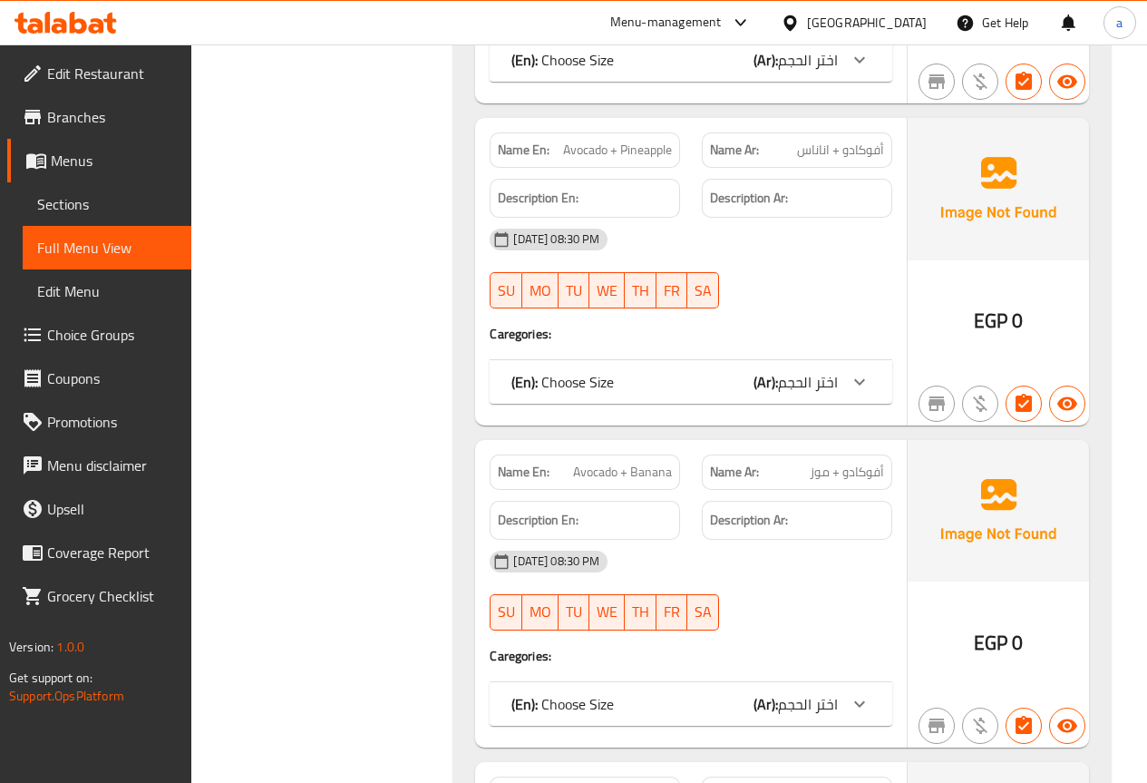
scroll to position [1723, 0]
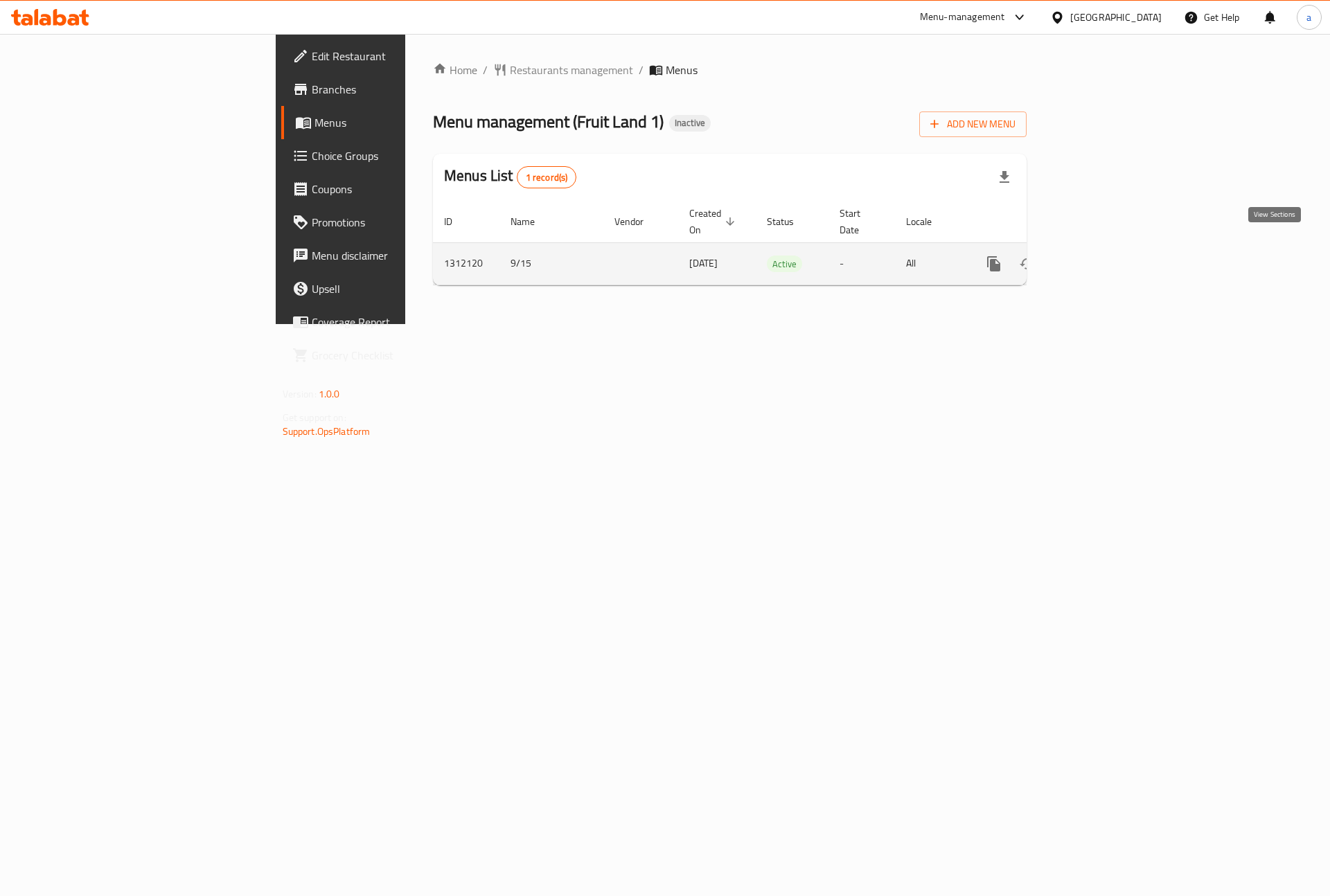
click at [1102, 256] on icon "enhanced table" at bounding box center [1094, 264] width 17 height 17
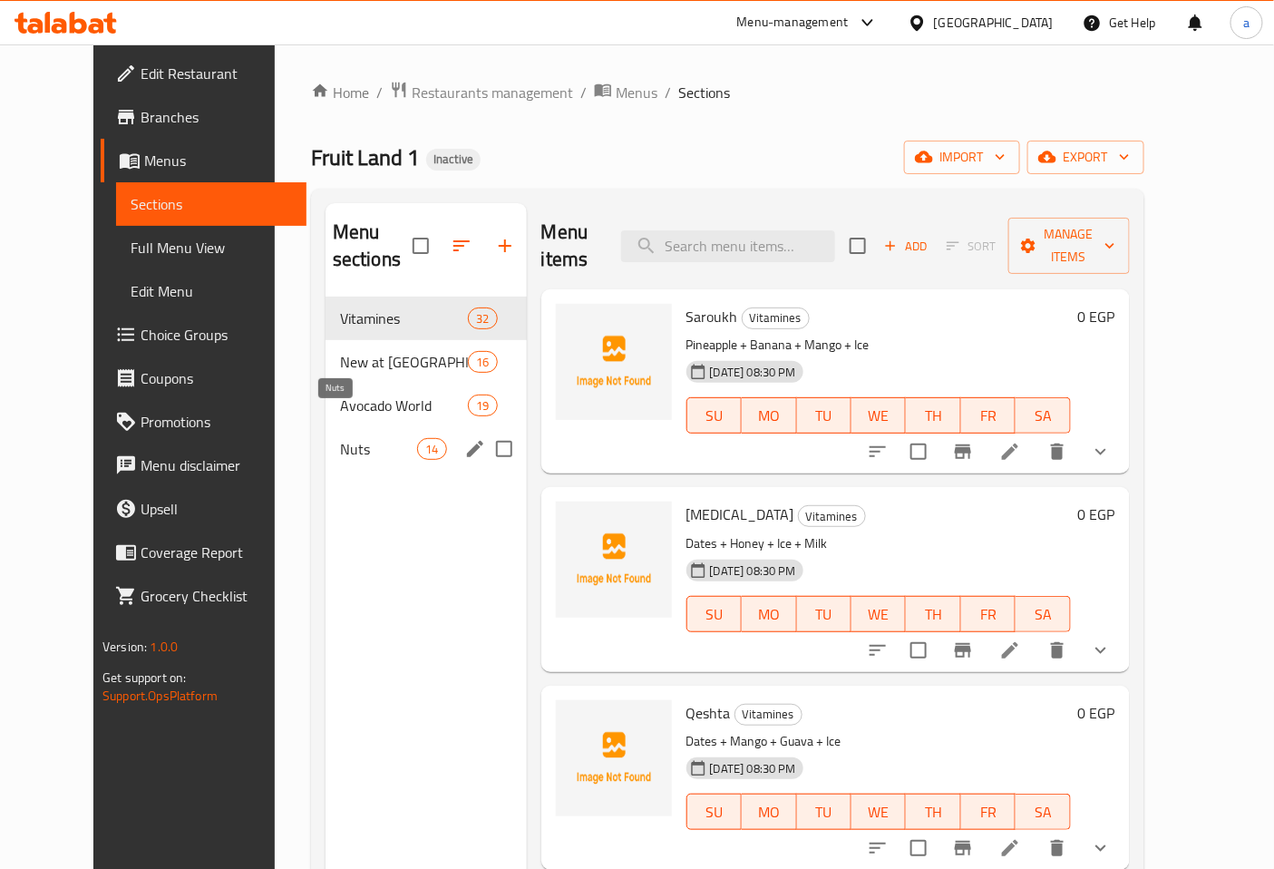
drag, startPoint x: 340, startPoint y: 290, endPoint x: 282, endPoint y: 433, distance: 154.6
click at [326, 433] on div "Vitamines 32 New at Fruit Land 16 Avocado World 19 Nuts 14" at bounding box center [426, 384] width 201 height 174
click at [355, 297] on div "Vitamines 32" at bounding box center [426, 319] width 201 height 44
click at [436, 299] on div "Vitamines 32" at bounding box center [426, 319] width 201 height 44
click at [464, 307] on icon "edit" at bounding box center [475, 318] width 22 height 22
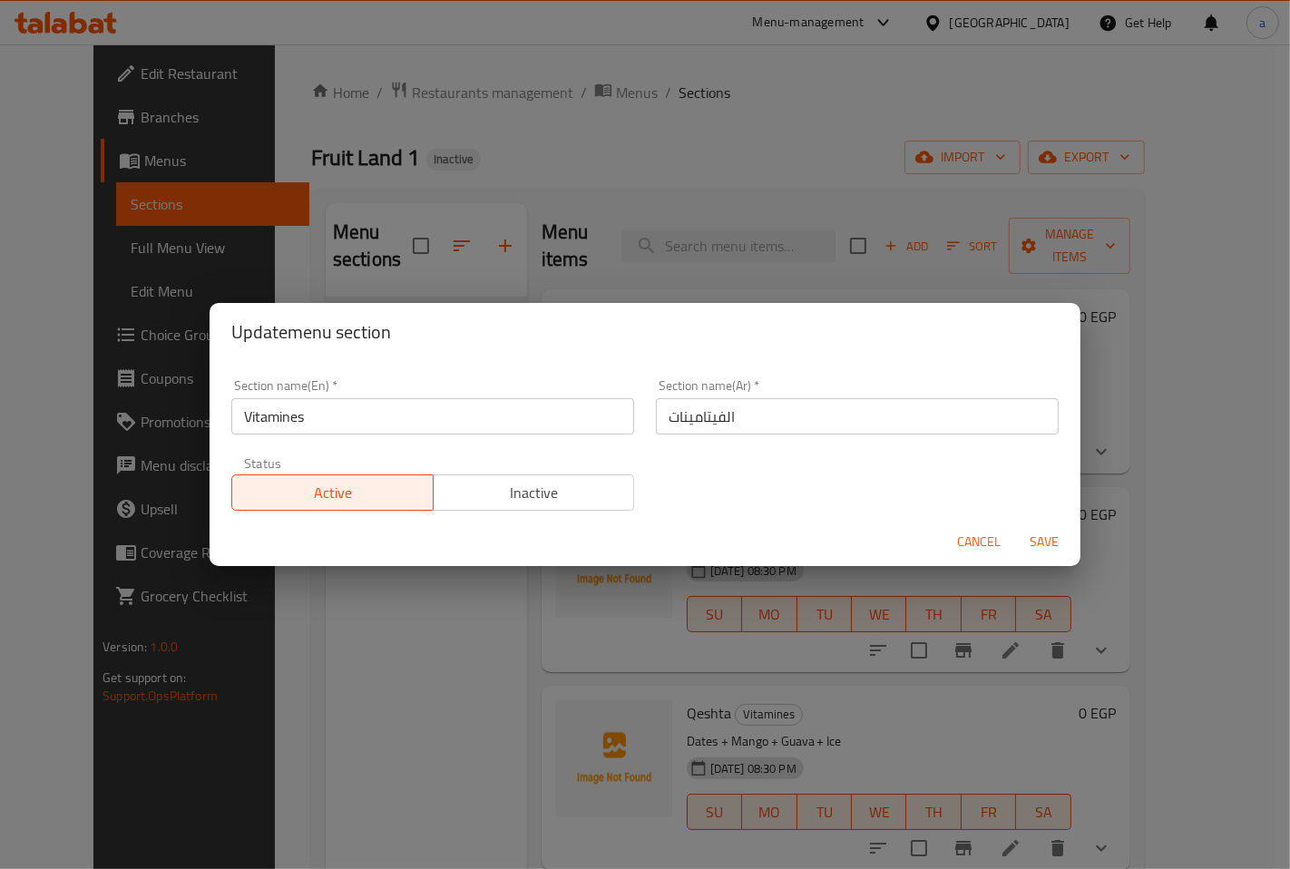
click at [481, 420] on input "Vitamines" at bounding box center [432, 416] width 403 height 36
click at [587, 297] on div "Update menu section Section name(En)   * Vitamines Section name(En) * Section n…" at bounding box center [645, 434] width 1290 height 869
click at [981, 559] on div "Cancel Save" at bounding box center [644, 542] width 871 height 48
click at [980, 545] on span "Cancel" at bounding box center [979, 541] width 44 height 23
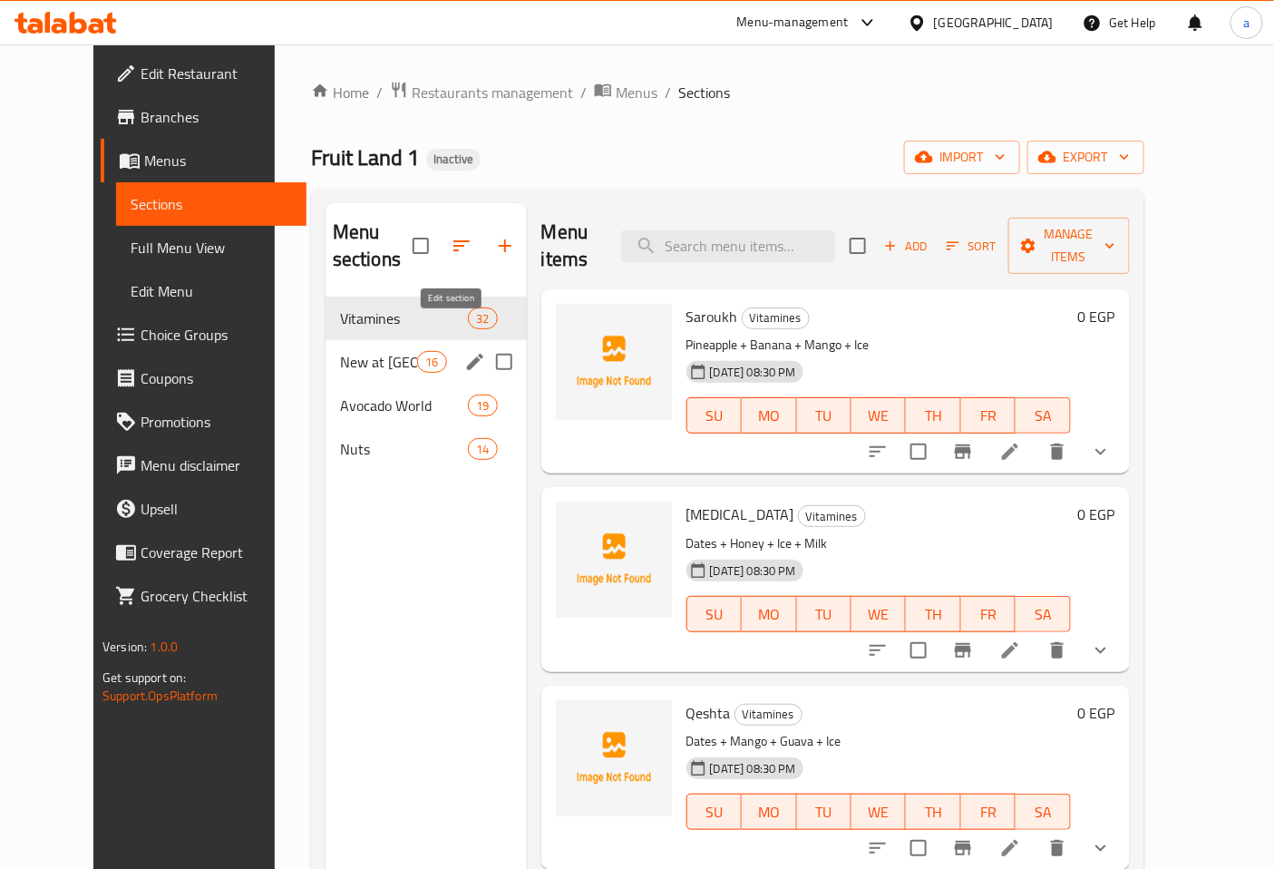
click at [464, 351] on icon "edit" at bounding box center [475, 362] width 22 height 22
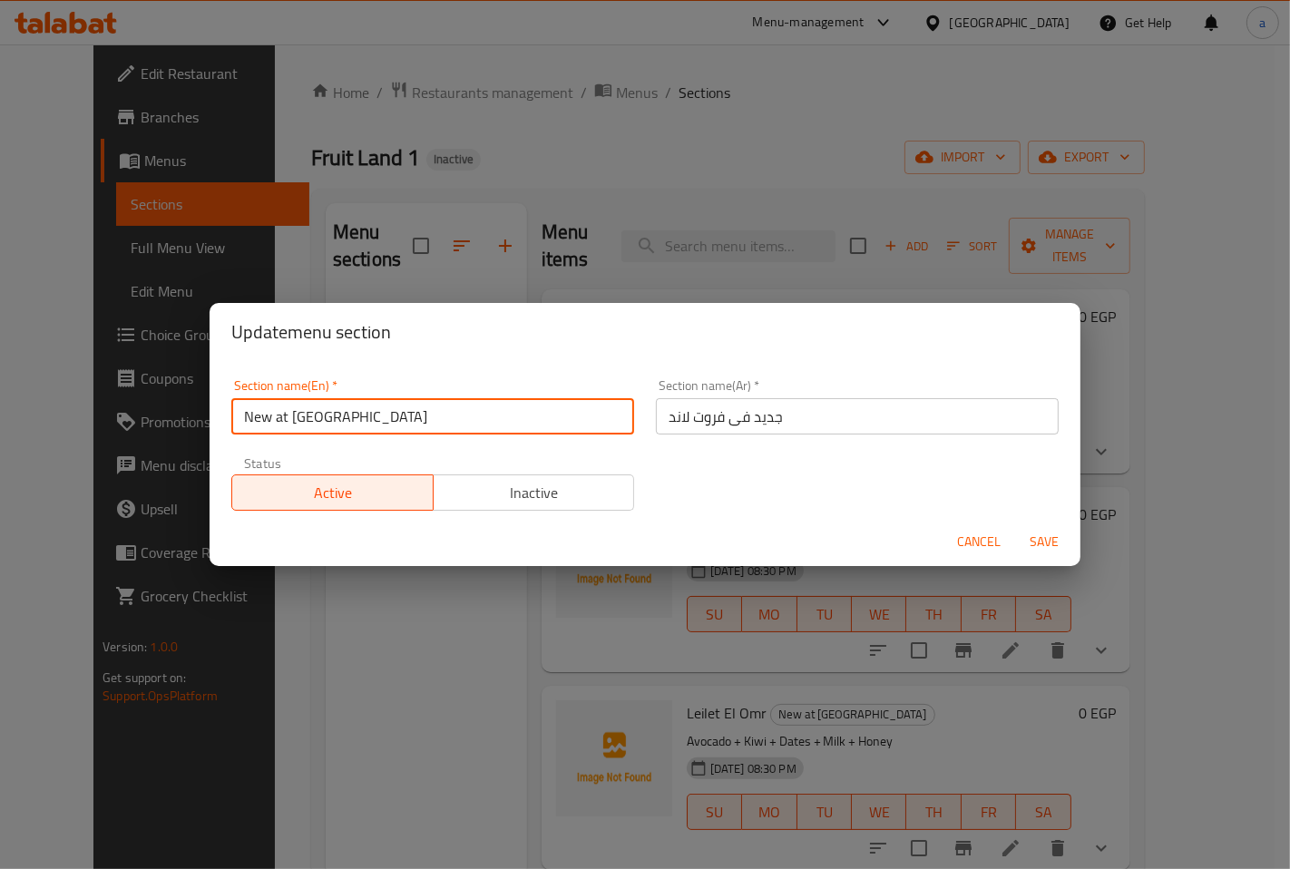
click at [370, 426] on input "New at [GEOGRAPHIC_DATA]" at bounding box center [432, 416] width 403 height 36
click at [970, 550] on span "Cancel" at bounding box center [979, 541] width 44 height 23
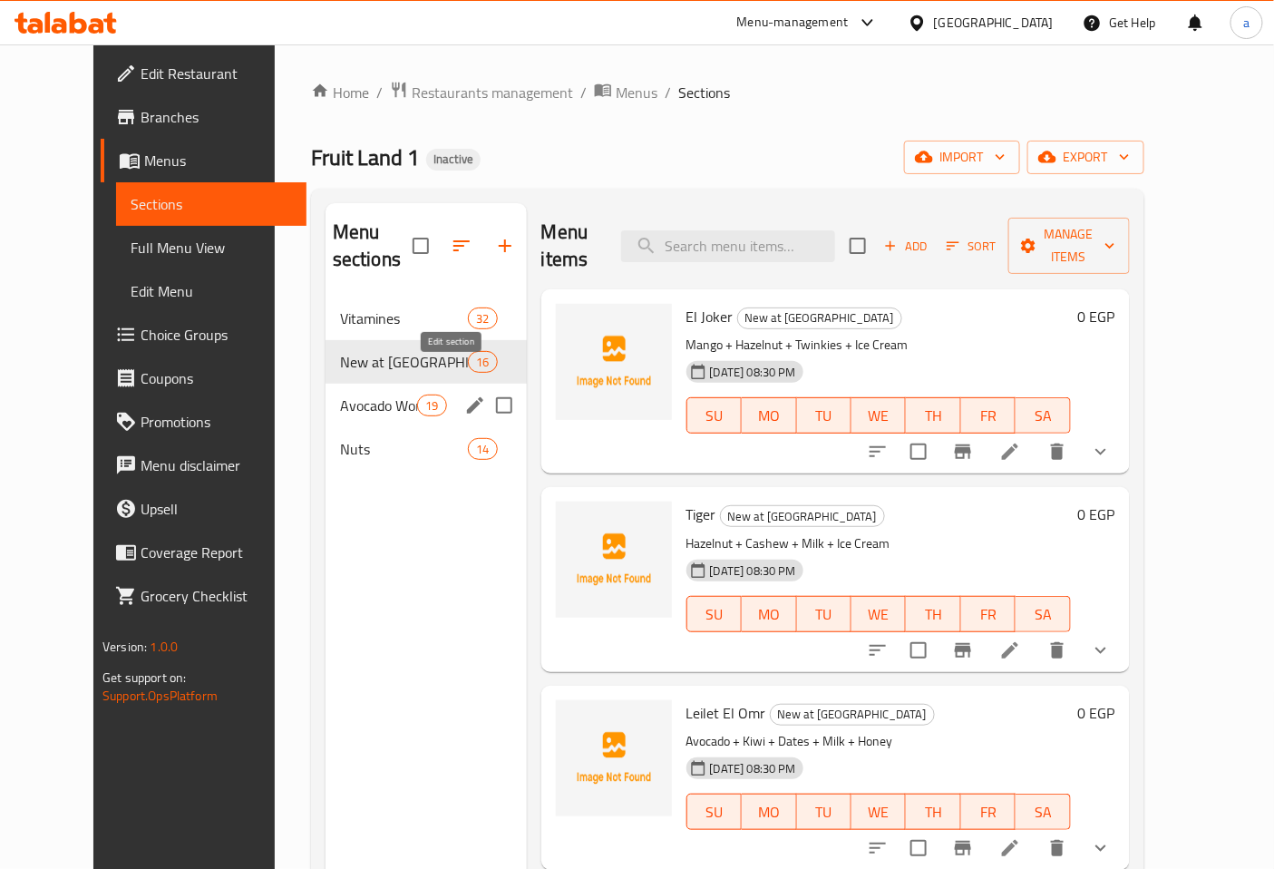
click at [464, 394] on icon "edit" at bounding box center [475, 405] width 22 height 22
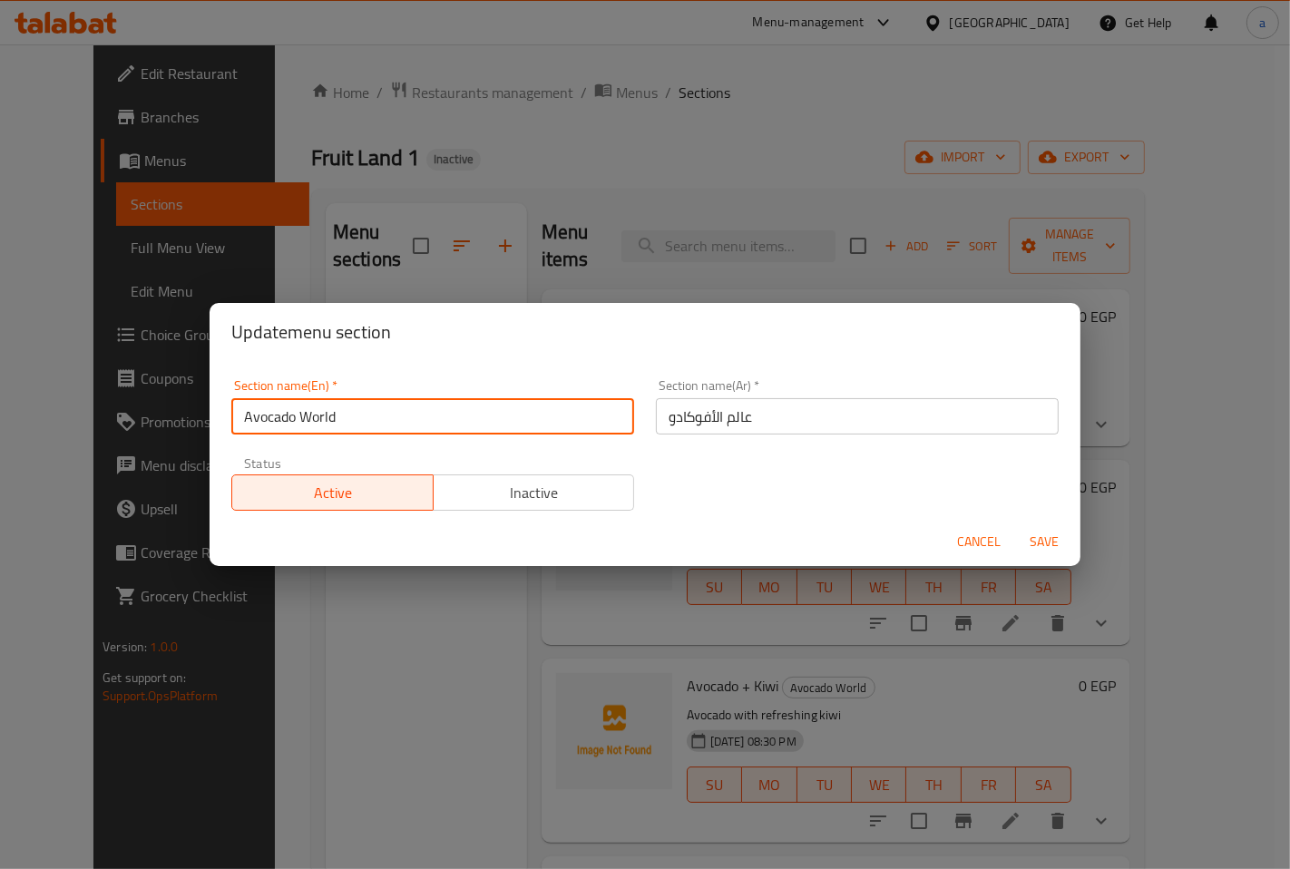
click at [462, 423] on input "Avocado World" at bounding box center [432, 416] width 403 height 36
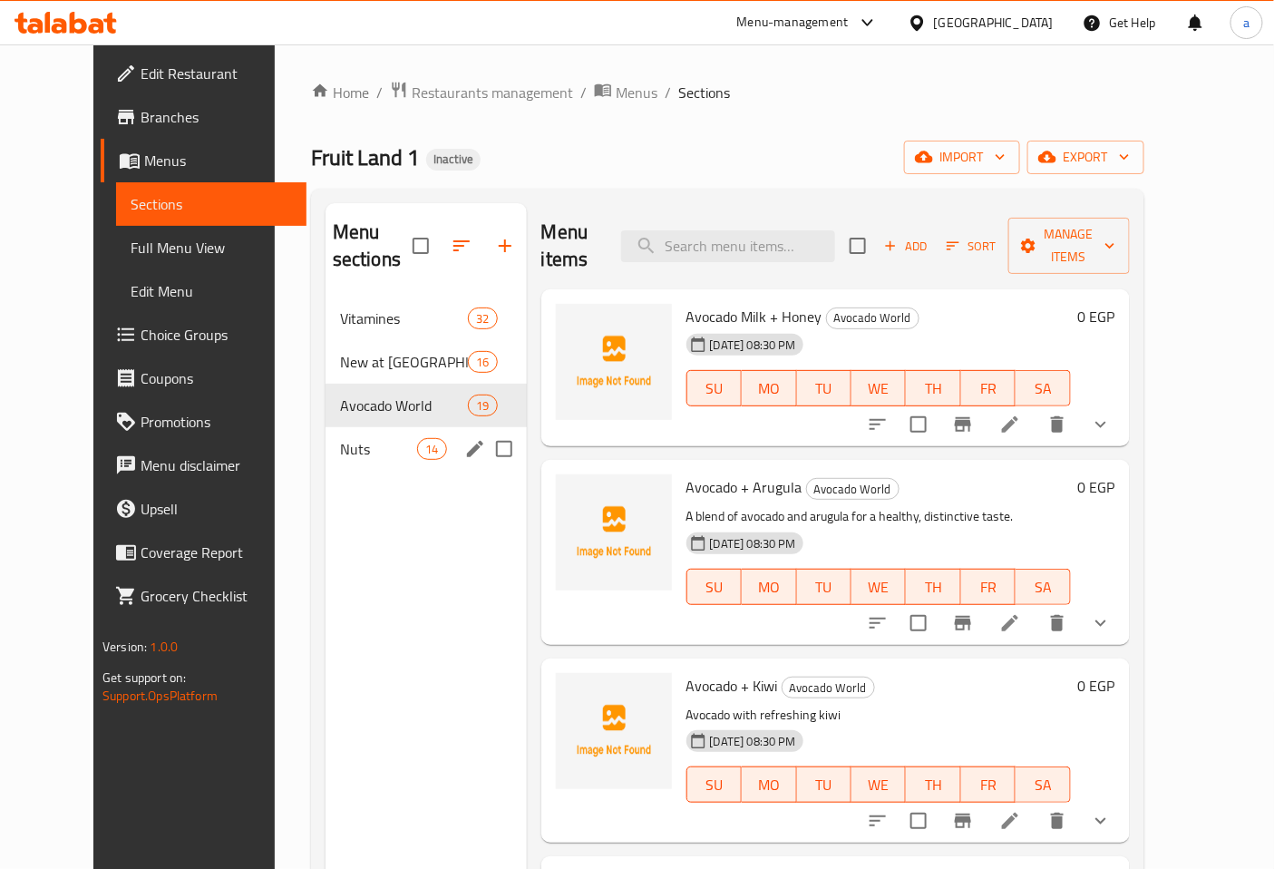
click at [464, 438] on icon "edit" at bounding box center [475, 449] width 22 height 22
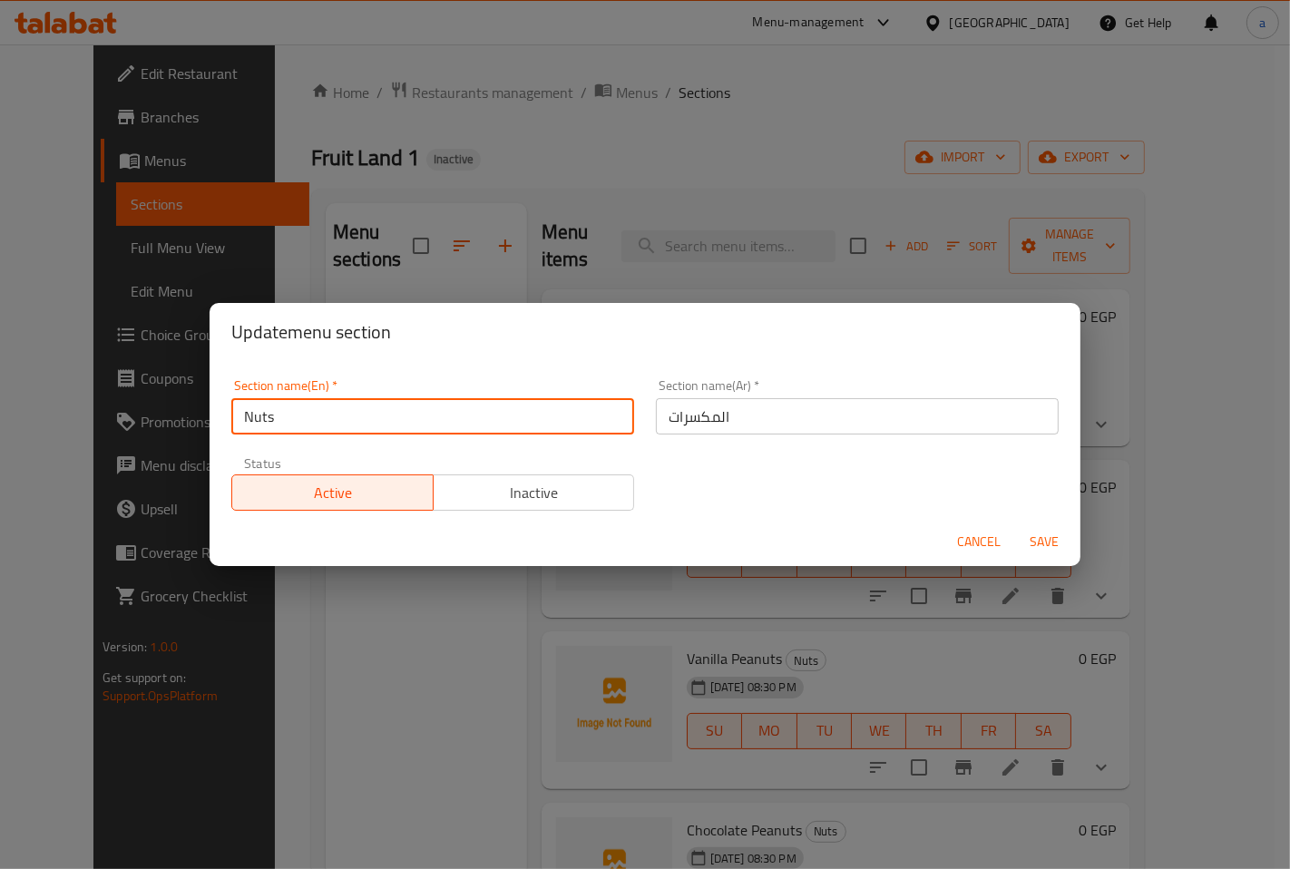
click at [387, 402] on input "Nuts" at bounding box center [432, 416] width 403 height 36
